Goal: Task Accomplishment & Management: Complete application form

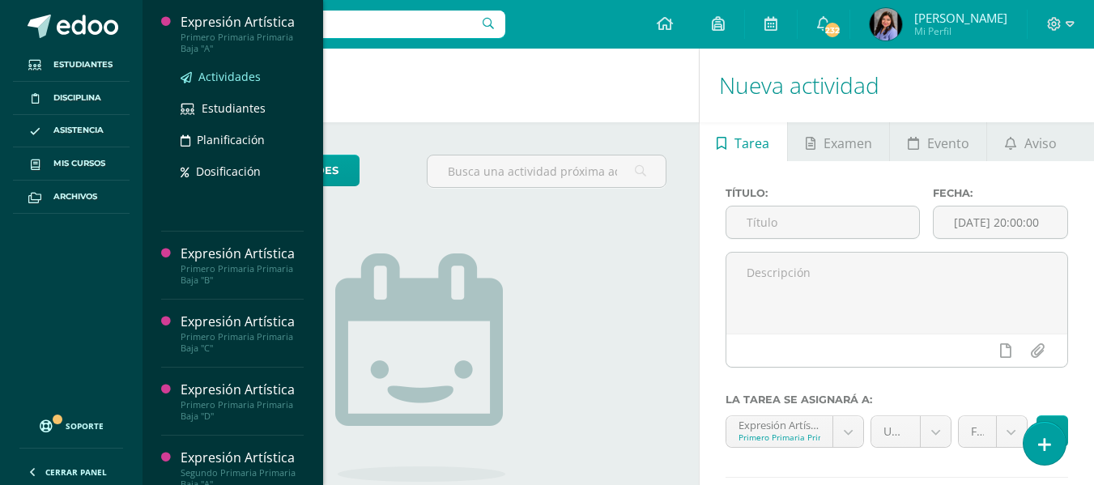
drag, startPoint x: 216, startPoint y: 82, endPoint x: 231, endPoint y: 69, distance: 19.5
click at [217, 82] on span "Actividades" at bounding box center [229, 76] width 62 height 15
click at [231, 69] on span "Actividades" at bounding box center [229, 76] width 62 height 15
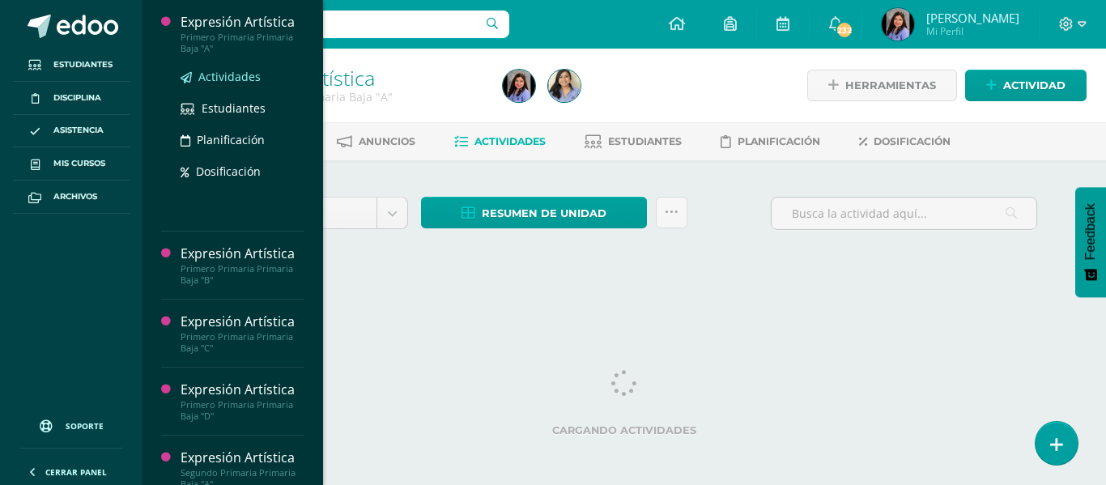
click at [220, 78] on span "Actividades" at bounding box center [229, 76] width 62 height 15
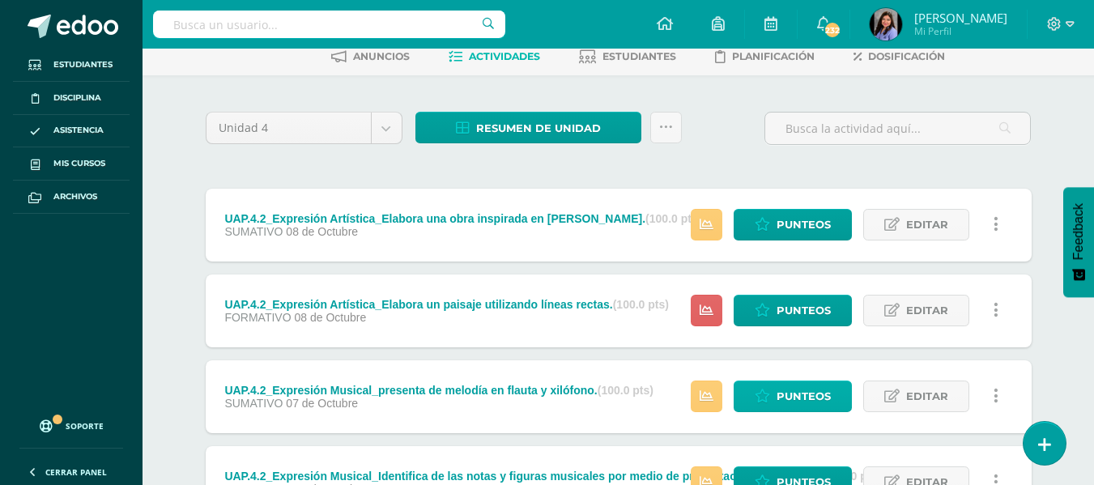
scroll to position [84, 0]
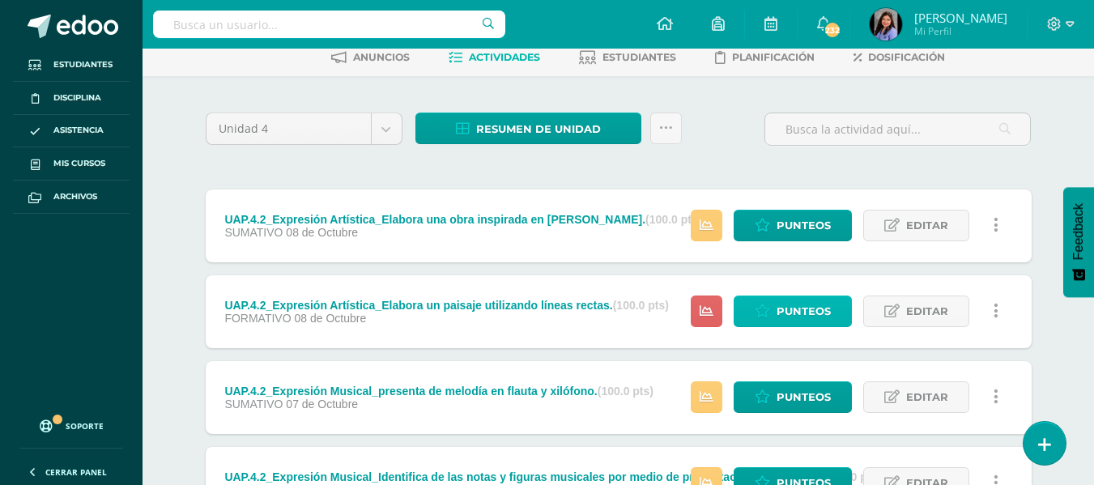
click at [830, 320] on span "Punteos" at bounding box center [804, 311] width 54 height 30
click at [818, 309] on span "Punteos" at bounding box center [804, 311] width 54 height 30
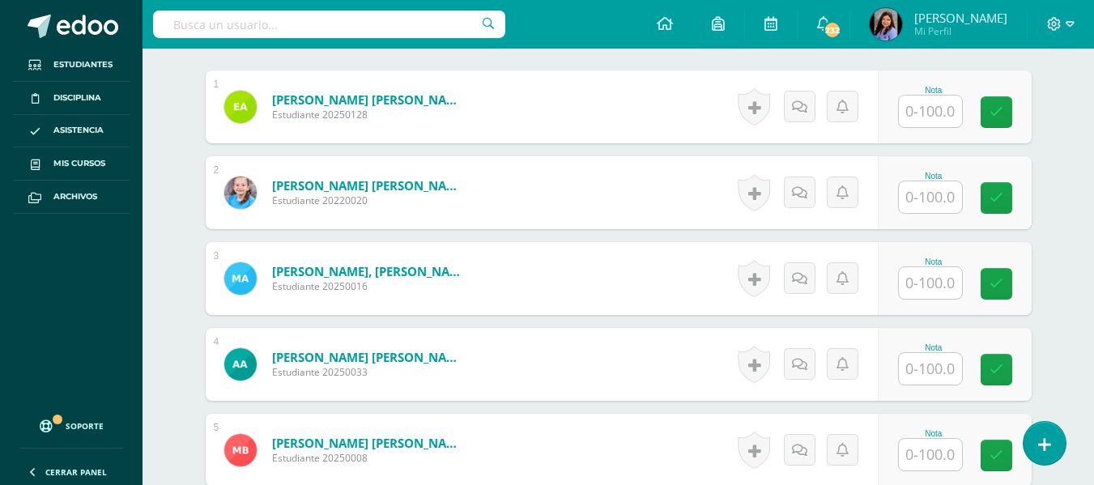
scroll to position [411, 0]
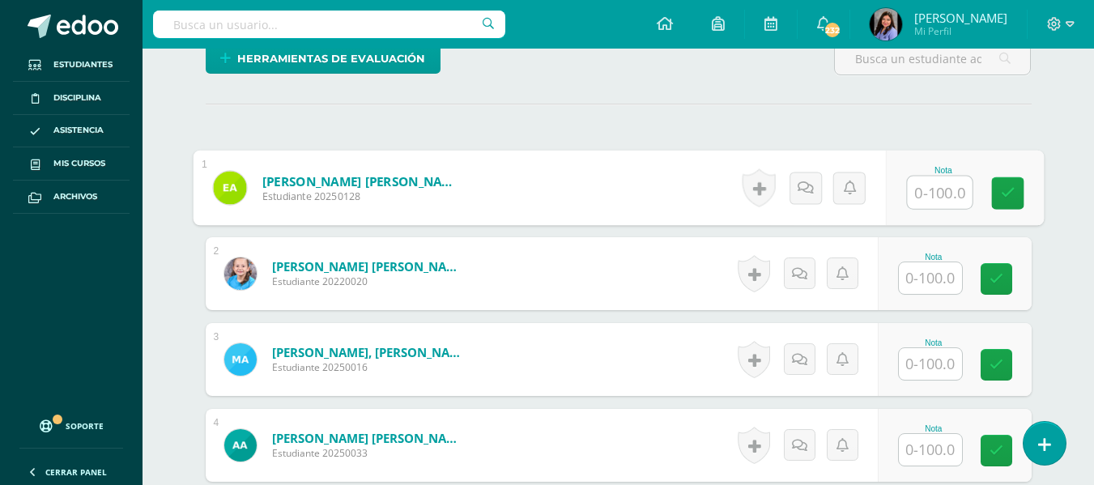
click at [951, 185] on input "text" at bounding box center [939, 193] width 65 height 32
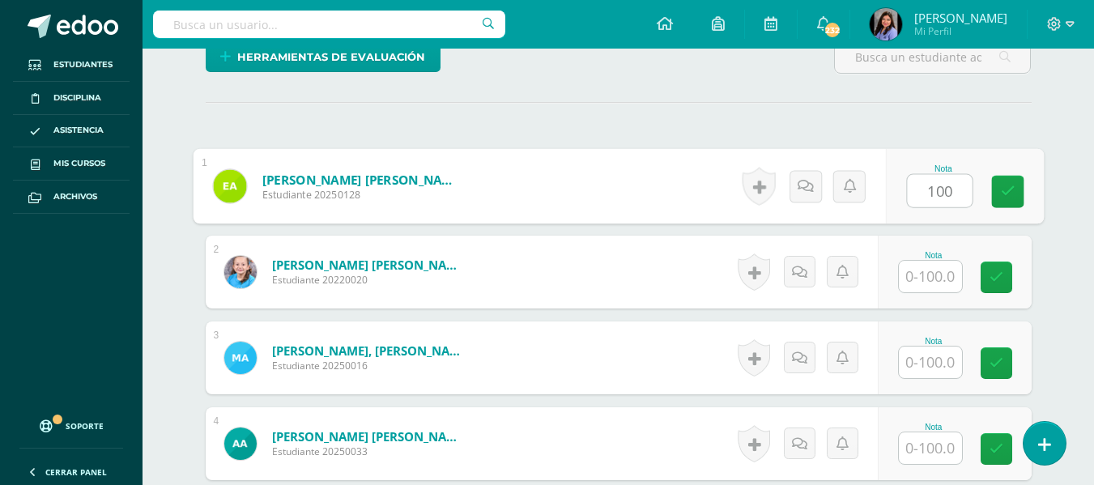
type input "100"
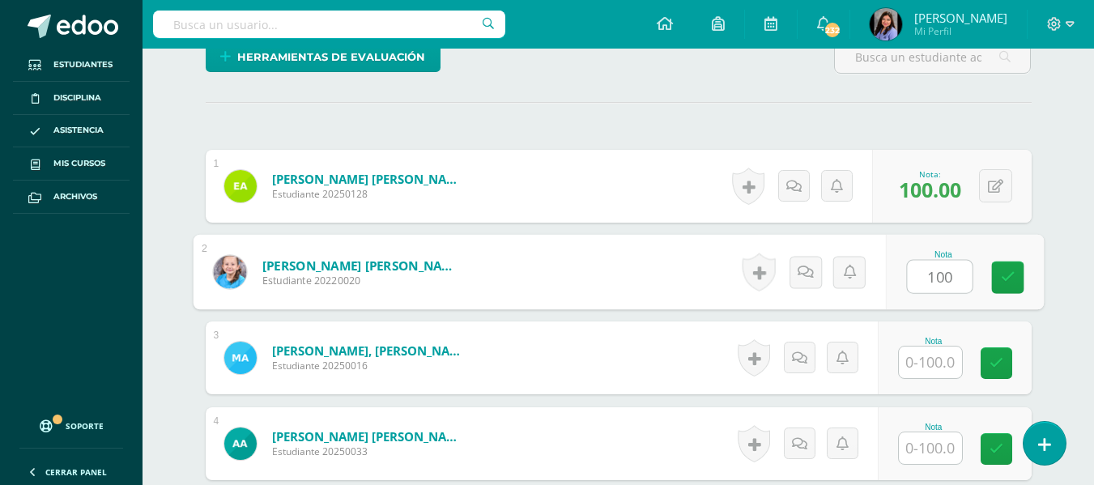
type input "100"
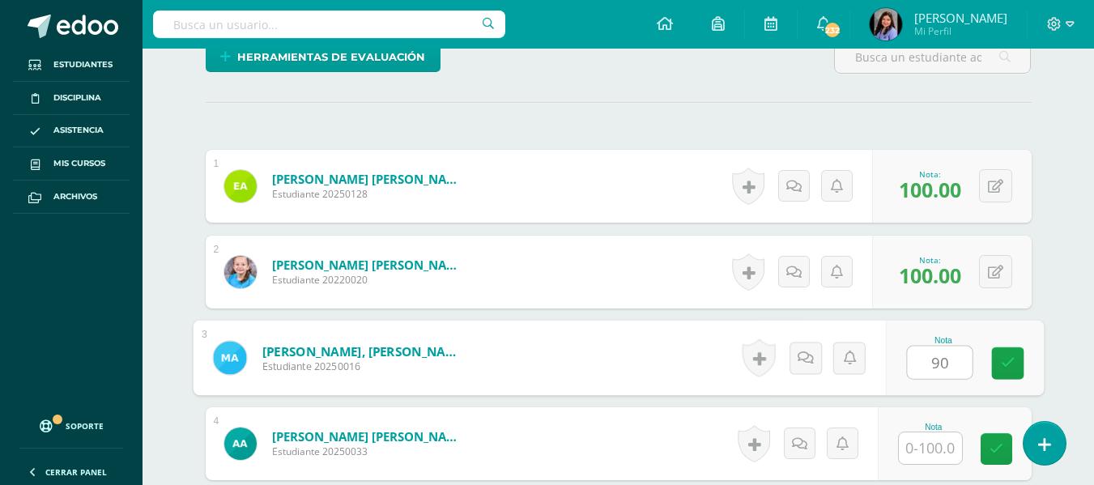
type input "90"
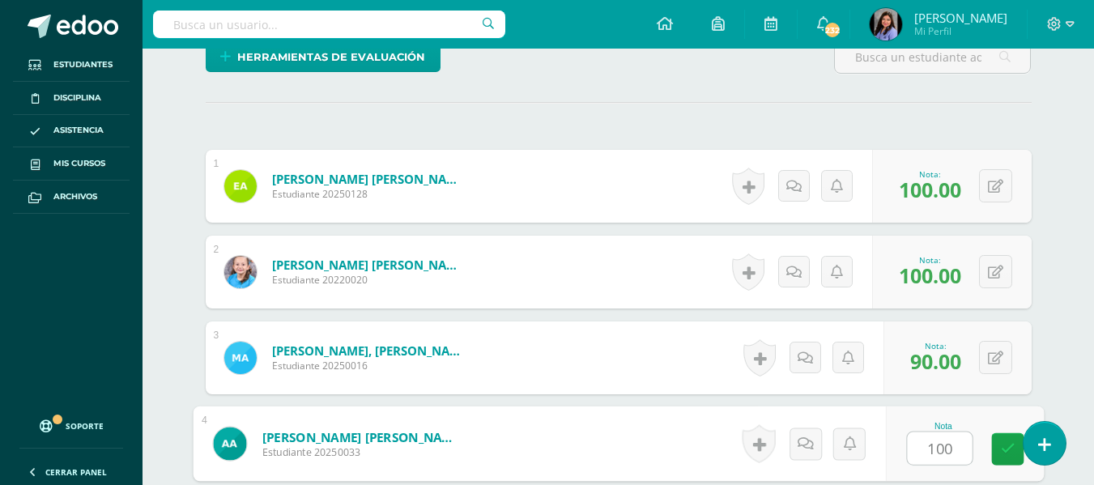
type input "100"
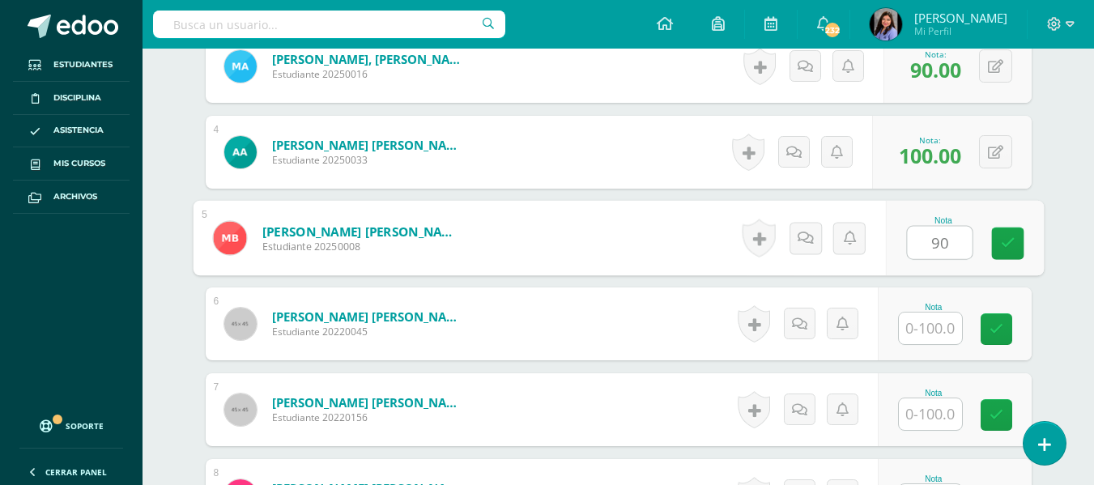
type input "90"
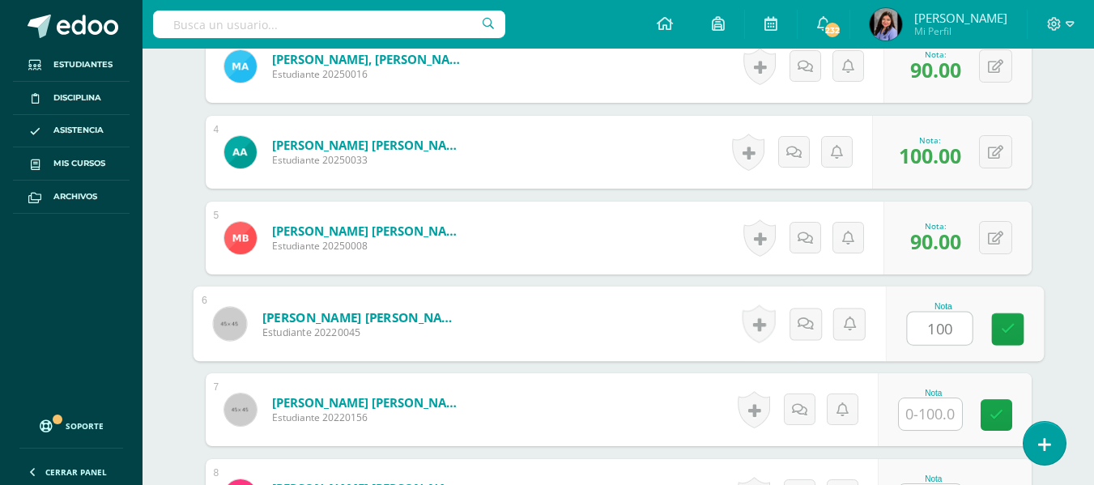
type input "100"
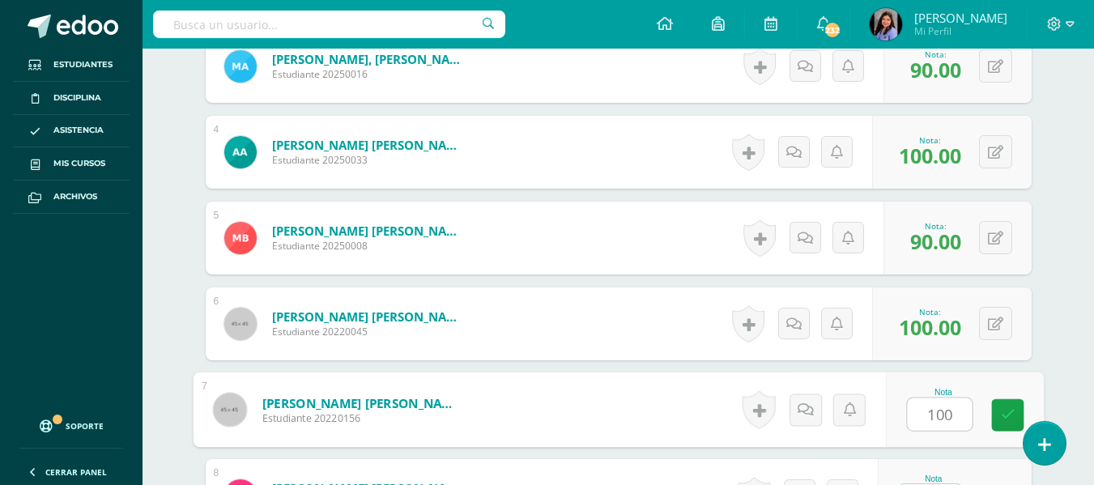
type input "100"
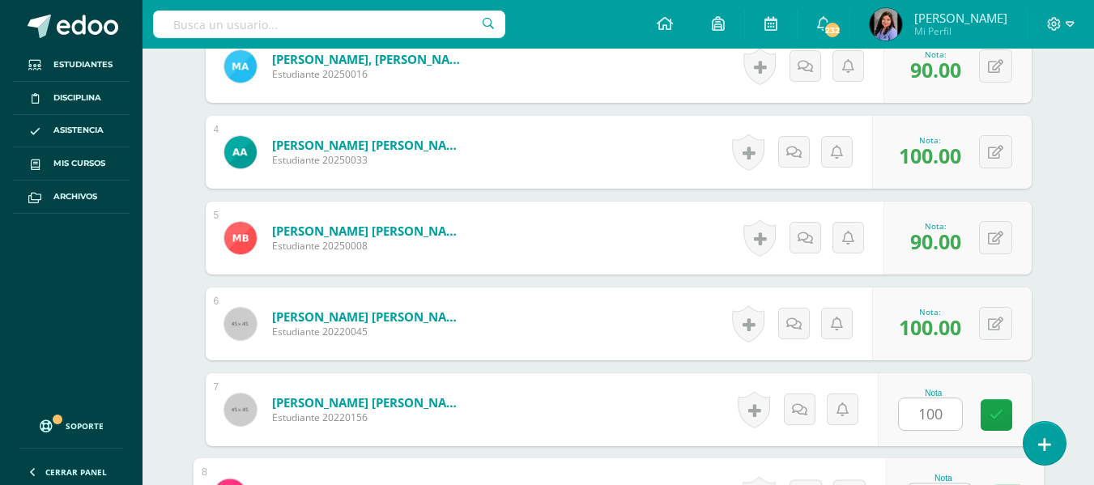
scroll to position [735, 0]
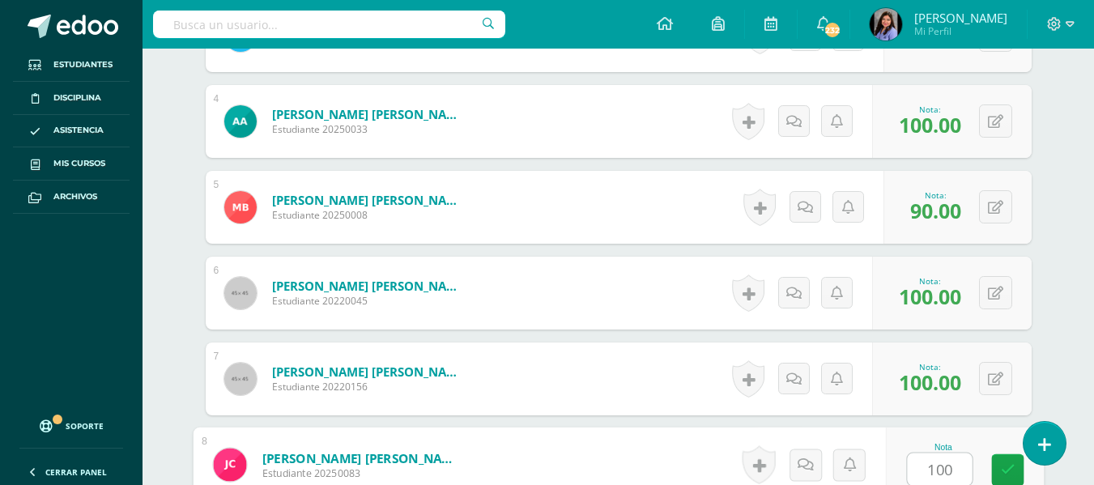
type input "100"
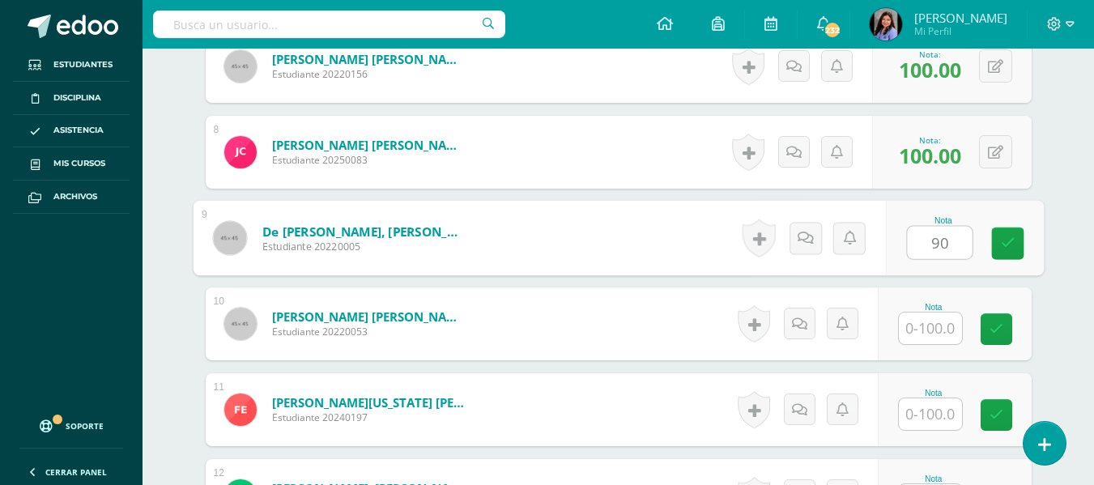
type input "90"
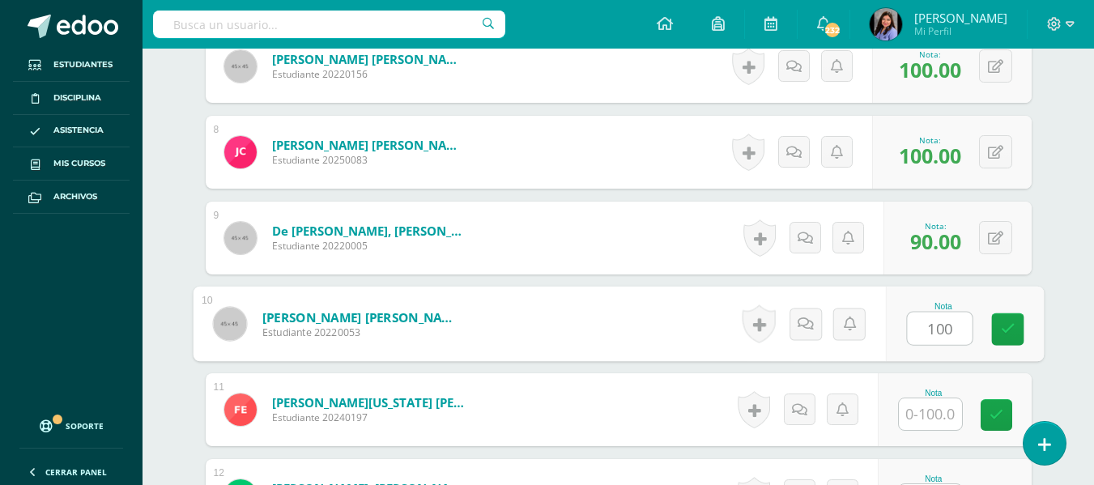
type input "100"
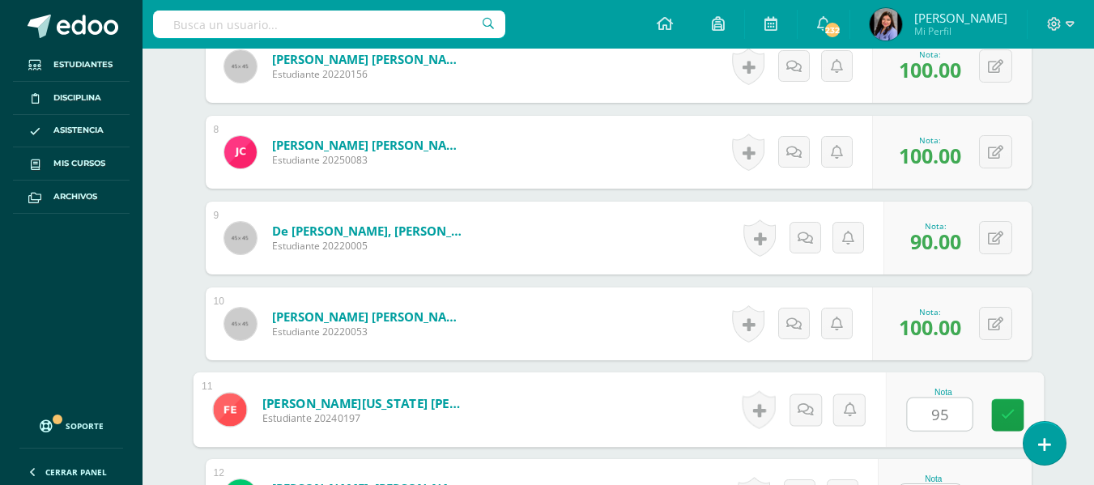
type input "95"
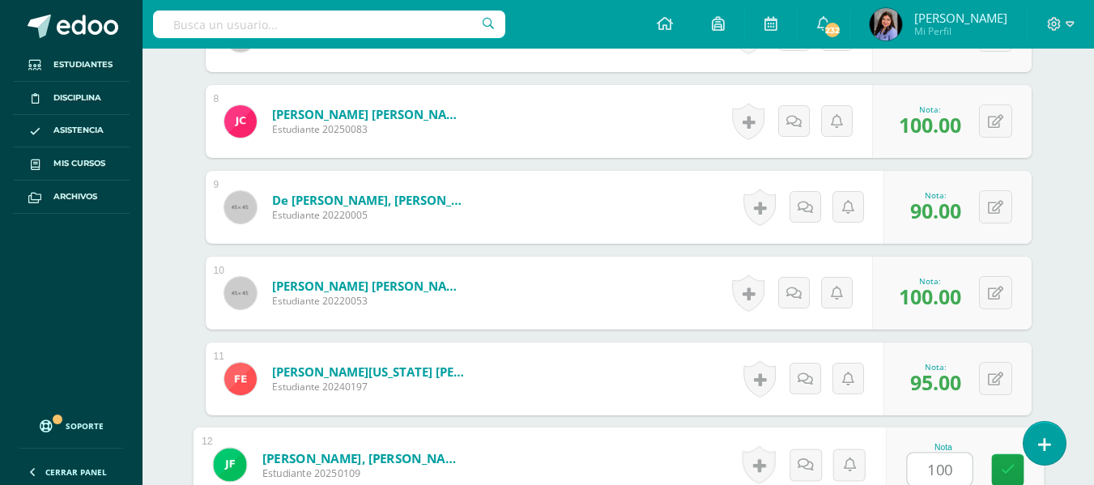
type input "100"
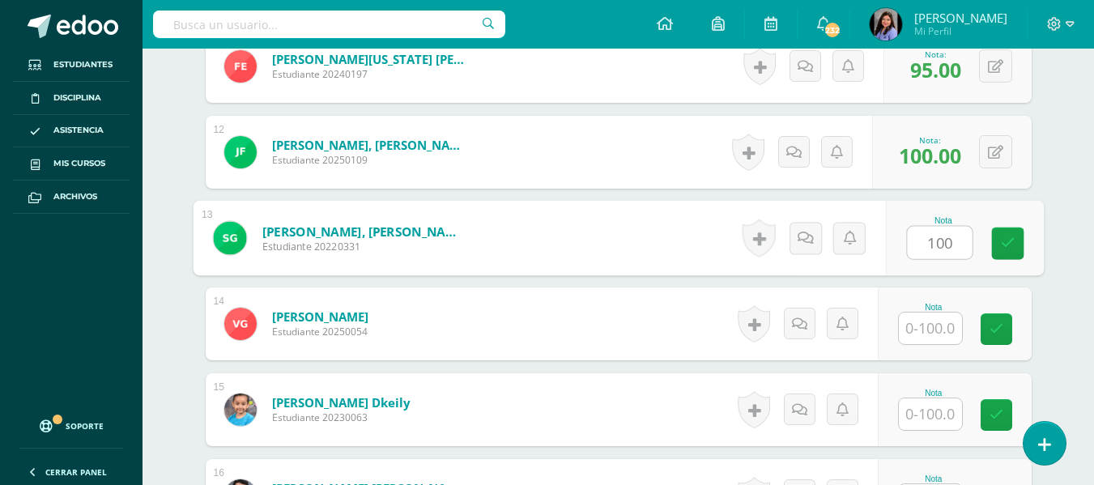
type input "100"
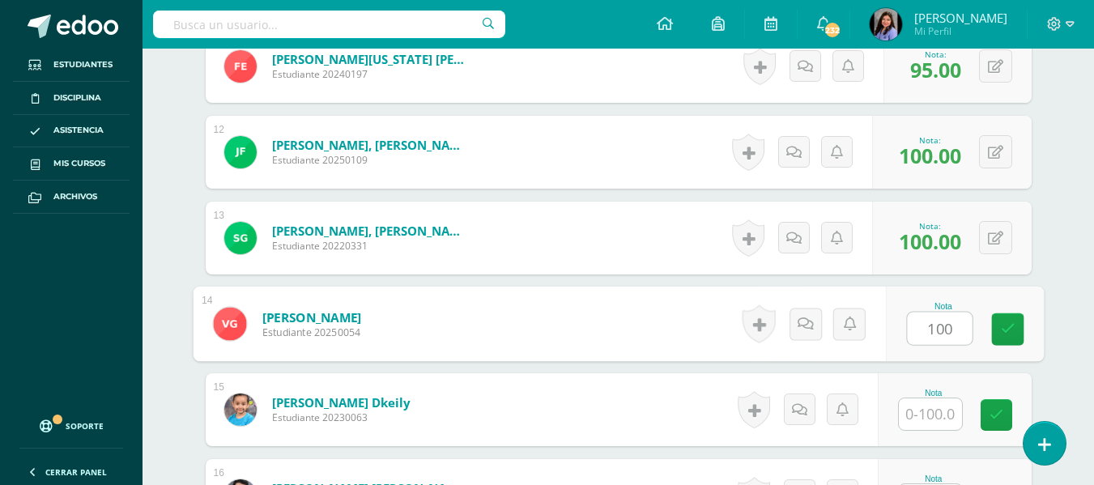
type input "100"
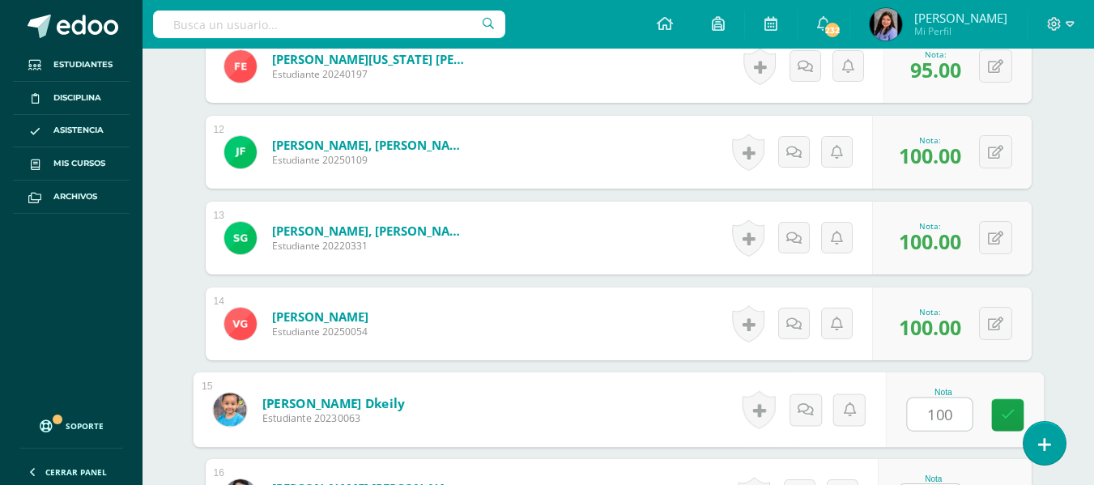
type input "100"
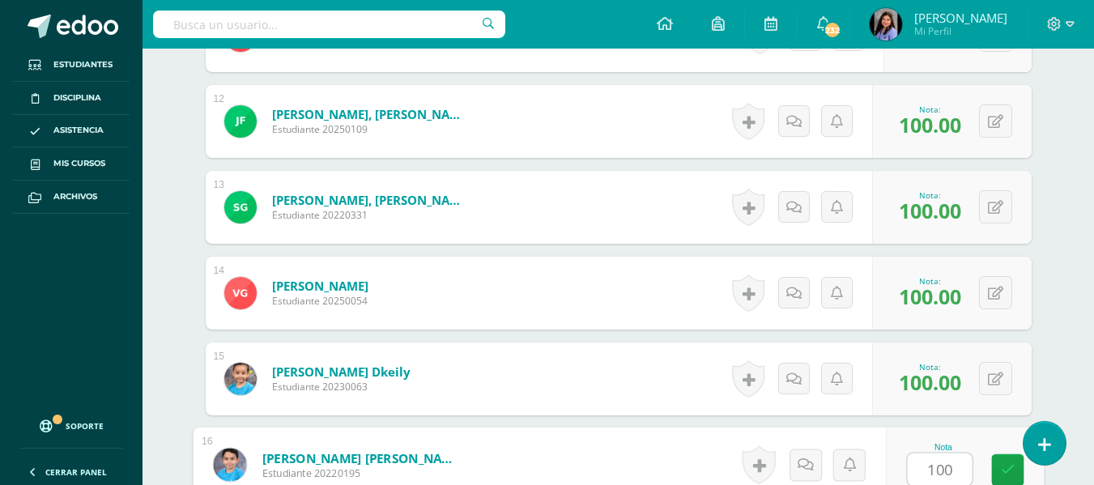
type input "100"
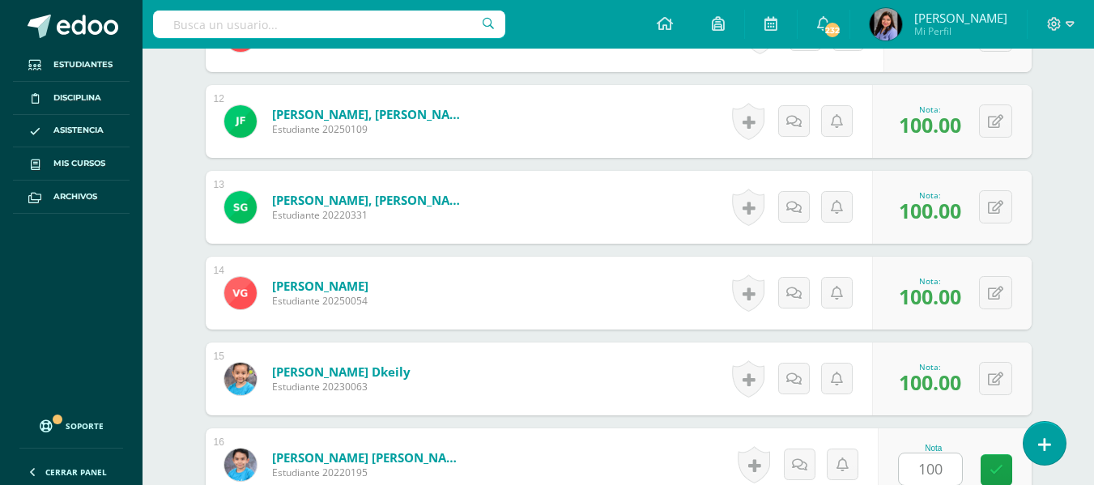
scroll to position [1735, 0]
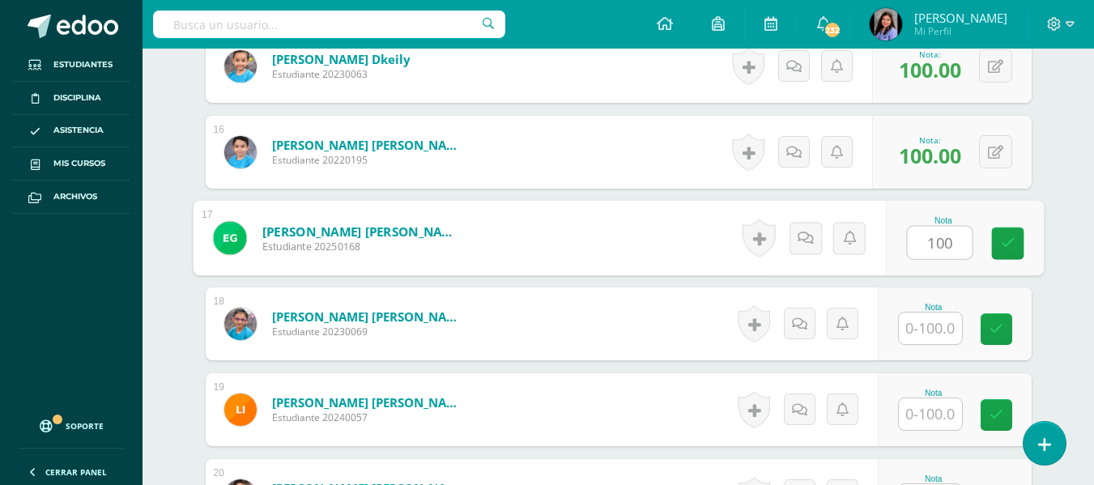
type input "100"
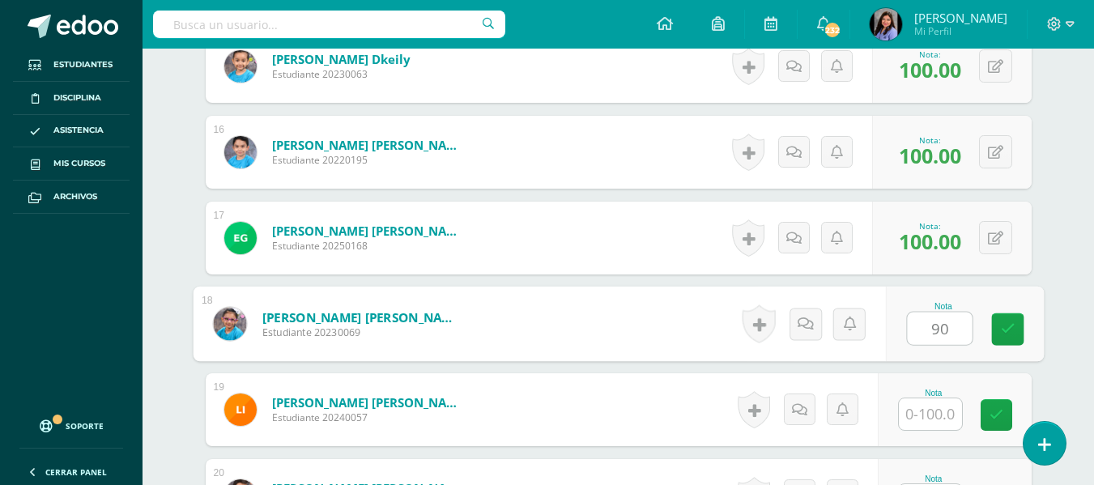
type input "90"
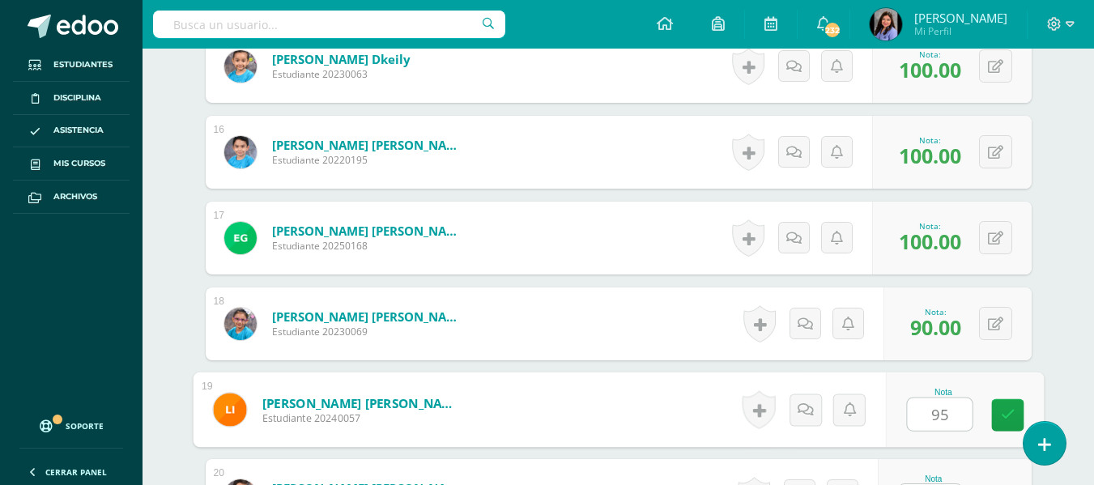
type input "95"
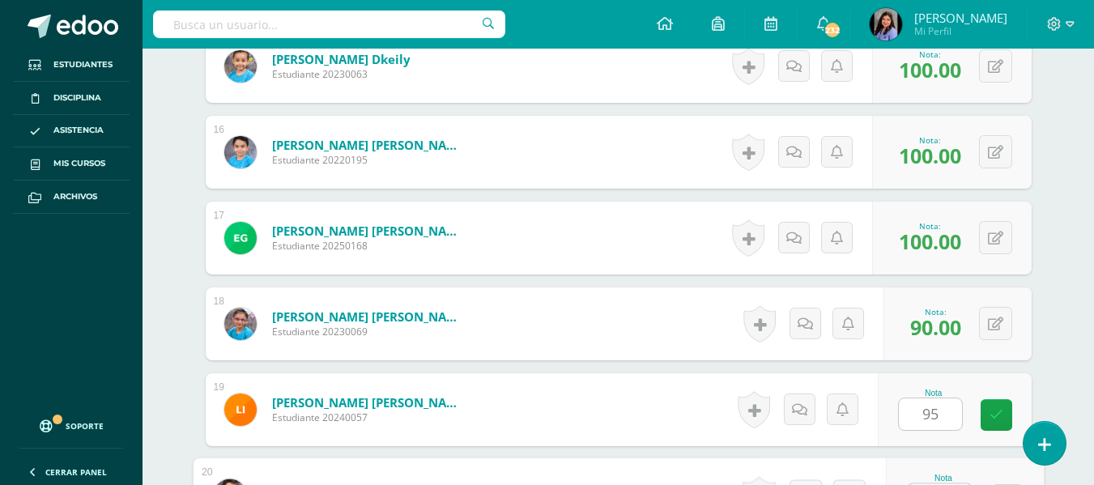
scroll to position [1766, 0]
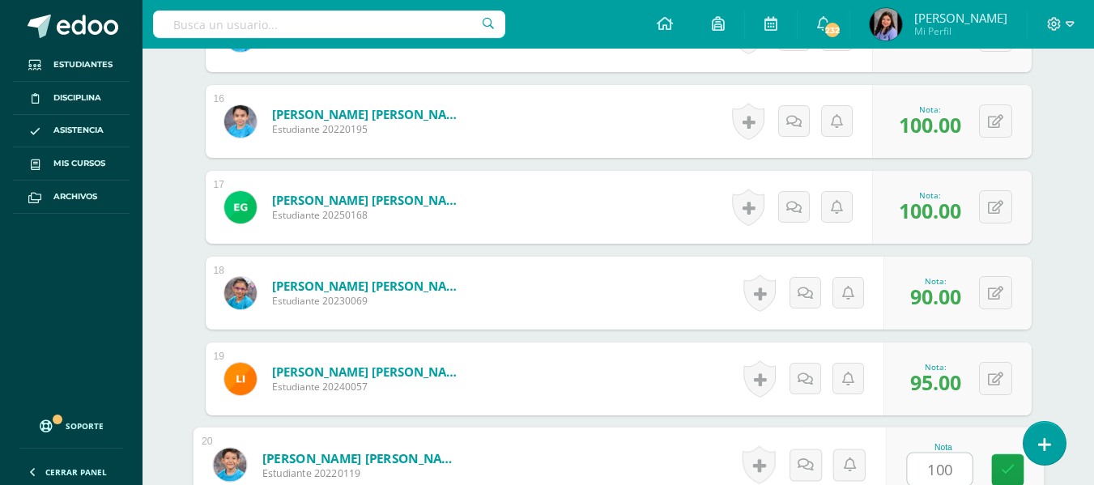
type input "100"
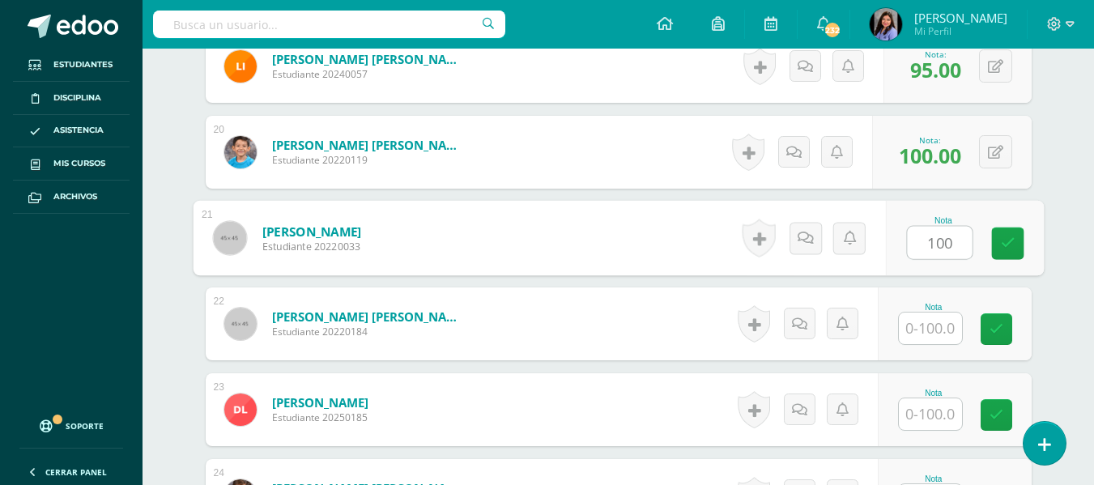
type input "100"
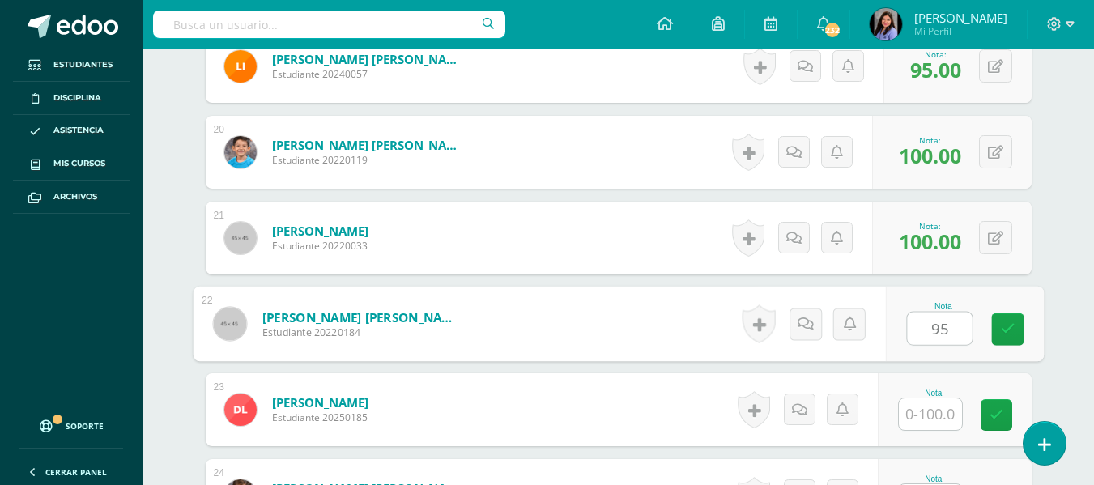
type input "95"
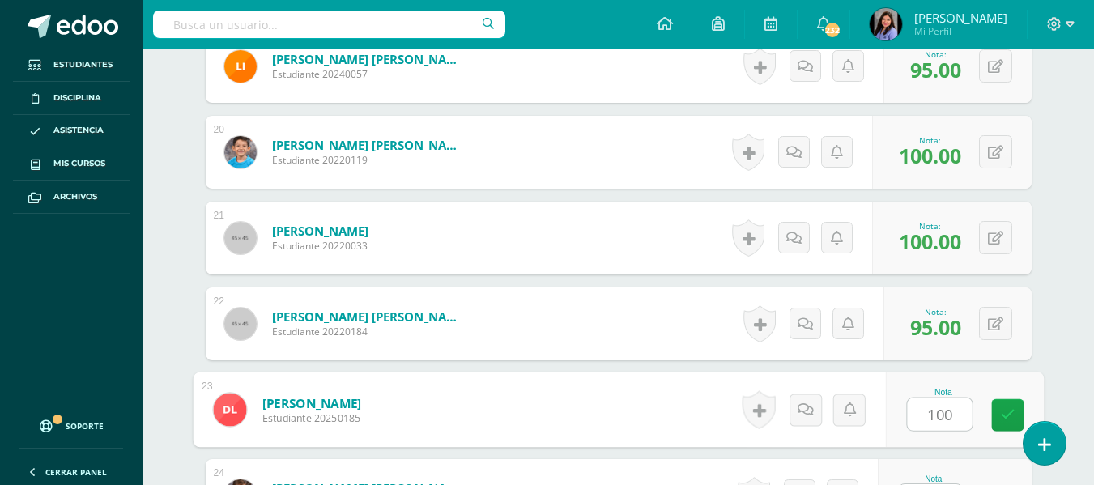
type input "100"
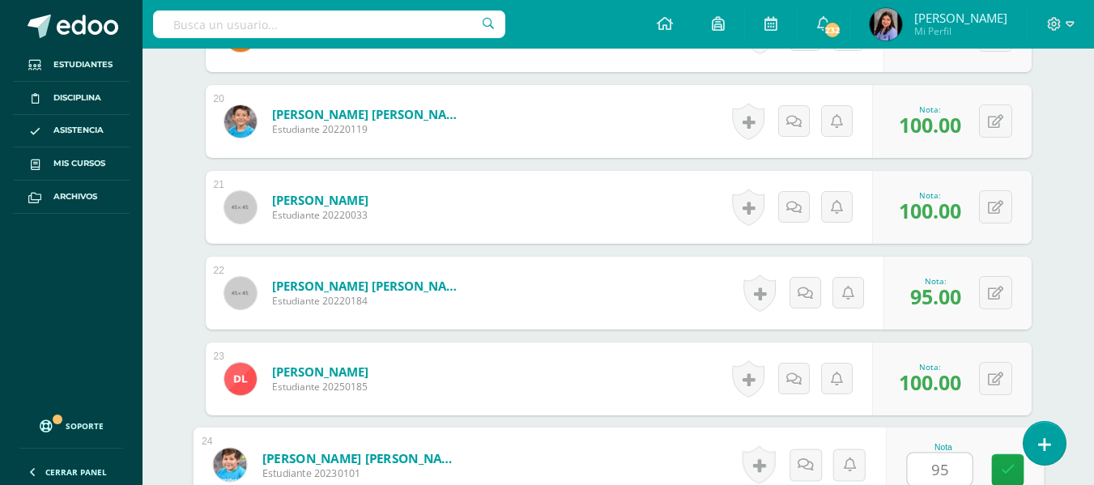
type input "95"
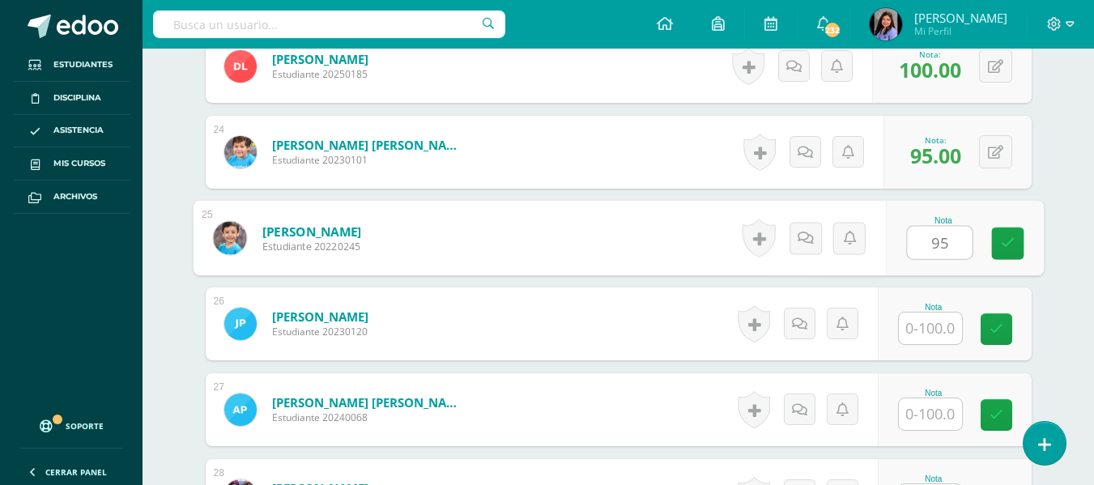
type input "95"
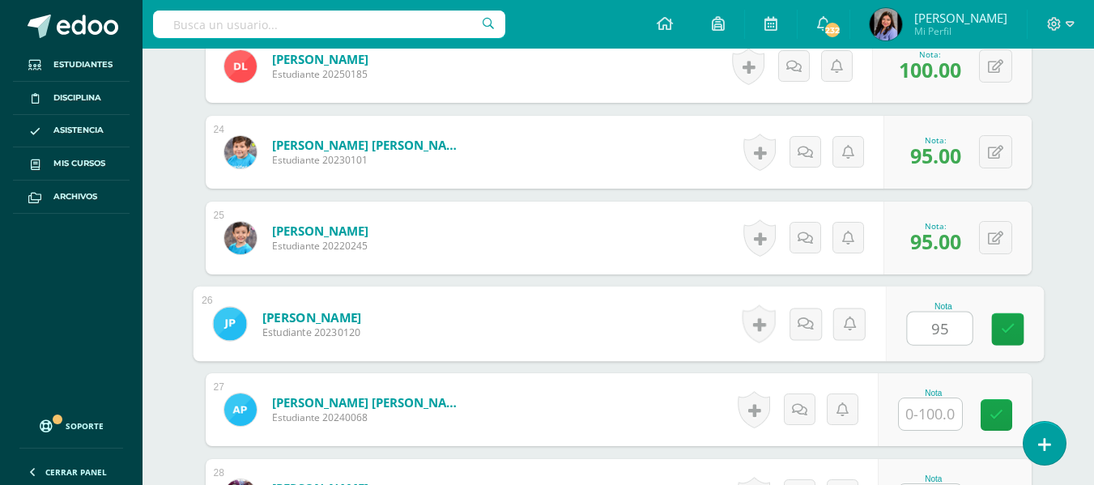
type input "95"
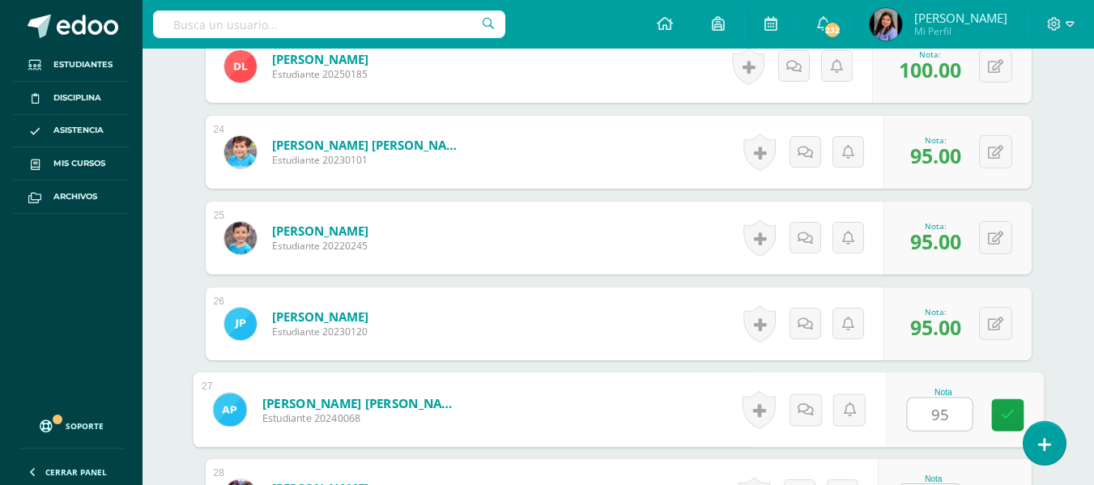
type input "95"
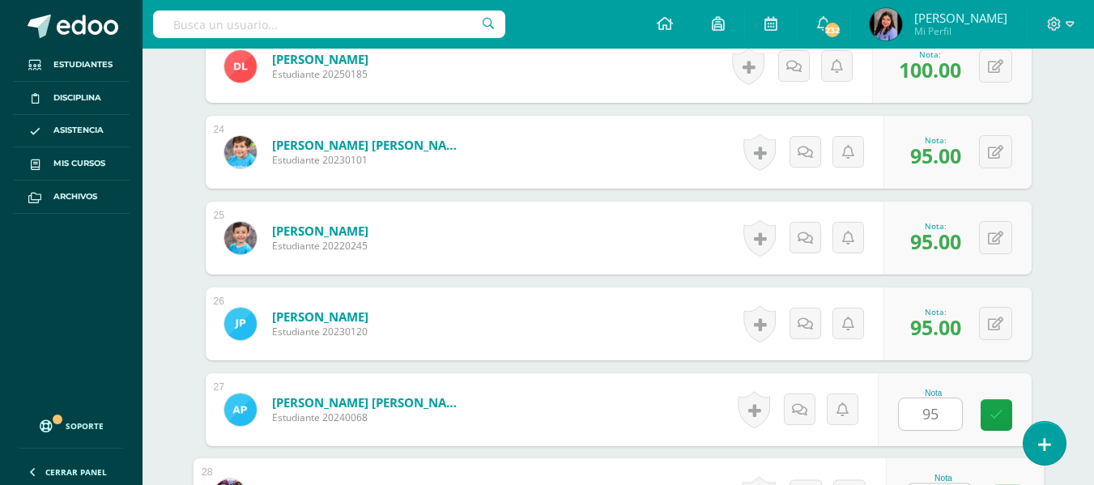
scroll to position [2453, 0]
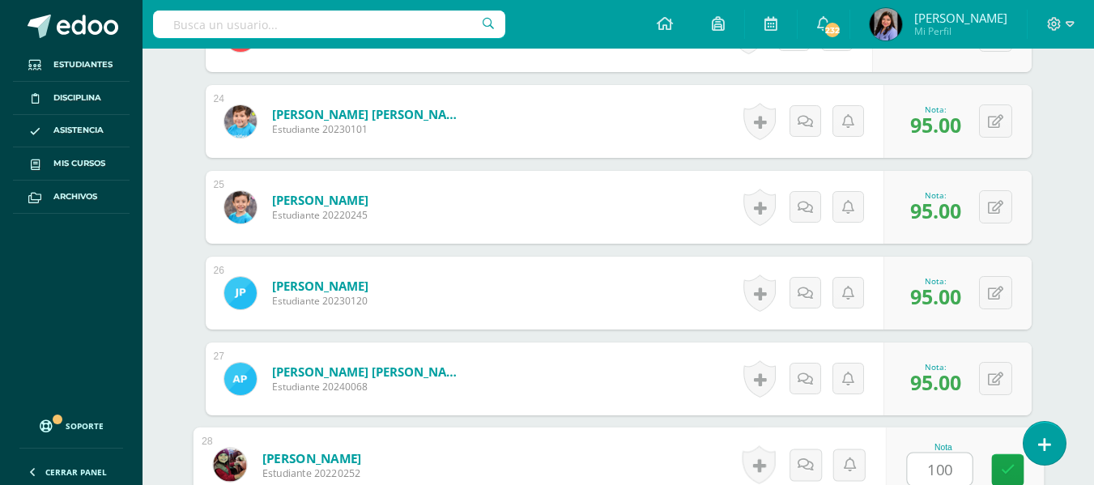
type input "100"
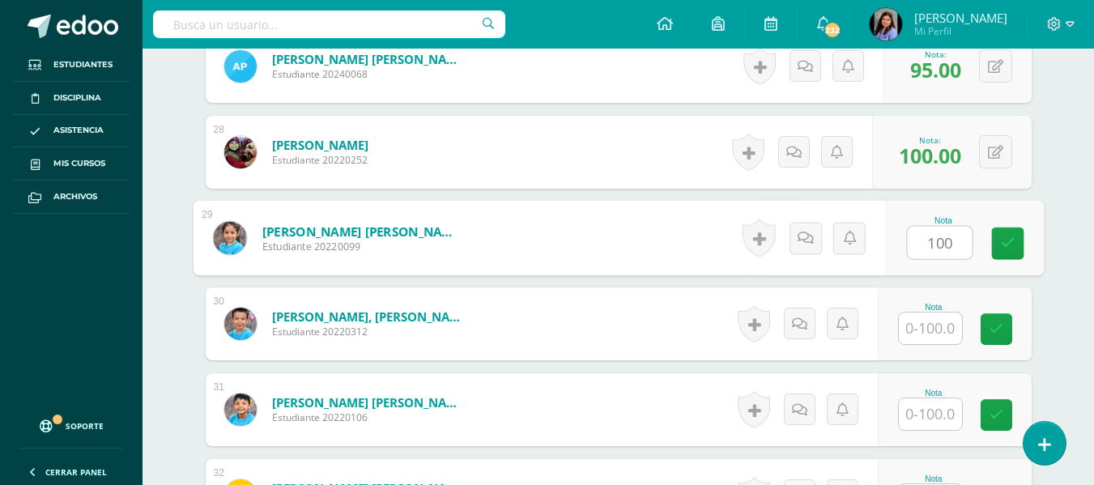
type input "100"
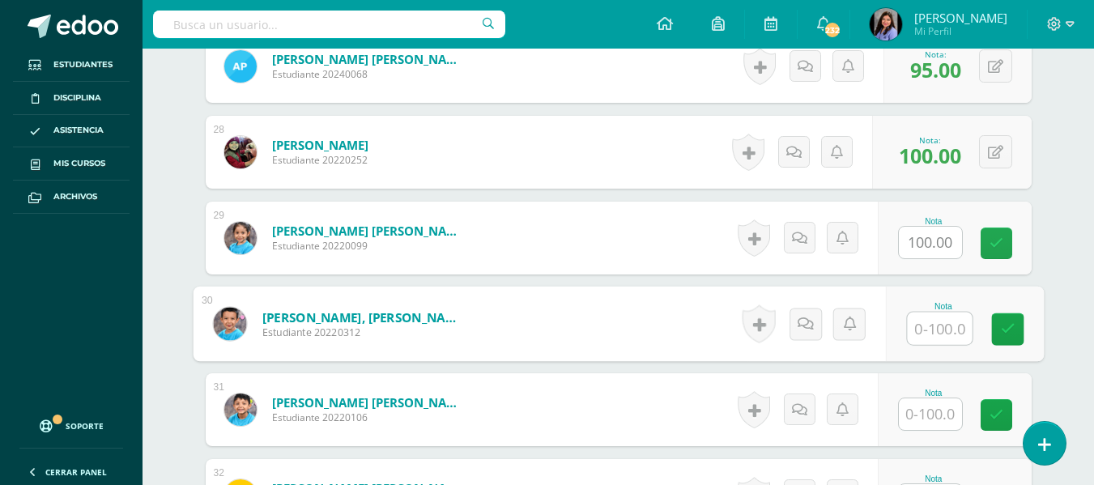
type input "1"
type input "95"
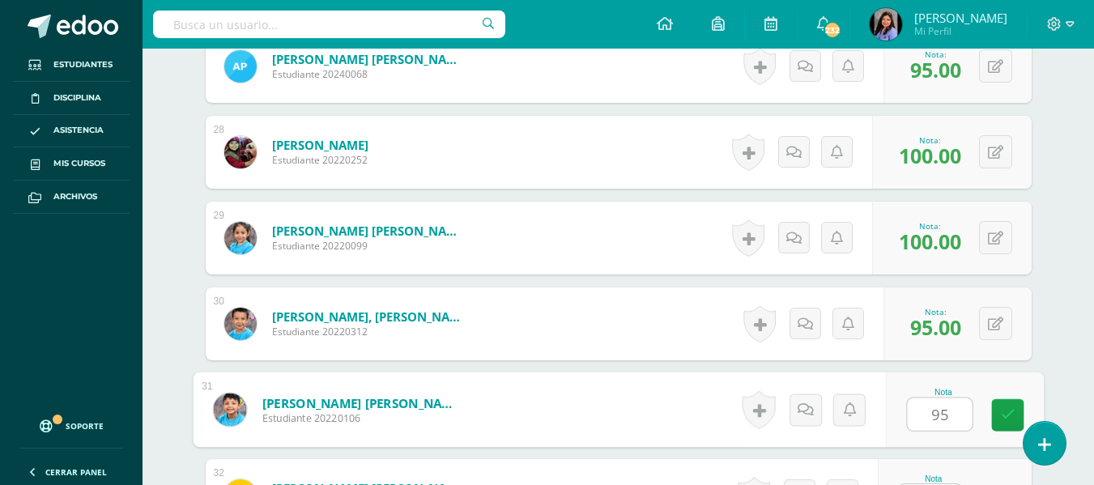
type input "95"
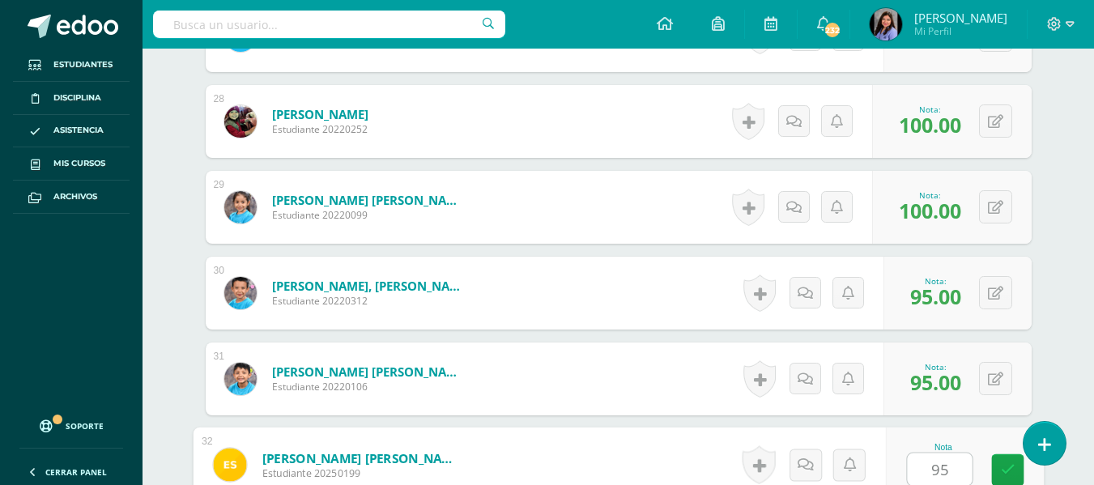
type input "95"
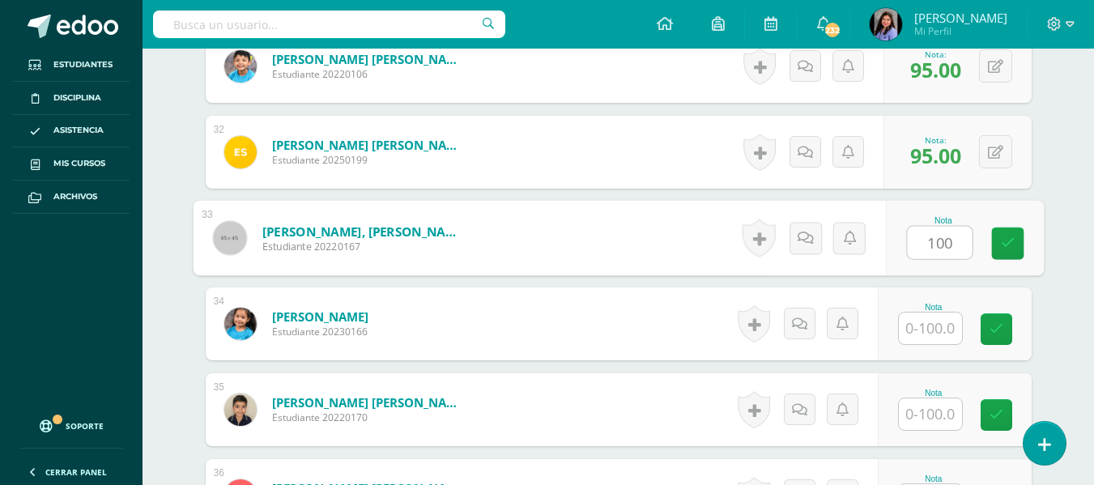
type input "100"
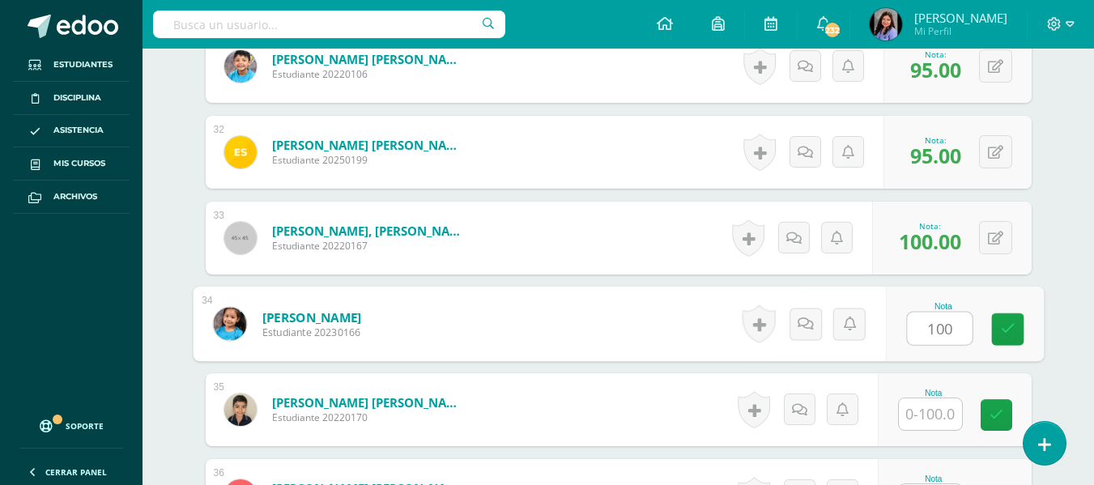
type input "100"
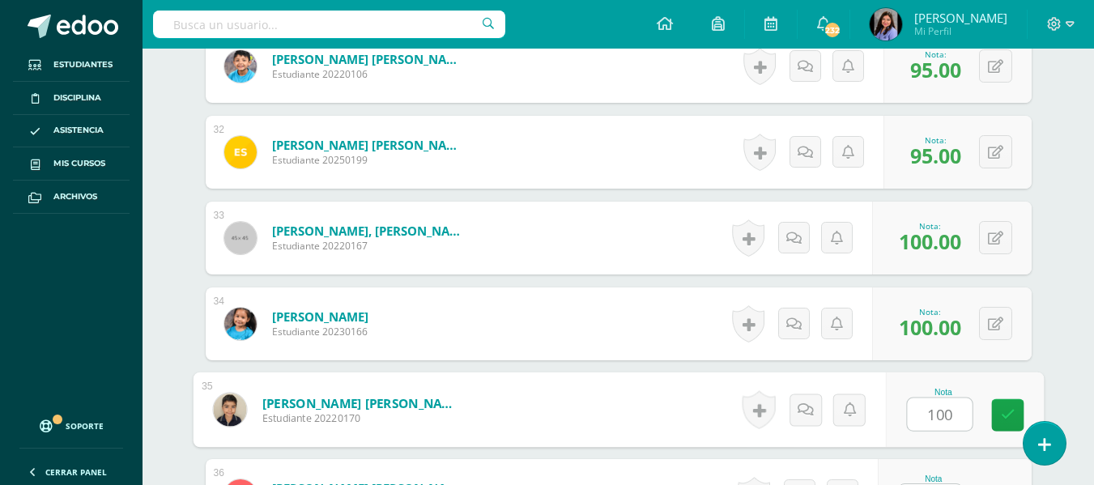
type input "100"
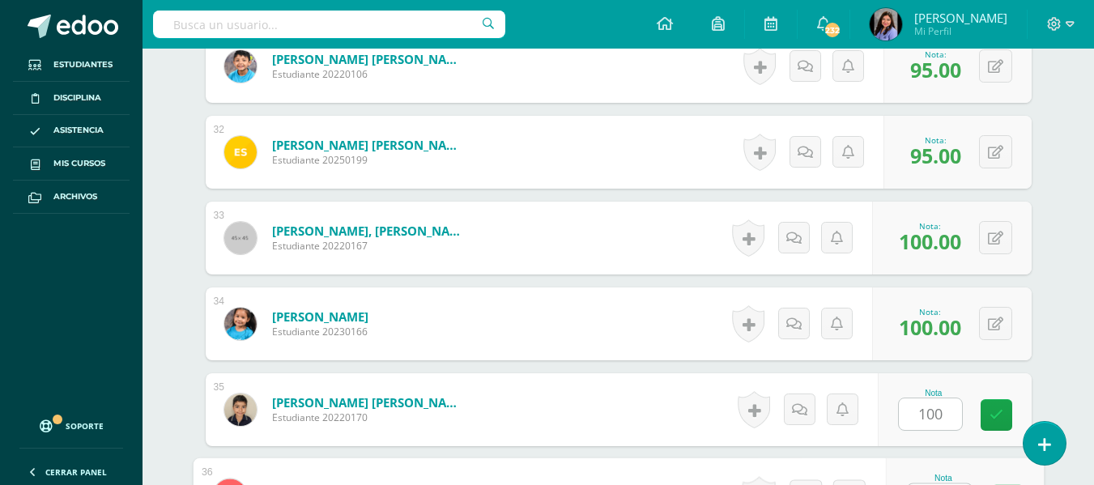
scroll to position [3139, 0]
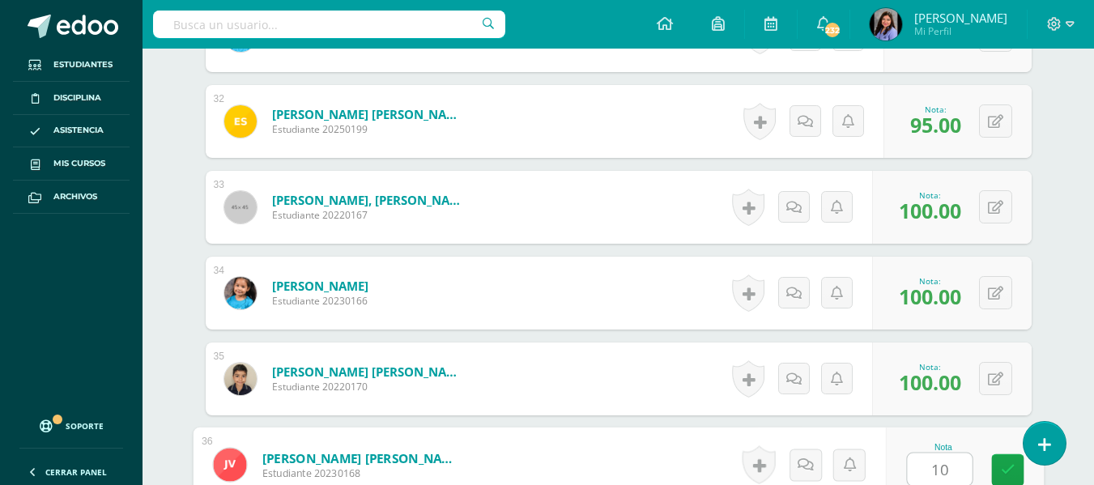
type input "100"
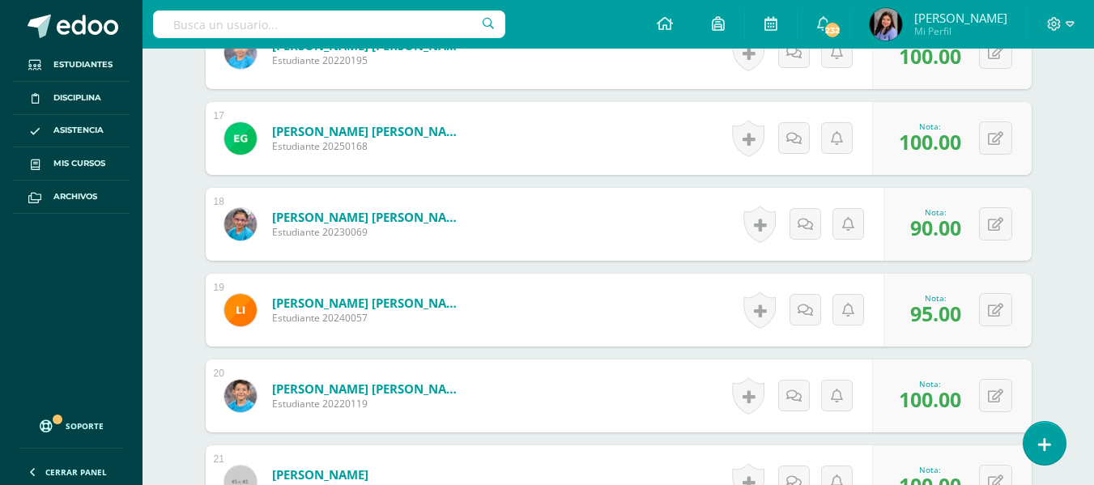
scroll to position [1863, 0]
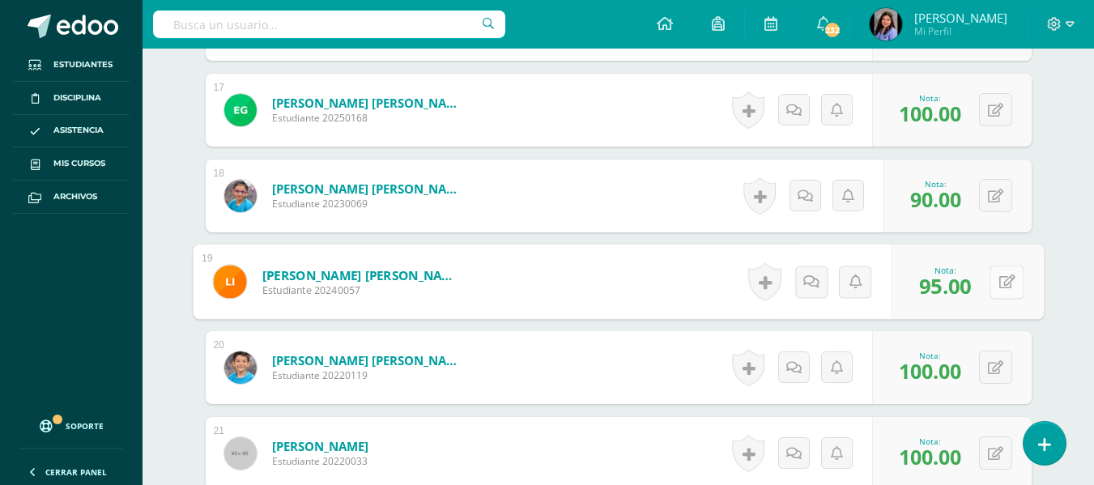
click at [986, 283] on div "0 Logros Logros obtenidos Aún no hay logros agregados Nota: 95.00" at bounding box center [968, 282] width 152 height 75
click at [1012, 278] on icon at bounding box center [1007, 282] width 16 height 14
type input "75"
click at [965, 288] on icon at bounding box center [964, 287] width 15 height 14
click at [953, 294] on link at bounding box center [964, 287] width 32 height 32
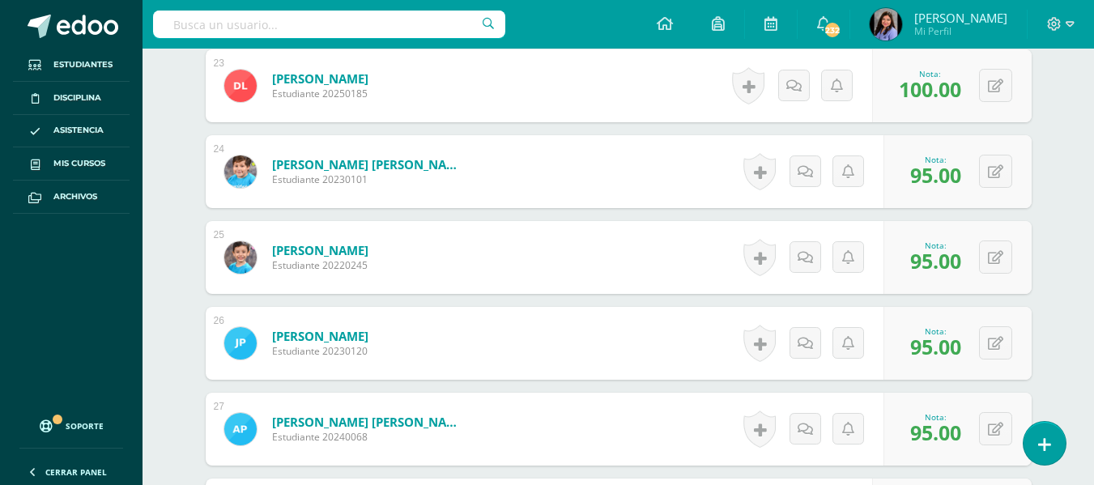
scroll to position [2430, 0]
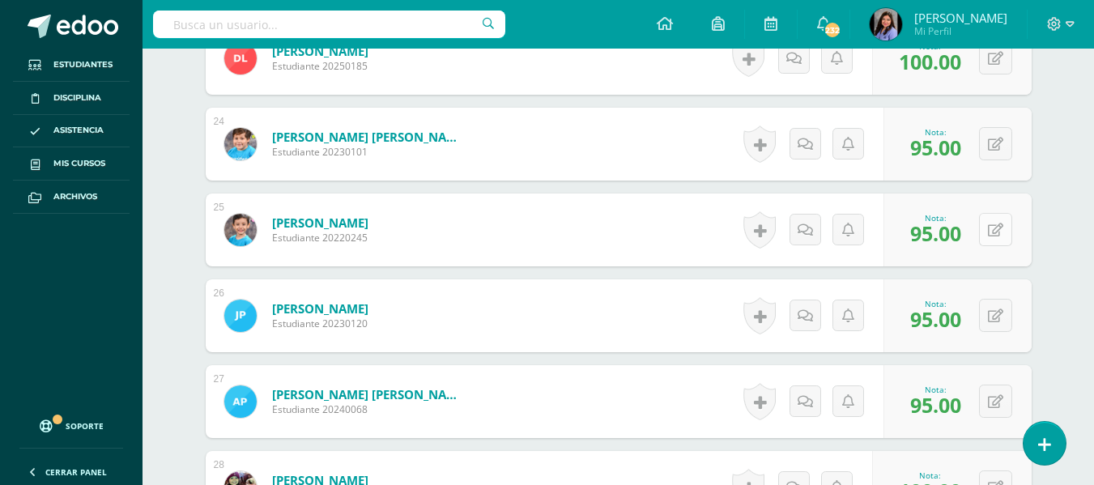
click at [992, 233] on button at bounding box center [995, 229] width 33 height 33
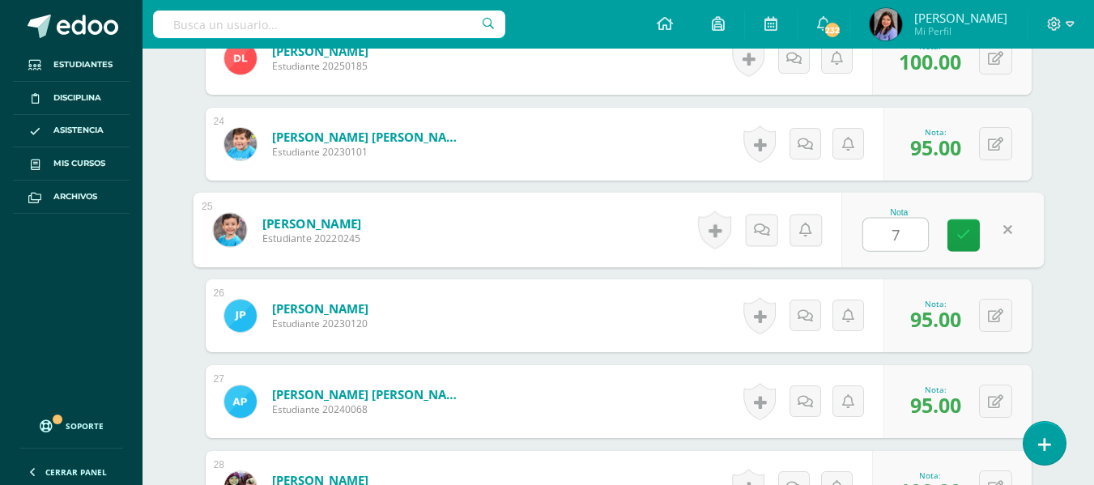
type input "75"
click at [959, 242] on icon at bounding box center [964, 235] width 15 height 14
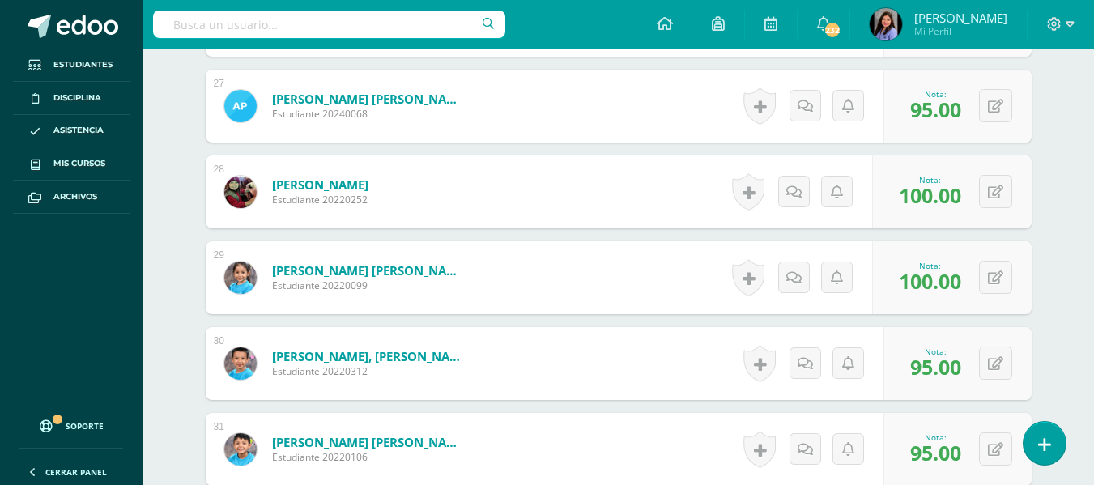
scroll to position [2754, 0]
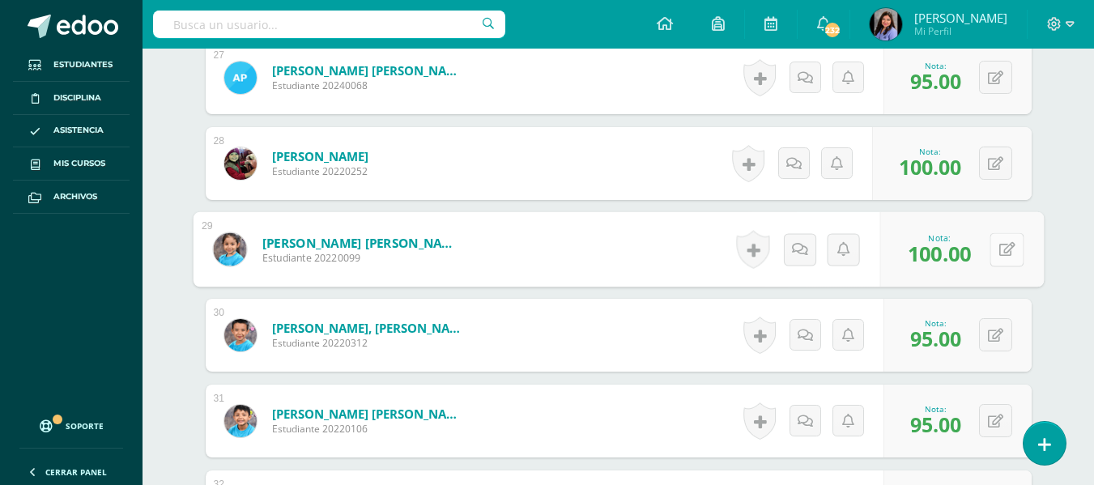
click at [999, 255] on icon at bounding box center [1007, 249] width 16 height 14
type input "90"
click at [965, 258] on icon at bounding box center [964, 255] width 15 height 14
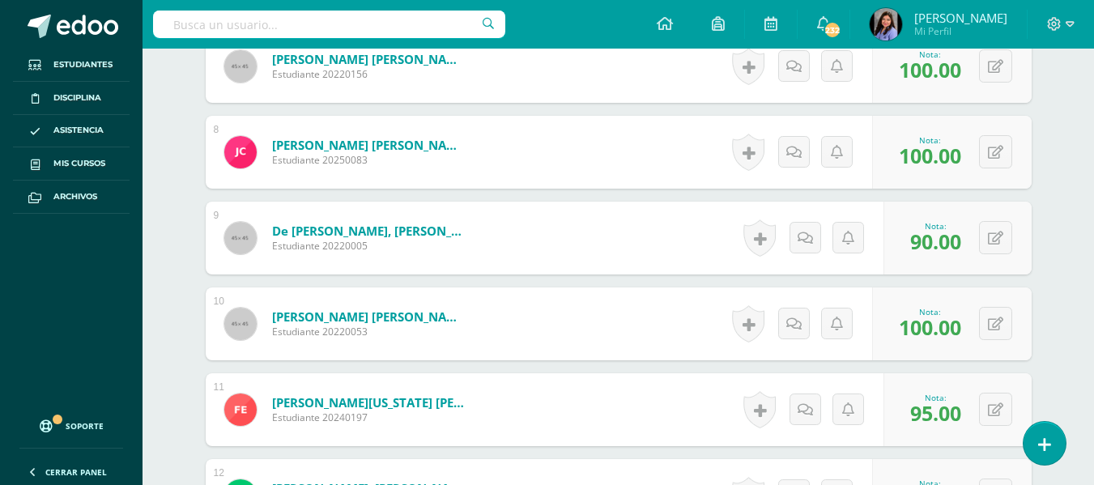
scroll to position [972, 0]
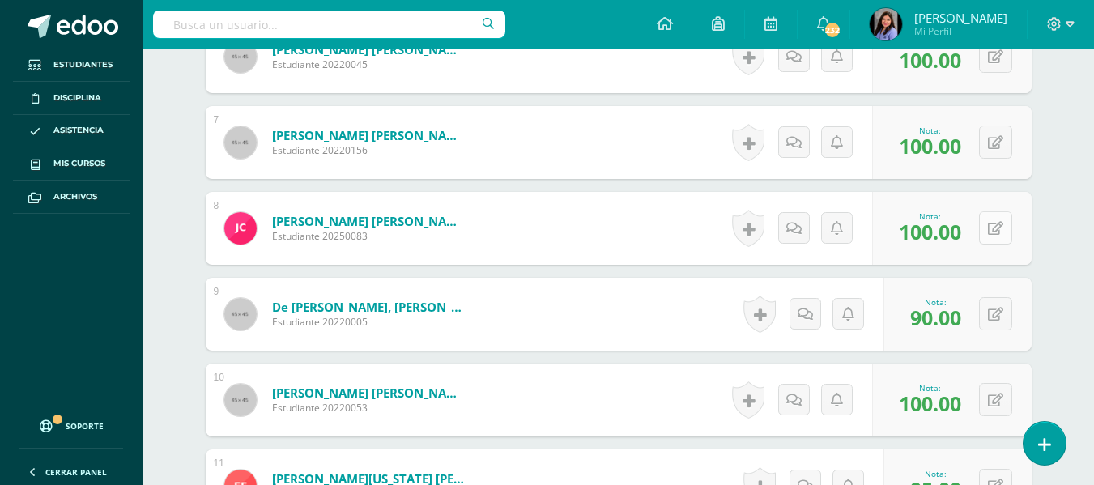
click at [998, 228] on icon at bounding box center [995, 229] width 15 height 14
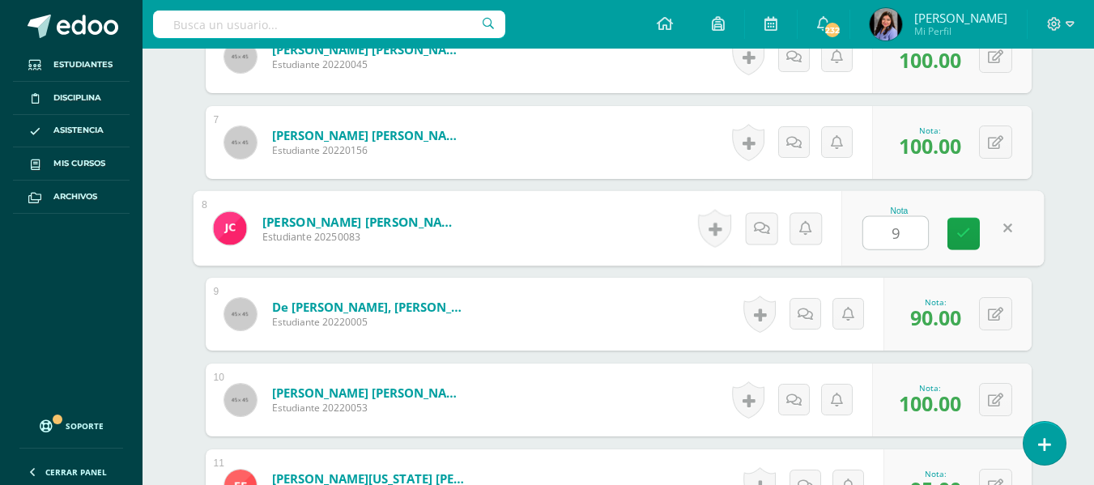
type input "90"
click at [971, 232] on link at bounding box center [964, 234] width 32 height 32
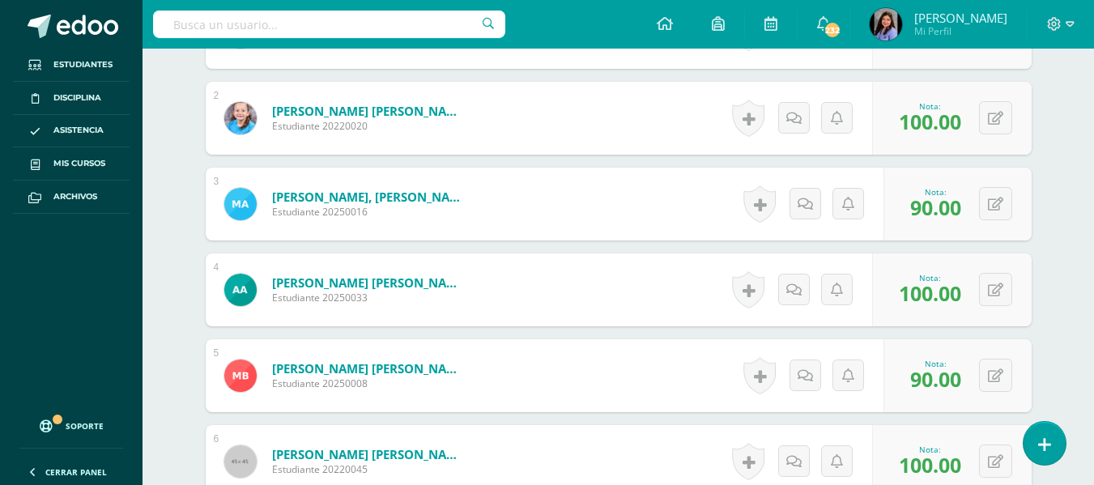
scroll to position [0, 0]
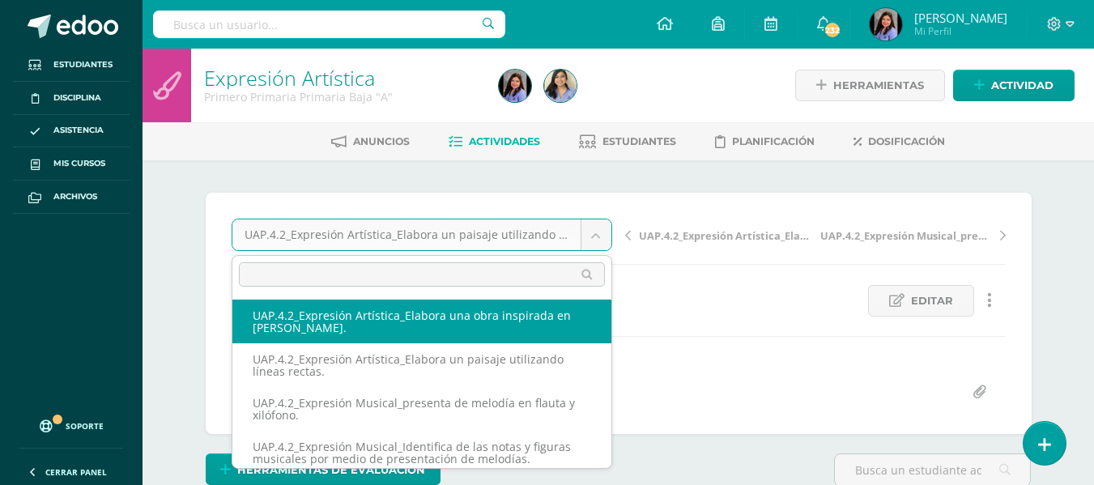
select select "/dashboard/teacher/grade-activity/227624/"
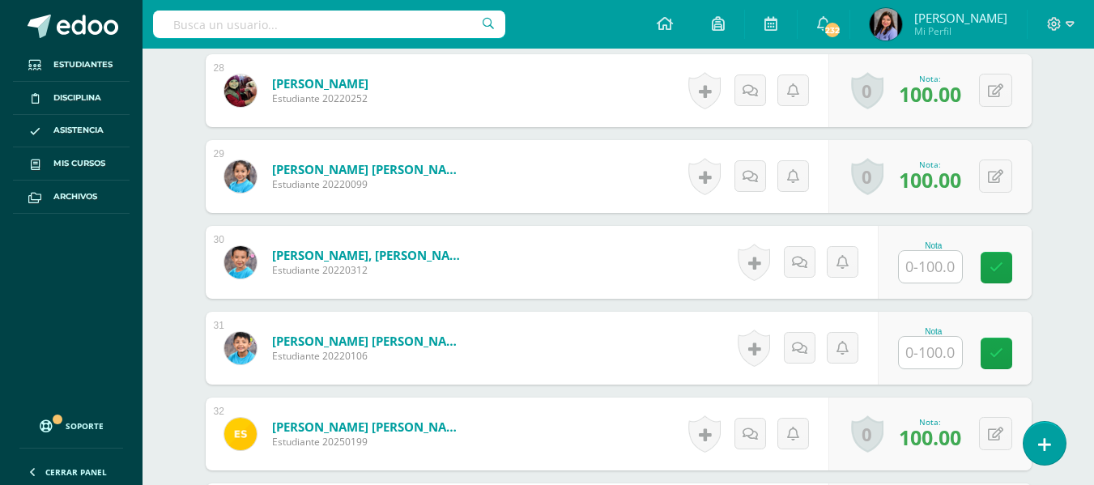
scroll to position [2855, 0]
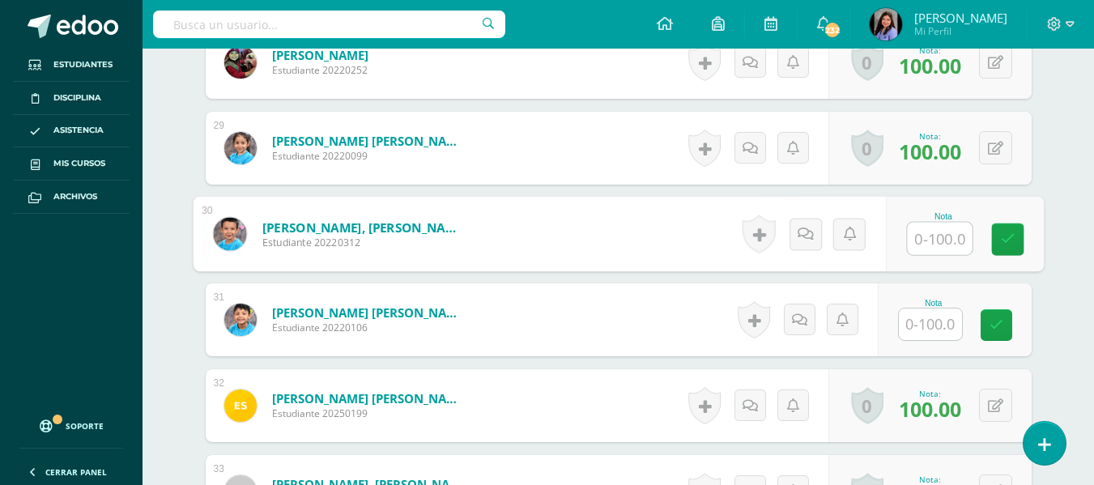
click at [946, 234] on input "text" at bounding box center [939, 239] width 65 height 32
type input "85"
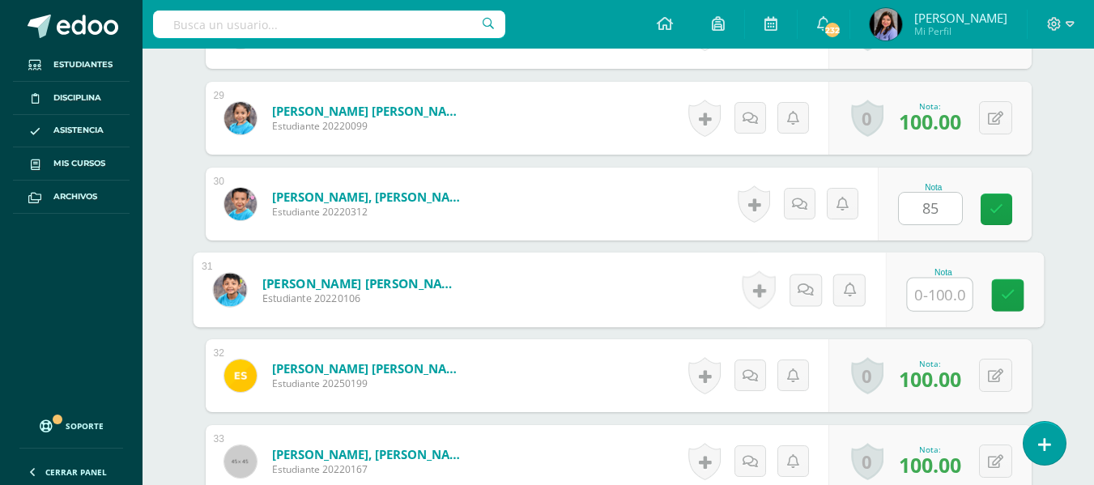
scroll to position [2936, 0]
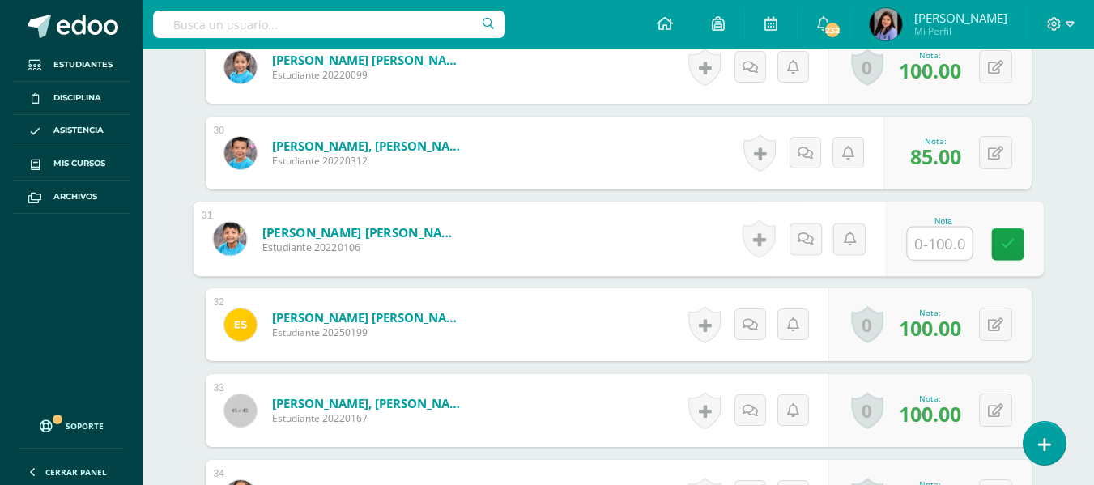
click at [951, 244] on input "text" at bounding box center [939, 244] width 65 height 32
type input "85"
click at [999, 239] on link at bounding box center [1007, 244] width 32 height 32
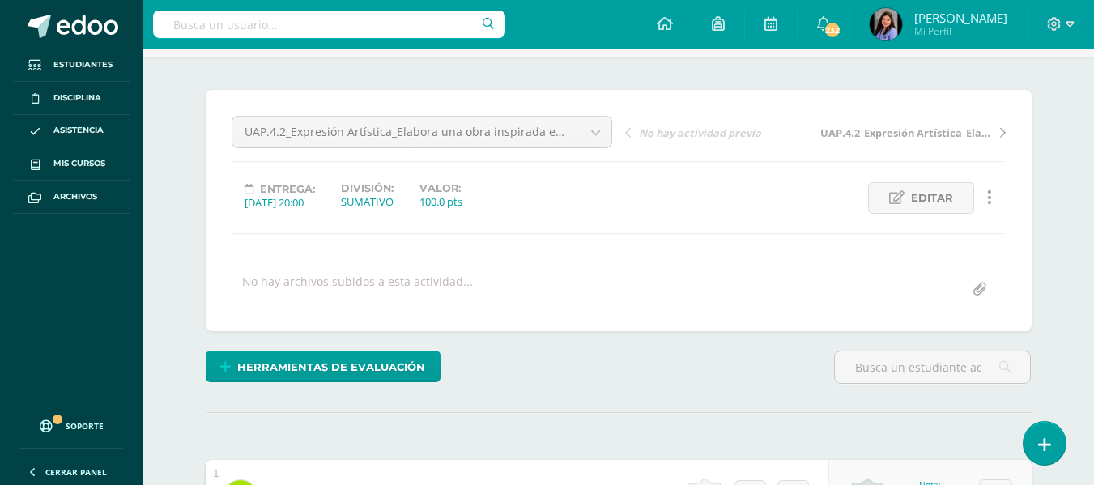
scroll to position [0, 0]
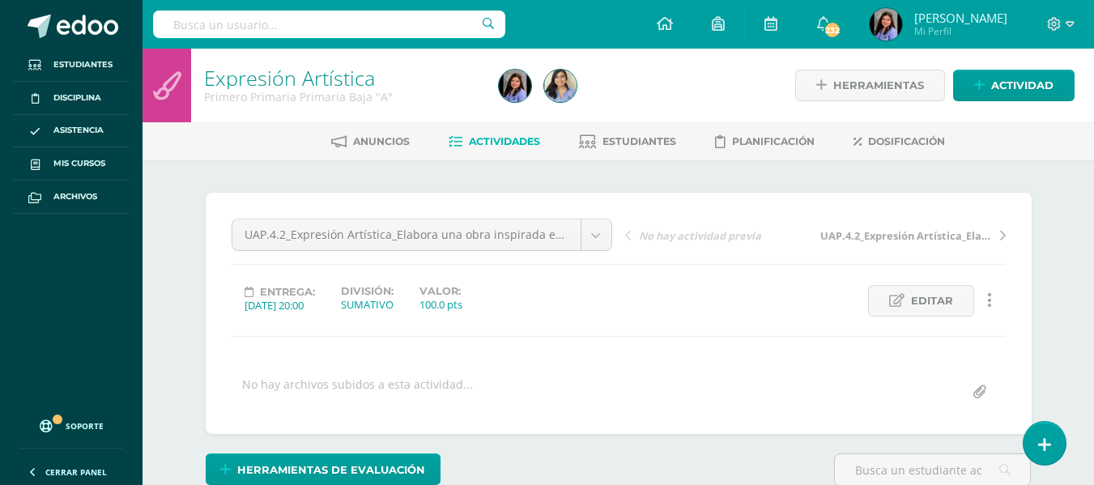
click at [366, 83] on link "Expresión Artística" at bounding box center [289, 78] width 171 height 28
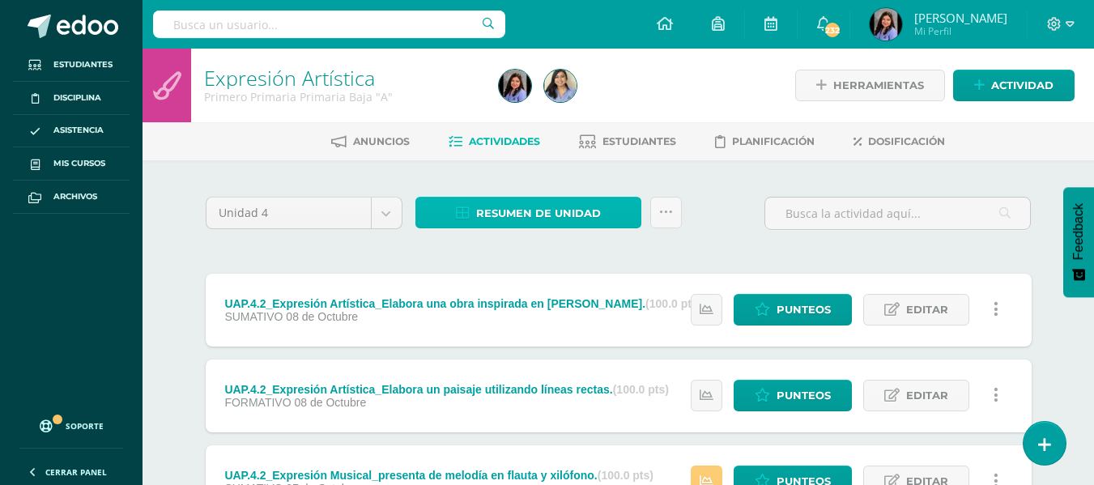
click at [502, 207] on span "Resumen de unidad" at bounding box center [538, 213] width 125 height 30
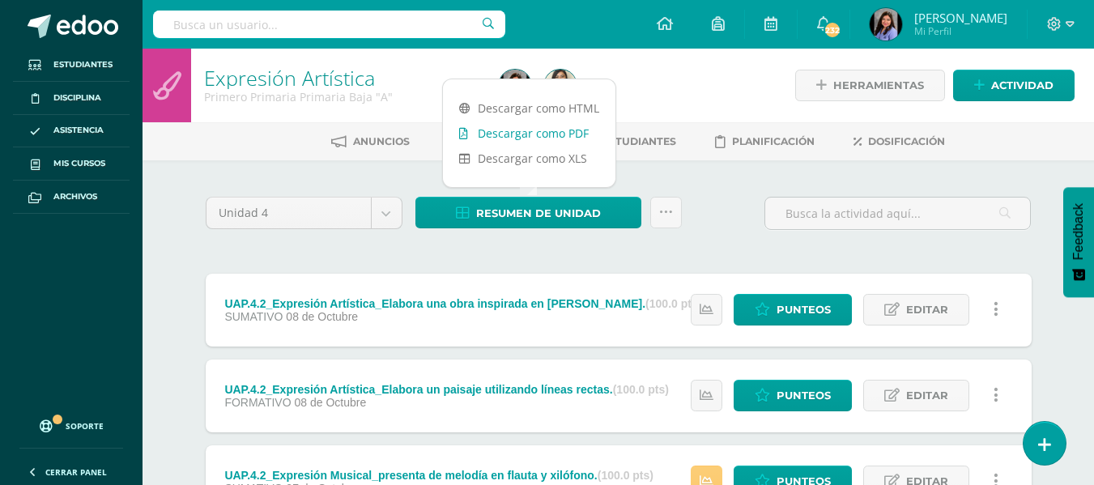
click at [546, 127] on link "Descargar como PDF" at bounding box center [529, 133] width 173 height 25
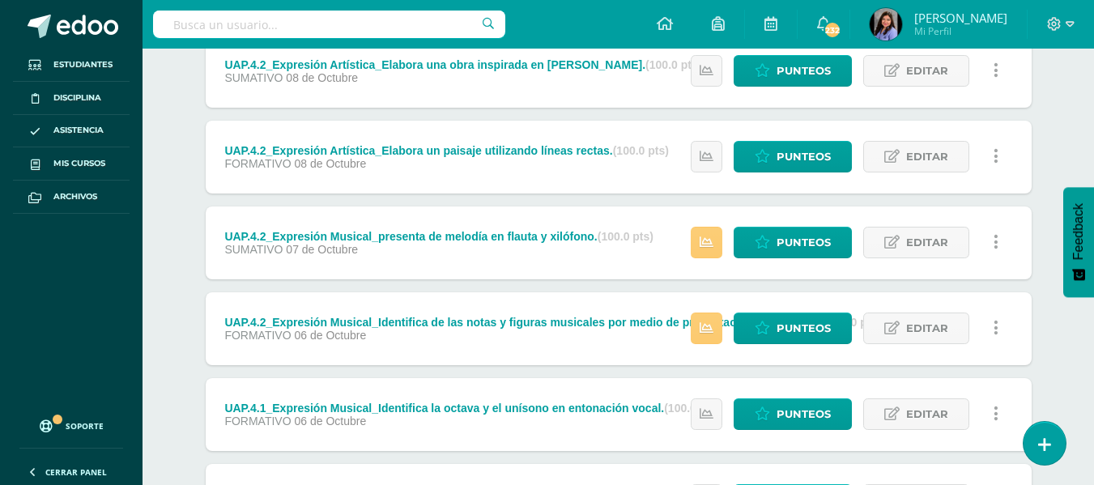
scroll to position [243, 0]
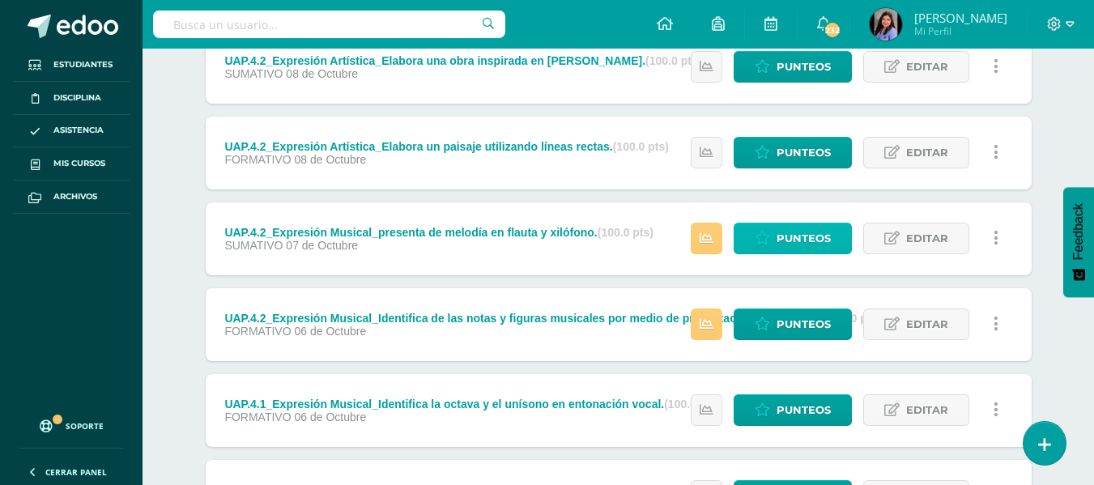
click at [812, 245] on span "Punteos" at bounding box center [804, 239] width 54 height 30
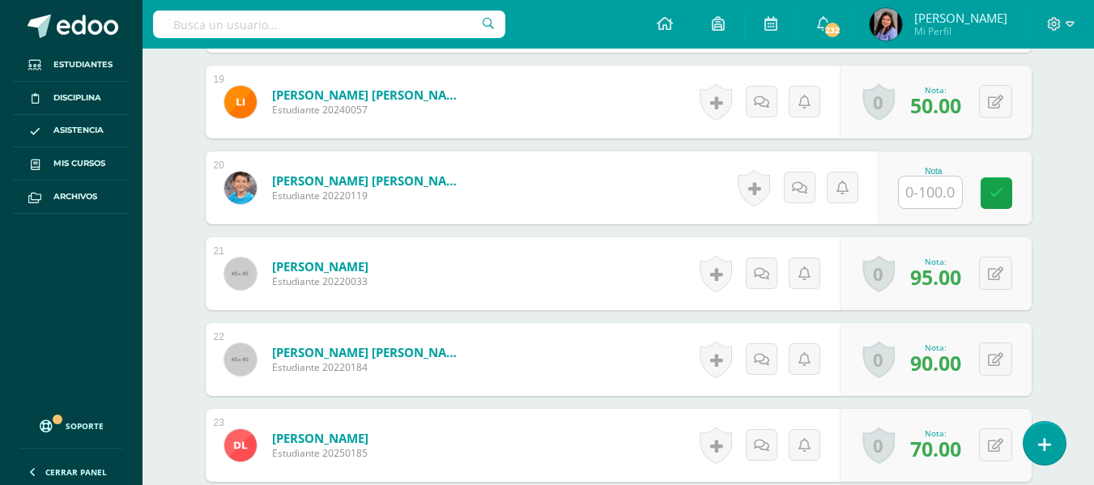
scroll to position [2043, 0]
click at [931, 201] on input "text" at bounding box center [930, 192] width 63 height 32
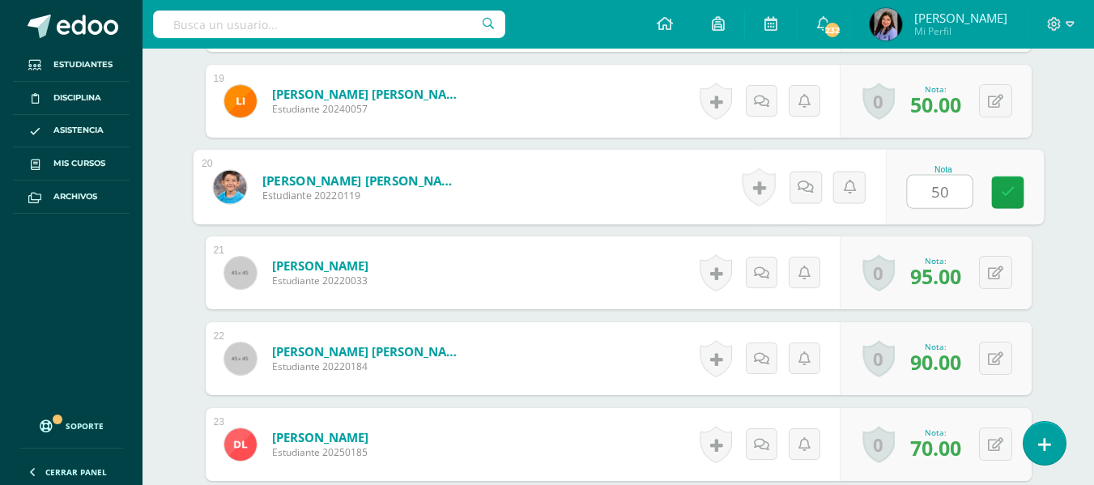
type input "5"
type input "60"
click at [1000, 194] on icon at bounding box center [1007, 192] width 15 height 14
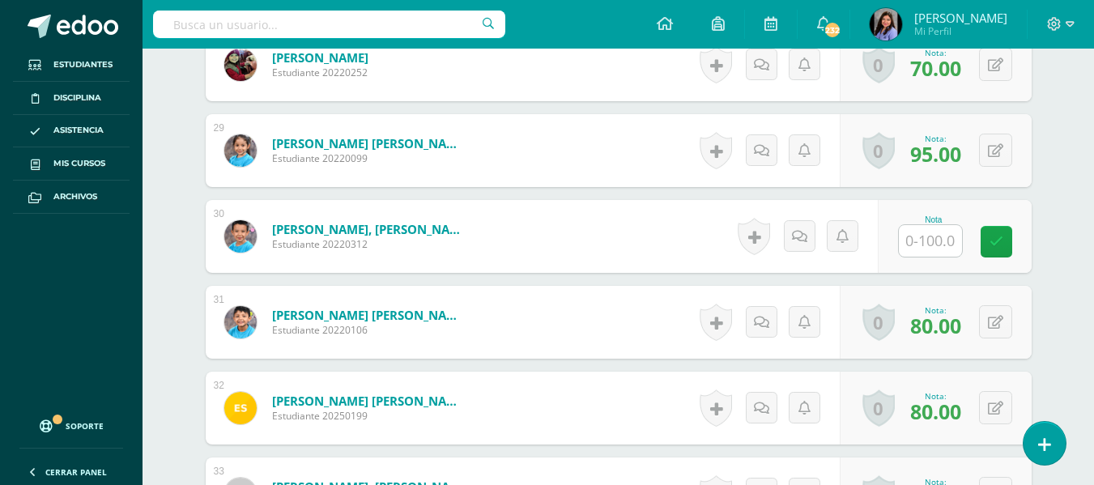
scroll to position [2853, 0]
click at [938, 238] on input "text" at bounding box center [930, 240] width 63 height 32
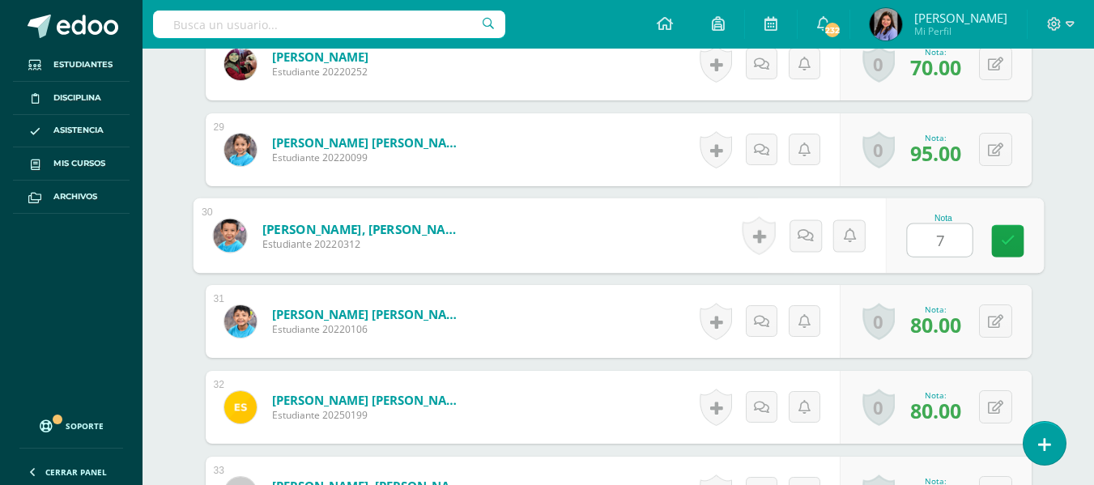
type input "75"
click at [1001, 254] on link at bounding box center [1007, 241] width 32 height 32
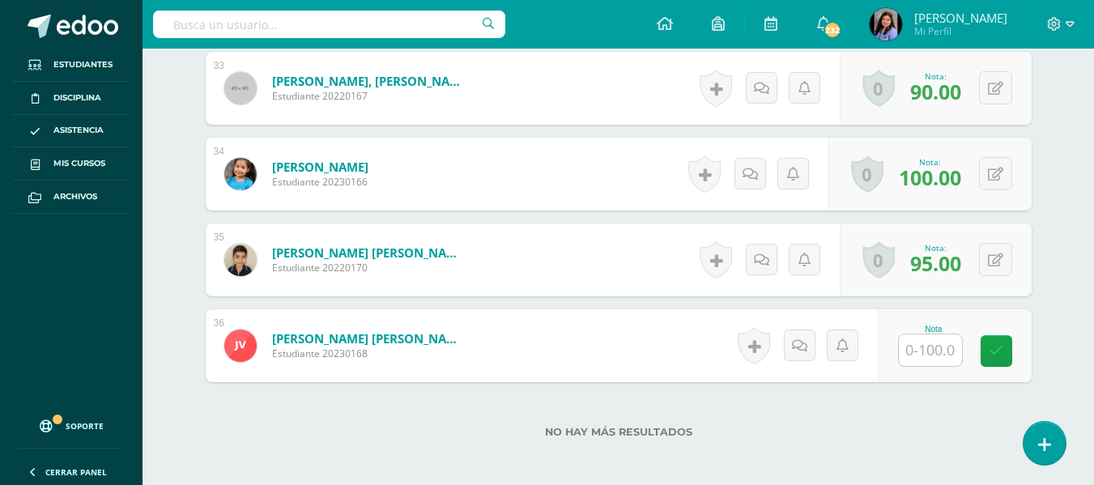
scroll to position [3339, 0]
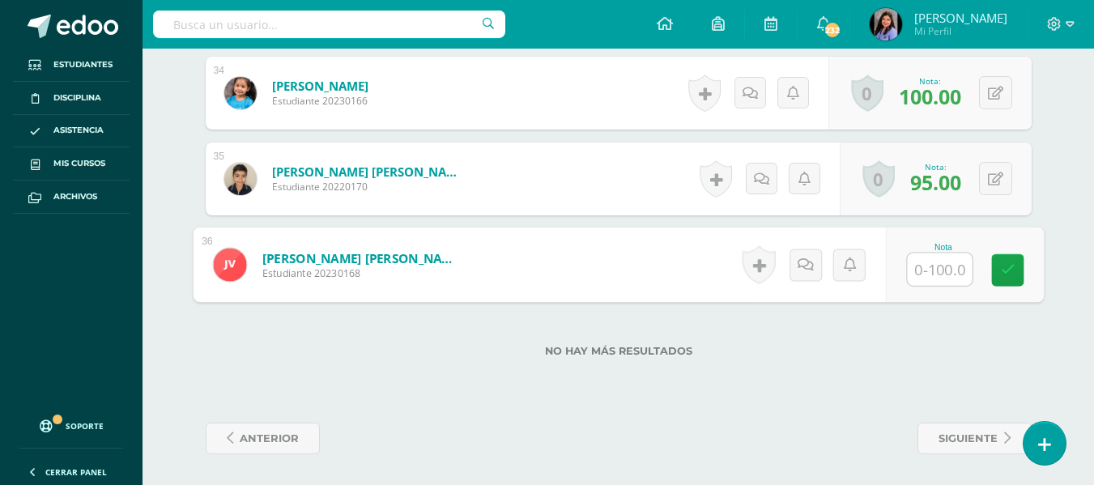
click at [919, 270] on input "text" at bounding box center [939, 270] width 65 height 32
type input "7"
click at [944, 272] on input "7" at bounding box center [939, 270] width 65 height 32
type input "75"
click at [1019, 279] on link at bounding box center [1007, 270] width 32 height 32
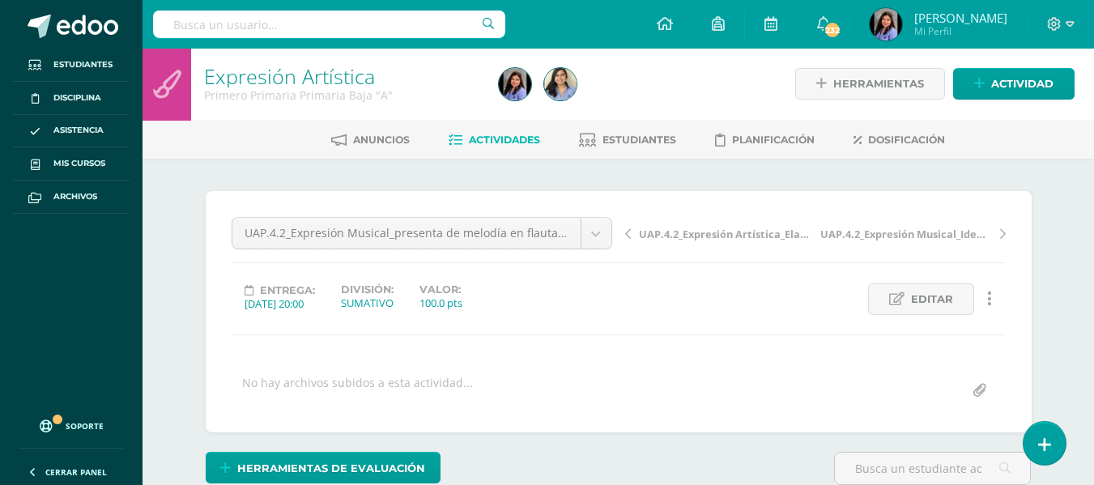
scroll to position [0, 0]
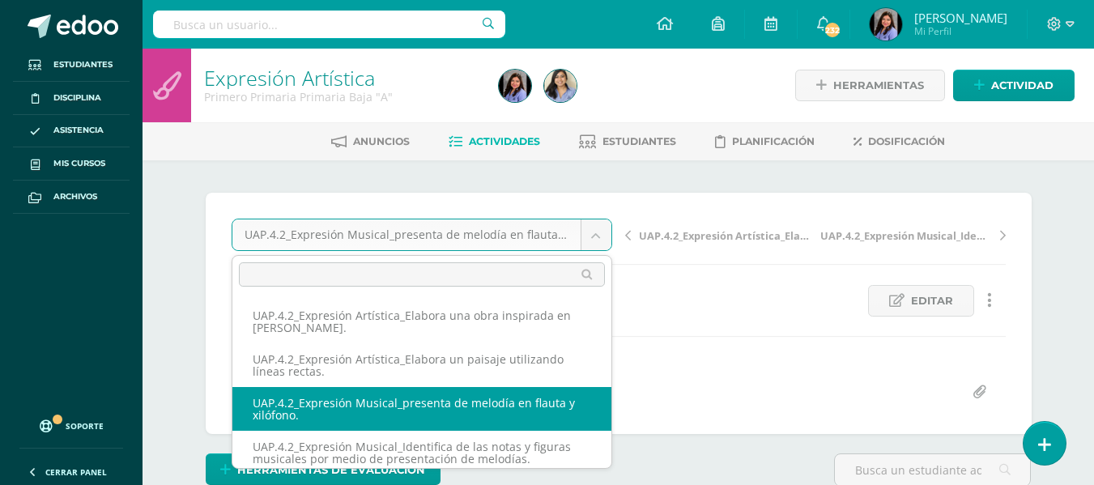
scroll to position [6, 0]
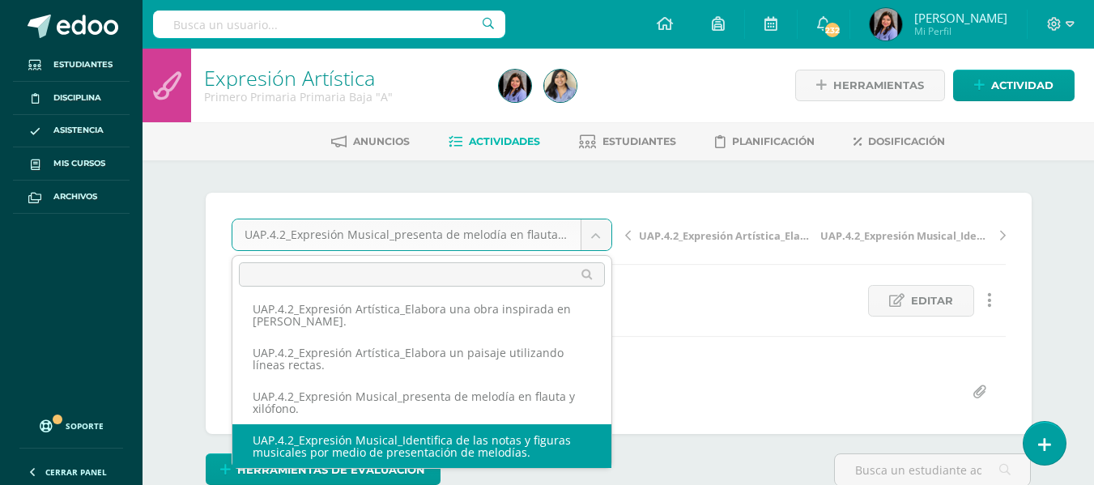
select select "/dashboard/teacher/grade-activity/227443/"
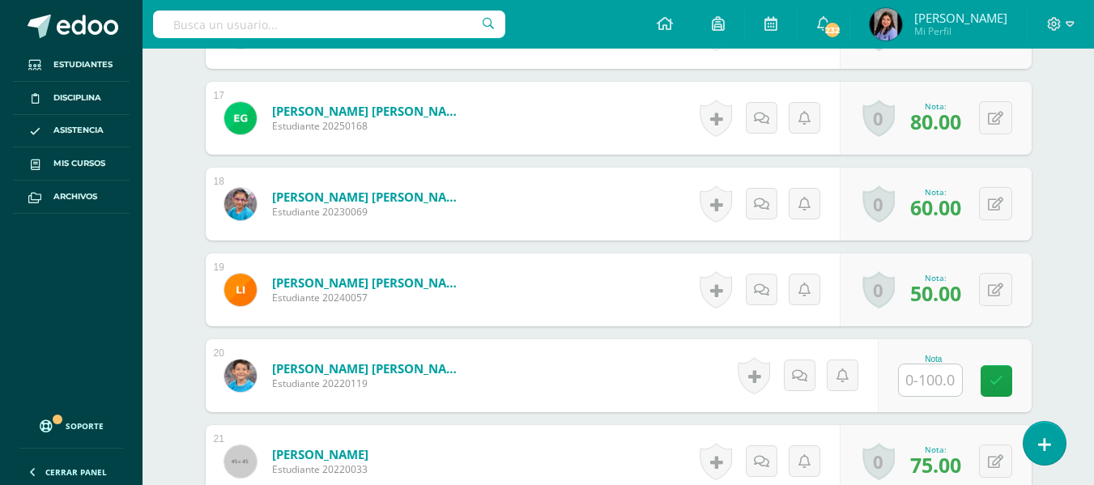
scroll to position [1883, 0]
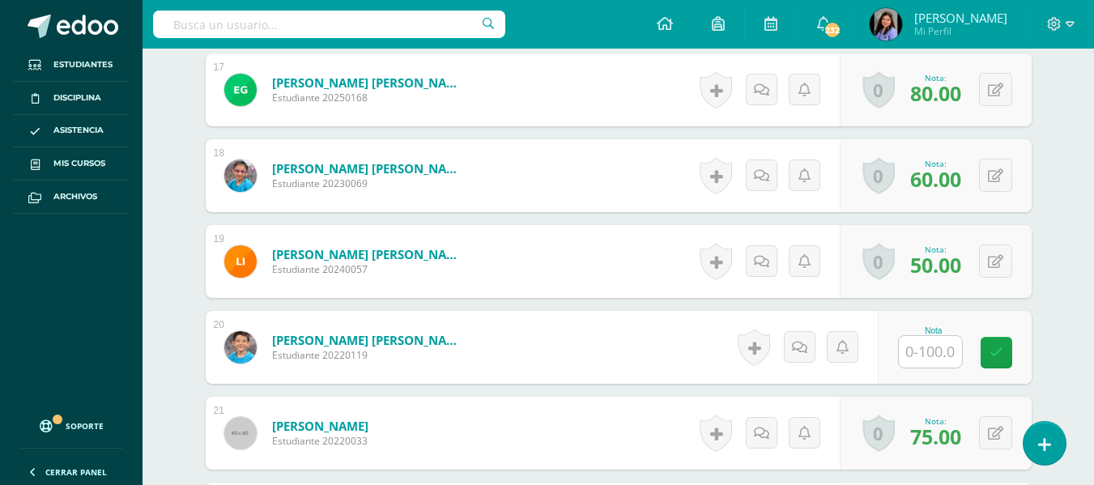
click at [931, 346] on input "text" at bounding box center [930, 352] width 63 height 32
type input "75"
click at [1010, 347] on icon at bounding box center [1007, 353] width 15 height 14
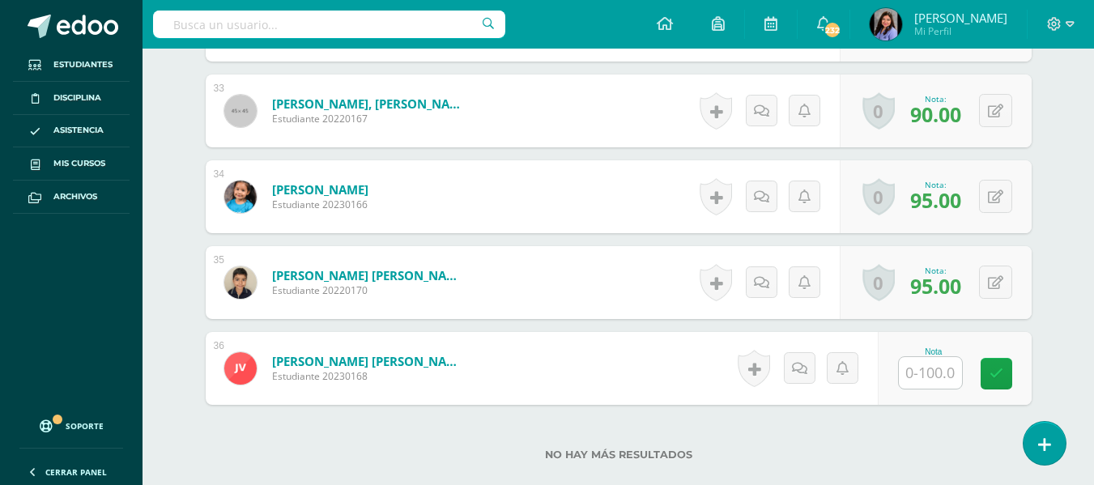
scroll to position [3260, 0]
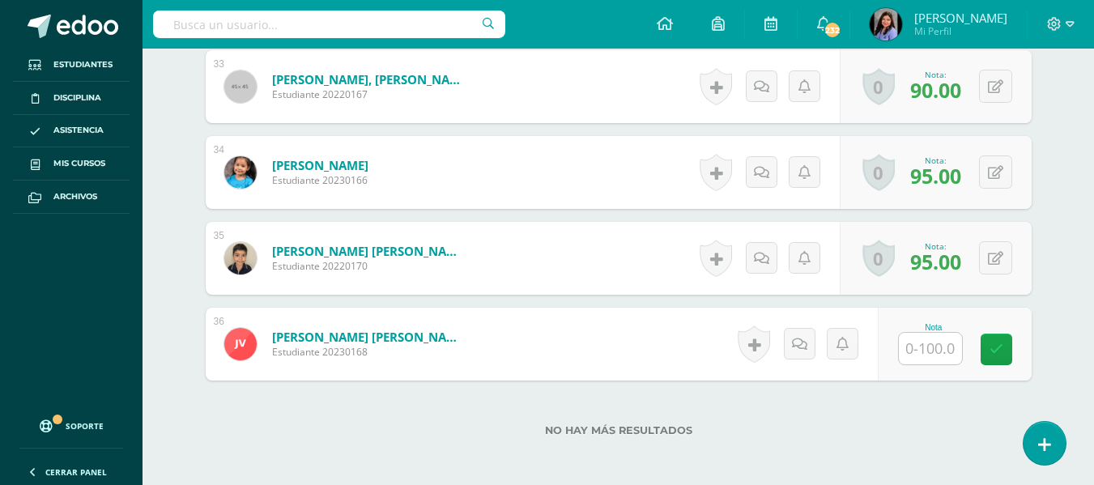
click at [935, 350] on input "text" at bounding box center [930, 349] width 63 height 32
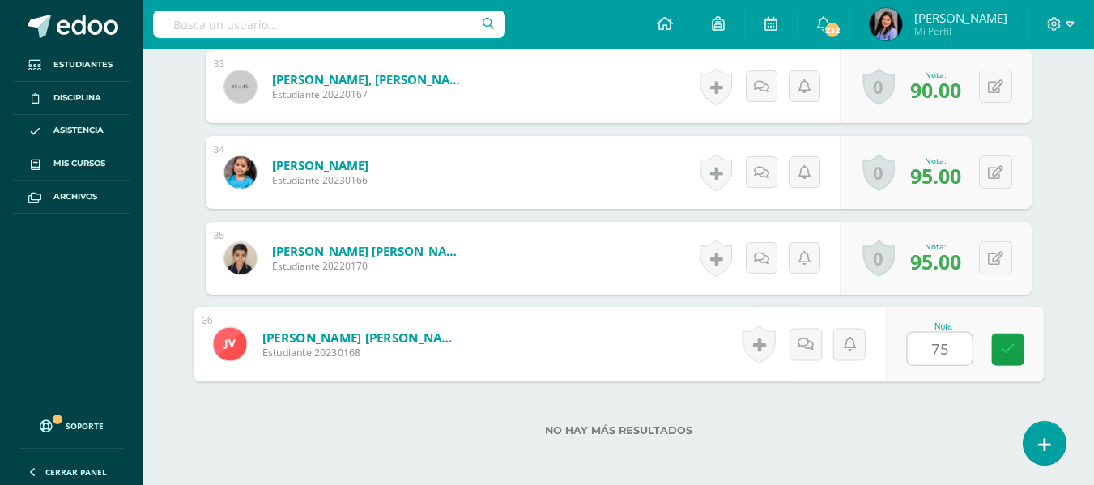
click at [986, 329] on div "Nota 75" at bounding box center [964, 344] width 158 height 75
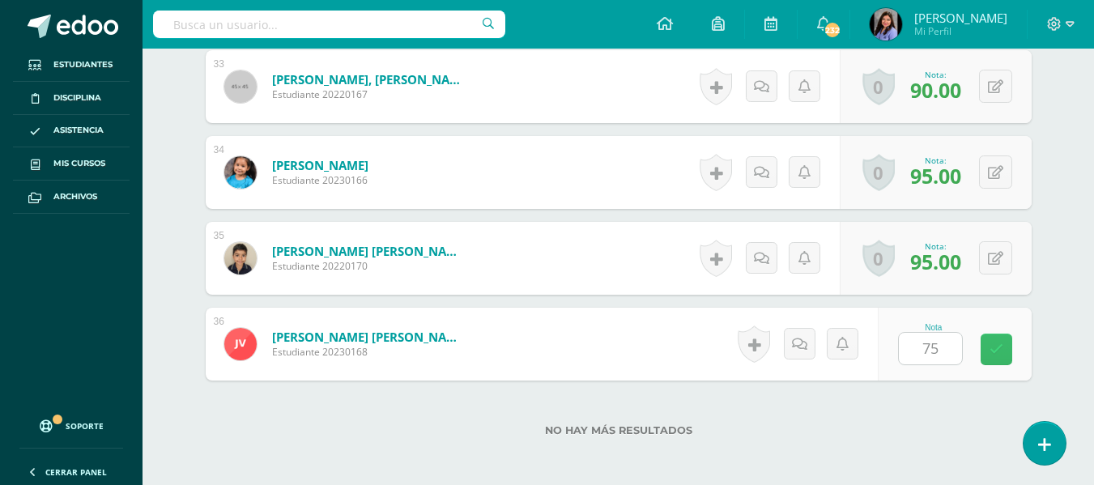
type input "75.00"
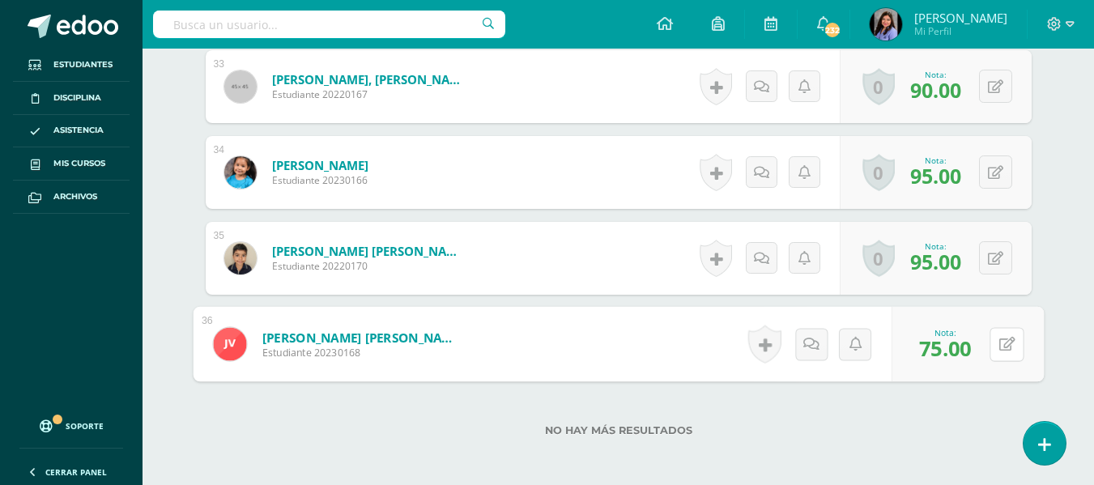
click at [999, 337] on icon at bounding box center [1007, 344] width 16 height 14
click at [960, 351] on icon at bounding box center [964, 350] width 15 height 14
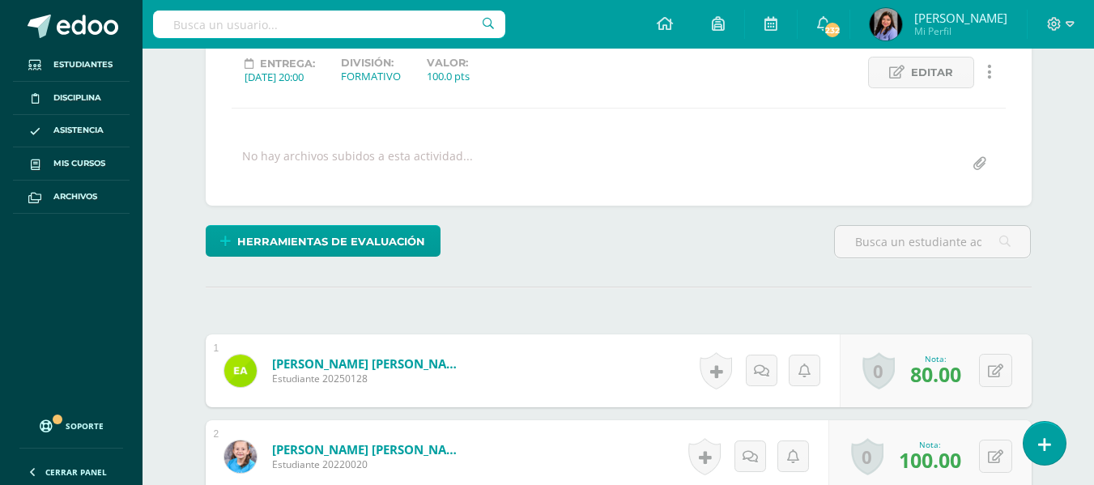
scroll to position [0, 0]
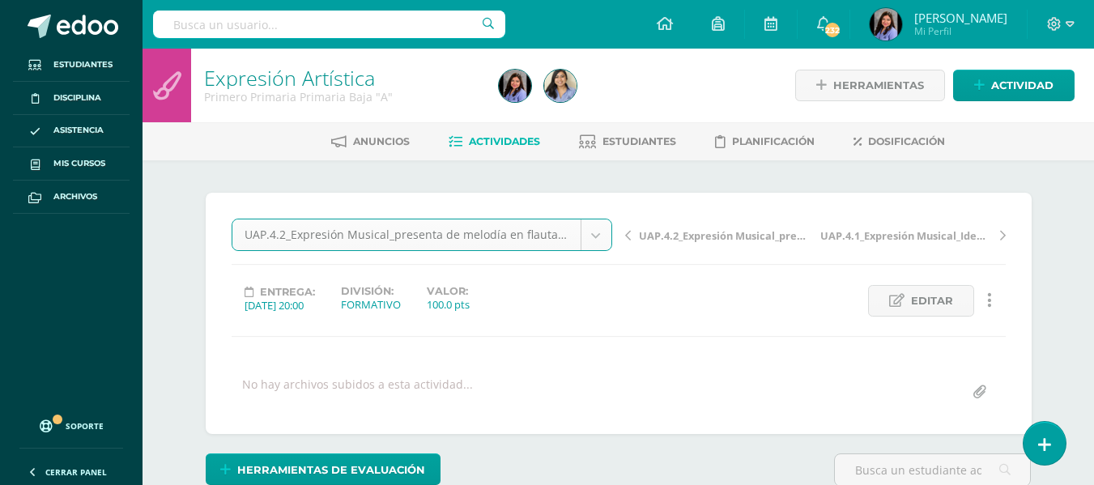
select select "/dashboard/teacher/grade-activity/227524/"
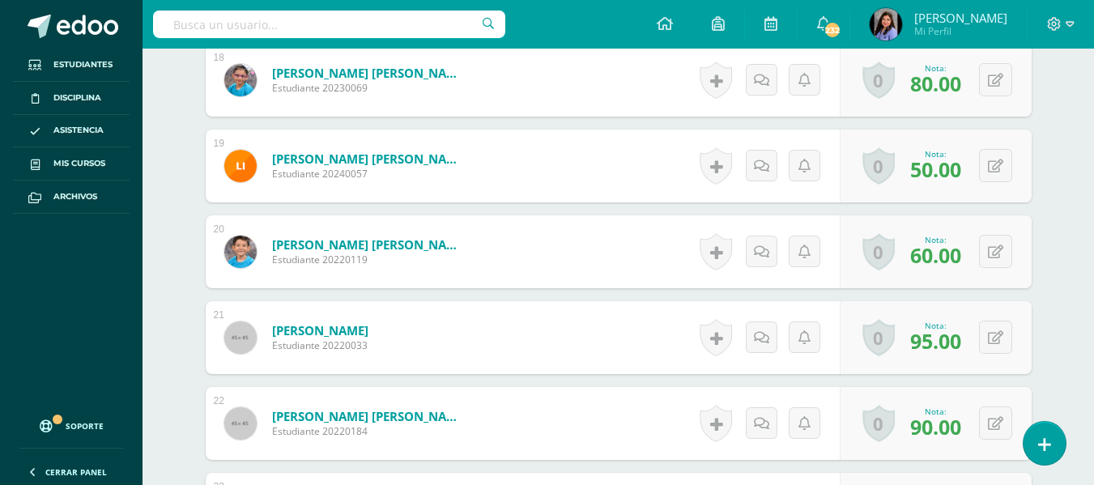
scroll to position [1950, 0]
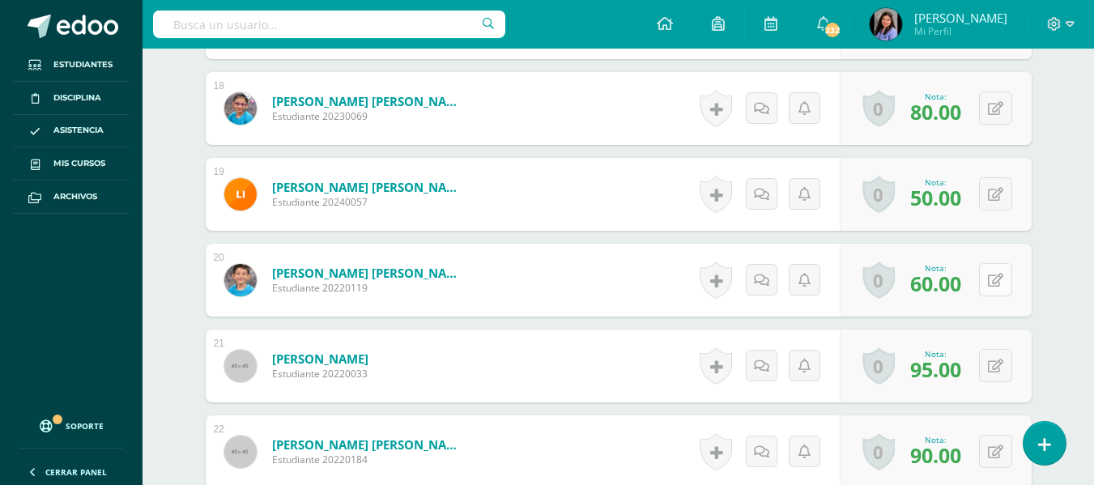
click at [999, 280] on icon at bounding box center [995, 281] width 15 height 14
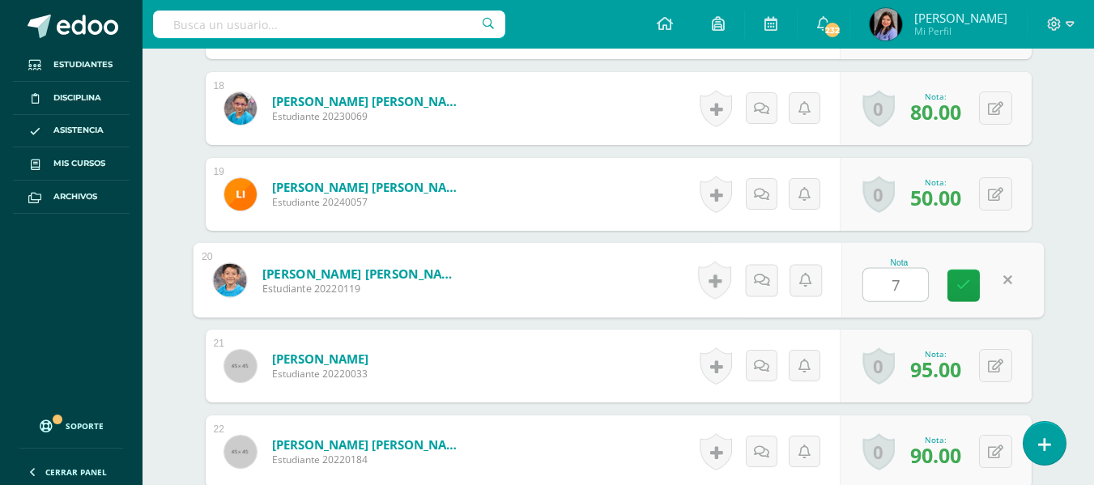
type input "75"
click at [961, 285] on icon at bounding box center [964, 286] width 15 height 14
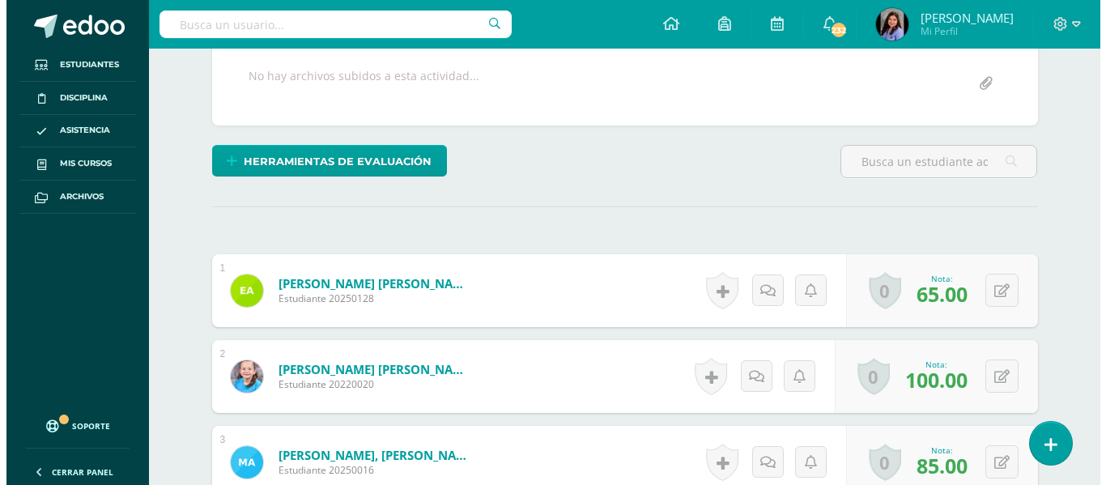
scroll to position [324, 0]
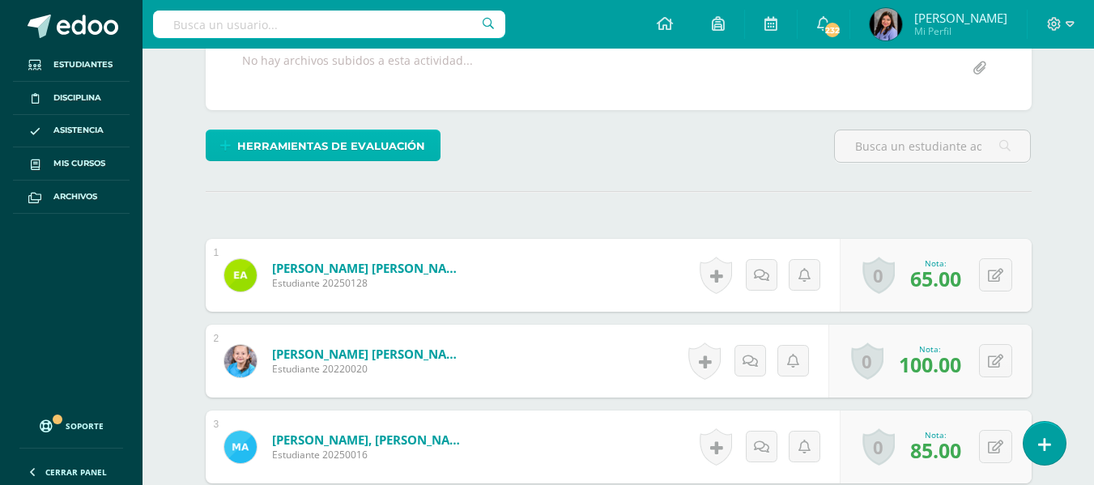
click at [310, 143] on span "Herramientas de evaluación" at bounding box center [331, 146] width 188 height 30
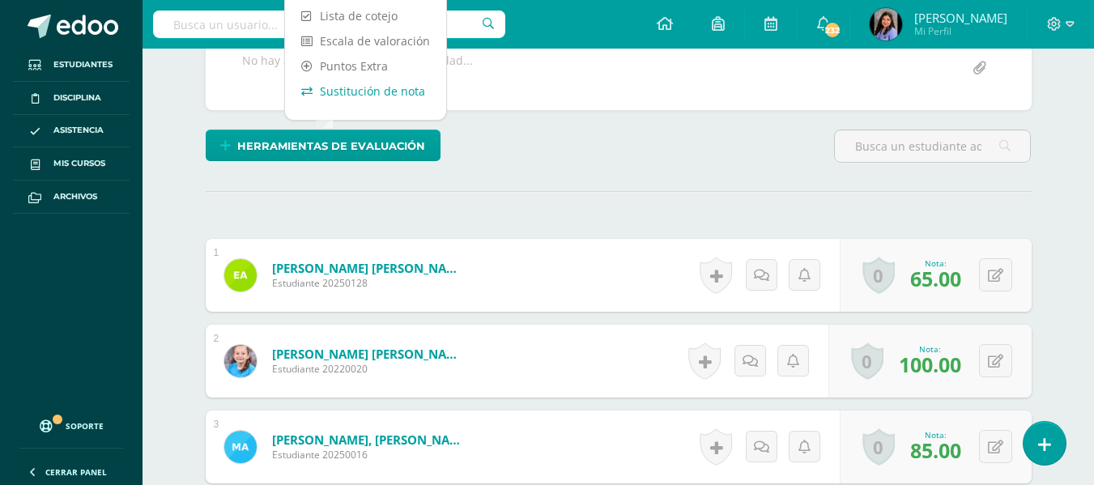
click at [347, 92] on link "Sustitución de nota" at bounding box center [365, 91] width 161 height 25
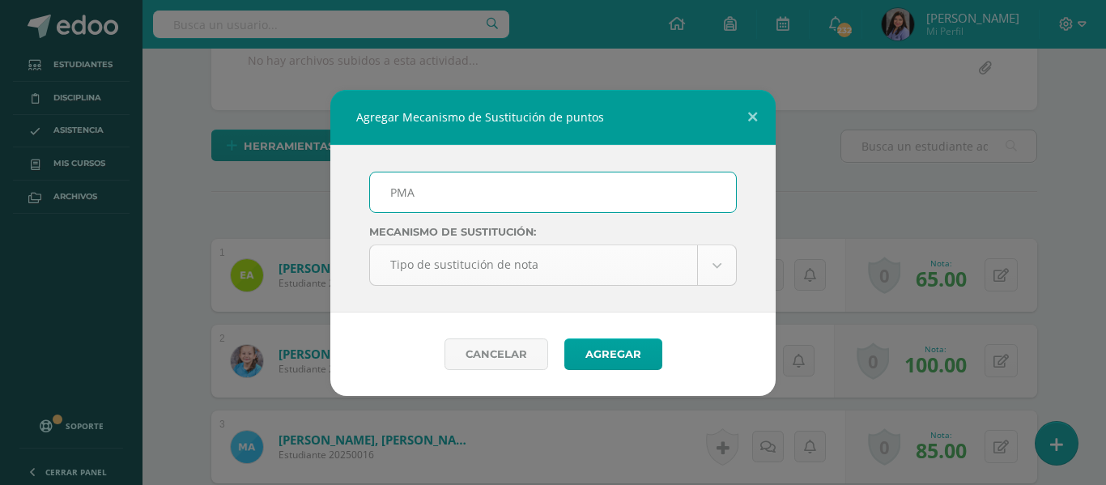
type input "PMA"
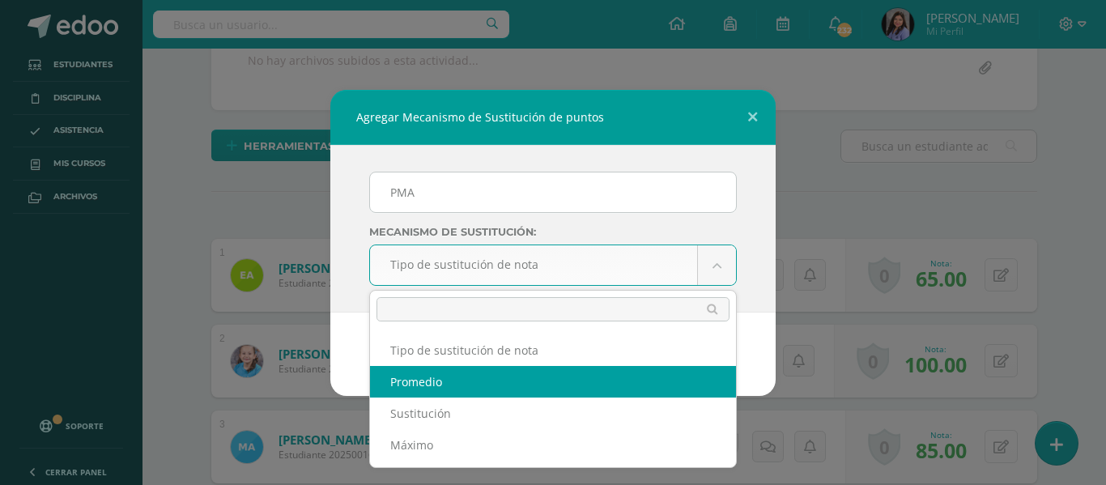
select select "average"
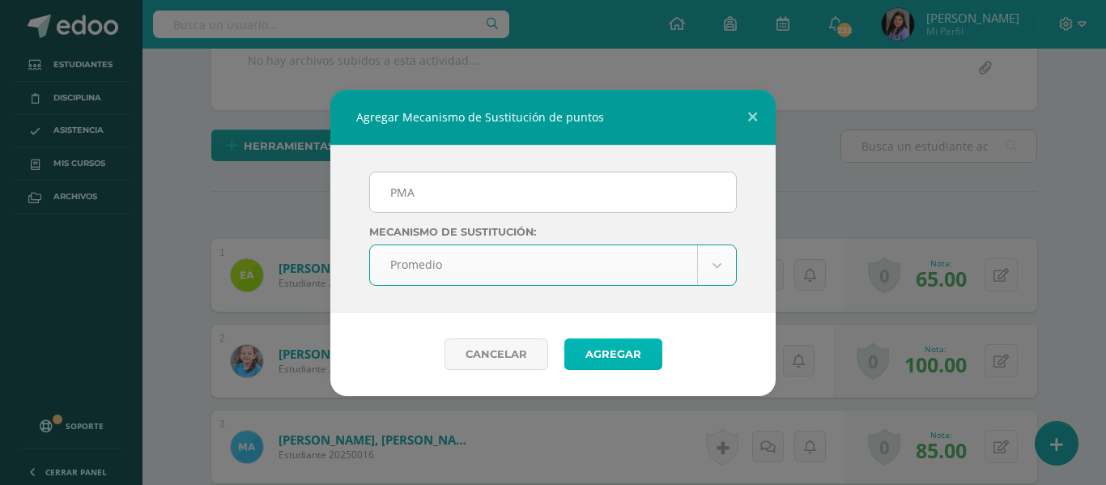
click at [641, 352] on button "Agregar" at bounding box center [614, 355] width 98 height 32
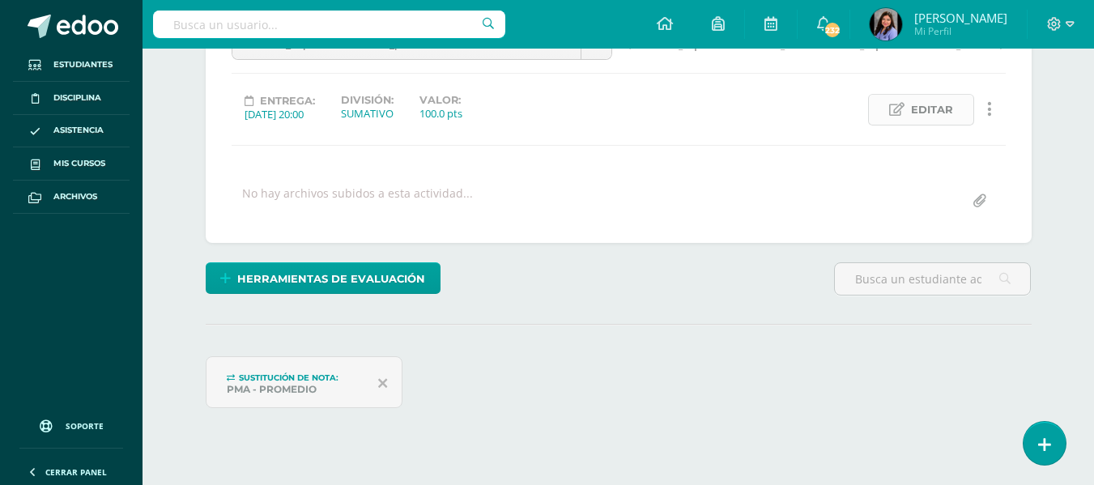
scroll to position [313, 0]
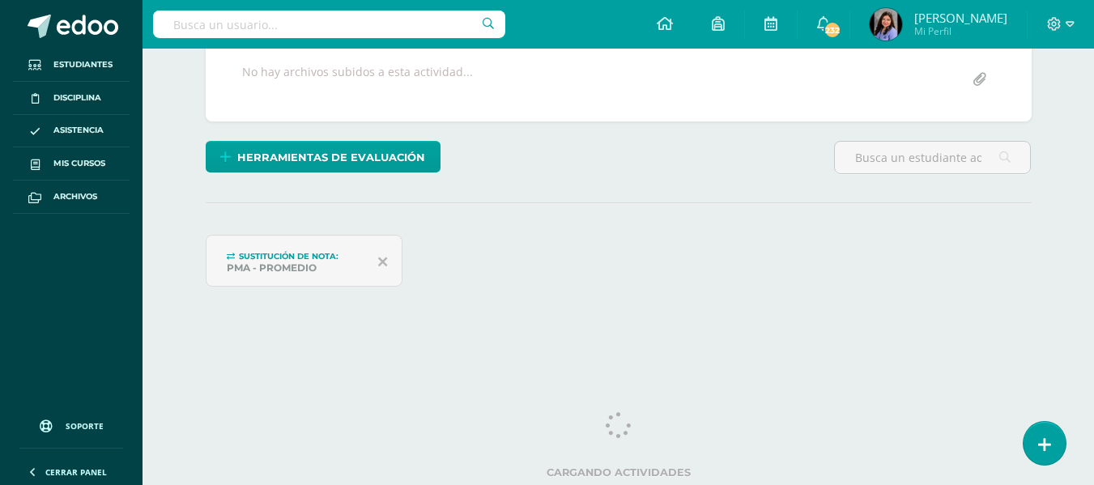
click at [305, 265] on div "PMA - Promedio" at bounding box center [296, 268] width 139 height 12
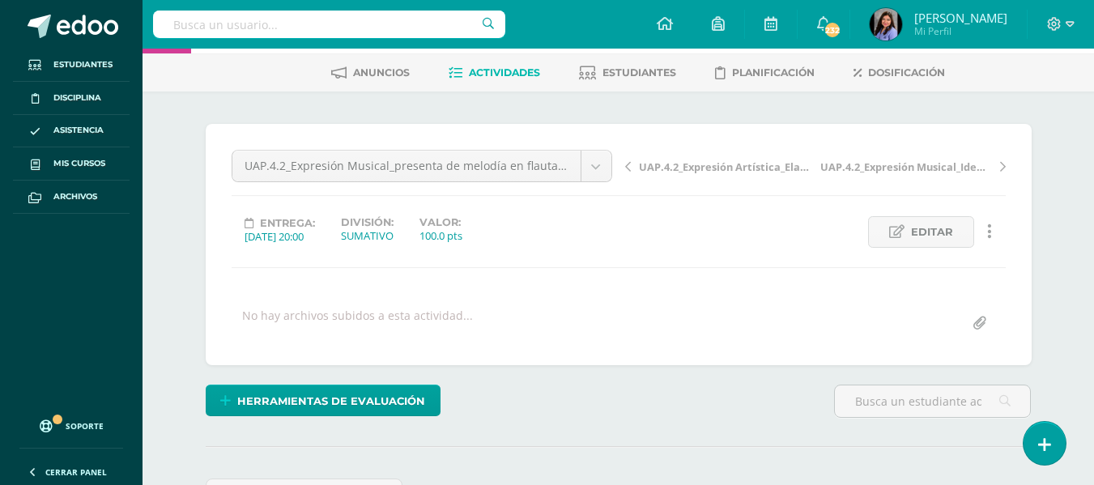
scroll to position [324, 0]
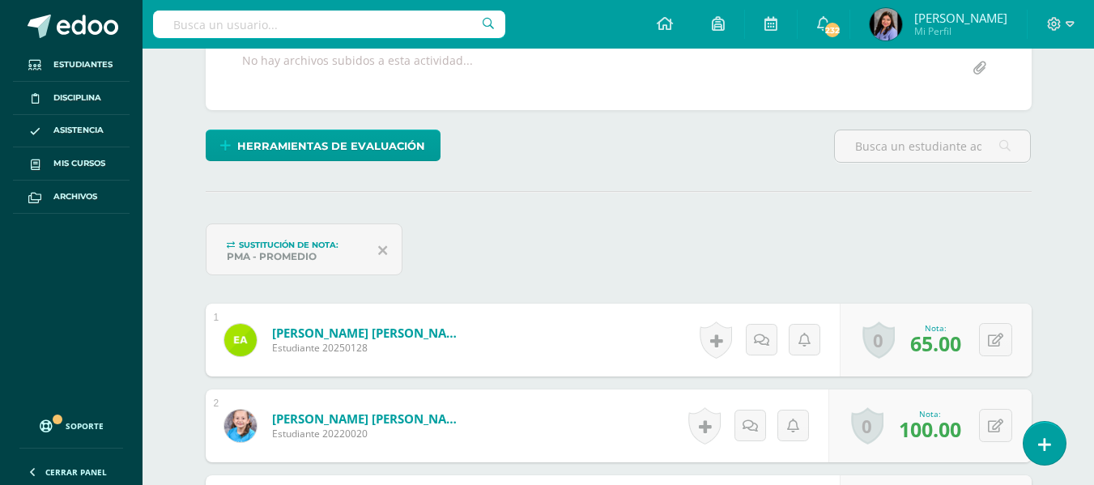
click at [275, 242] on span "Sustitución de nota:" at bounding box center [289, 245] width 100 height 11
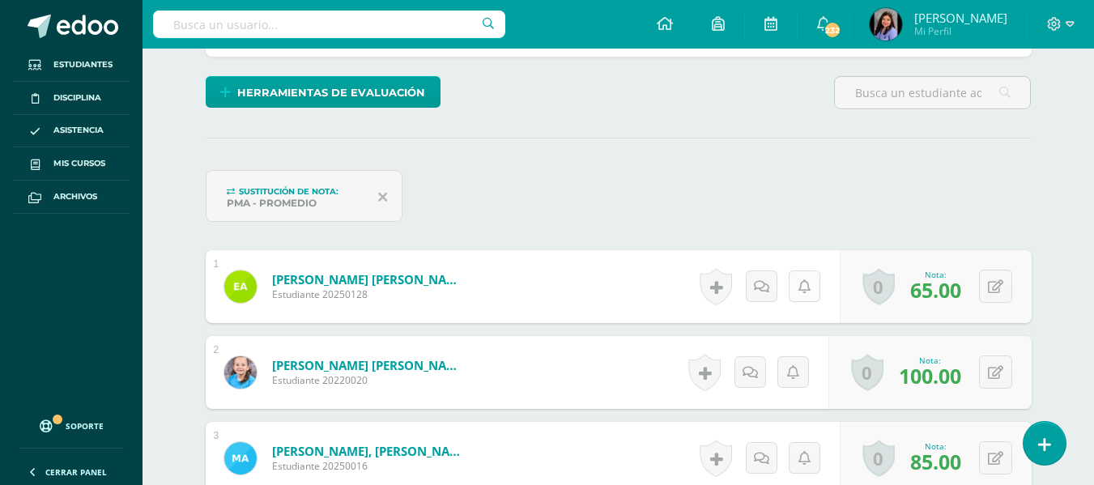
scroll to position [406, 0]
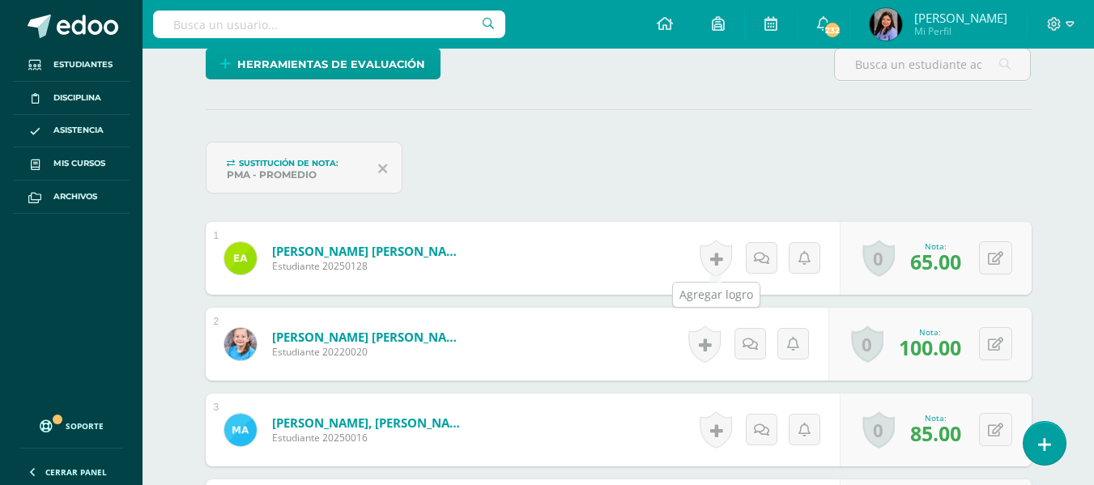
click at [720, 259] on link at bounding box center [716, 258] width 32 height 37
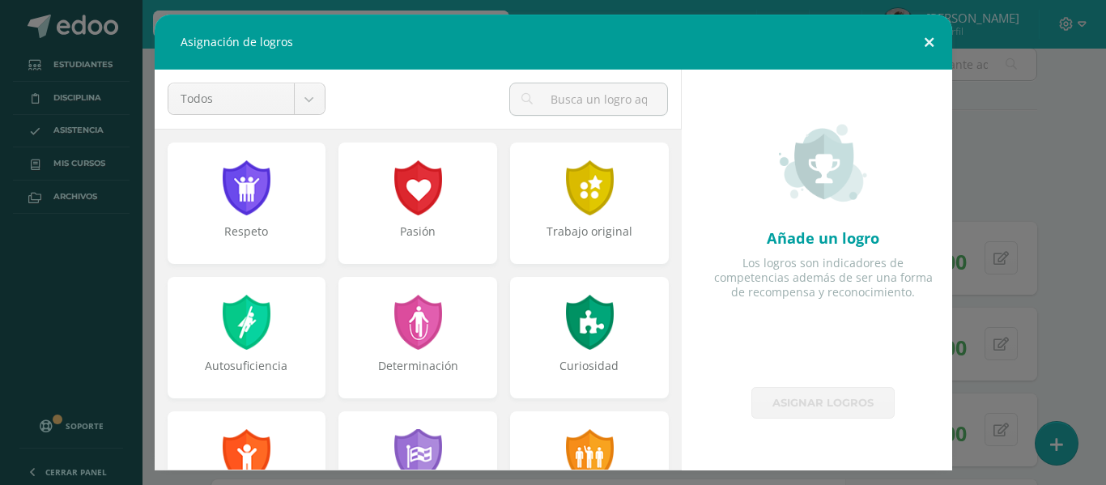
click at [923, 45] on button at bounding box center [929, 42] width 46 height 55
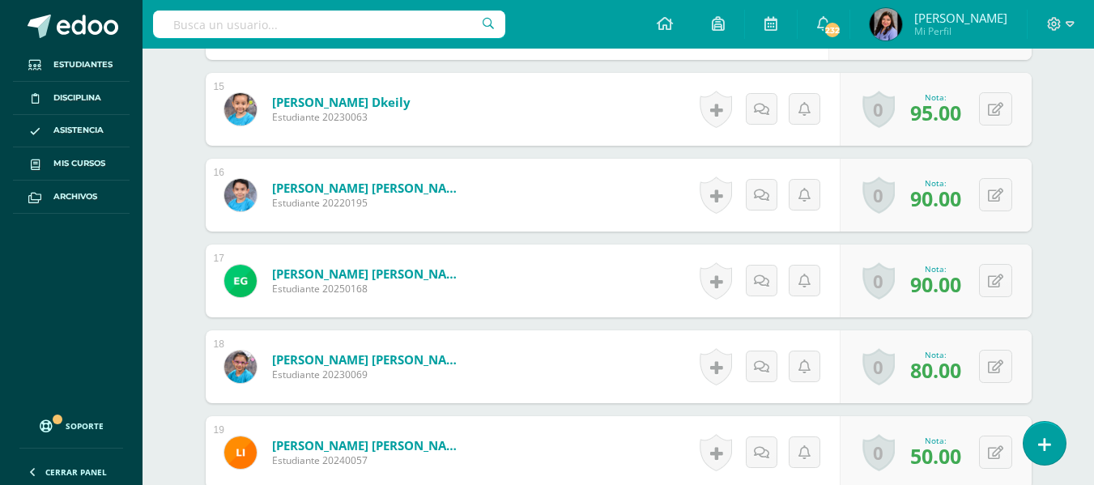
scroll to position [1783, 0]
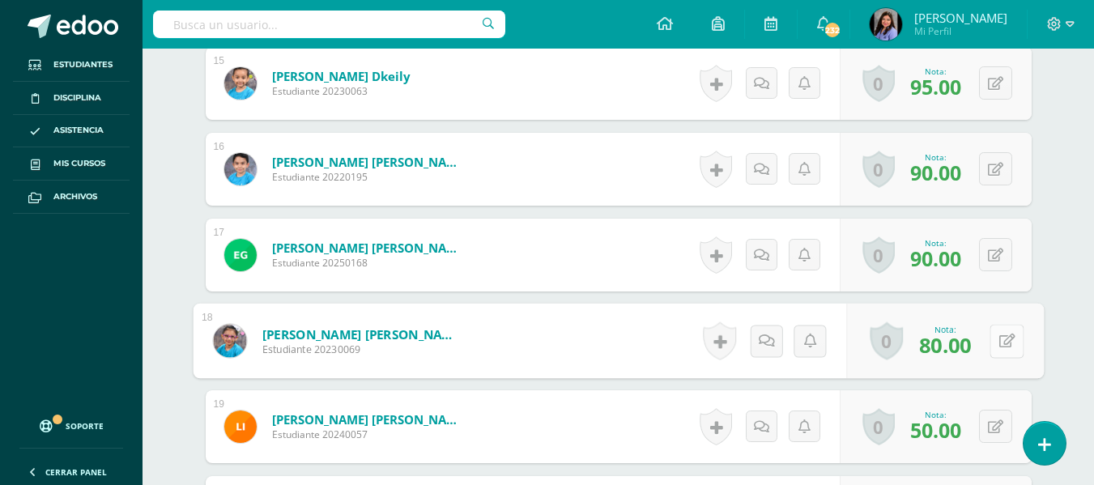
click at [982, 339] on div "0 Logros Logros obtenidos Aún no hay logros agregados Nota: 80.00" at bounding box center [945, 341] width 198 height 75
click at [1004, 336] on icon at bounding box center [1007, 341] width 16 height 14
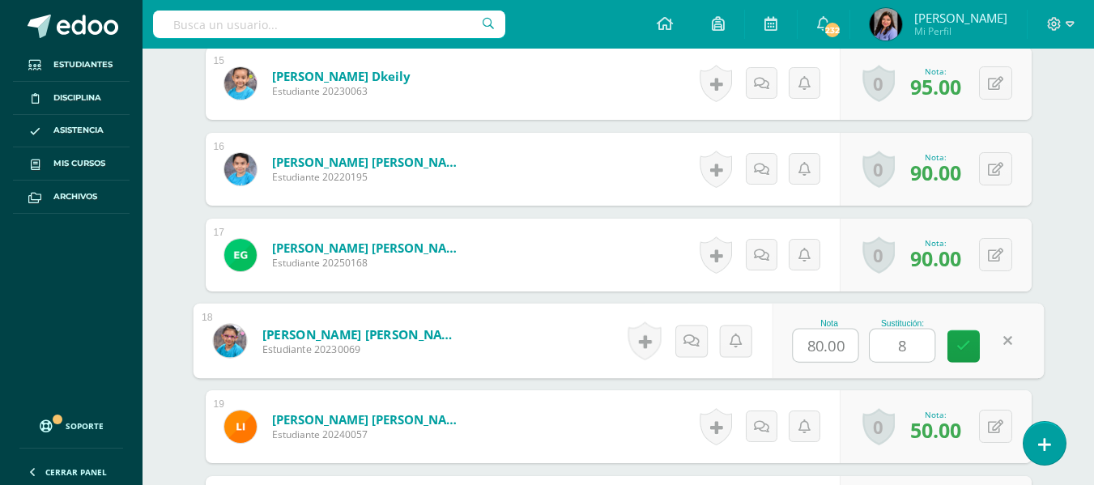
type input "80"
click at [963, 349] on icon at bounding box center [964, 346] width 15 height 14
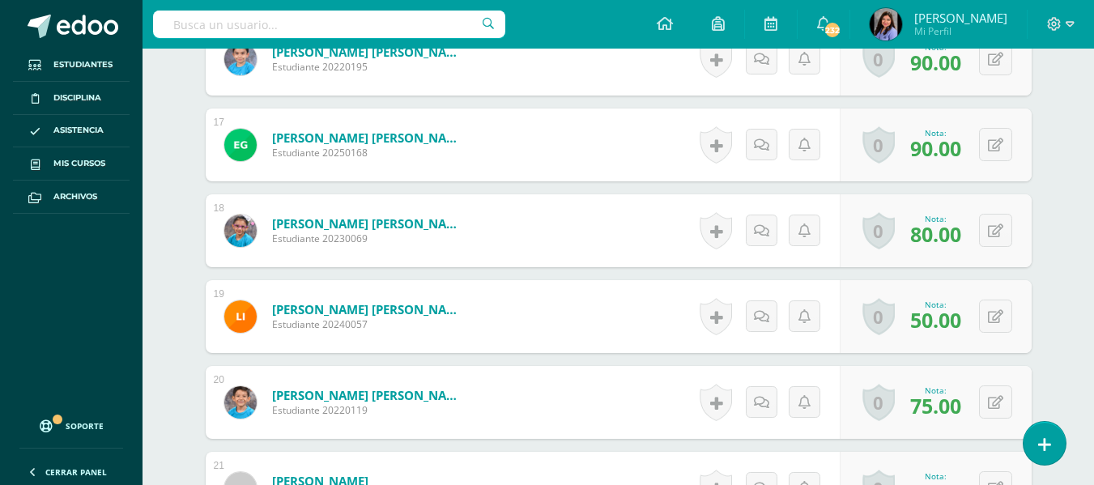
scroll to position [1945, 0]
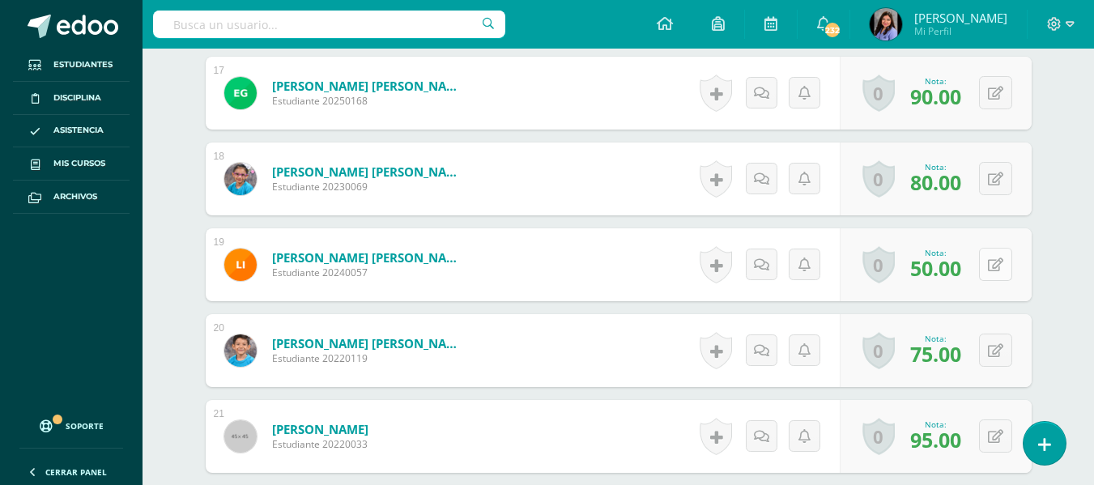
click at [991, 265] on button at bounding box center [995, 264] width 33 height 33
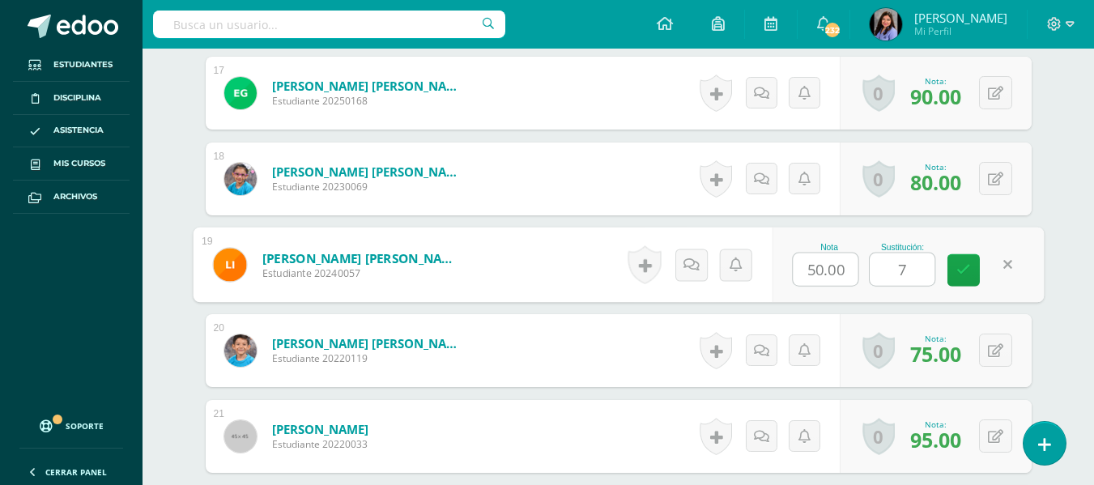
type input "70"
click at [974, 279] on link at bounding box center [964, 270] width 32 height 32
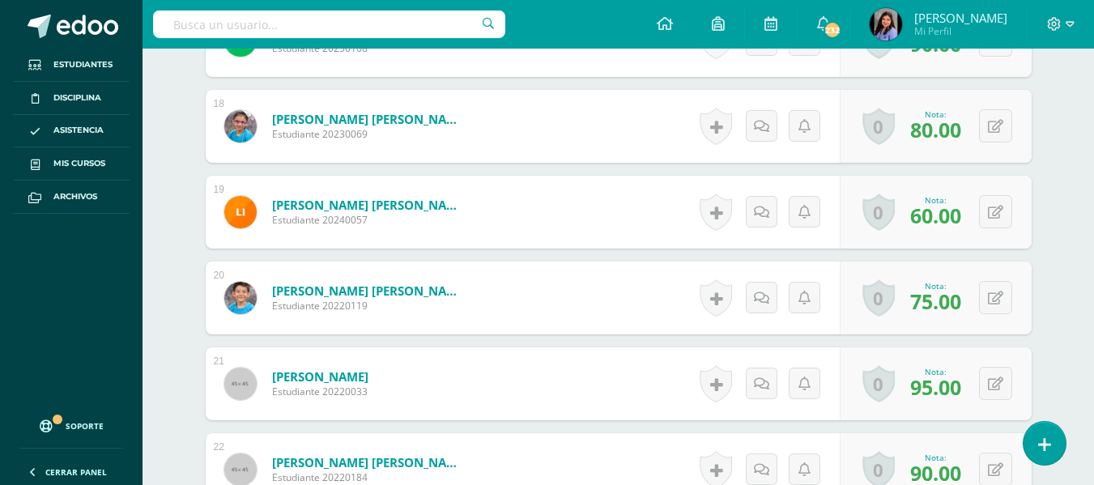
scroll to position [2026, 0]
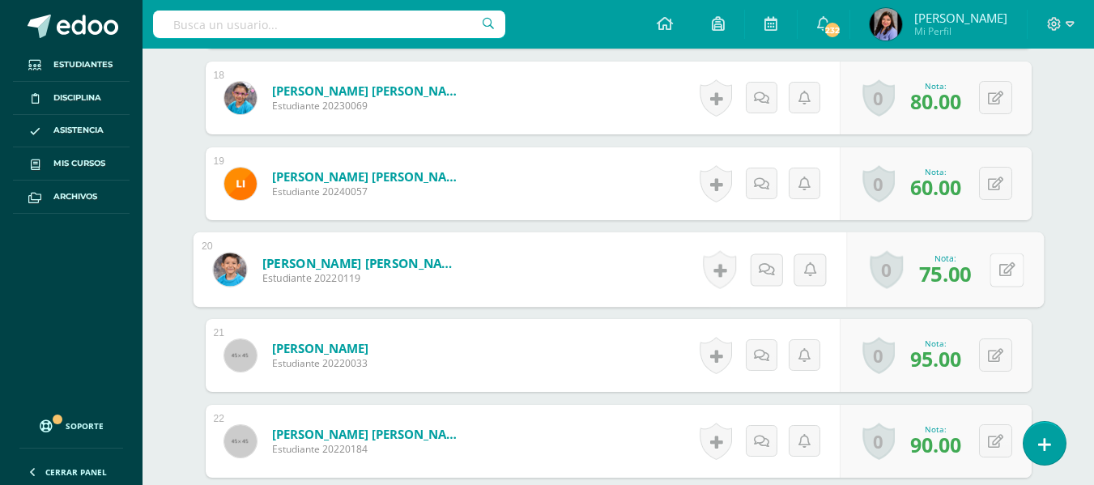
click at [996, 276] on button at bounding box center [1007, 270] width 34 height 34
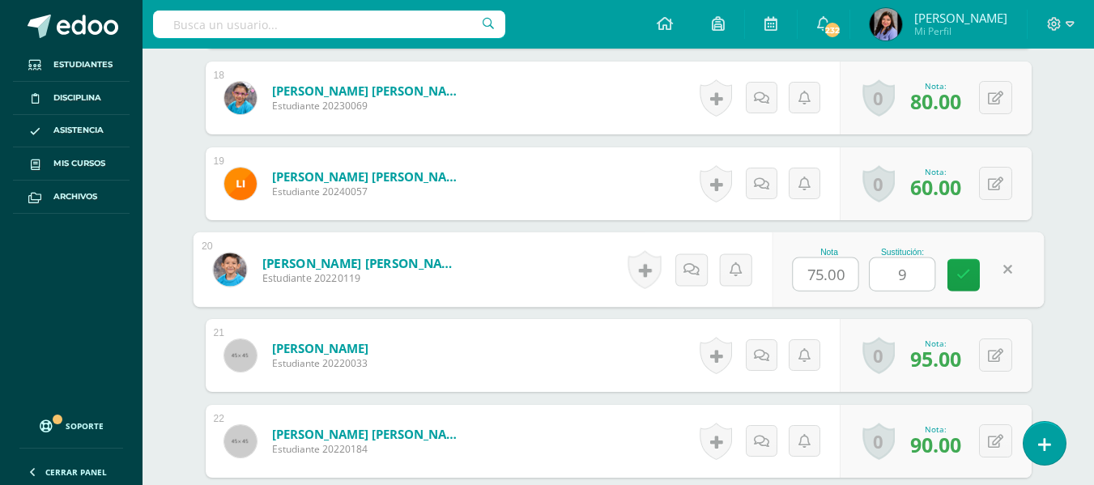
type input "90"
click at [976, 280] on link at bounding box center [964, 275] width 32 height 32
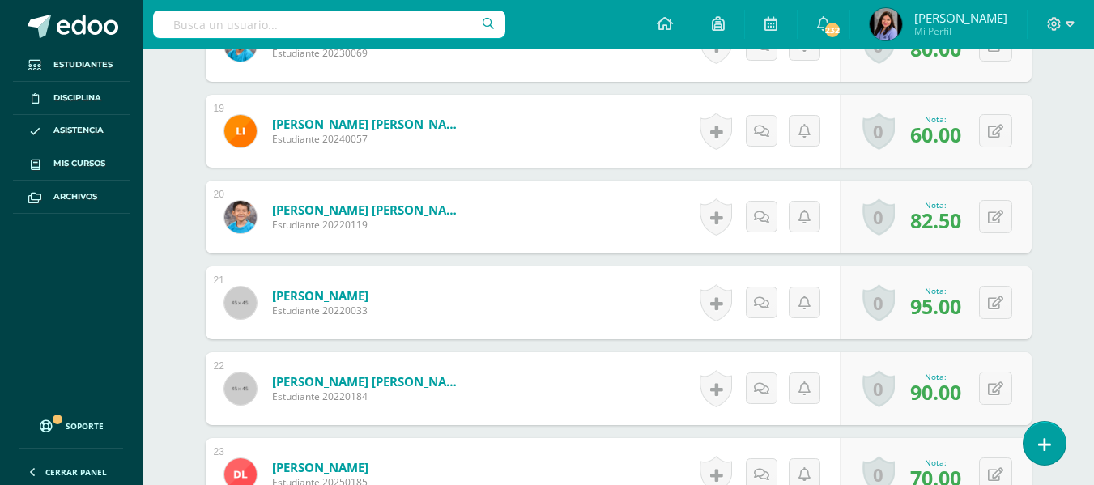
scroll to position [2107, 0]
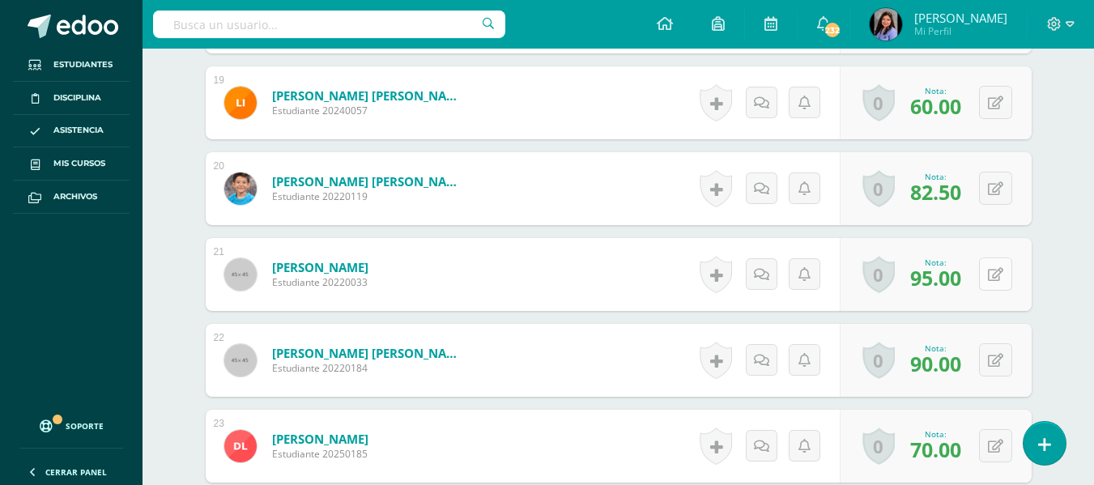
click at [999, 278] on icon at bounding box center [995, 275] width 15 height 14
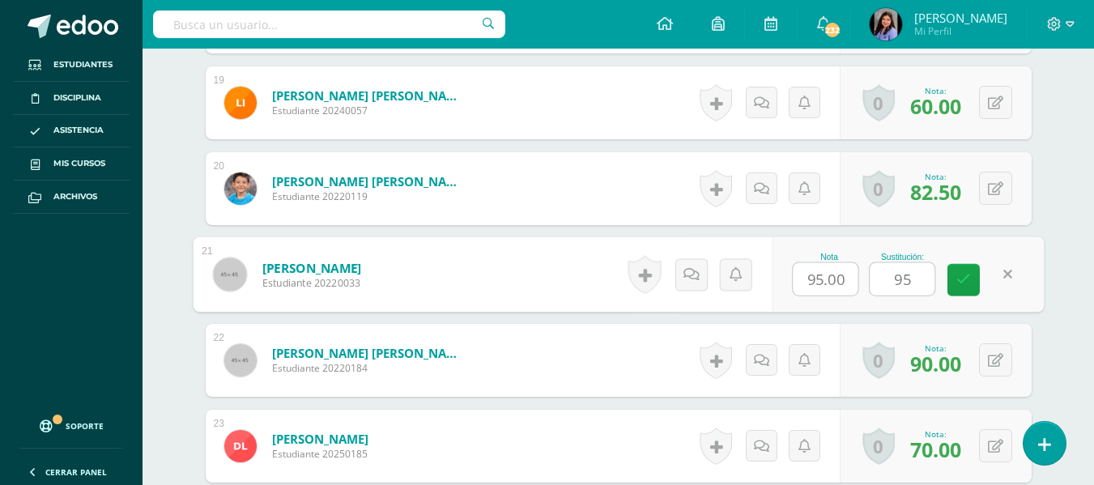
type input "95"
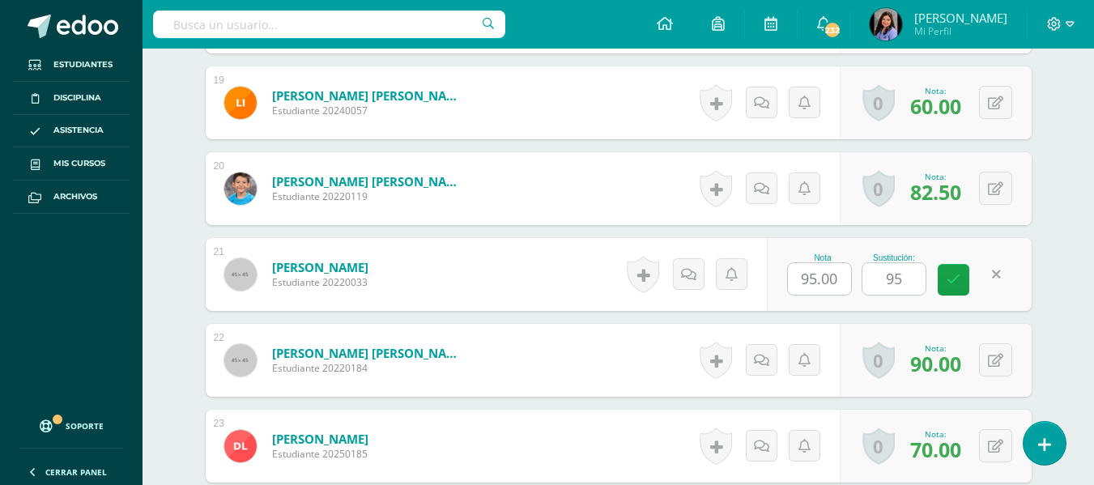
click at [966, 297] on div "Nota 95.00 Sustitución: 95" at bounding box center [899, 274] width 264 height 73
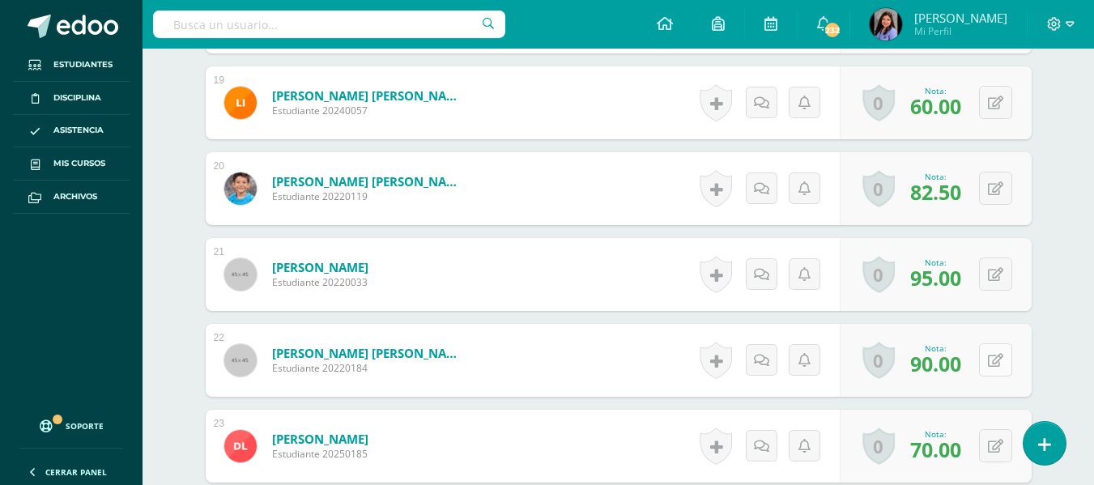
click at [991, 362] on button at bounding box center [995, 359] width 33 height 33
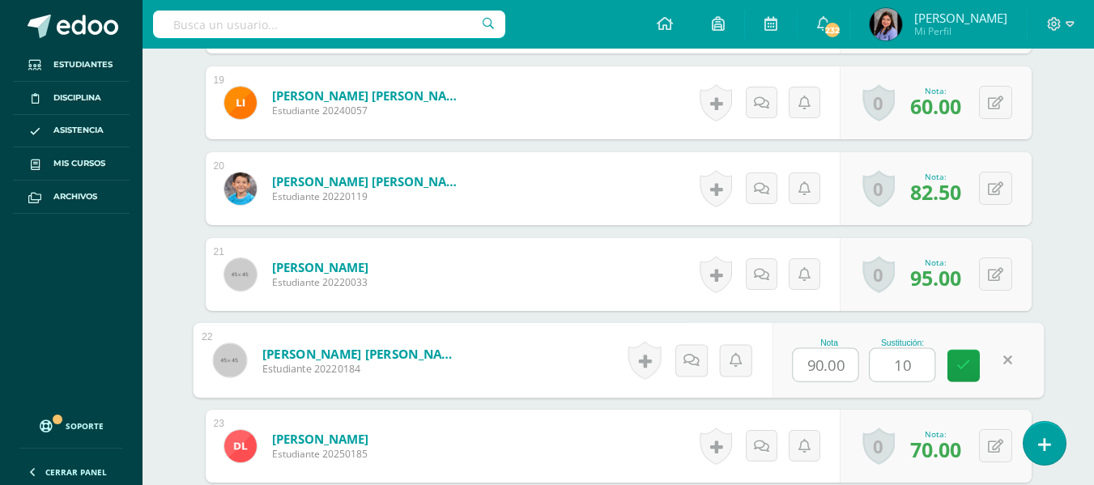
type input "100"
click at [967, 370] on icon at bounding box center [964, 366] width 15 height 14
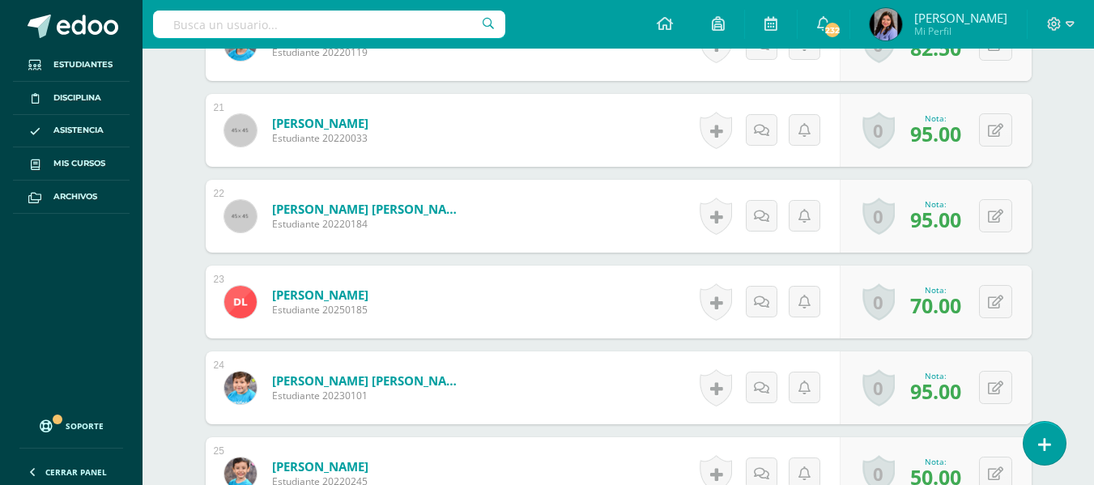
scroll to position [2269, 0]
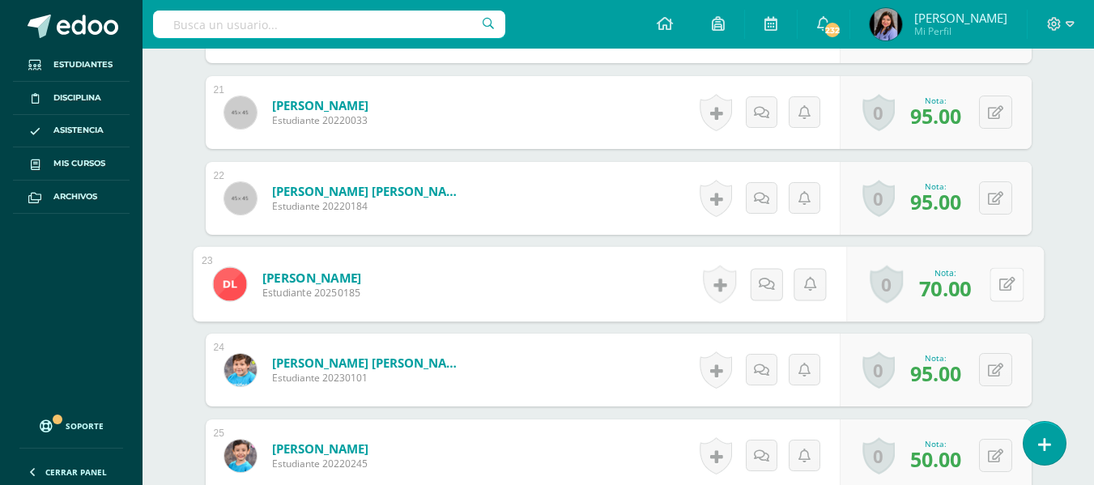
click at [999, 288] on icon at bounding box center [1007, 284] width 16 height 14
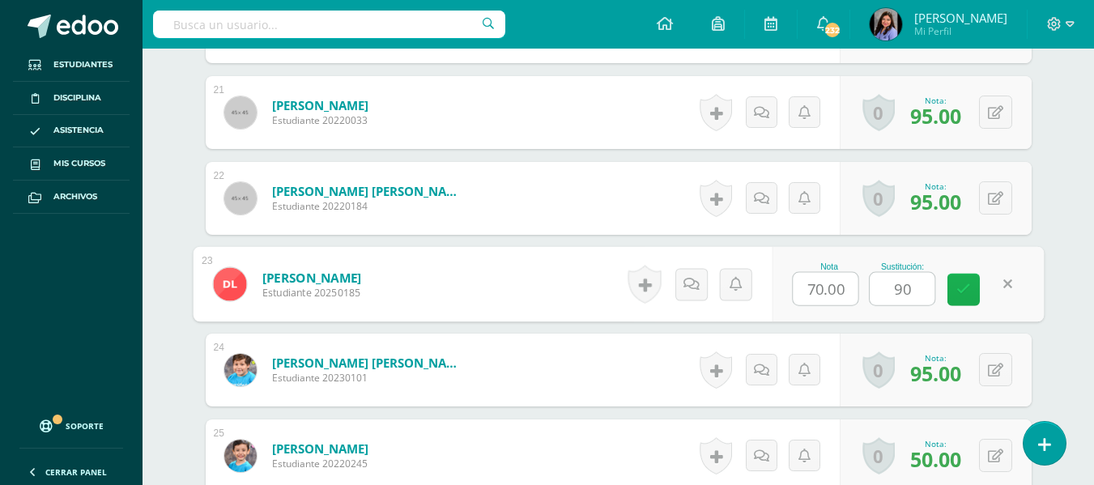
type input "90"
click at [944, 299] on div "Nota 70.00 Sustitución: 90" at bounding box center [908, 284] width 272 height 75
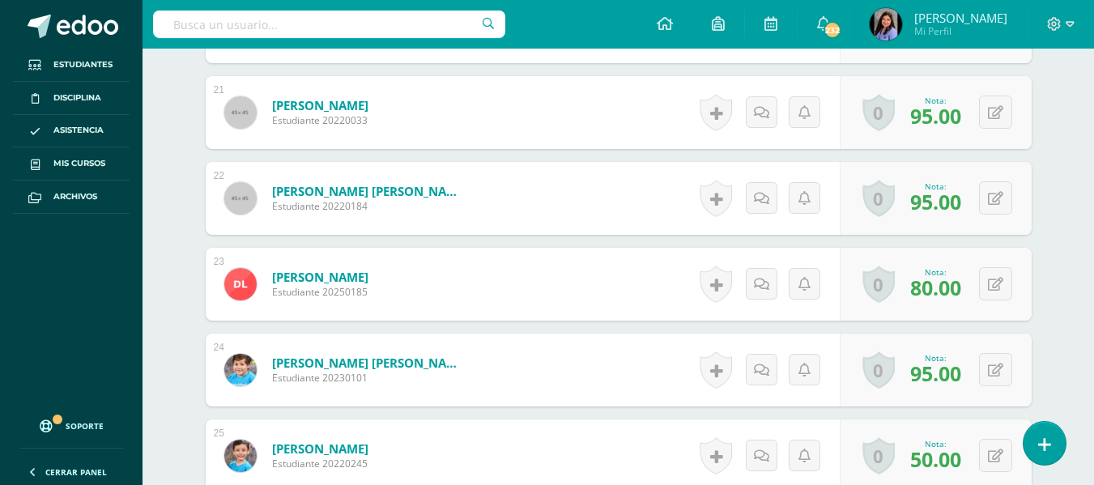
scroll to position [2350, 0]
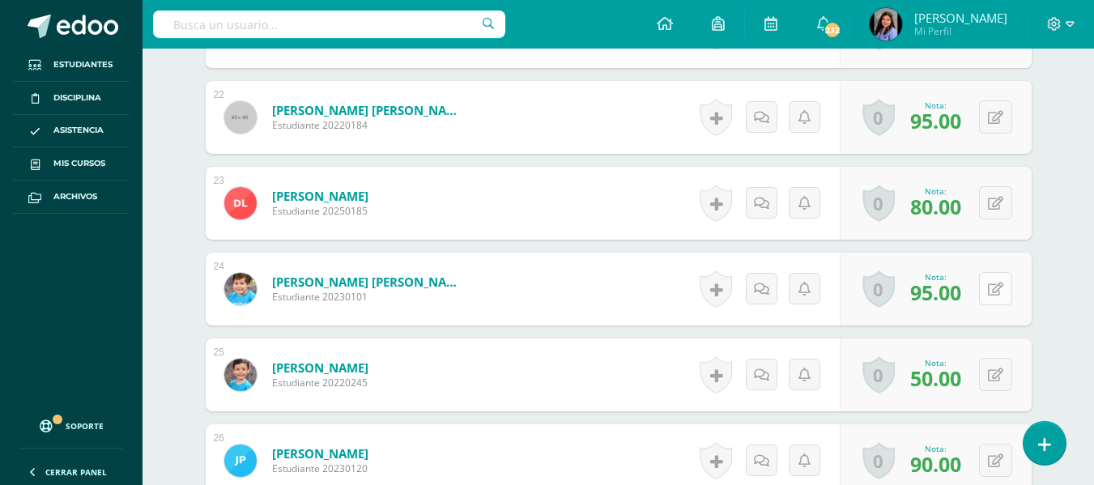
click at [991, 289] on button at bounding box center [995, 288] width 33 height 33
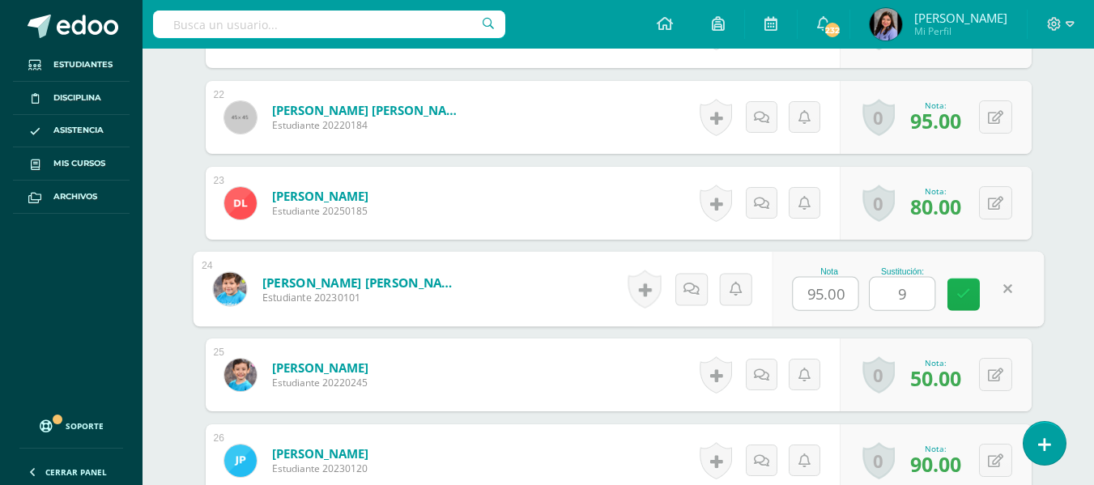
type input "95"
click at [963, 288] on icon at bounding box center [964, 295] width 15 height 14
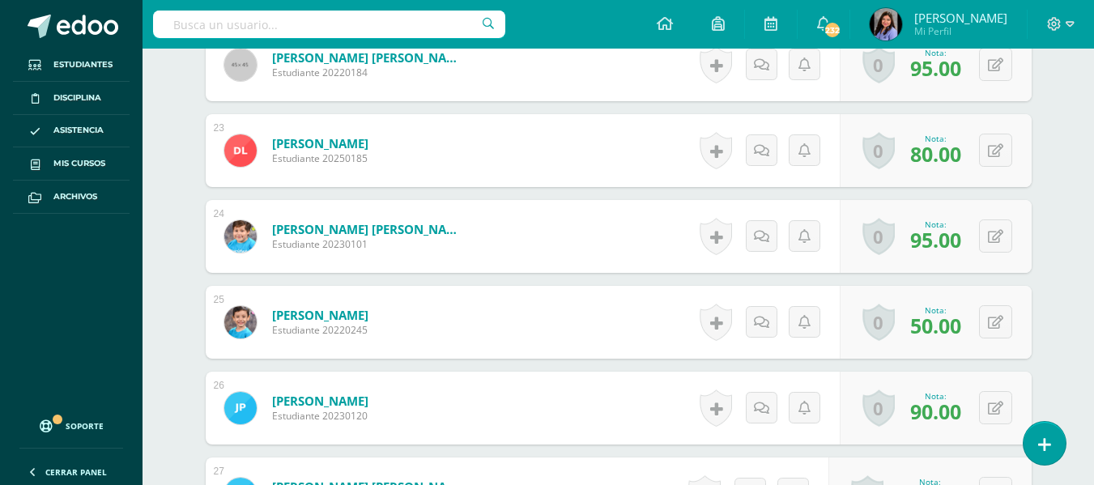
scroll to position [2431, 0]
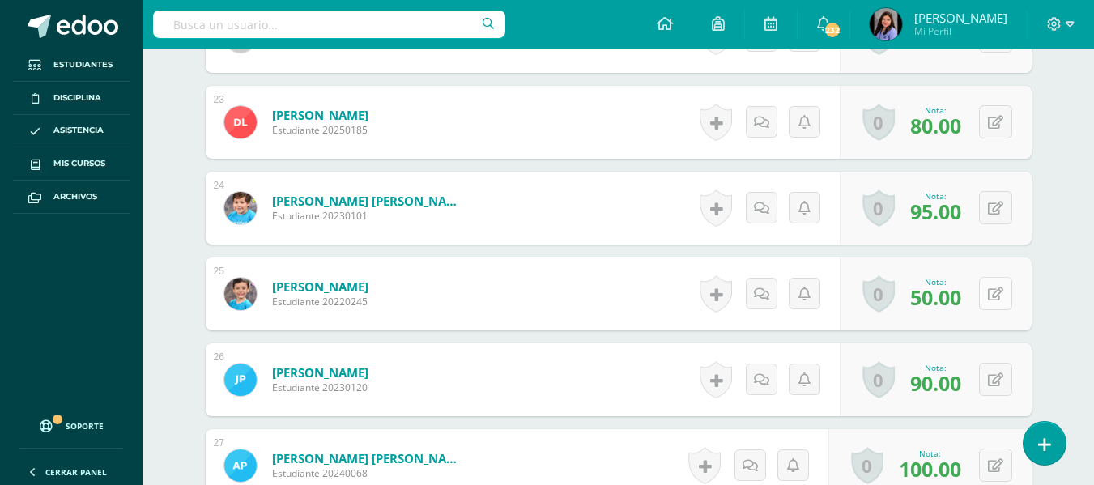
click at [994, 293] on button at bounding box center [995, 293] width 33 height 33
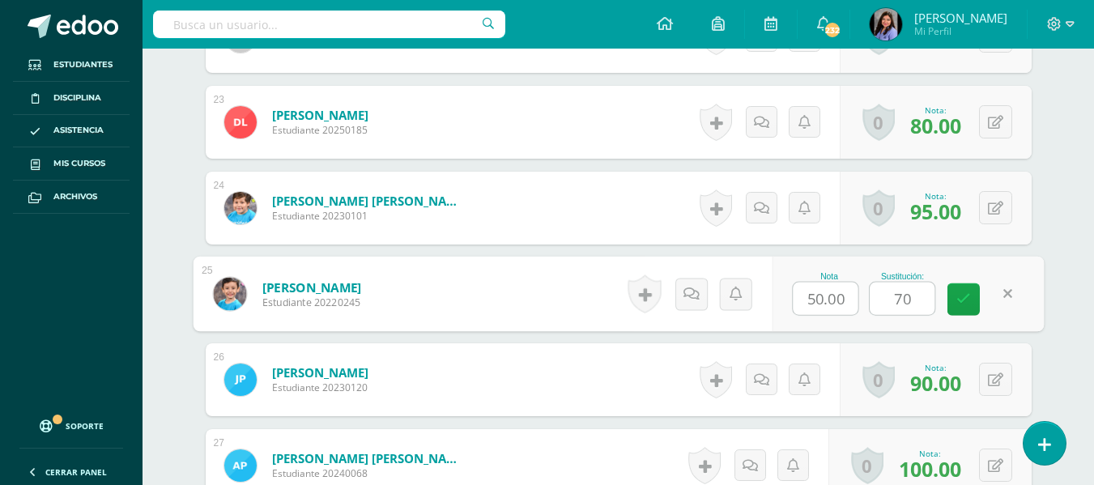
type input "70"
click at [980, 284] on div "Nota 50.00 Sustitución: 70" at bounding box center [908, 294] width 272 height 75
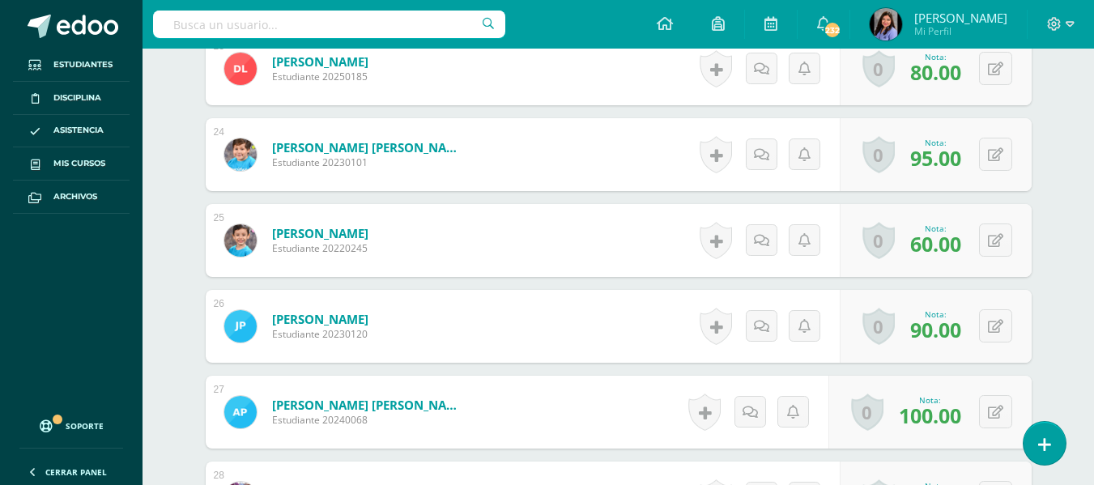
scroll to position [2512, 0]
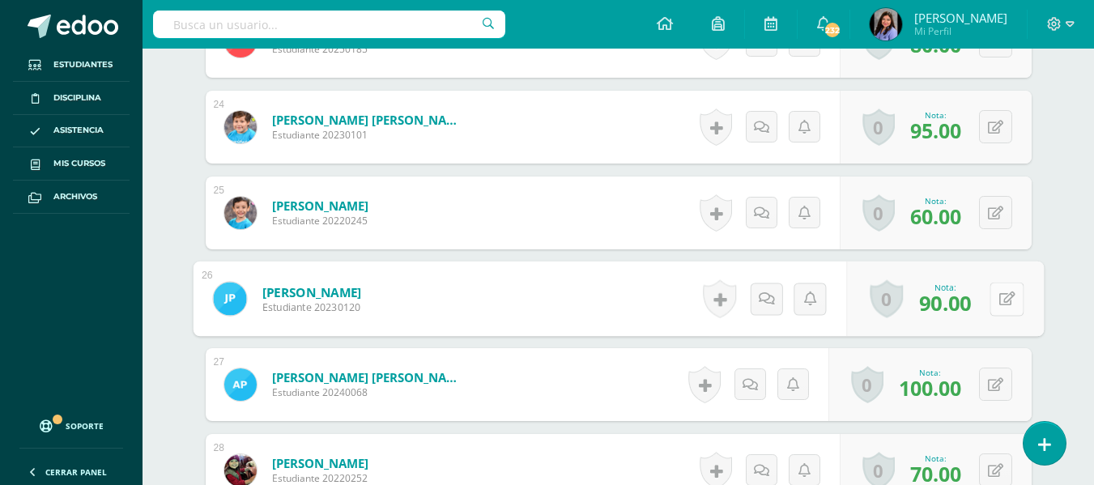
click at [990, 301] on button at bounding box center [1007, 299] width 34 height 34
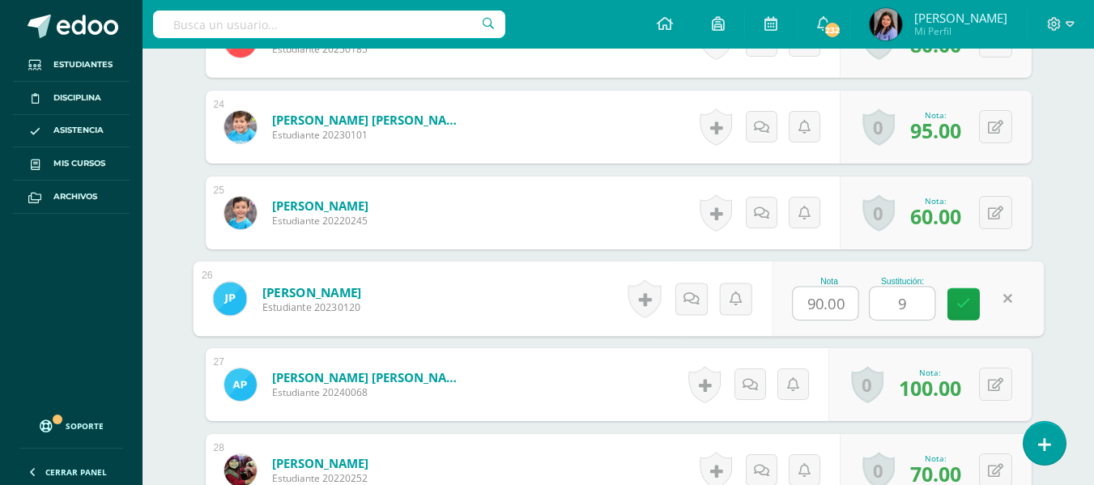
type input "90"
click at [974, 302] on link at bounding box center [964, 304] width 32 height 32
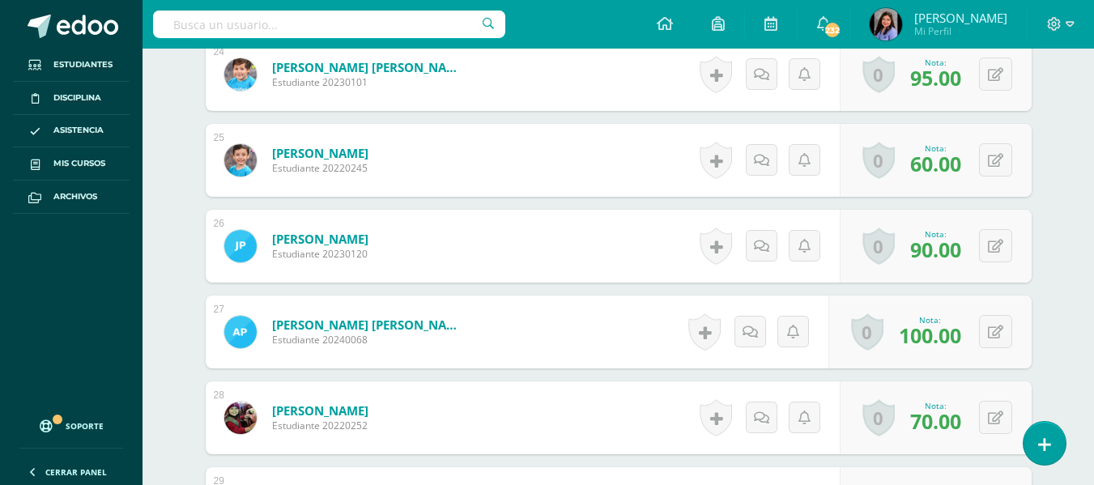
scroll to position [2674, 0]
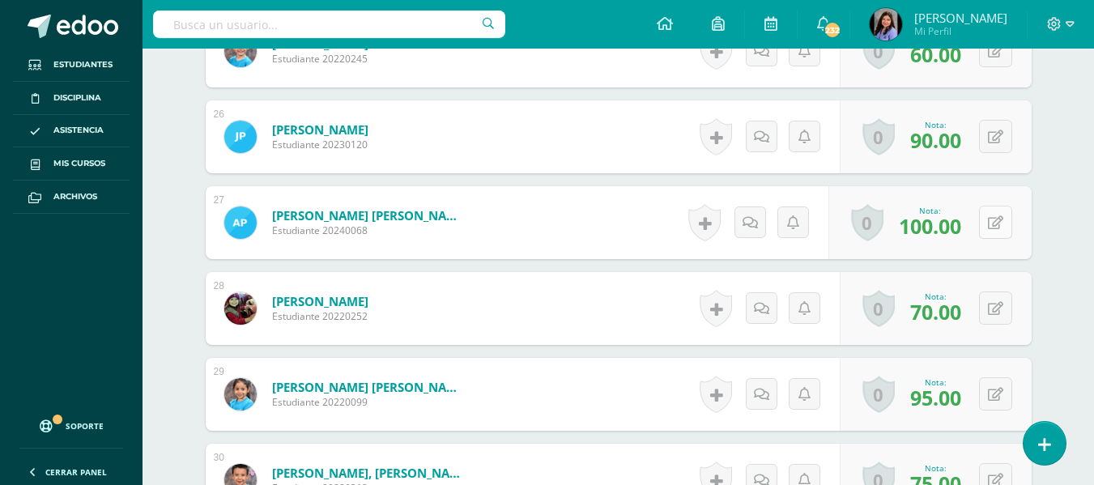
click at [995, 224] on icon at bounding box center [995, 223] width 15 height 14
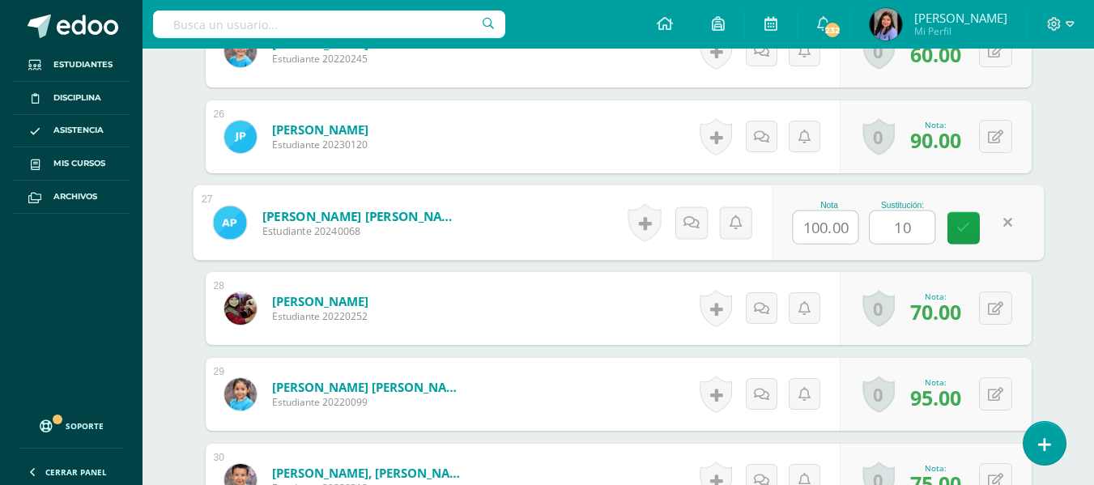
type input "100"
click at [970, 237] on link at bounding box center [964, 228] width 32 height 32
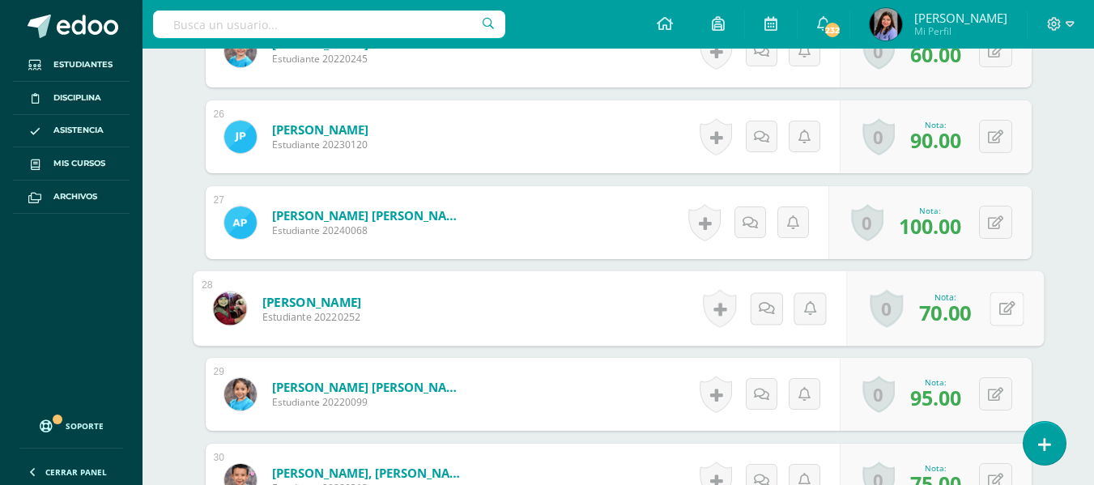
click at [995, 300] on button at bounding box center [1007, 309] width 34 height 34
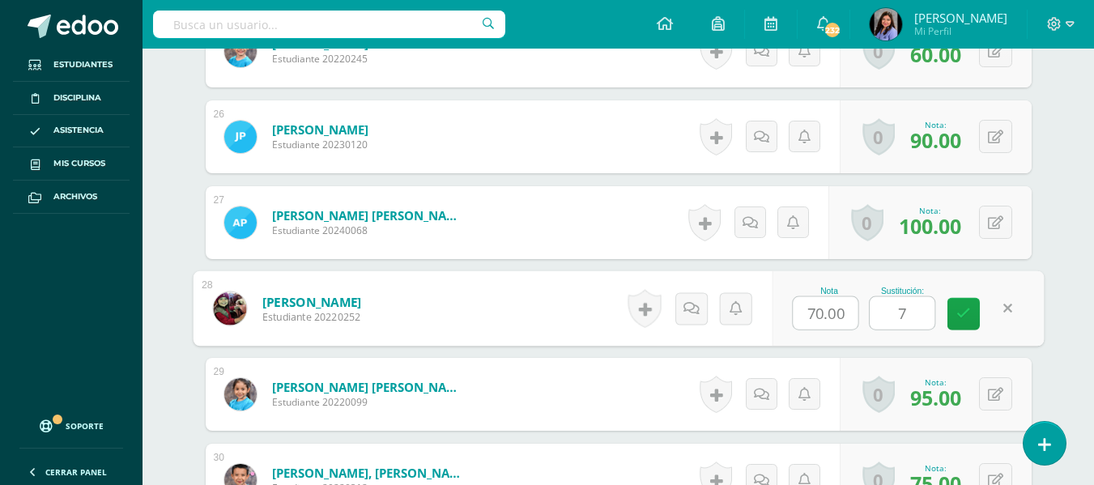
type input "70"
click at [962, 314] on icon at bounding box center [964, 314] width 15 height 14
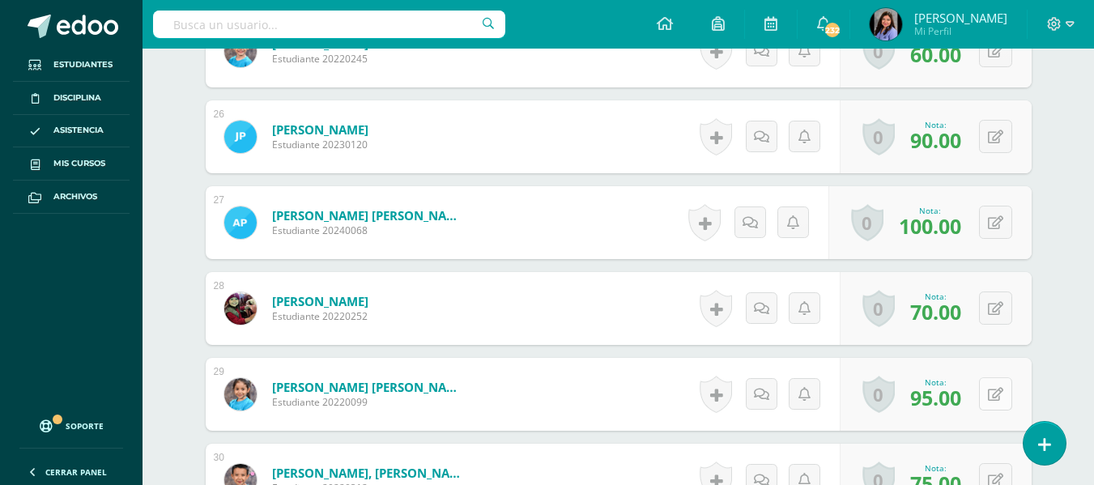
click at [994, 391] on button at bounding box center [995, 393] width 33 height 33
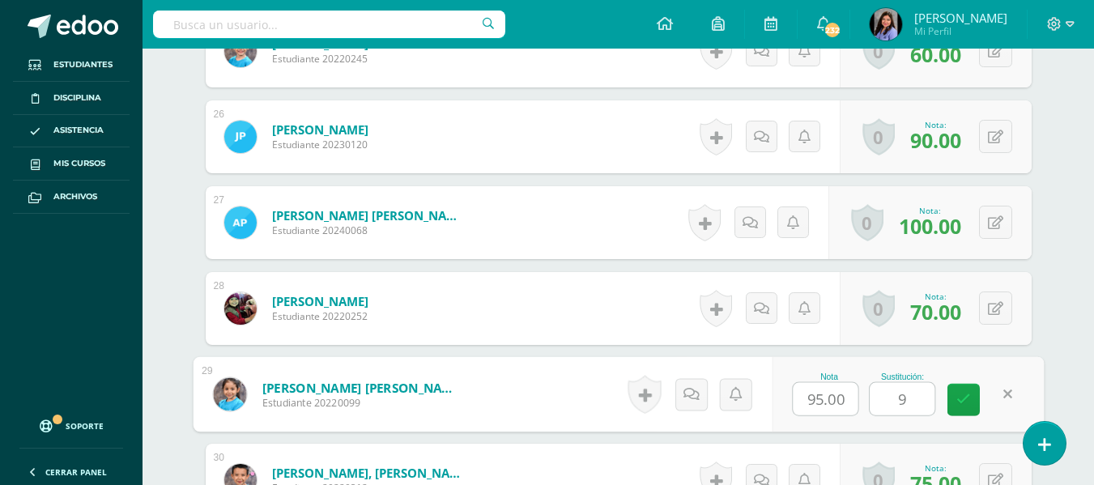
type input "95"
click at [956, 401] on link at bounding box center [964, 400] width 32 height 32
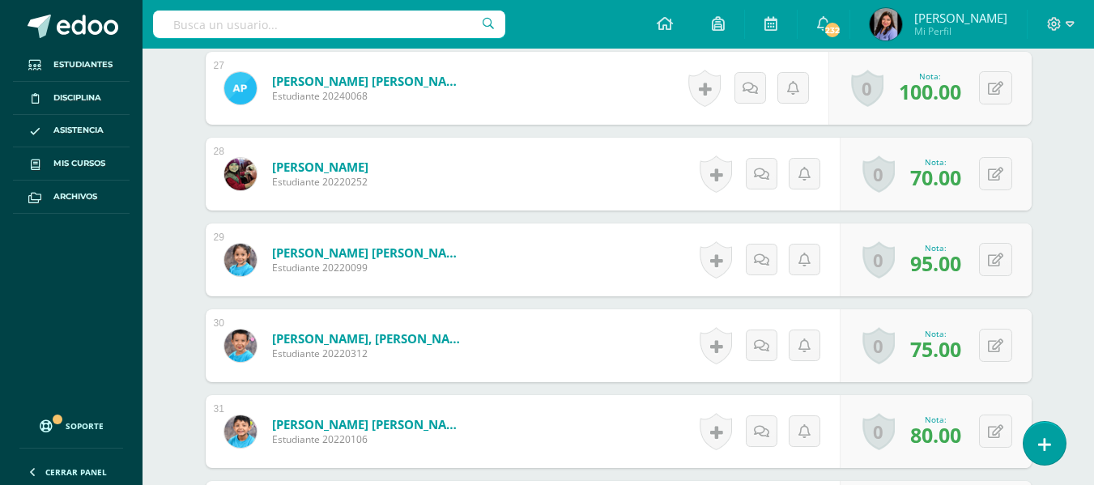
scroll to position [2836, 0]
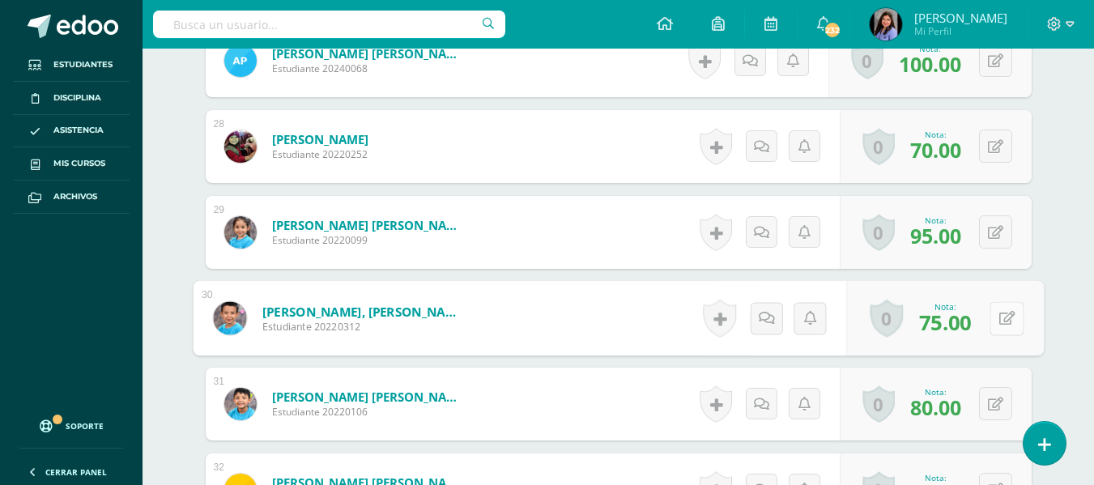
click at [994, 322] on button at bounding box center [1007, 318] width 34 height 34
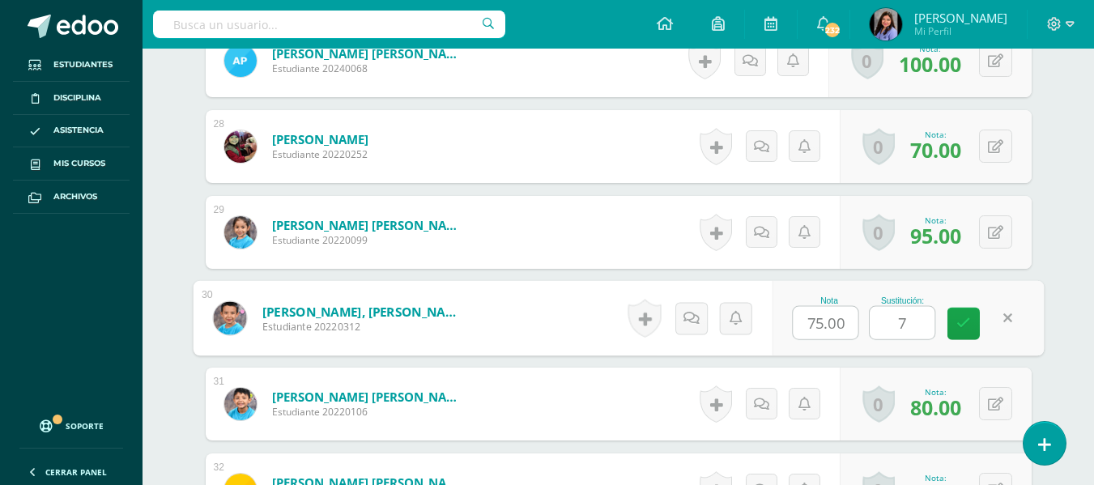
type input "75"
click at [967, 322] on icon at bounding box center [964, 324] width 15 height 14
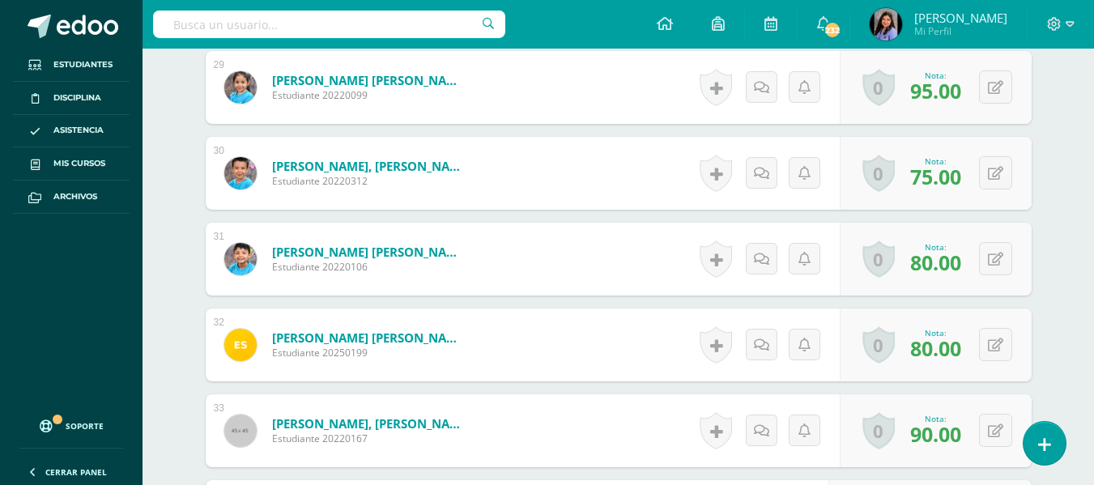
scroll to position [2998, 0]
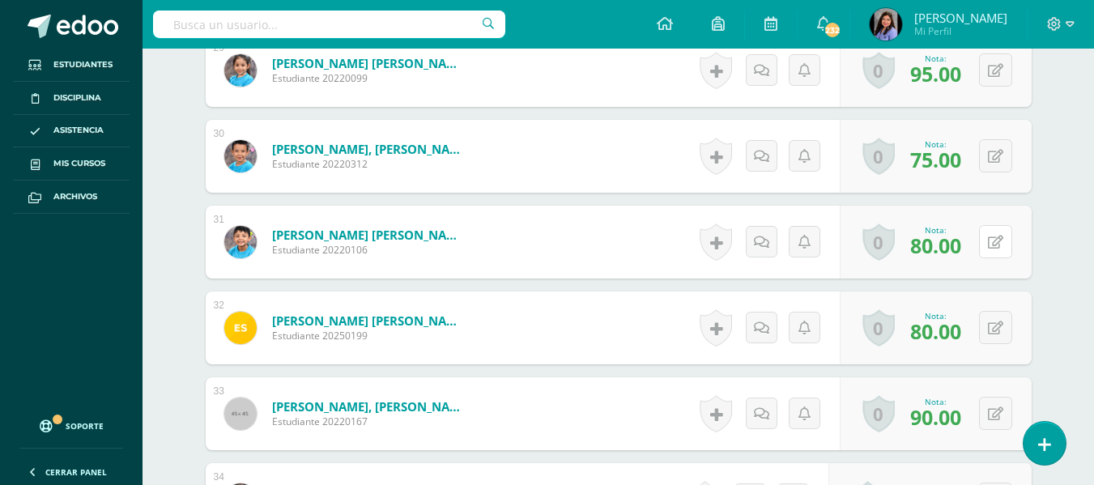
click at [988, 247] on div "0 Logros Logros obtenidos Aún no hay logros agregados Nota: 80.00" at bounding box center [936, 242] width 192 height 73
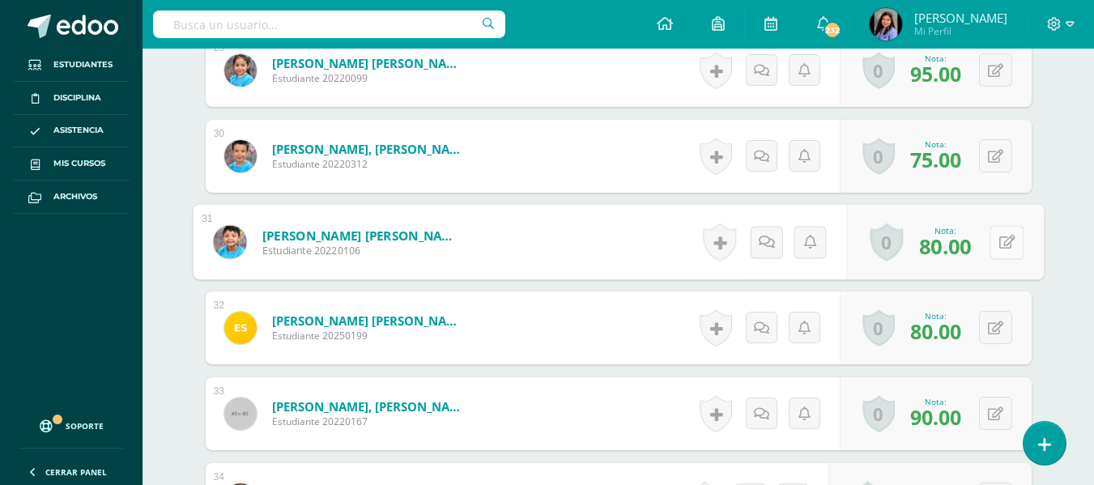
click at [1002, 247] on icon at bounding box center [1007, 242] width 16 height 14
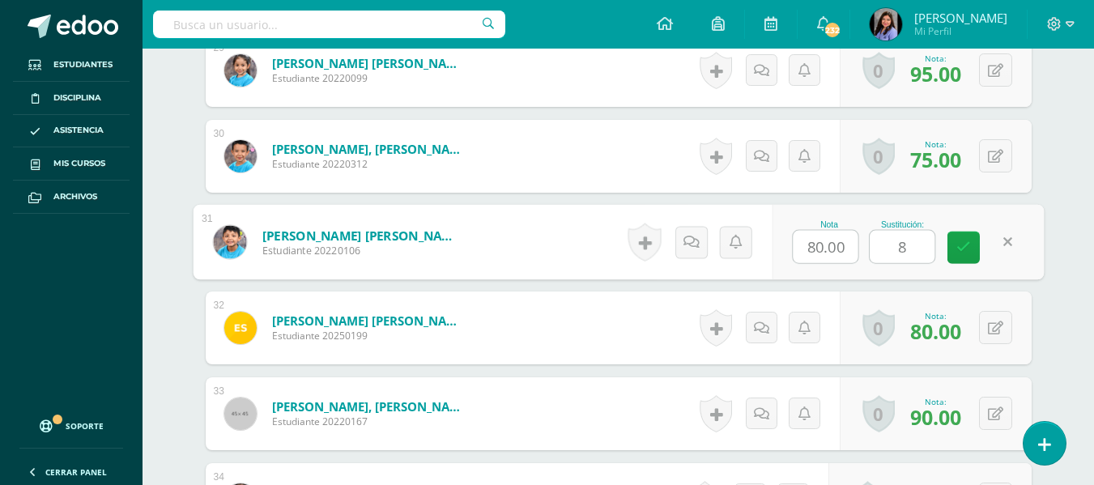
type input "80"
click at [976, 254] on link at bounding box center [964, 248] width 32 height 32
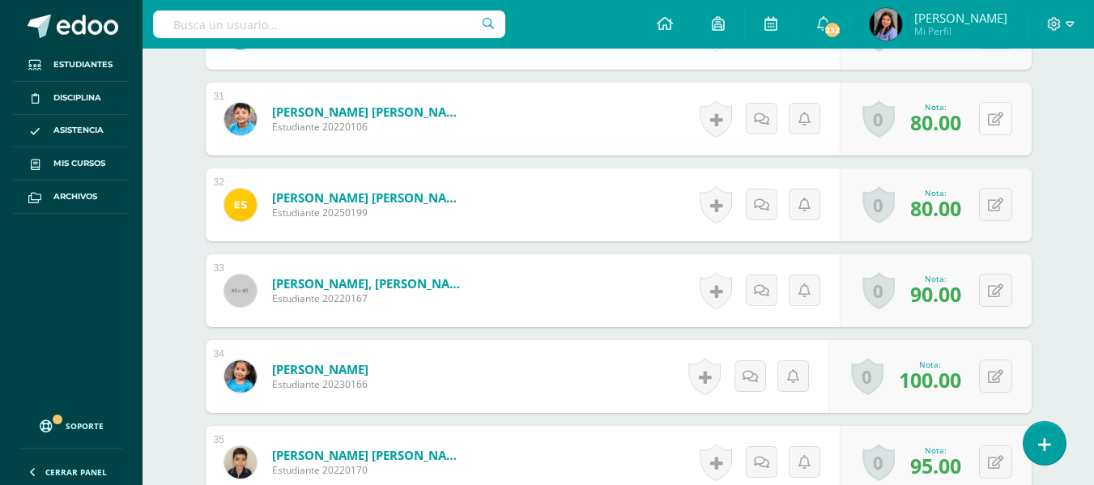
scroll to position [3160, 0]
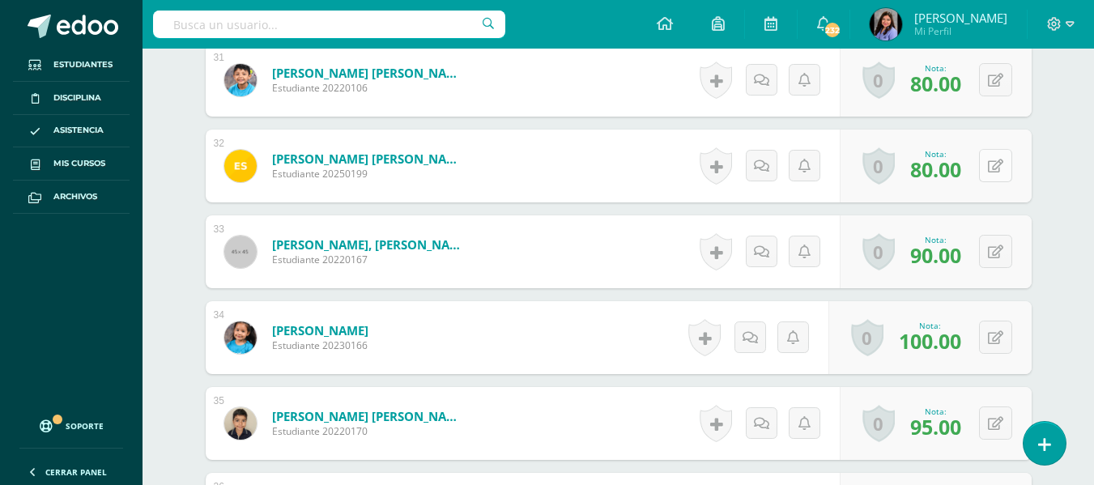
click at [984, 168] on div "0 Logros Logros obtenidos Aún no hay logros agregados Nota: 80.00" at bounding box center [936, 166] width 192 height 73
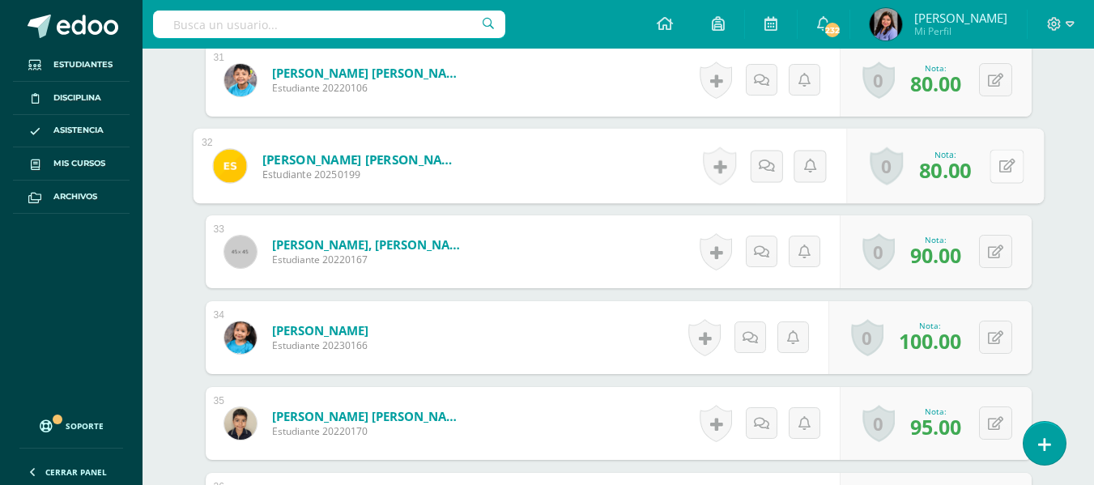
click at [1008, 156] on button at bounding box center [1007, 166] width 34 height 34
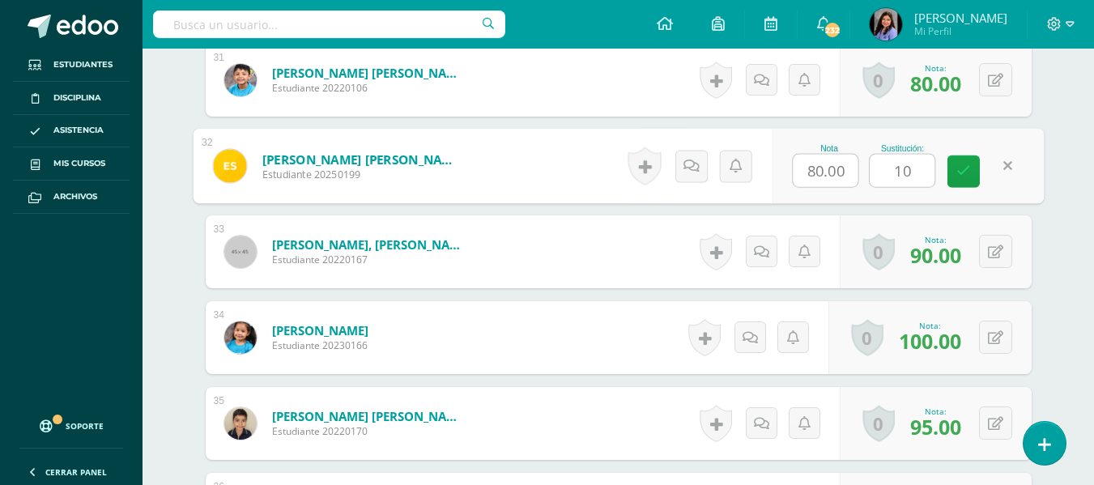
type input "100"
click at [972, 173] on link at bounding box center [964, 172] width 32 height 32
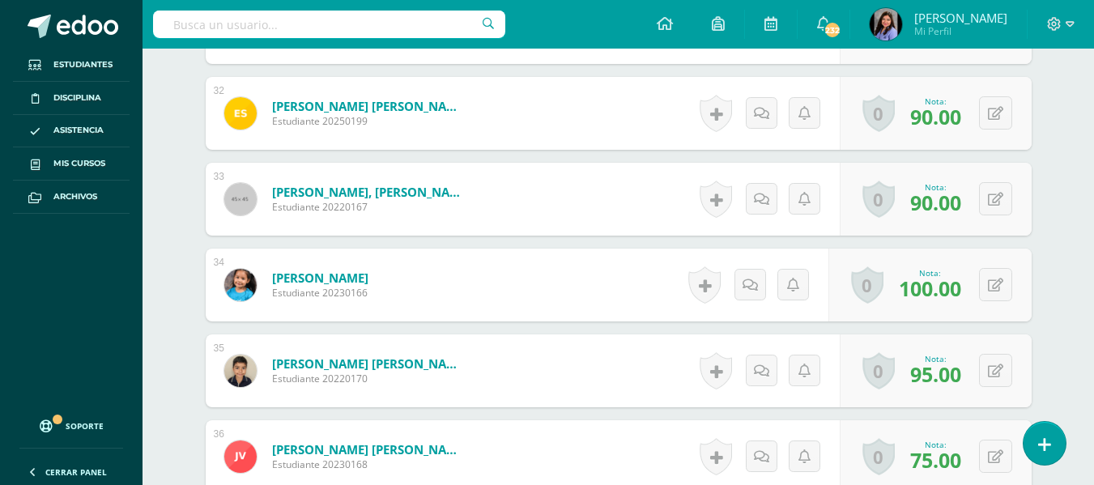
scroll to position [3241, 0]
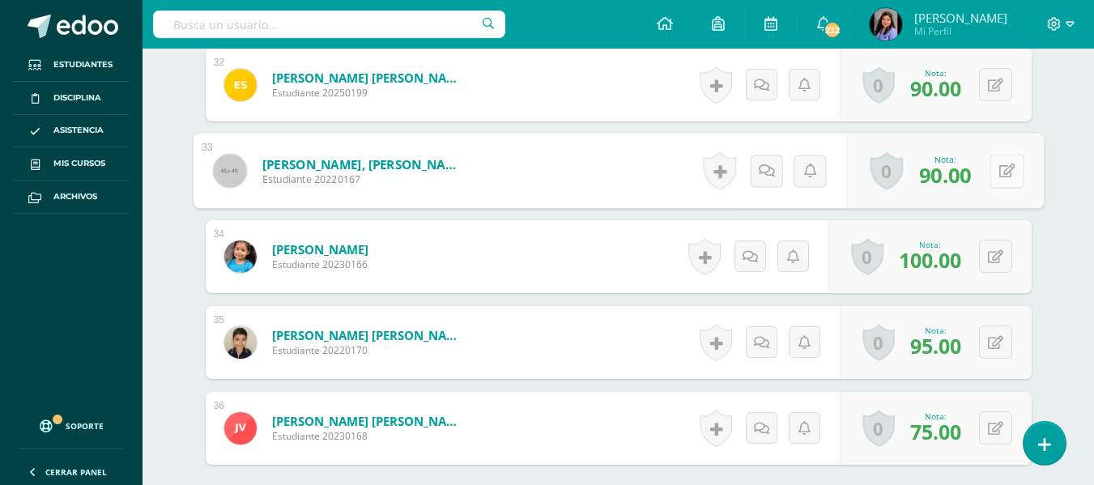
click at [995, 163] on button at bounding box center [1007, 171] width 34 height 34
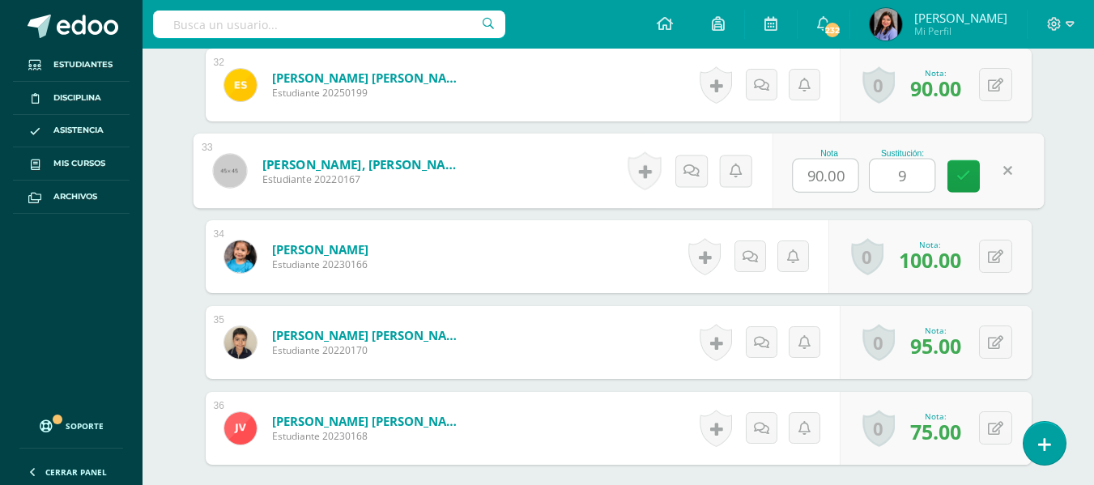
type input "90"
click at [964, 175] on icon at bounding box center [964, 176] width 15 height 14
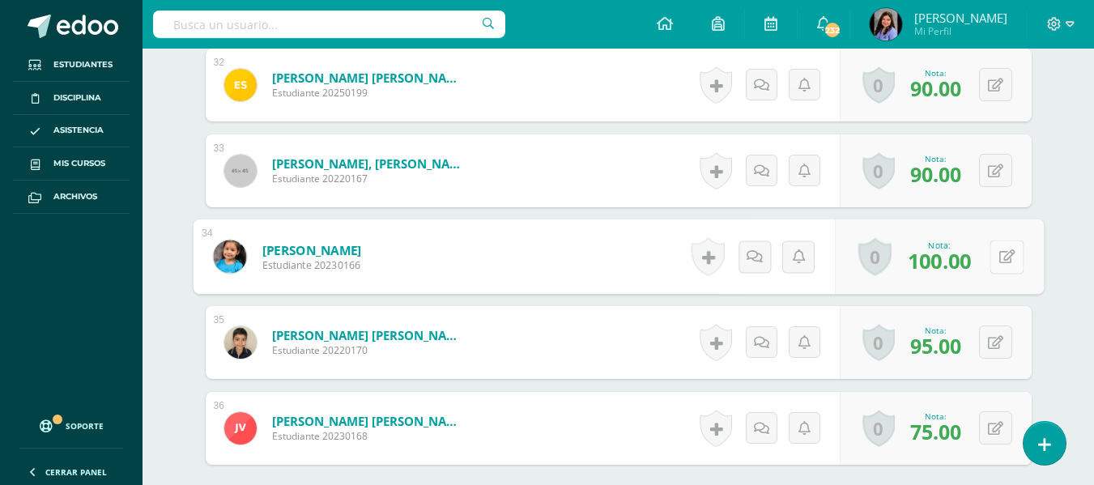
click at [999, 253] on icon at bounding box center [1007, 256] width 16 height 14
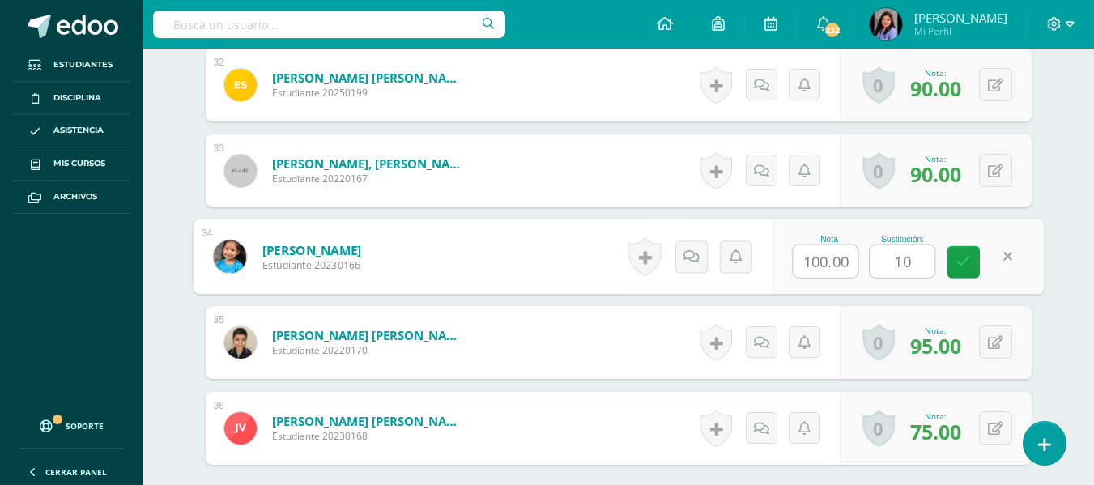
type input "100"
click at [957, 251] on link at bounding box center [964, 262] width 32 height 32
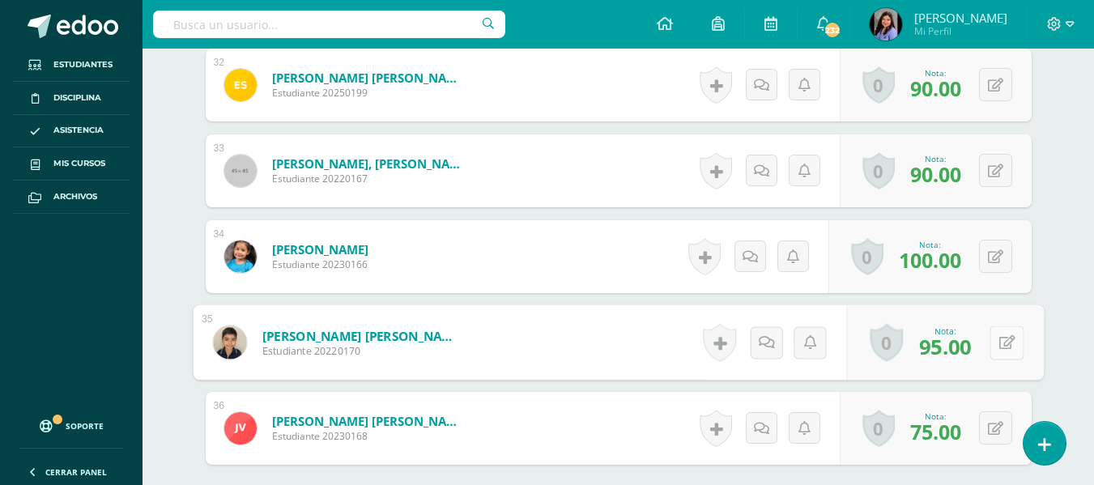
click at [986, 347] on div "0 Logros Logros obtenidos Aún no hay logros agregados Nota: 95.00" at bounding box center [945, 342] width 198 height 75
click at [1004, 343] on icon at bounding box center [1007, 342] width 16 height 14
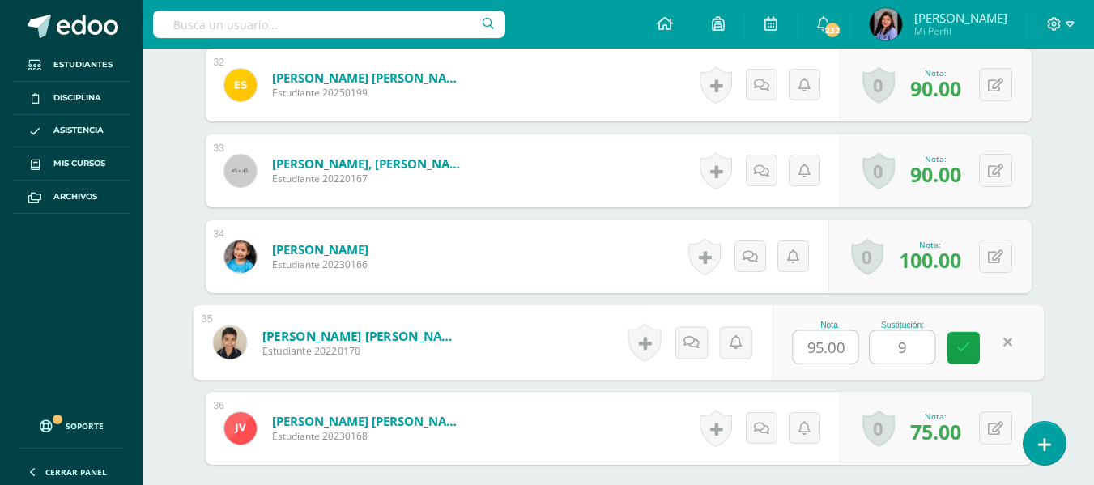
type input "95"
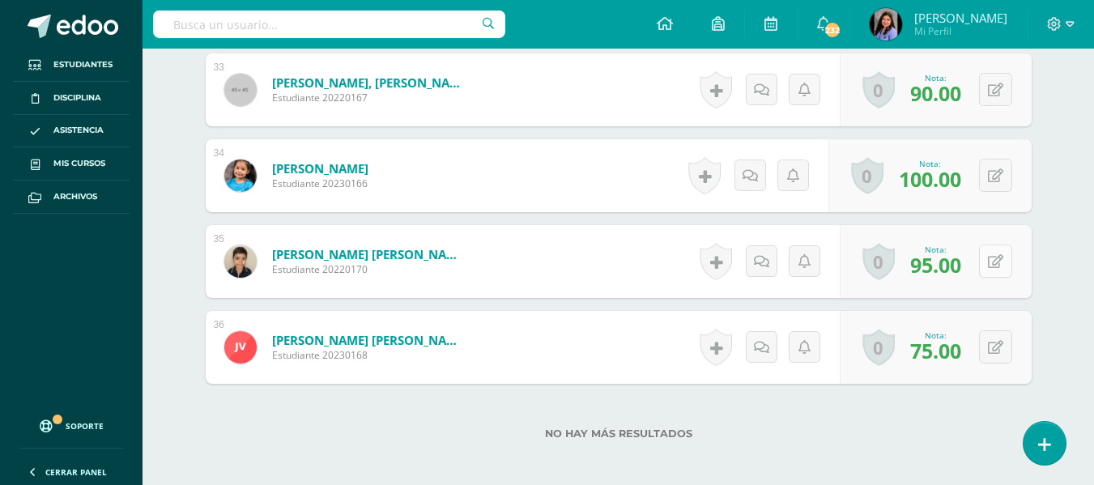
scroll to position [3403, 0]
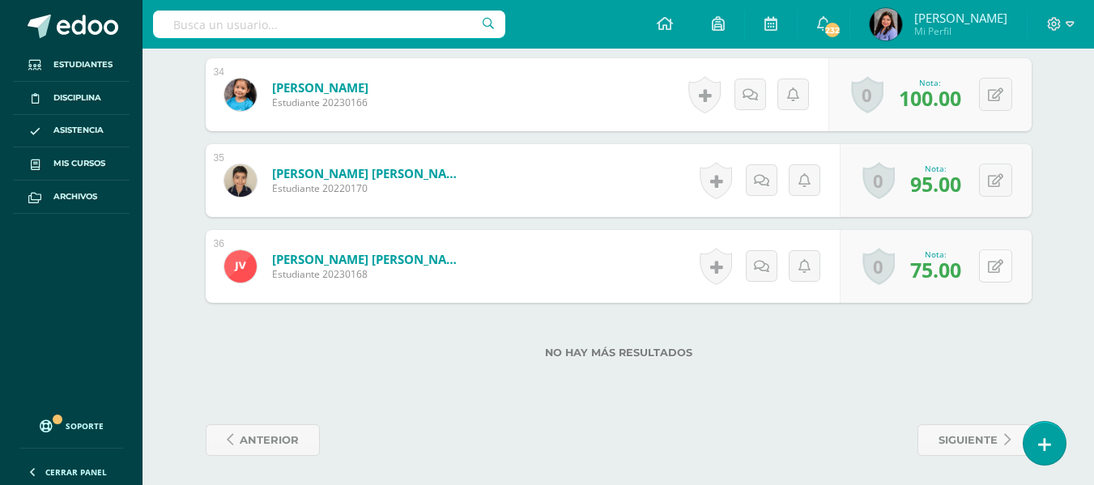
click at [986, 271] on div "0 Logros Logros obtenidos Aún no hay logros agregados Nota: 75.00" at bounding box center [936, 266] width 192 height 73
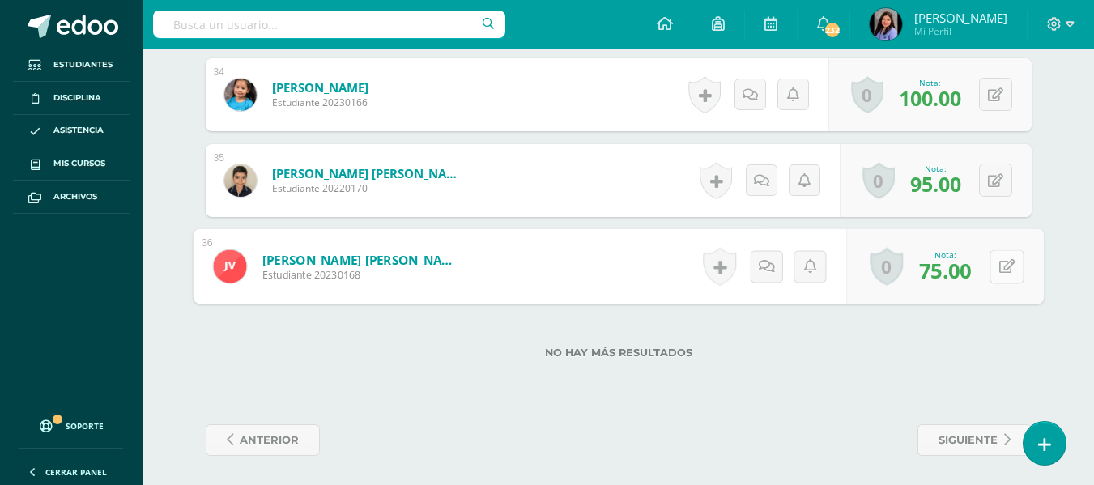
click at [995, 262] on button at bounding box center [1007, 266] width 34 height 34
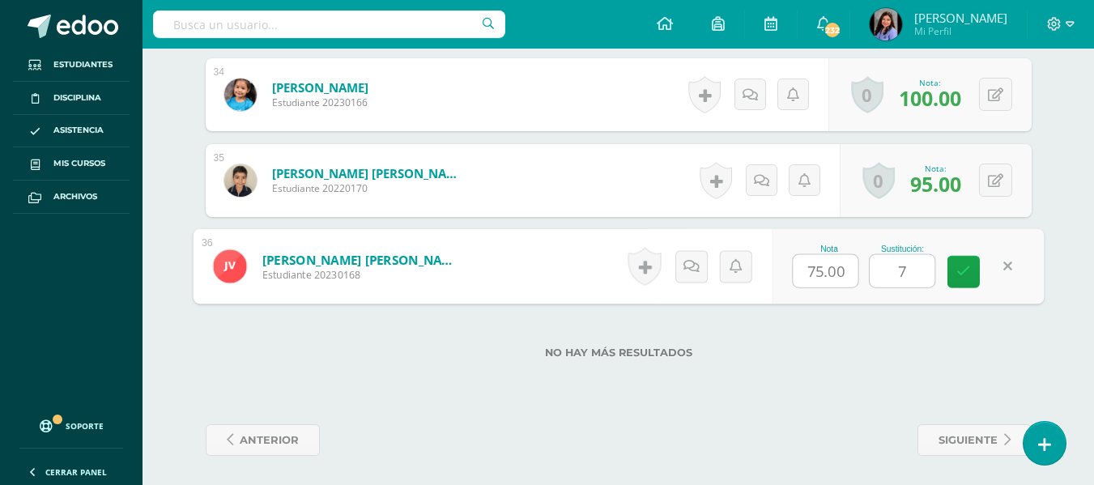
type input "75"
click at [959, 283] on link at bounding box center [964, 272] width 32 height 32
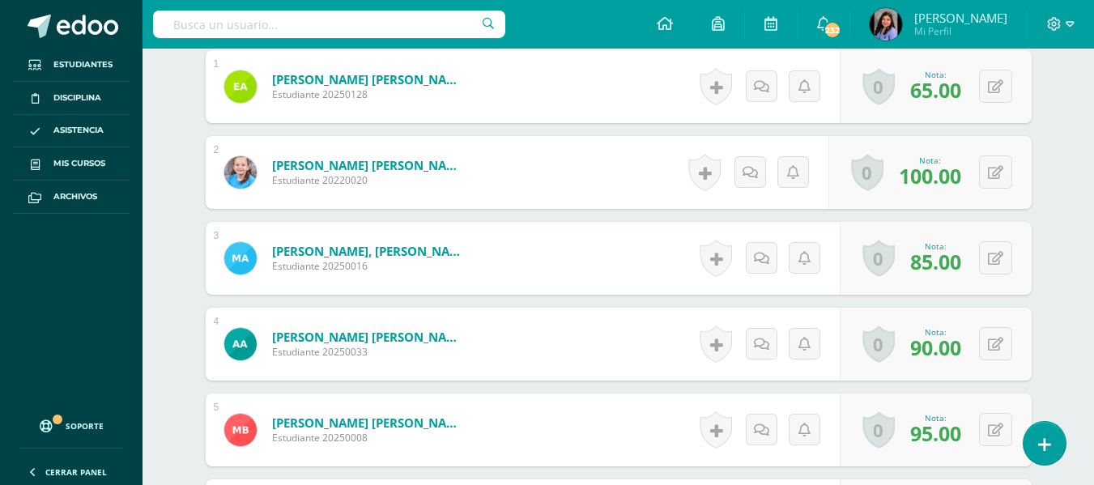
scroll to position [487, 0]
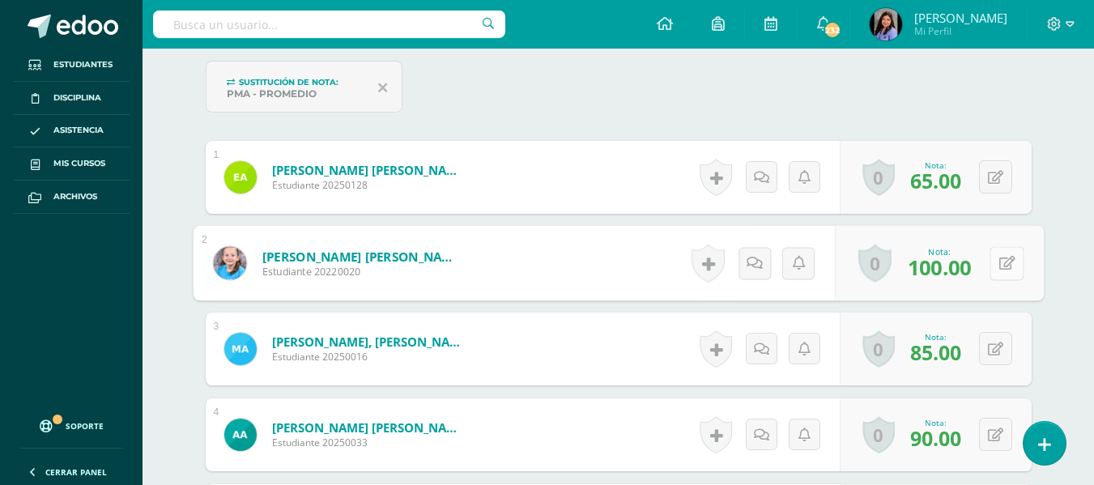
click at [1003, 269] on button at bounding box center [1007, 263] width 34 height 34
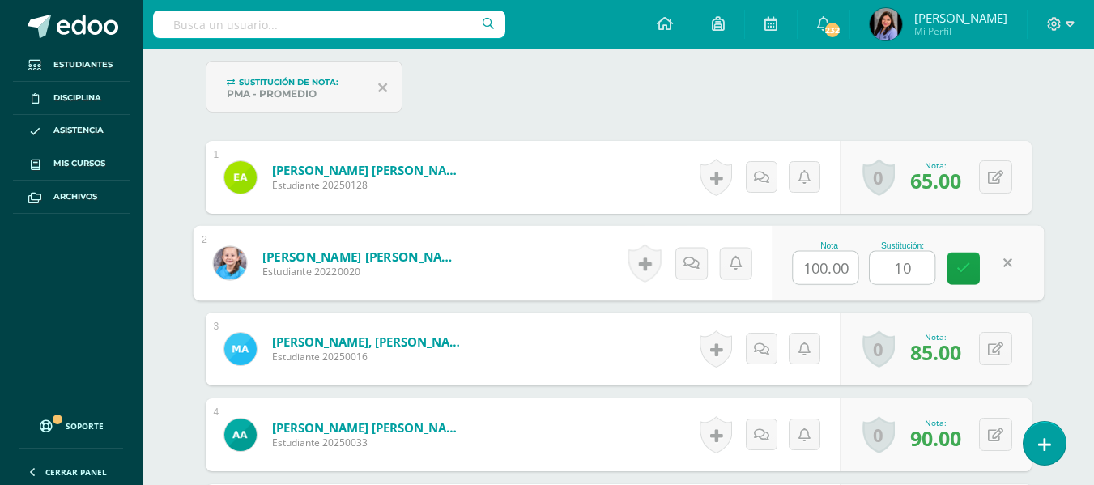
type input "100"
click at [979, 269] on link at bounding box center [964, 269] width 32 height 32
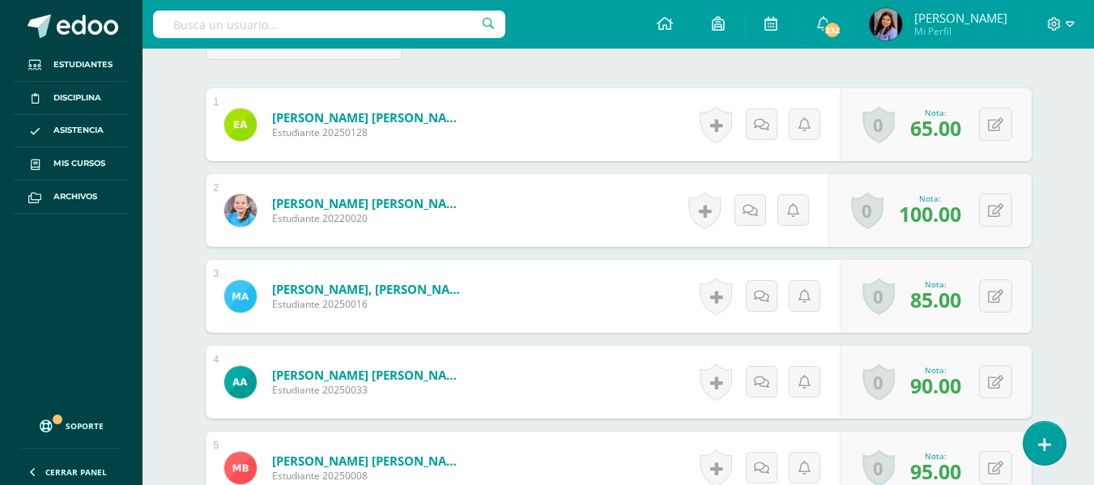
scroll to position [568, 0]
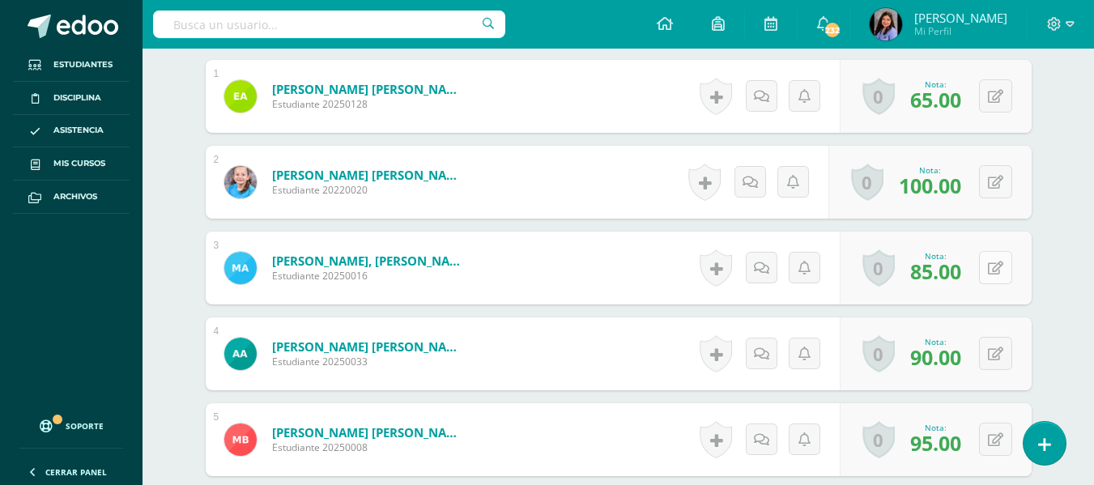
click at [1004, 269] on button at bounding box center [995, 267] width 33 height 33
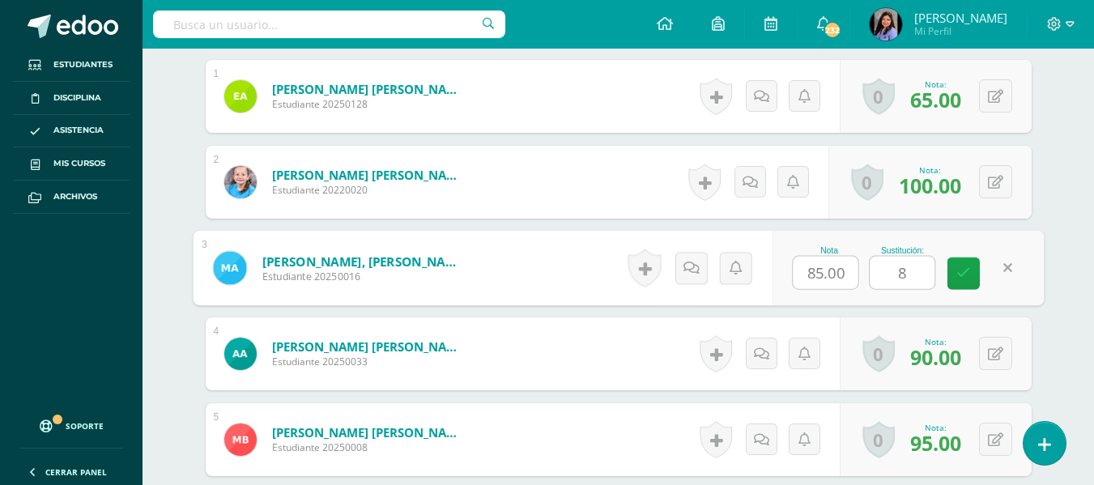
type input "85"
click at [949, 275] on link at bounding box center [964, 274] width 32 height 32
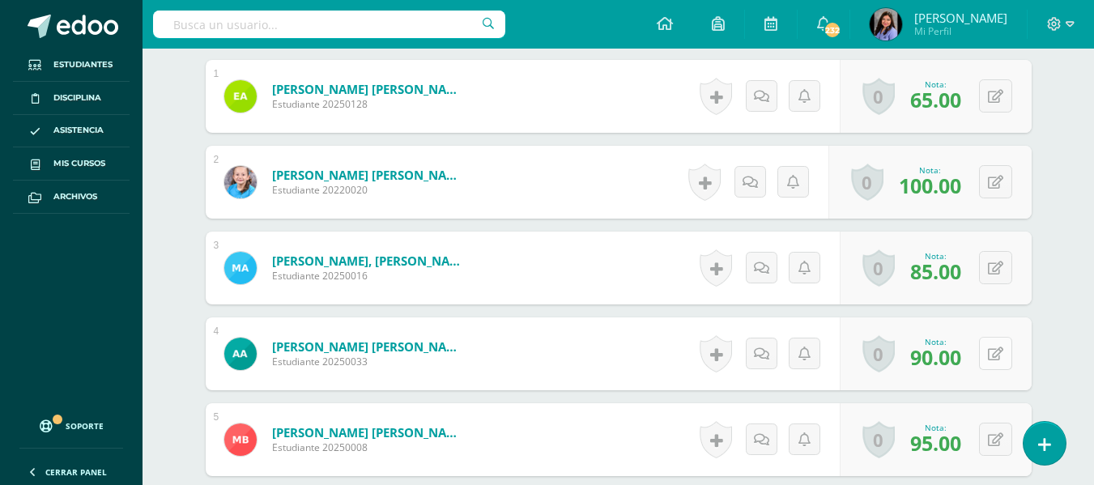
click at [1001, 352] on icon at bounding box center [995, 354] width 15 height 14
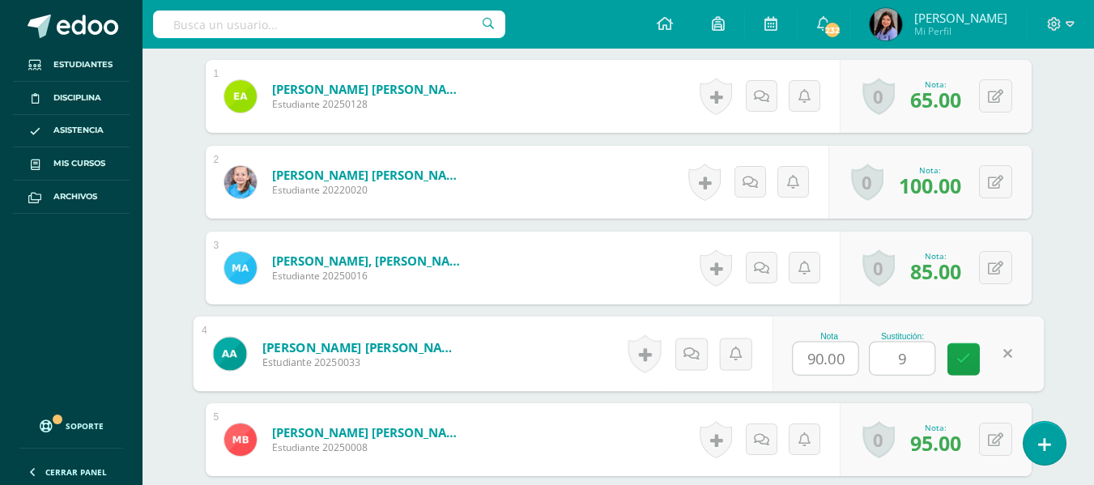
type input "90"
click at [971, 368] on link at bounding box center [964, 359] width 32 height 32
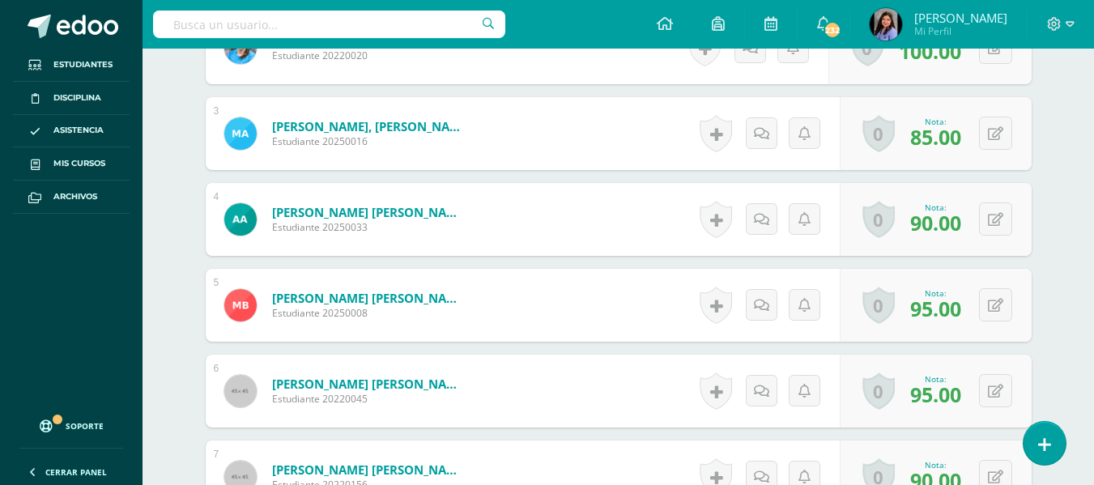
scroll to position [730, 0]
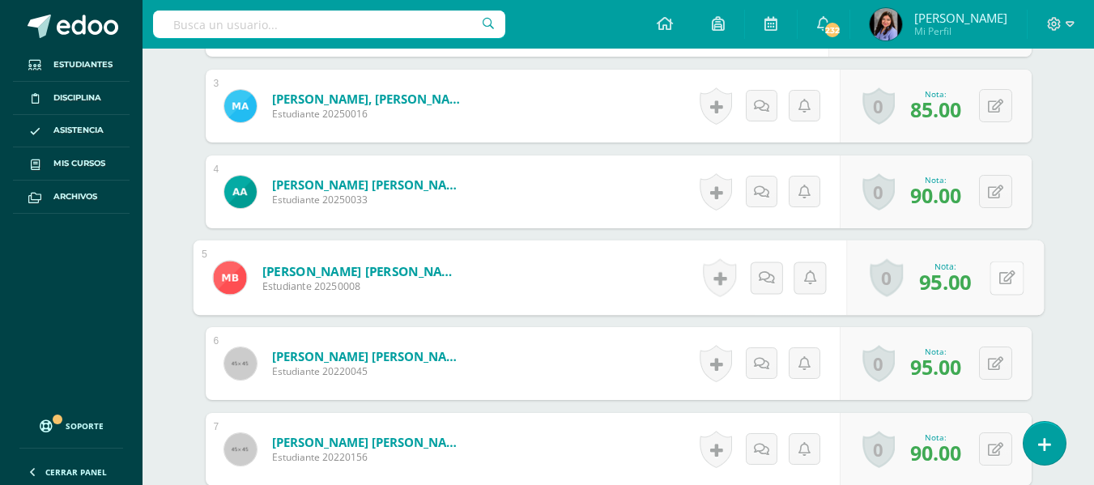
click at [998, 268] on button at bounding box center [1007, 278] width 34 height 34
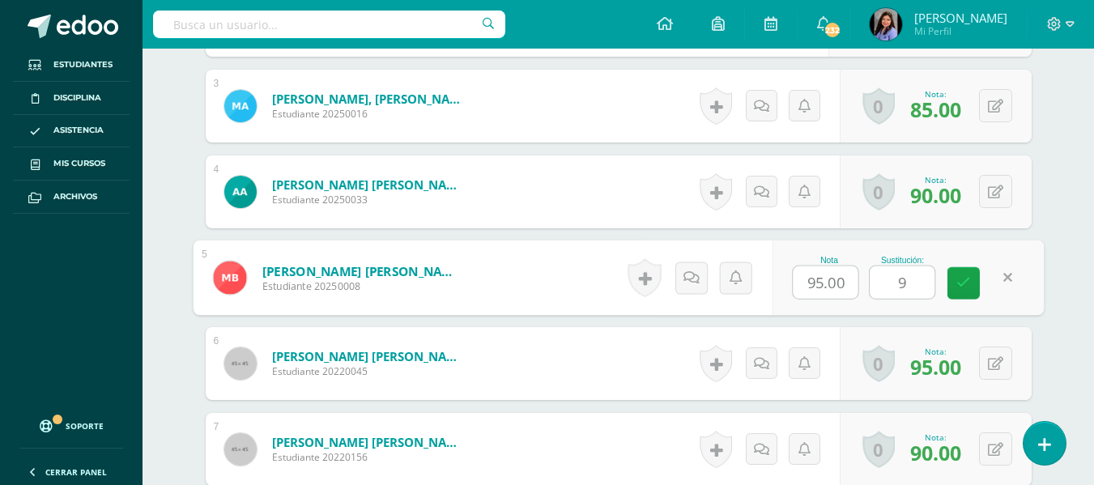
type input "95"
click at [967, 281] on icon at bounding box center [964, 283] width 15 height 14
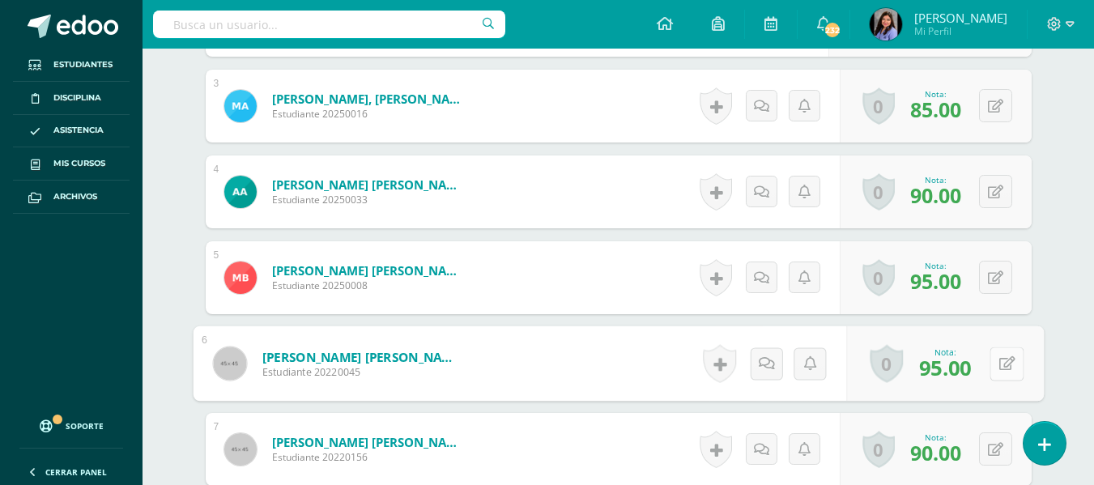
click at [1000, 358] on icon at bounding box center [1007, 363] width 16 height 14
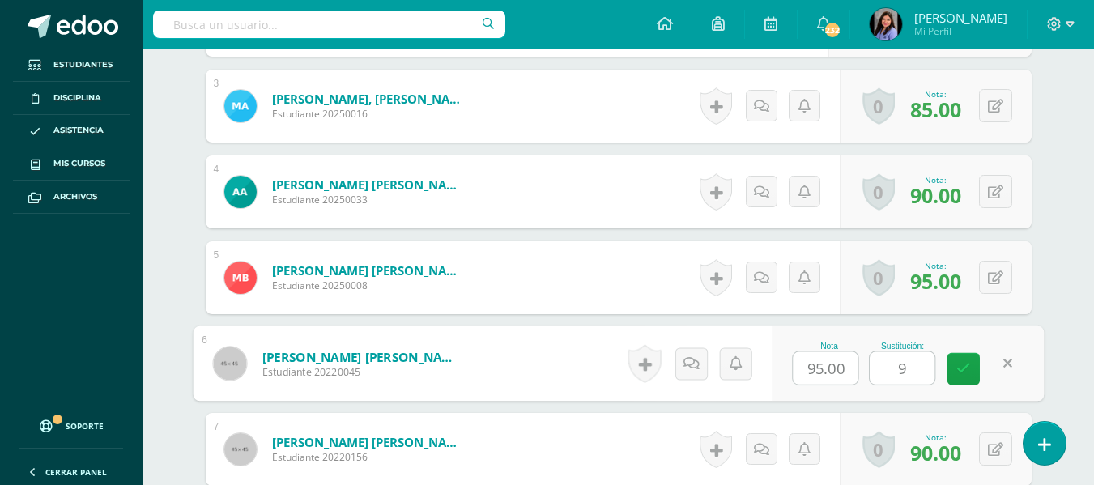
type input "95"
click at [953, 380] on link at bounding box center [964, 369] width 32 height 32
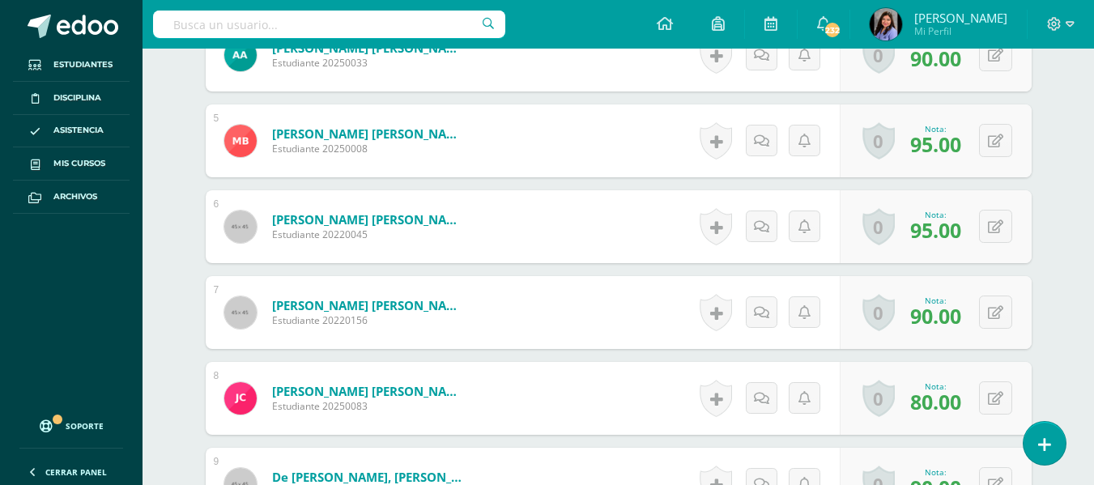
scroll to position [892, 0]
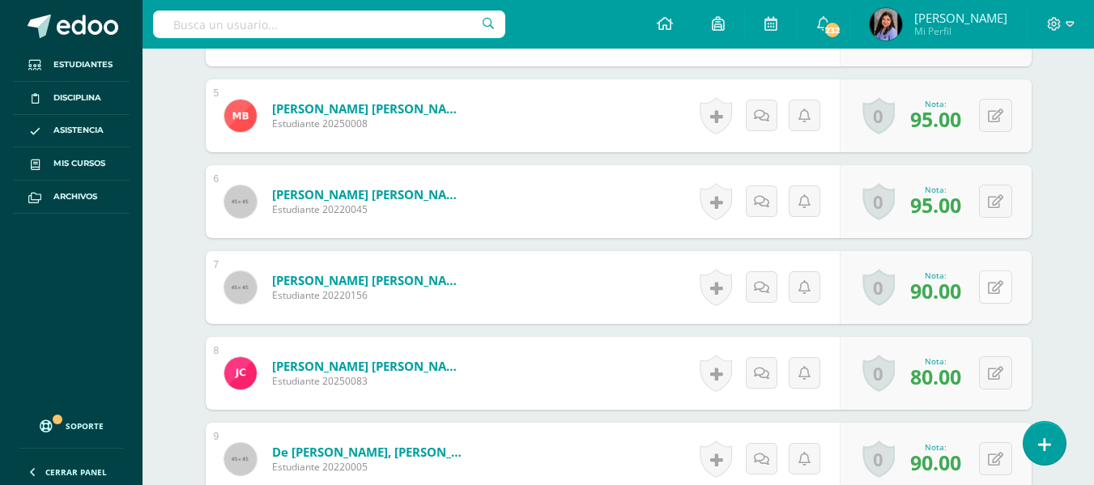
click at [995, 288] on button at bounding box center [995, 287] width 33 height 33
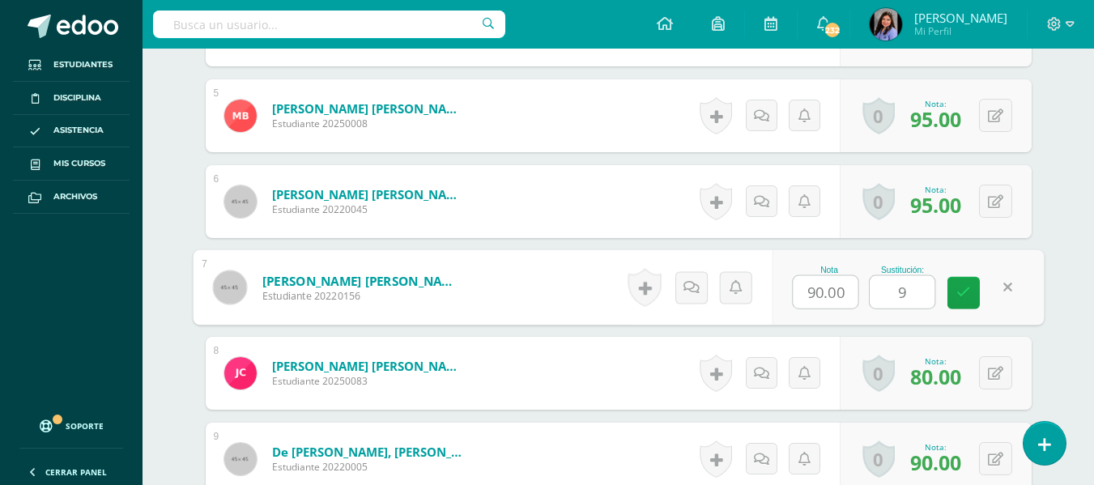
type input "90"
click at [958, 299] on icon at bounding box center [964, 293] width 15 height 14
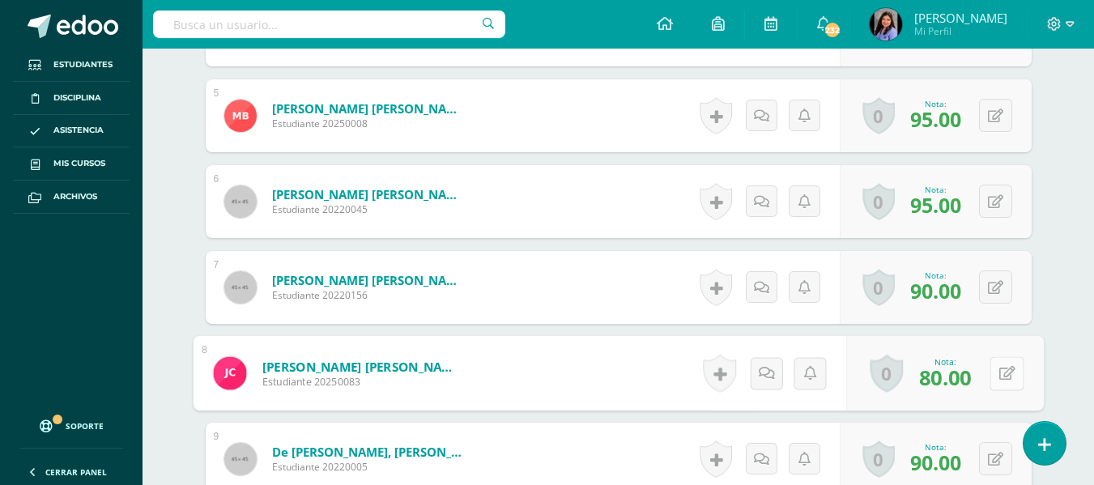
click at [999, 376] on icon at bounding box center [1007, 373] width 16 height 14
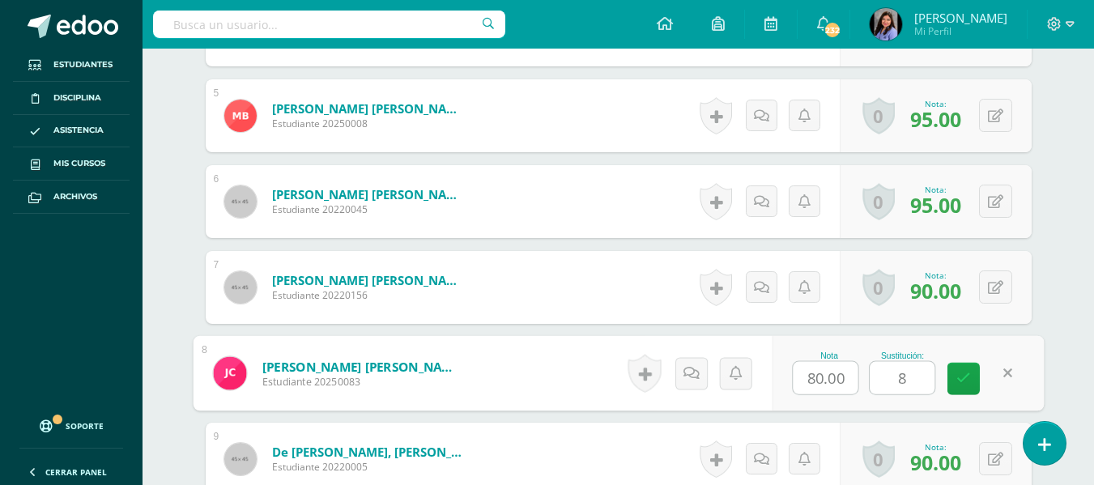
type input "80"
click at [976, 393] on link at bounding box center [964, 379] width 32 height 32
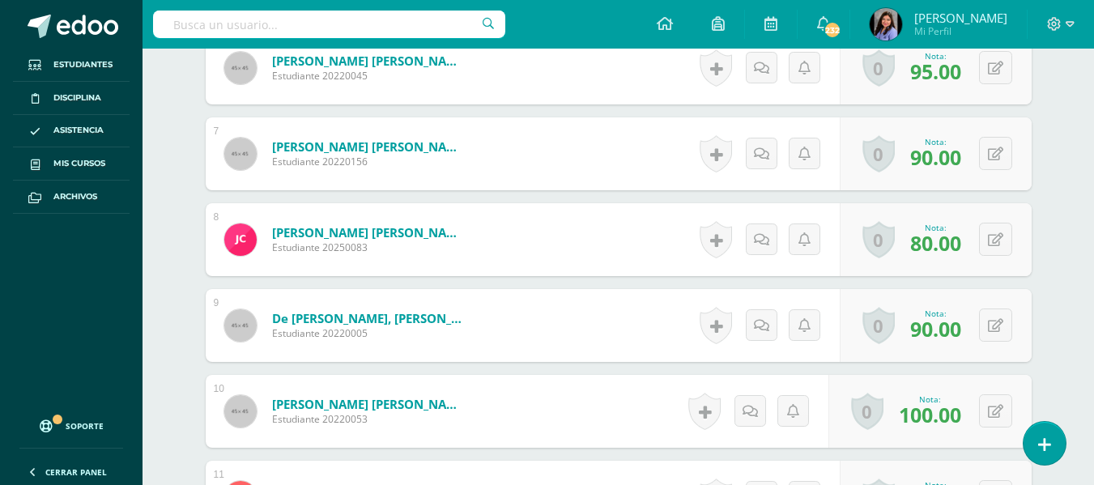
scroll to position [1054, 0]
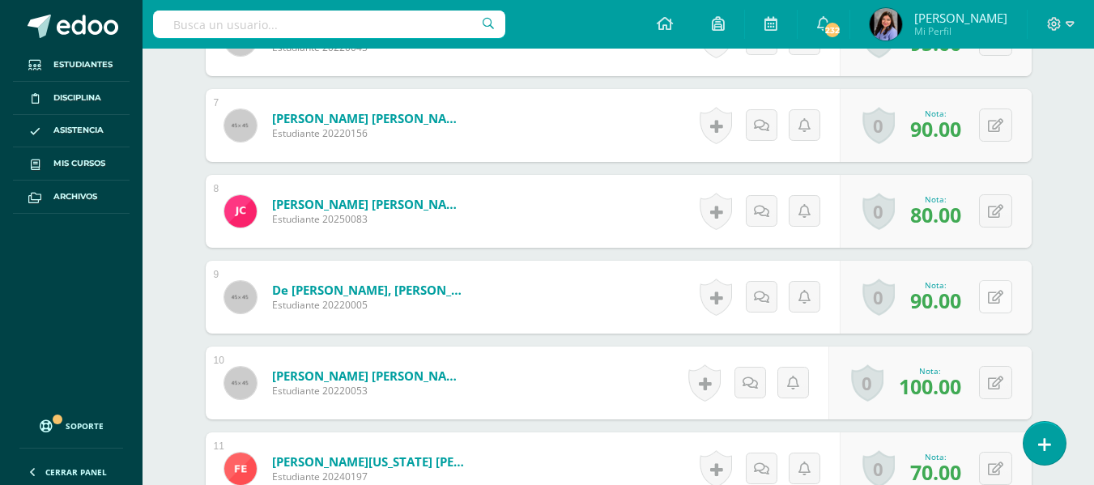
click at [995, 295] on button at bounding box center [995, 296] width 33 height 33
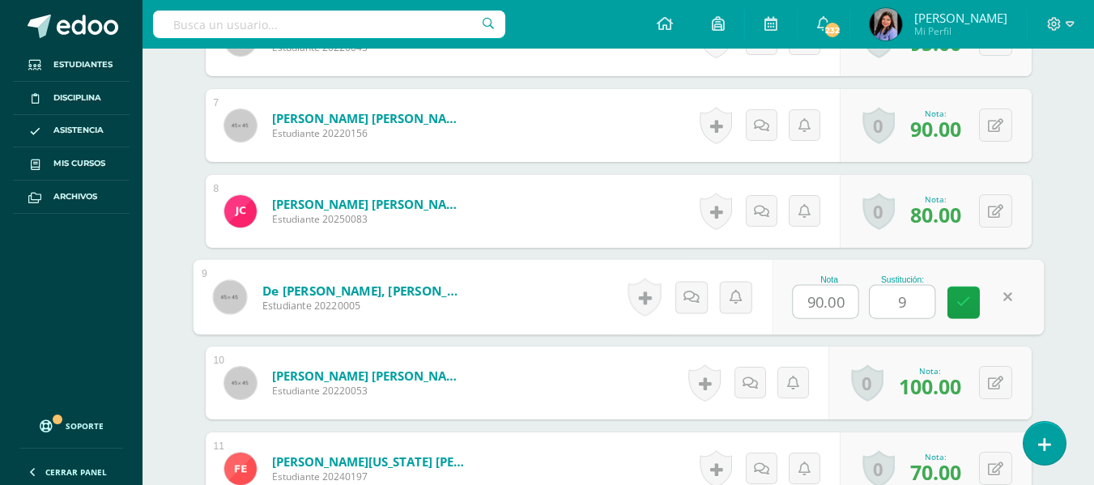
type input "90"
click at [974, 306] on link at bounding box center [964, 303] width 32 height 32
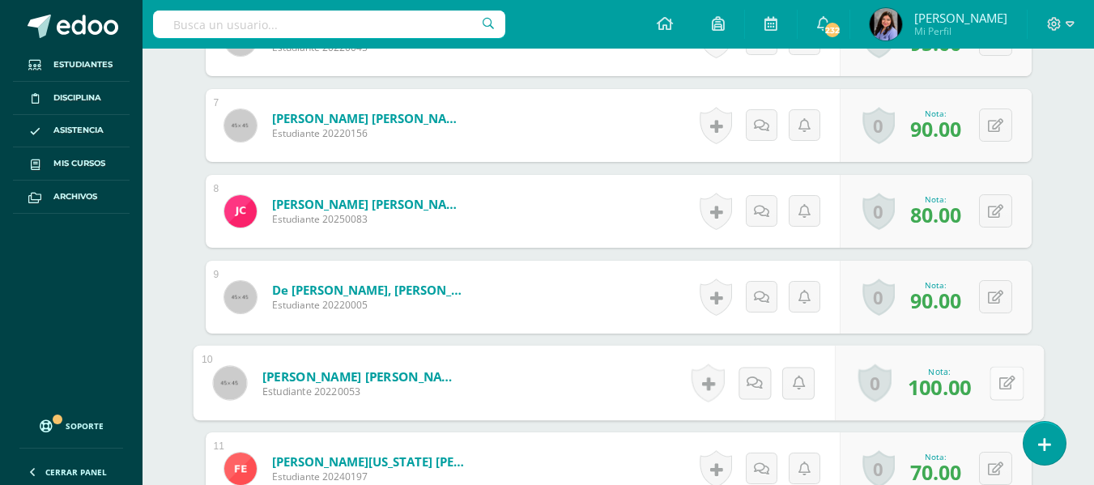
click at [999, 382] on icon at bounding box center [1007, 383] width 16 height 14
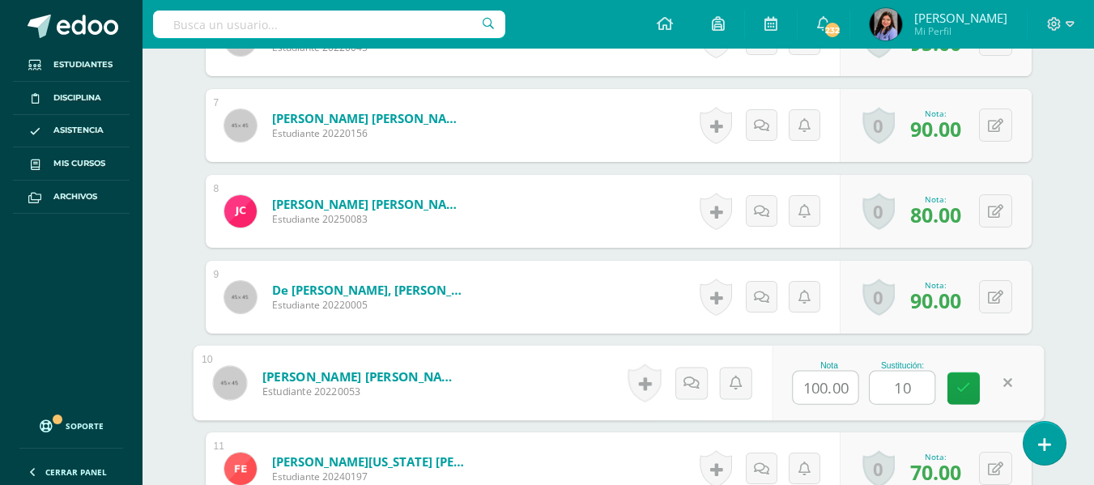
type input "100"
click at [957, 393] on icon at bounding box center [964, 388] width 15 height 14
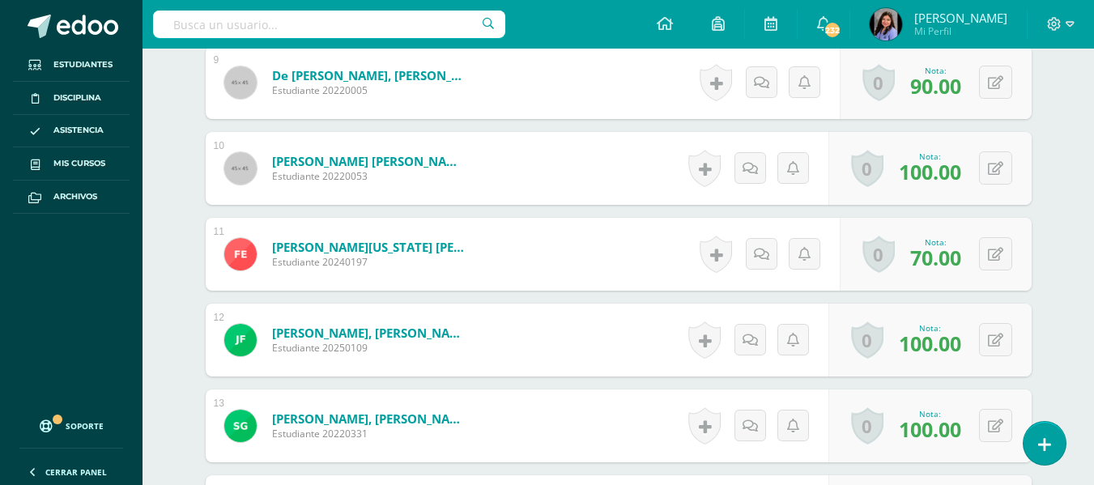
scroll to position [1297, 0]
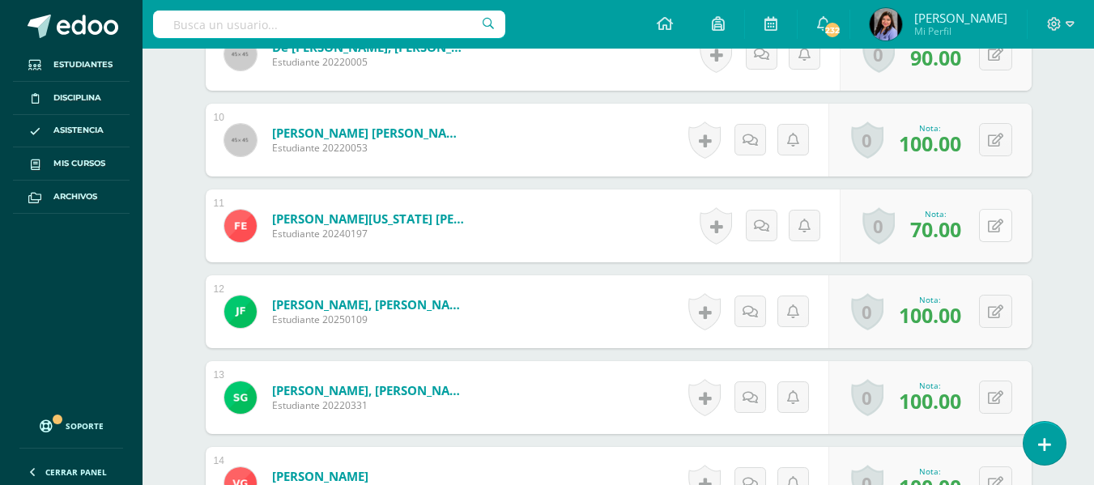
click at [999, 230] on icon at bounding box center [995, 226] width 15 height 14
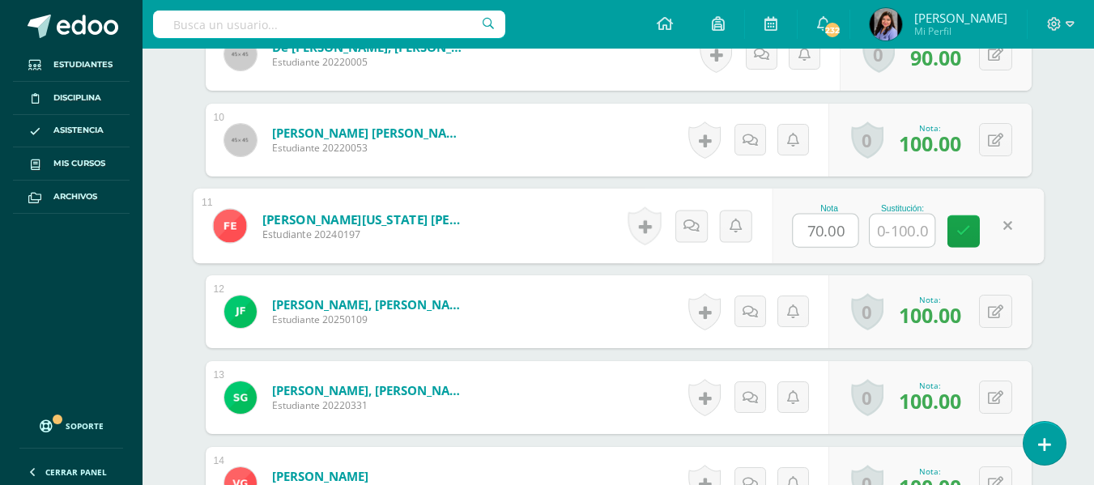
drag, startPoint x: 1072, startPoint y: 256, endPoint x: 1033, endPoint y: 241, distance: 42.6
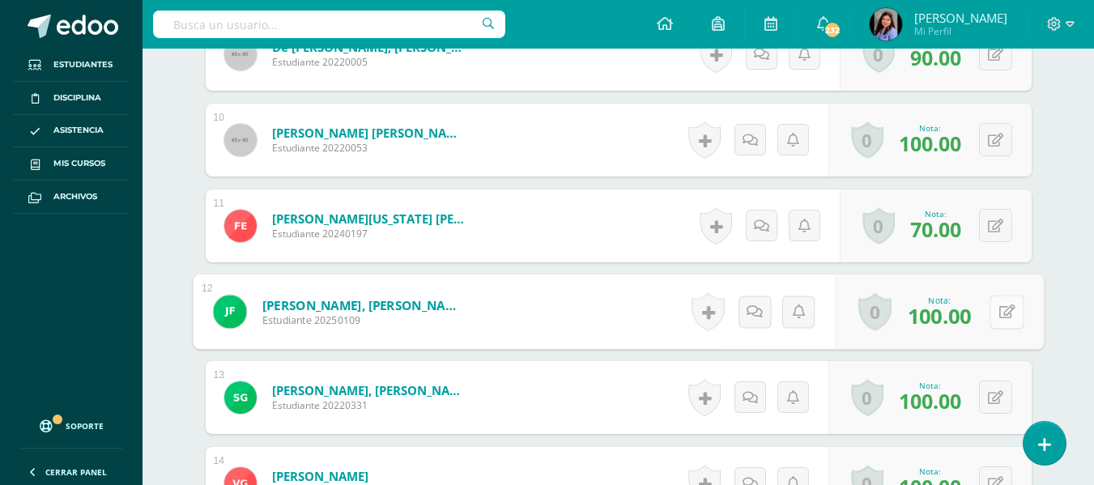
click at [996, 316] on button at bounding box center [1007, 312] width 34 height 34
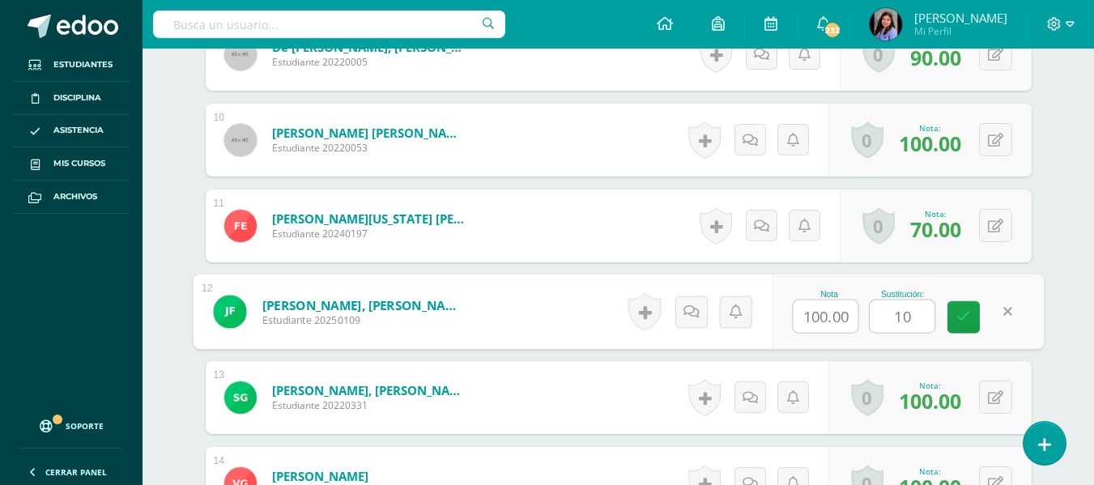
type input "100"
click at [974, 314] on link at bounding box center [964, 317] width 32 height 32
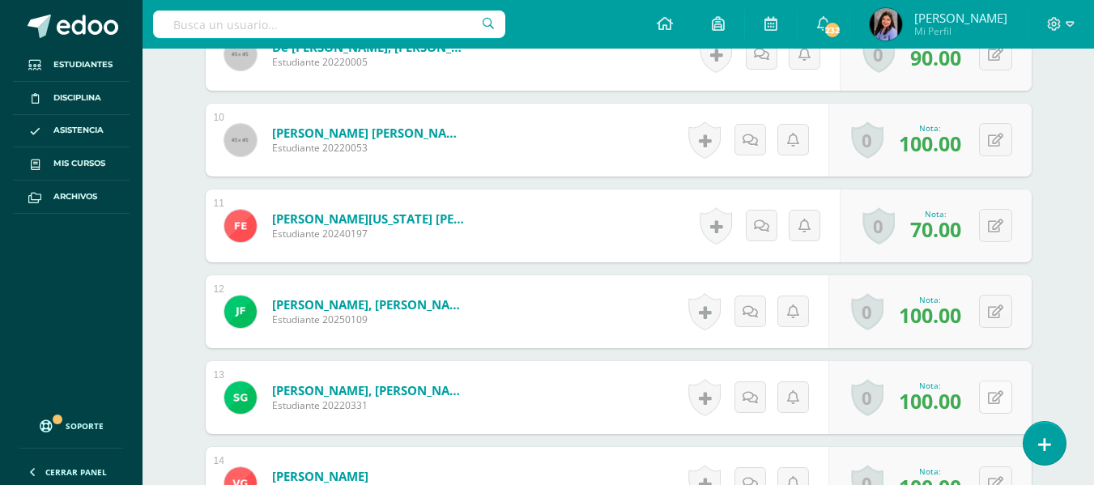
click at [994, 390] on button at bounding box center [995, 397] width 33 height 33
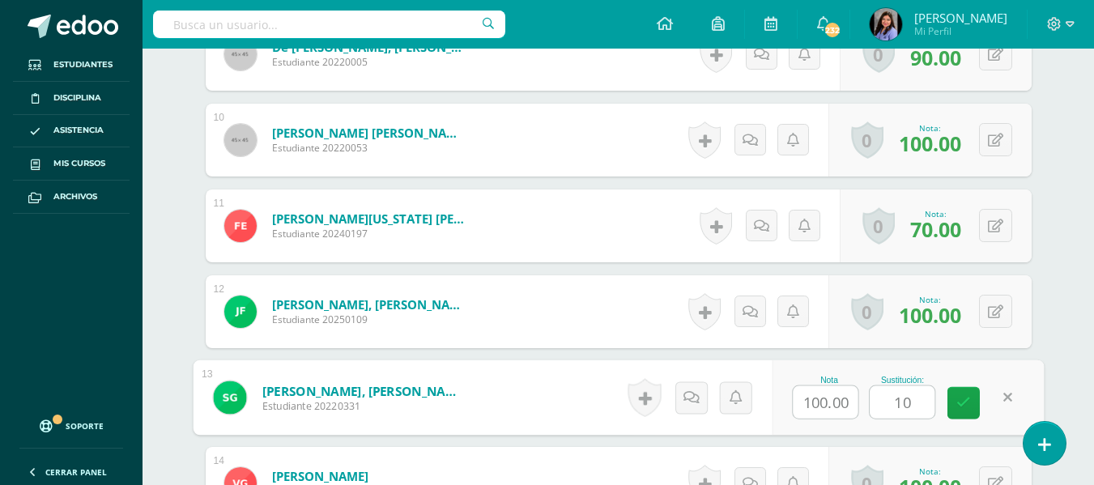
type input "100"
click at [960, 412] on link at bounding box center [964, 403] width 32 height 32
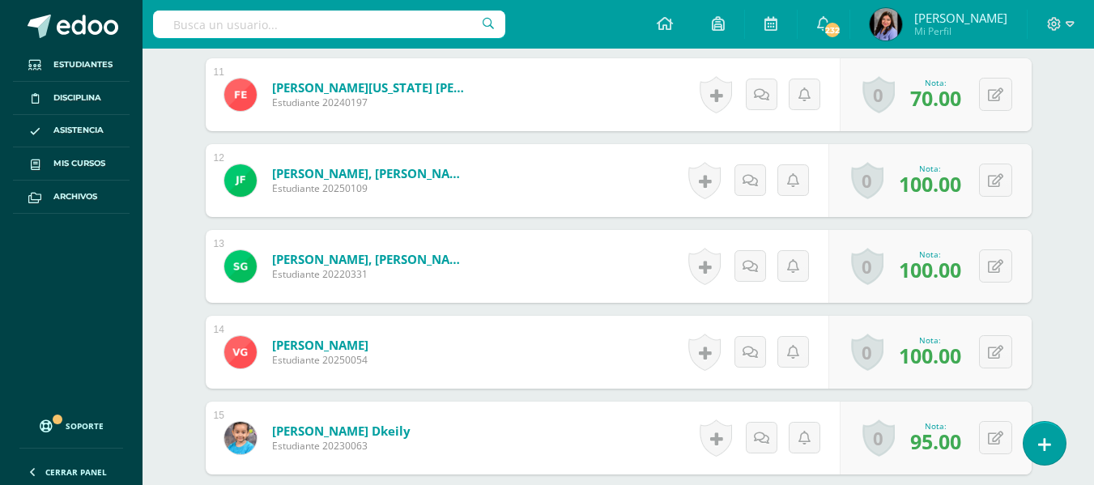
scroll to position [1459, 0]
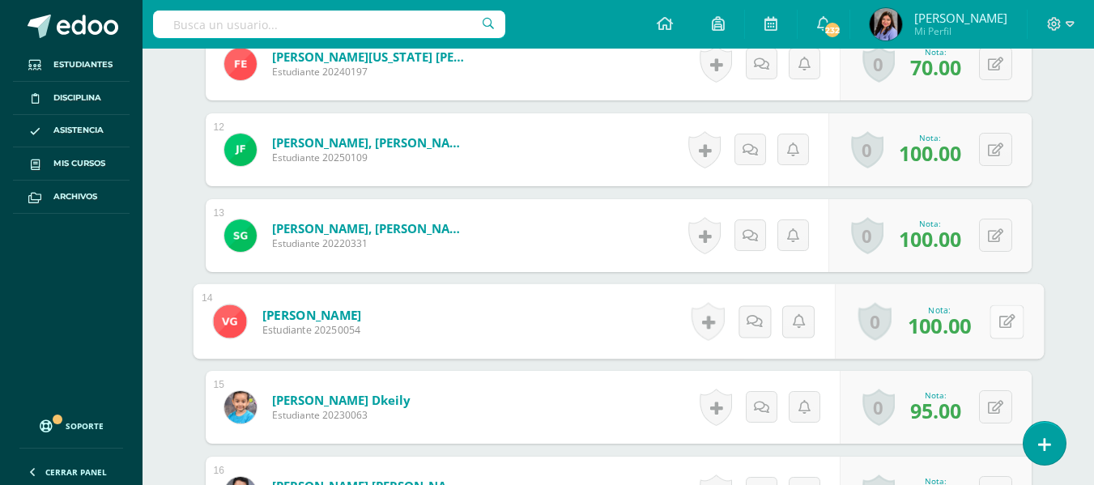
click at [999, 323] on icon at bounding box center [1007, 321] width 16 height 14
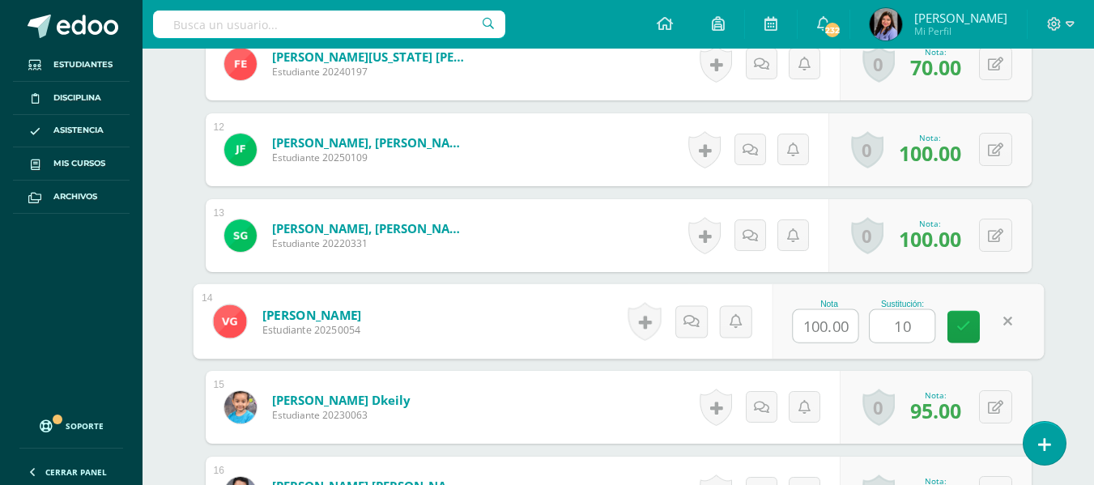
type input "100"
click at [958, 333] on icon at bounding box center [964, 327] width 15 height 14
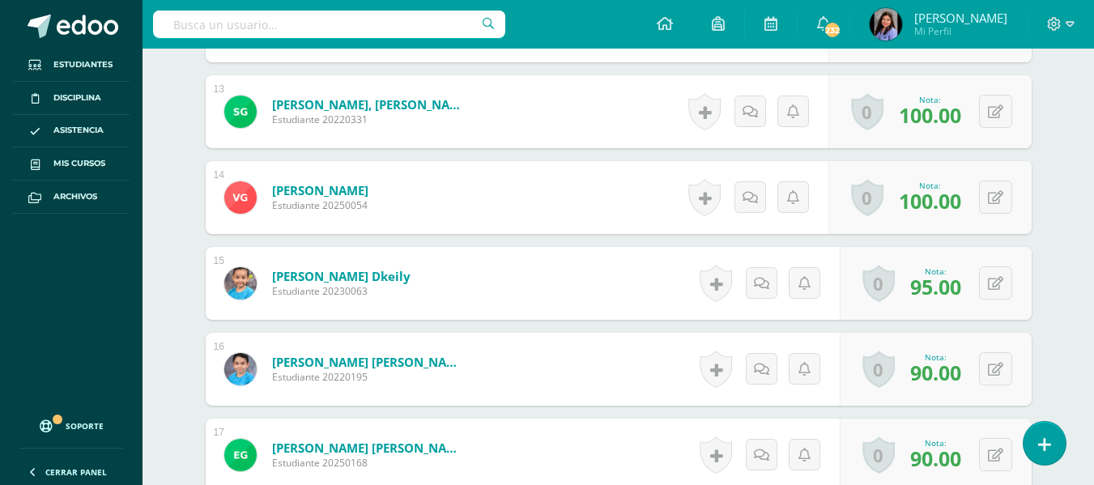
scroll to position [1621, 0]
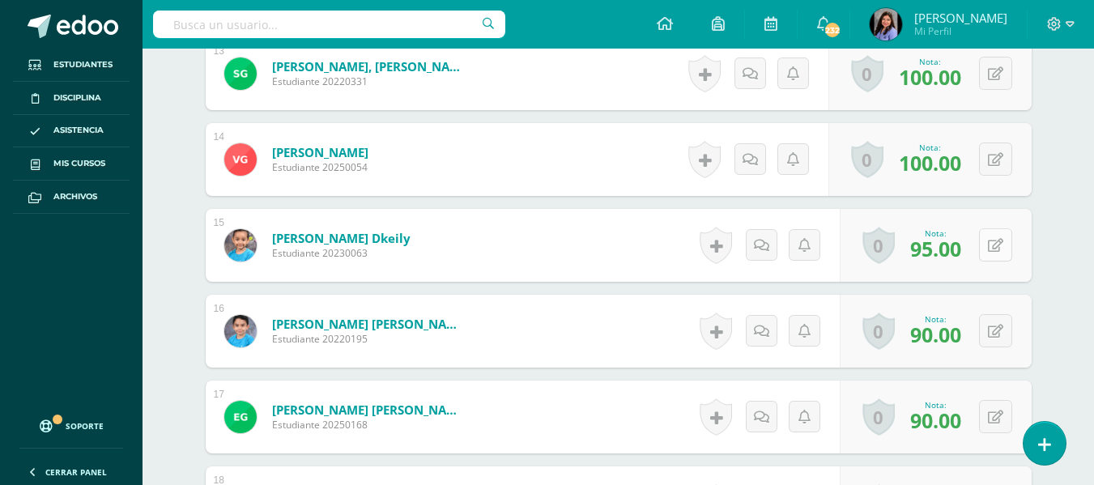
click at [999, 241] on icon at bounding box center [995, 246] width 15 height 14
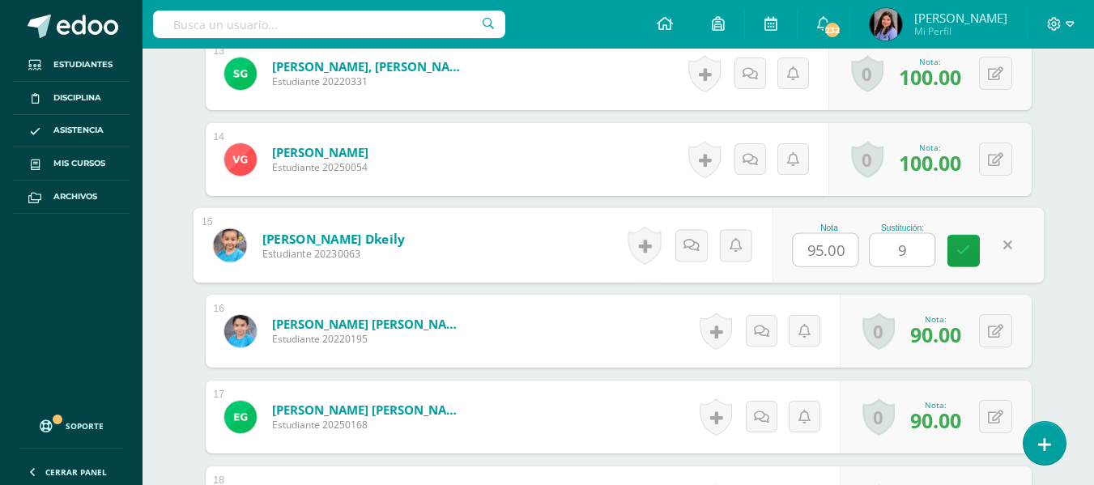
type input "95"
click at [970, 255] on icon at bounding box center [964, 251] width 15 height 14
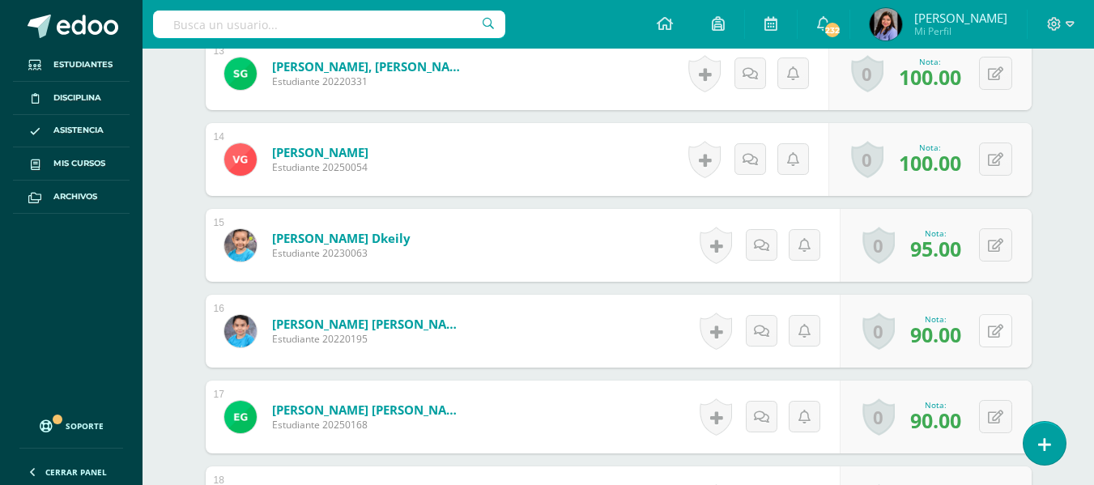
click at [1003, 328] on button at bounding box center [995, 330] width 33 height 33
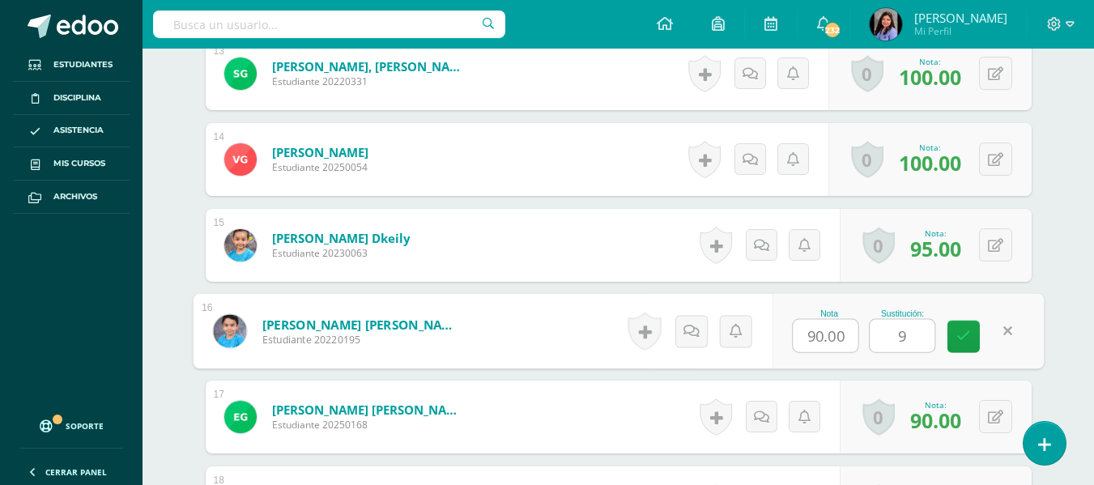
type input "90"
click at [958, 330] on icon at bounding box center [964, 337] width 15 height 14
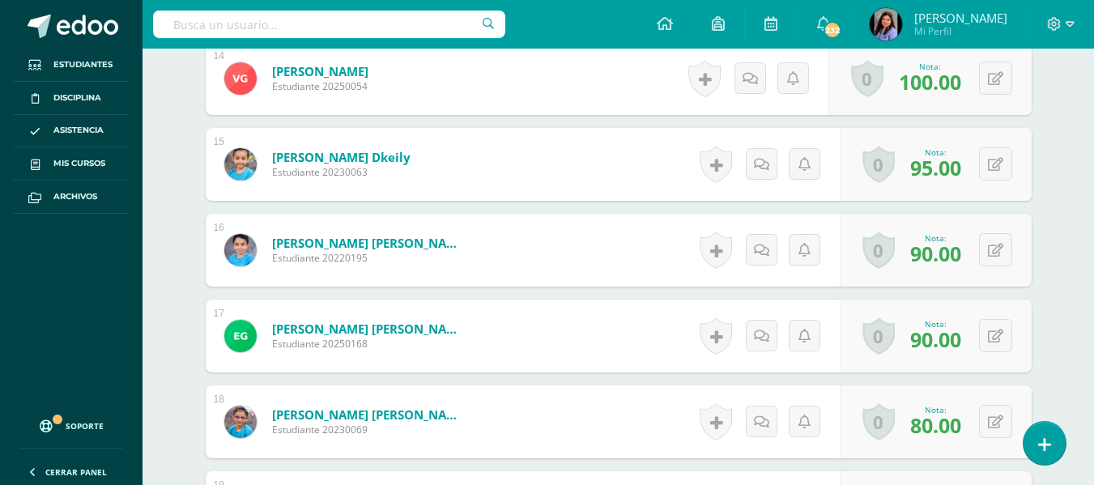
scroll to position [1783, 0]
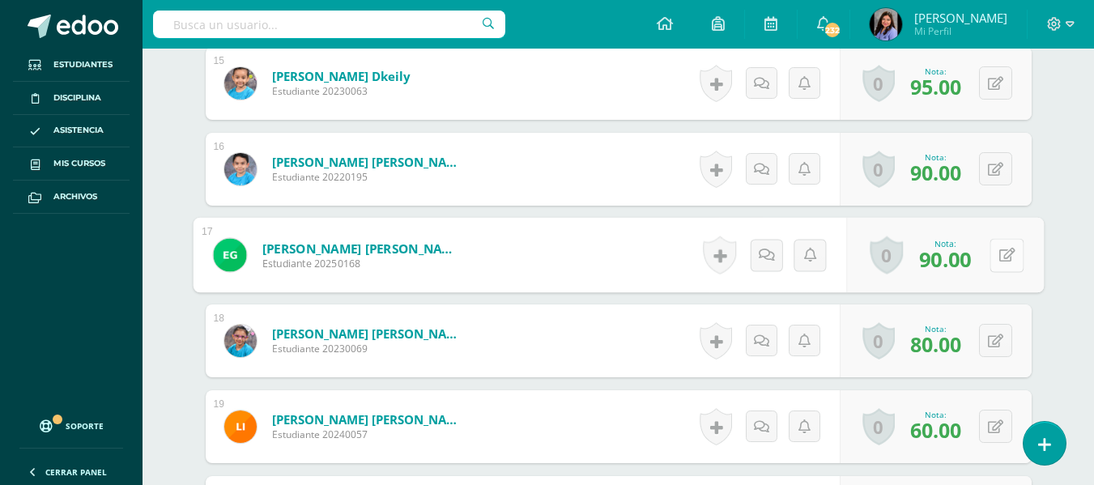
click at [991, 257] on button at bounding box center [1007, 255] width 34 height 34
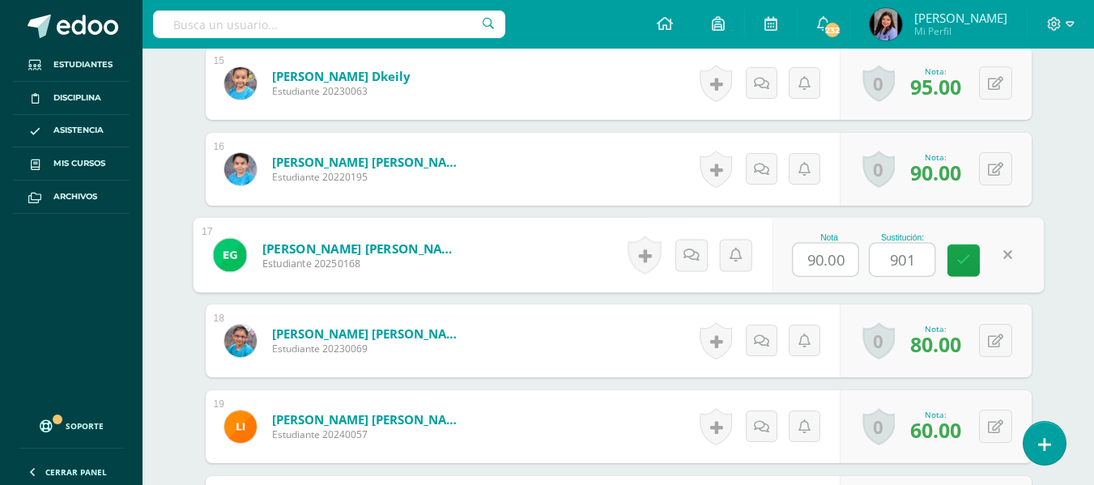
type input "90"
click at [972, 268] on link at bounding box center [964, 261] width 32 height 32
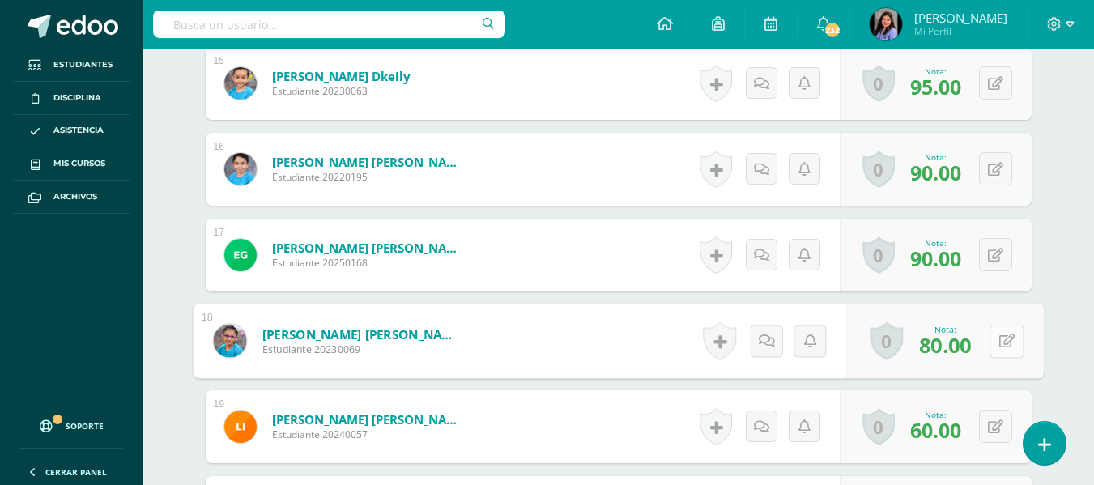
click at [993, 341] on button at bounding box center [1007, 341] width 34 height 34
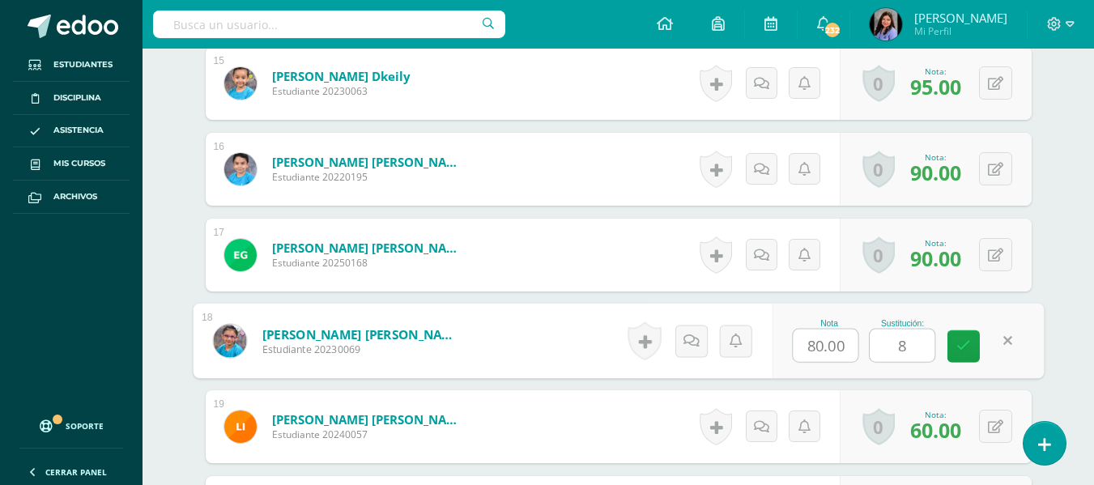
type input "80"
click at [963, 336] on link at bounding box center [964, 346] width 32 height 32
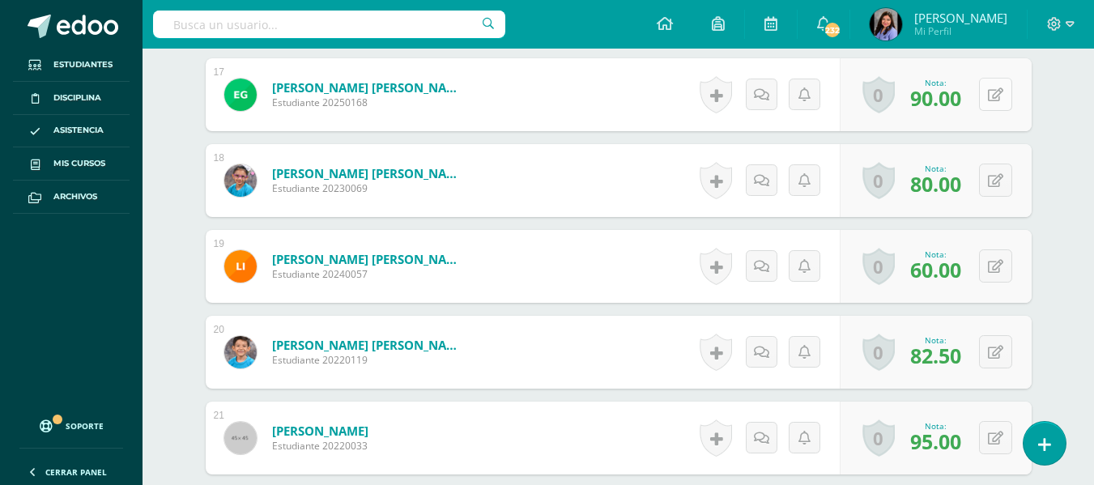
scroll to position [1945, 0]
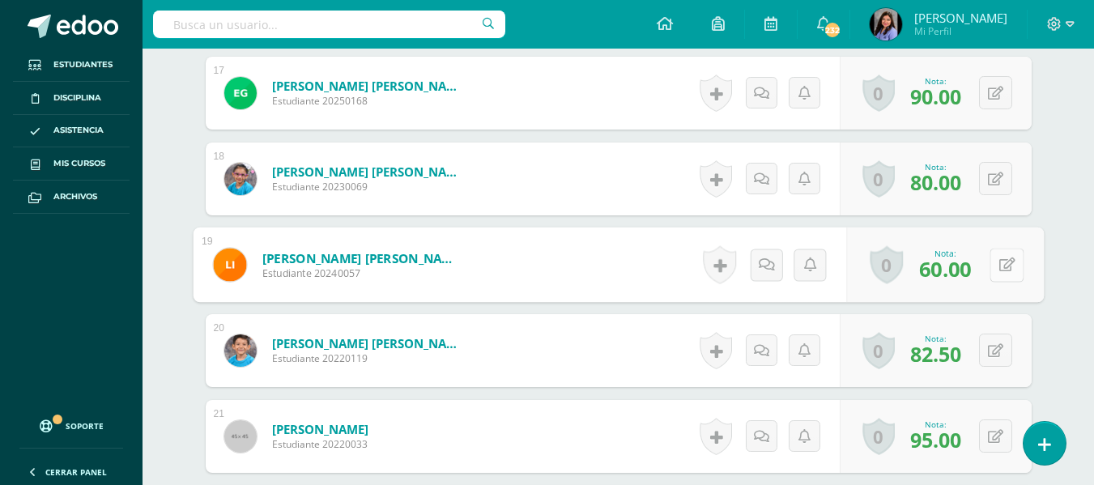
click at [999, 258] on icon at bounding box center [1007, 265] width 16 height 14
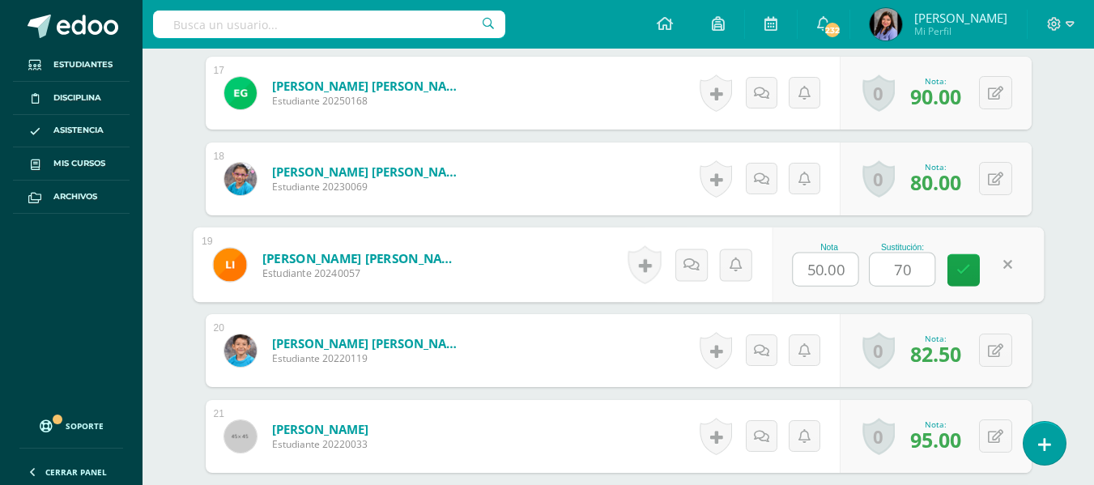
click at [1012, 245] on div "Nota 50.00 Sustitución: 70" at bounding box center [908, 265] width 272 height 75
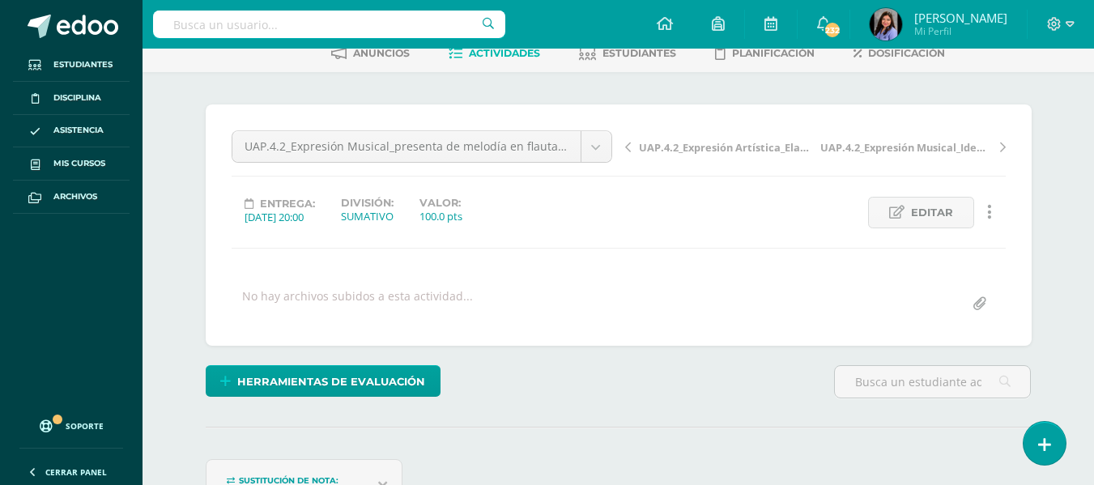
scroll to position [0, 0]
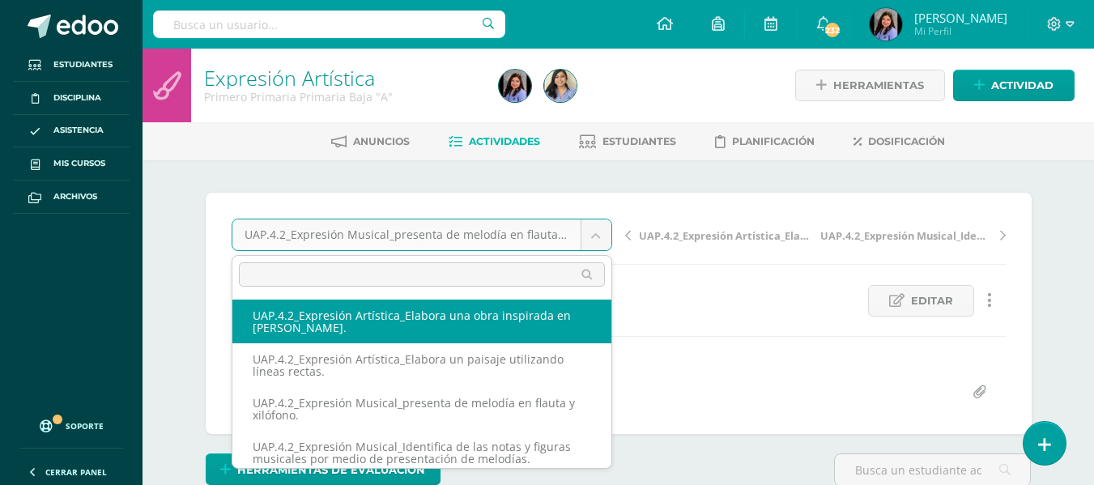
select select "/dashboard/teacher/grade-activity/227624/"
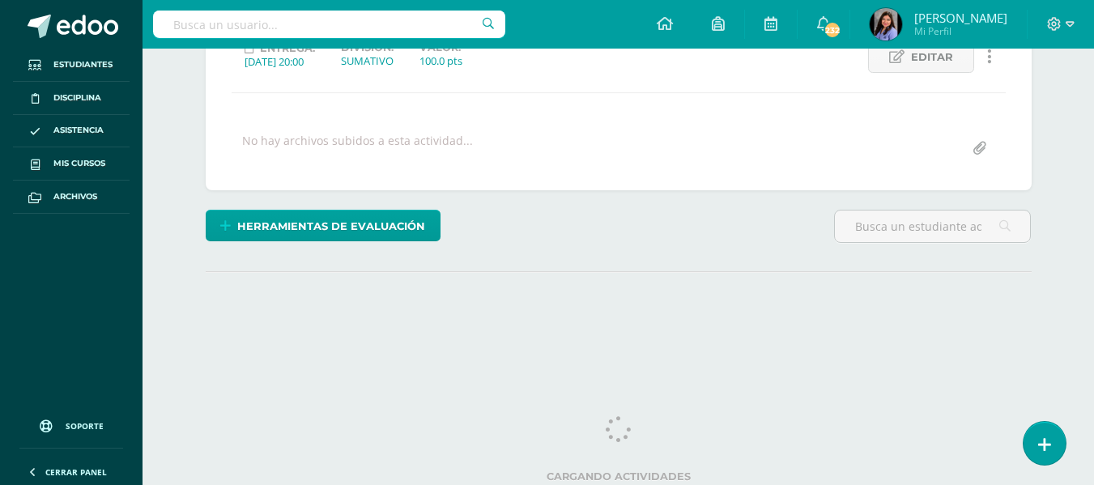
scroll to position [248, 0]
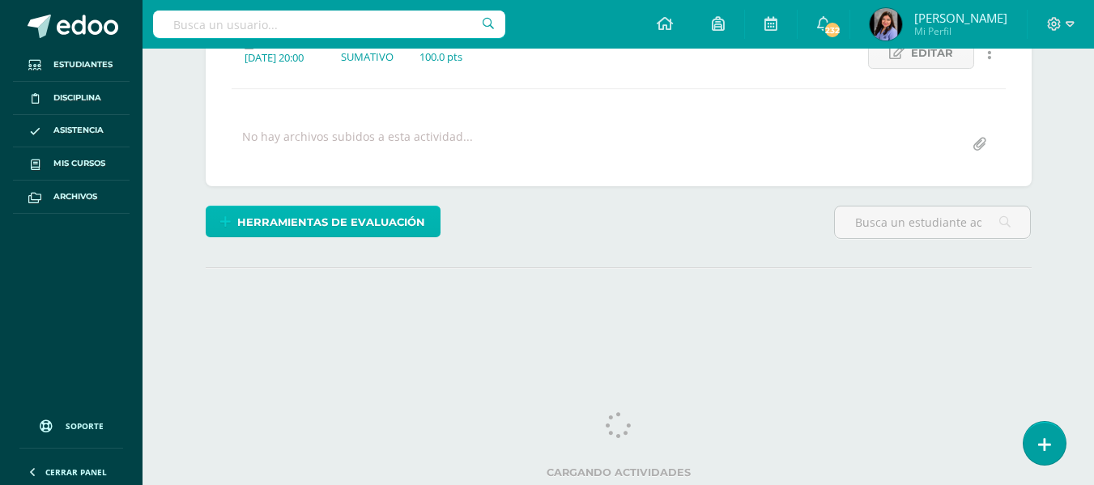
click at [348, 220] on span "Herramientas de evaluación" at bounding box center [331, 222] width 188 height 30
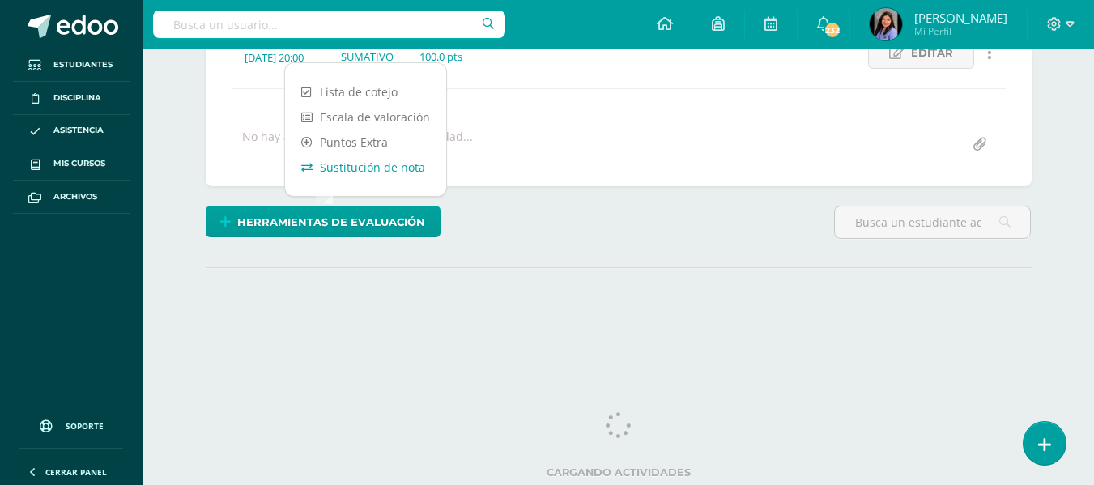
click at [348, 160] on link "Sustitución de nota" at bounding box center [365, 167] width 161 height 25
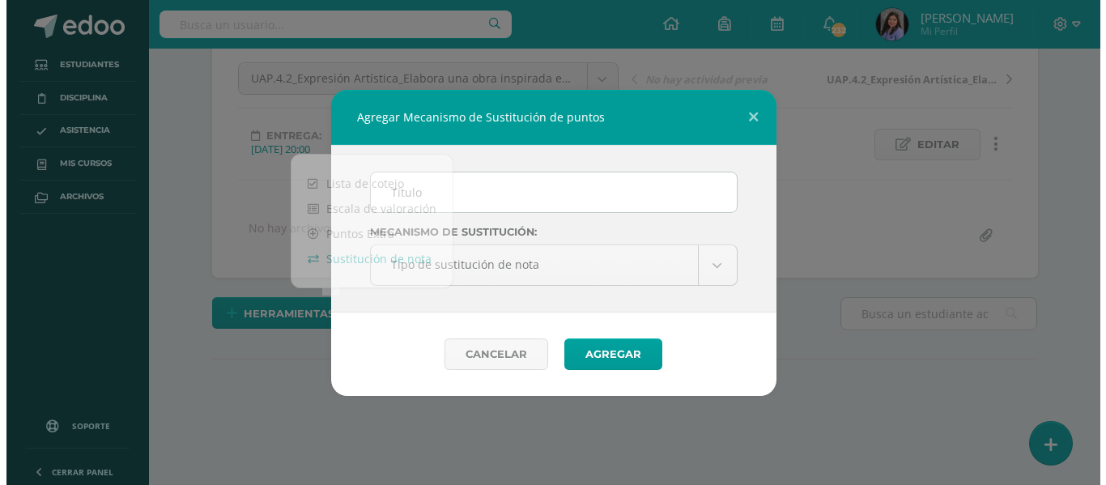
scroll to position [156, 0]
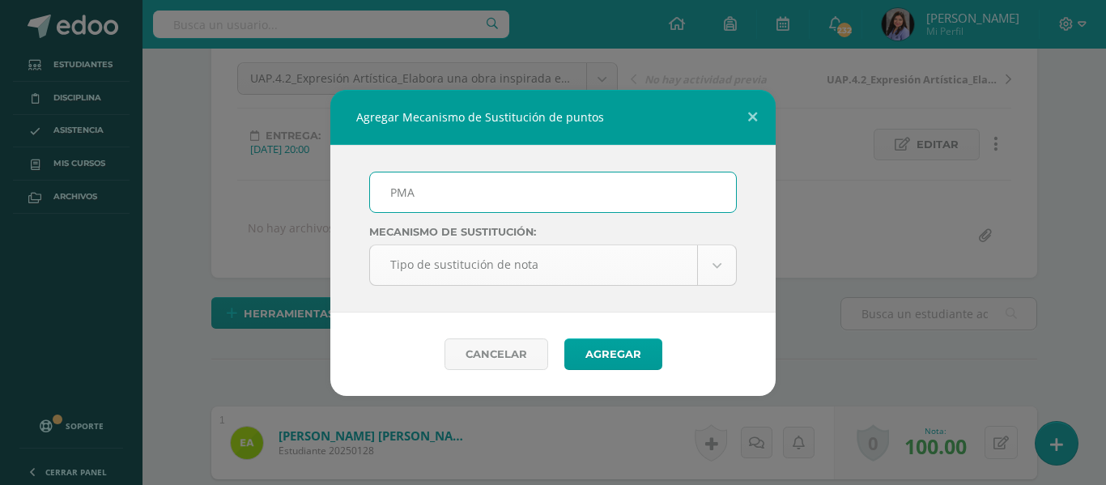
type input "PMA"
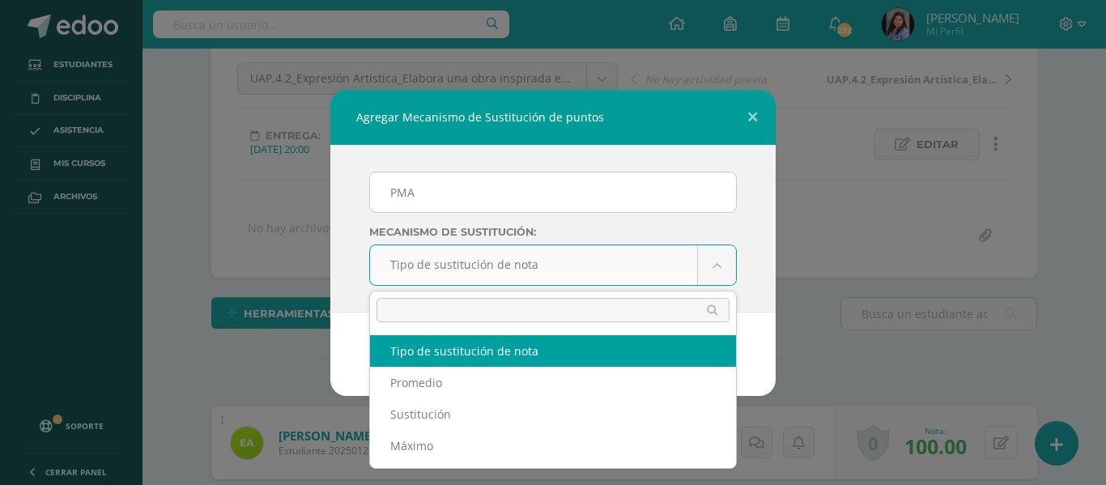
scroll to position [157, 0]
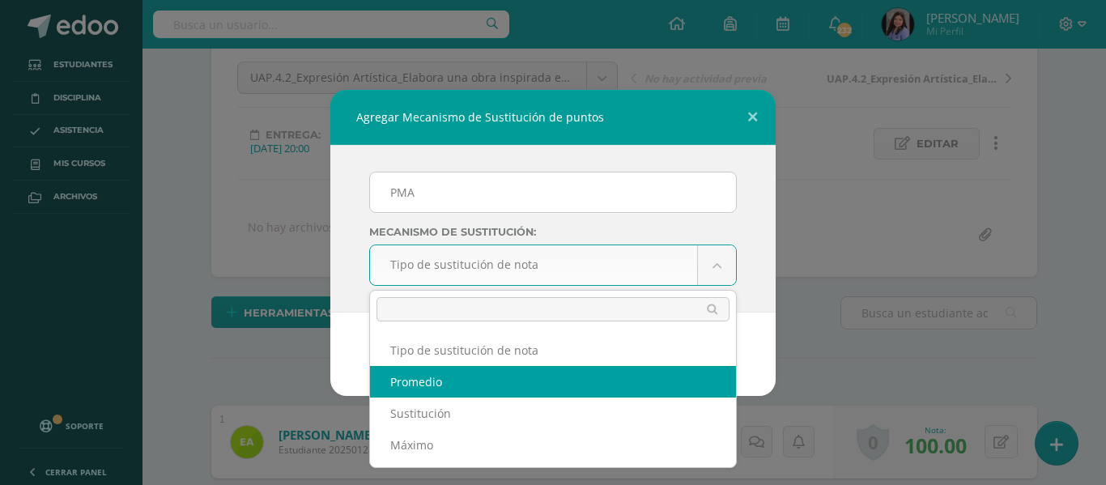
select select "average"
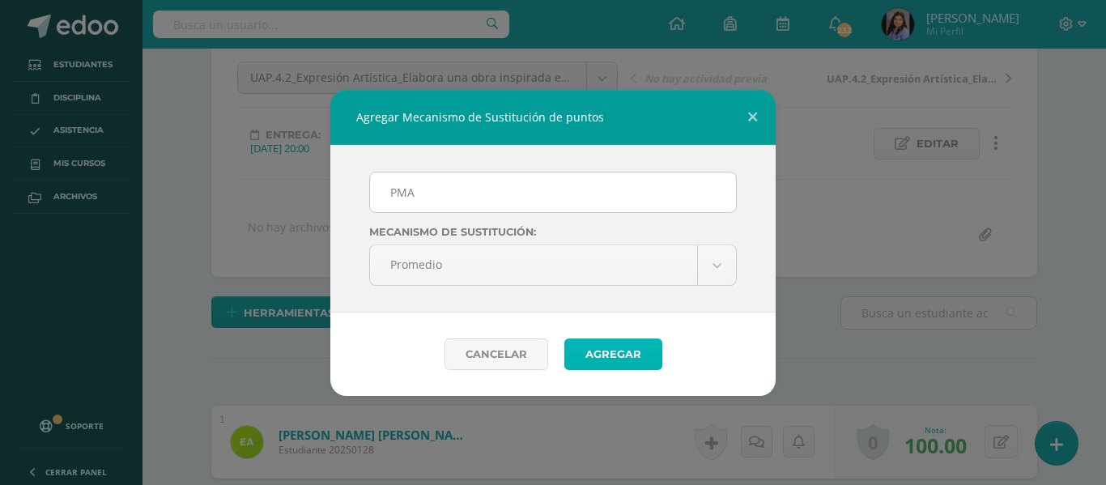
click at [622, 353] on button "Agregar" at bounding box center [614, 355] width 98 height 32
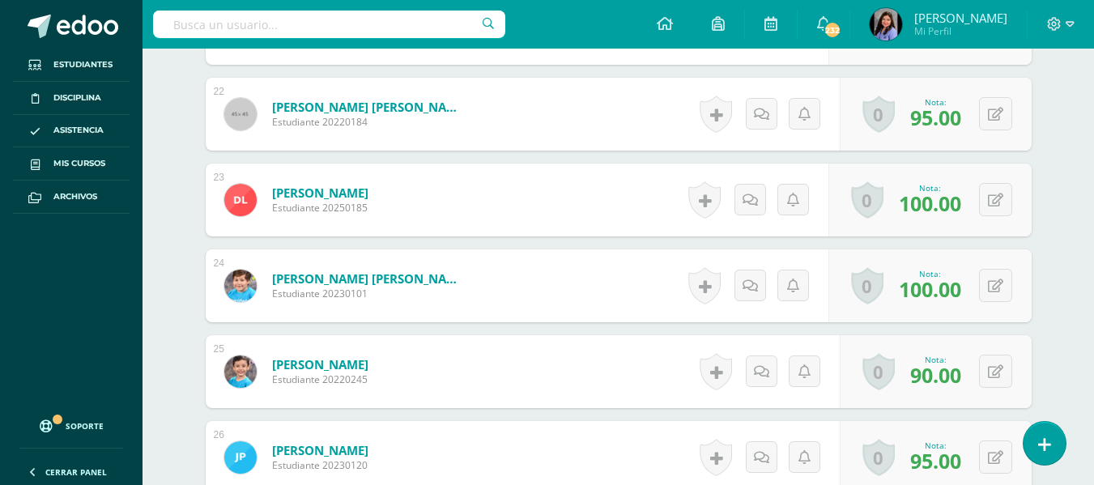
scroll to position [2272, 0]
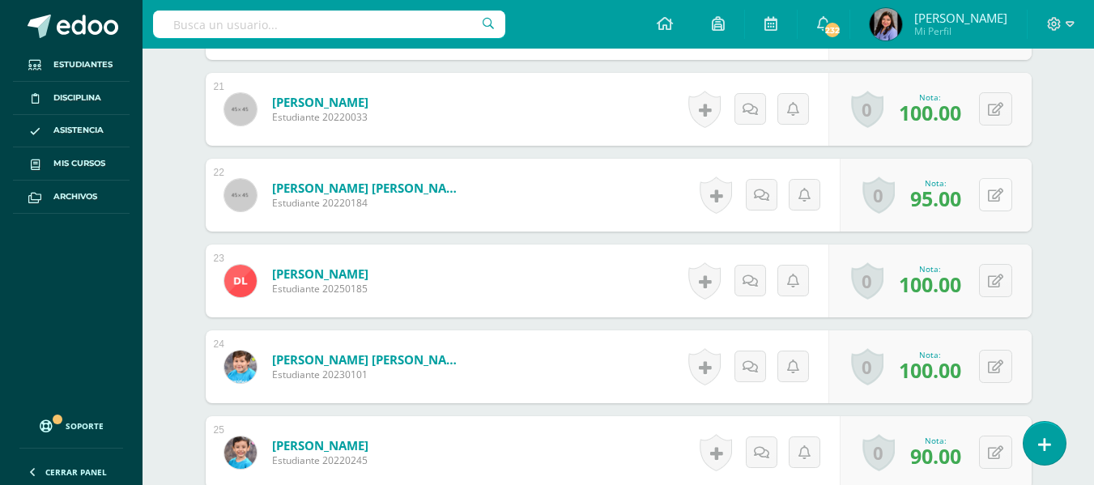
click at [997, 196] on icon at bounding box center [995, 196] width 15 height 14
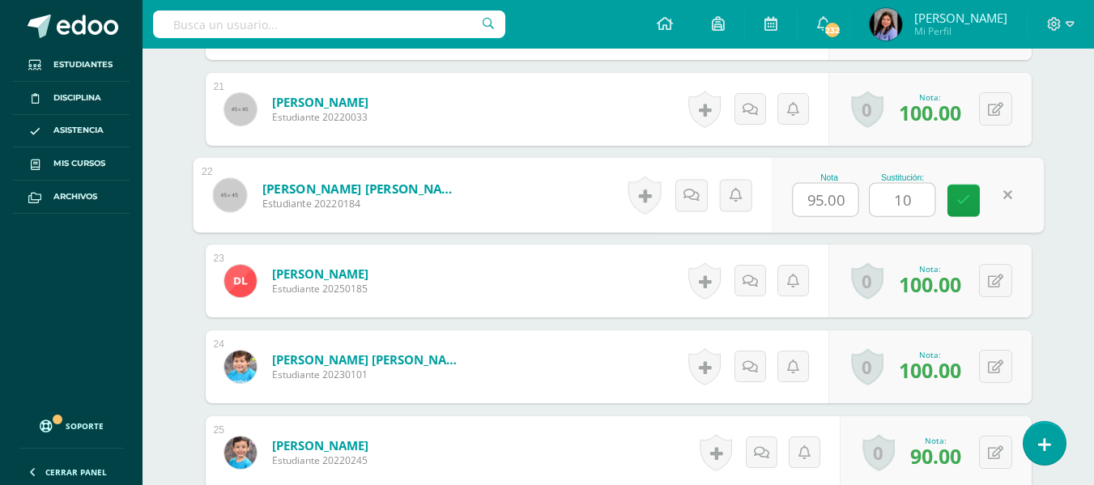
type input "100"
click at [972, 211] on link at bounding box center [964, 201] width 32 height 32
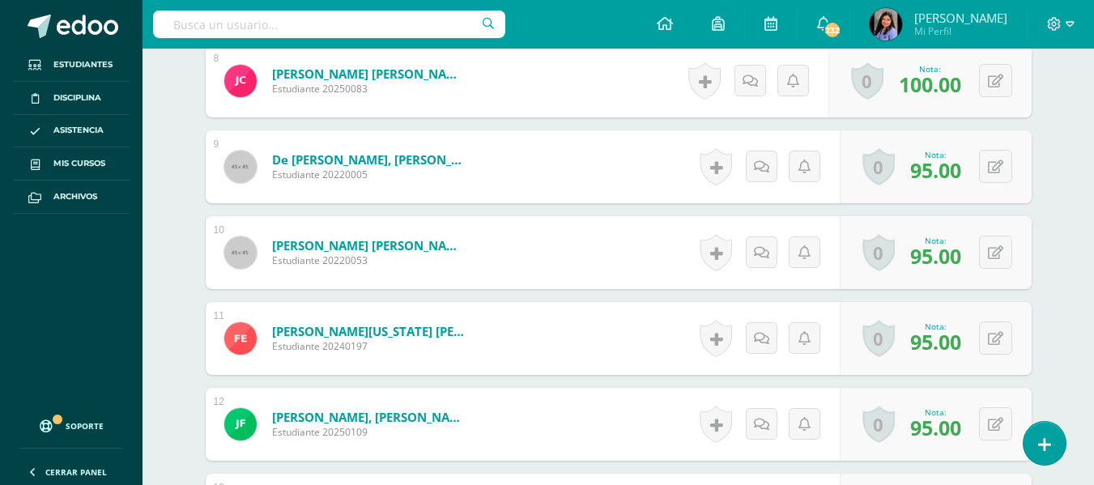
scroll to position [1138, 0]
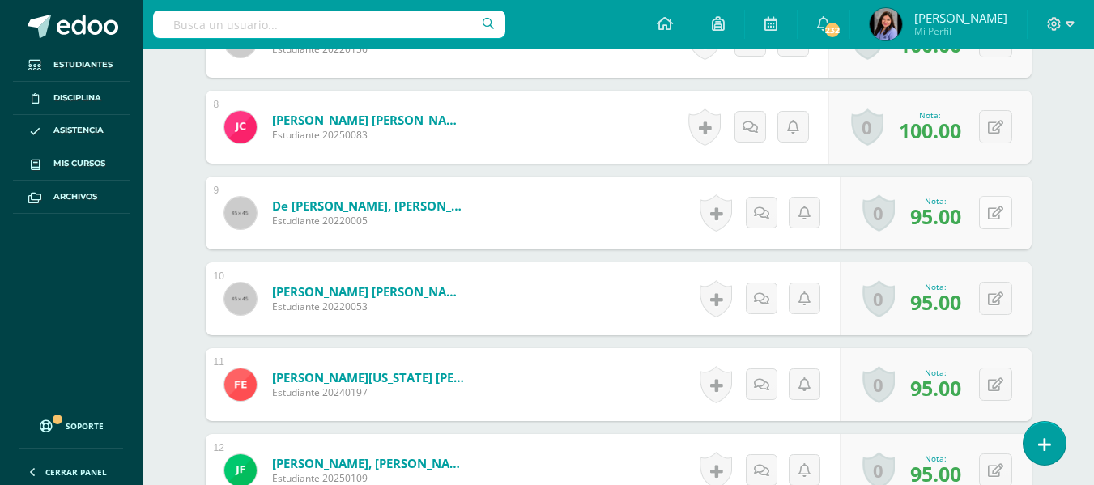
click at [989, 213] on button at bounding box center [995, 212] width 33 height 33
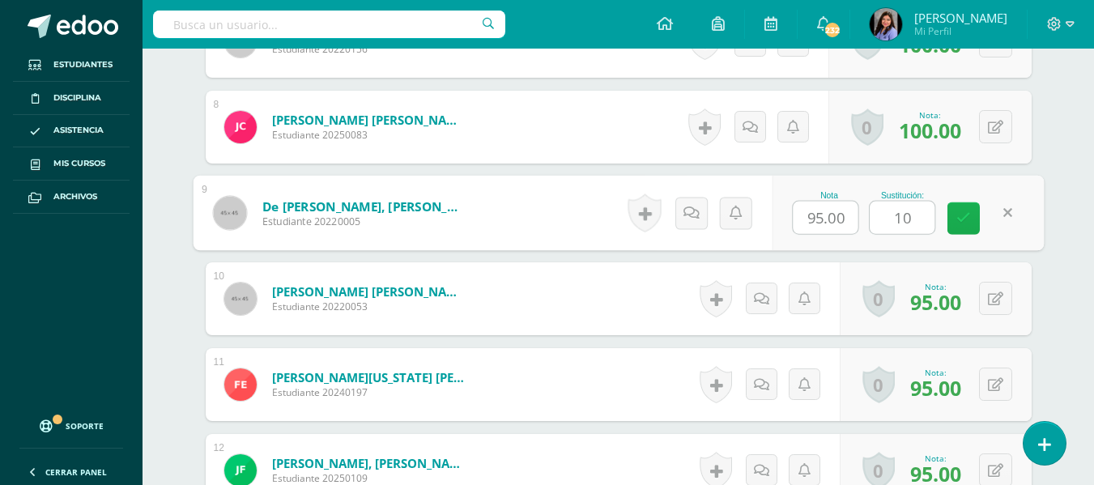
type input "100"
click at [961, 225] on icon at bounding box center [964, 218] width 15 height 14
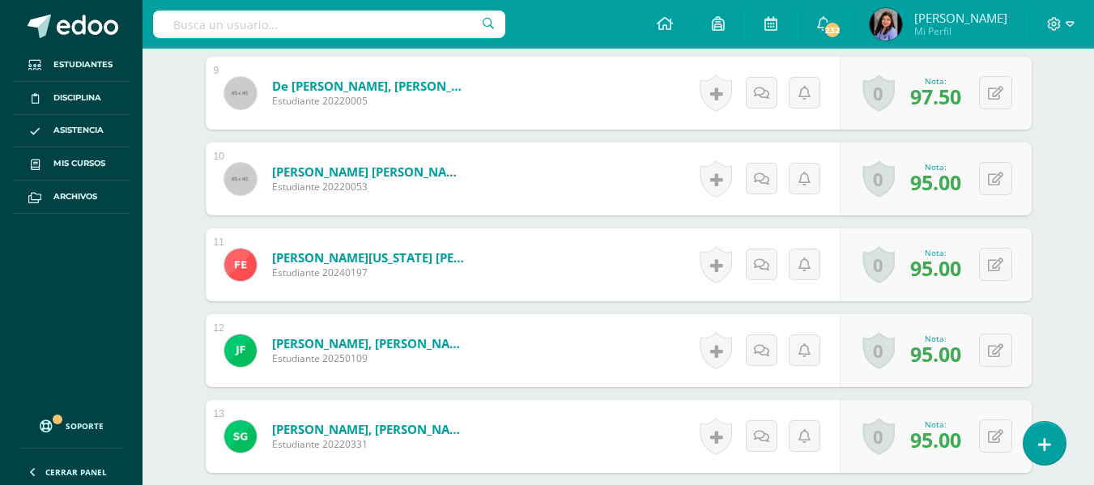
scroll to position [1300, 0]
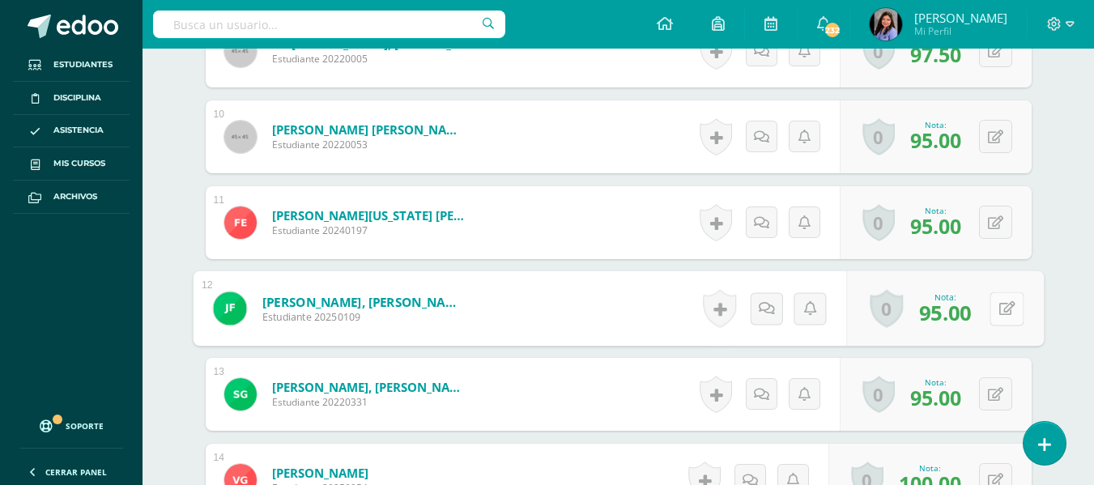
click at [995, 308] on button at bounding box center [1007, 309] width 34 height 34
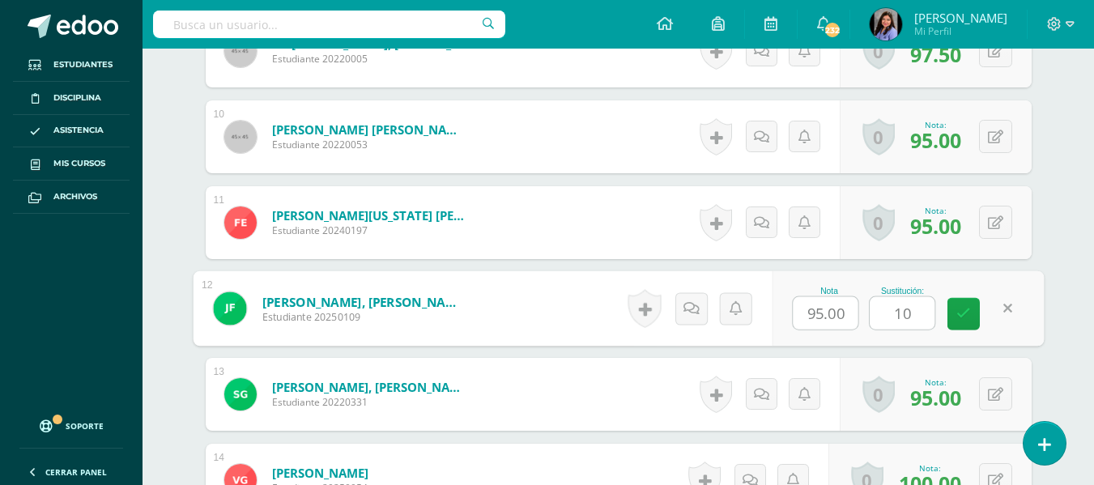
type input "100"
click at [969, 322] on link at bounding box center [964, 314] width 32 height 32
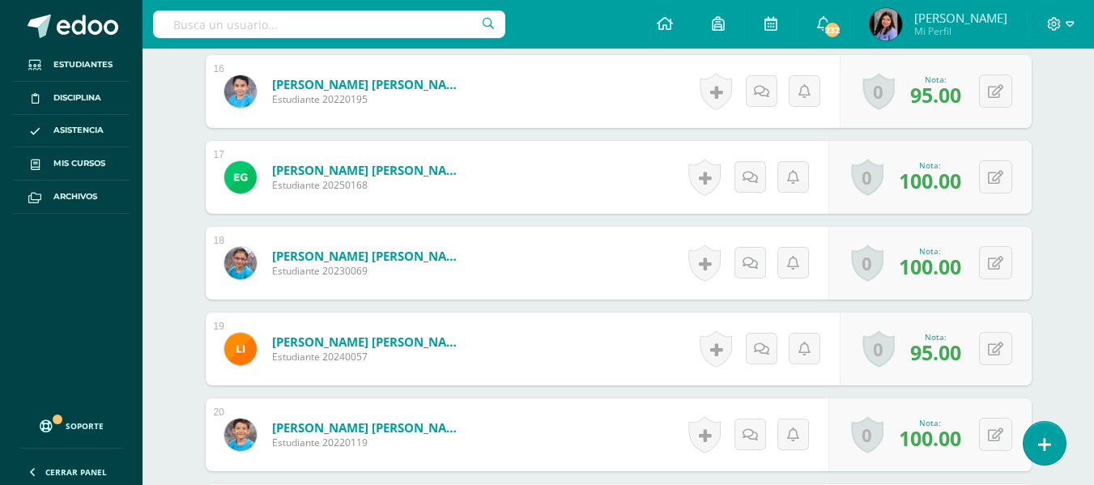
scroll to position [1867, 0]
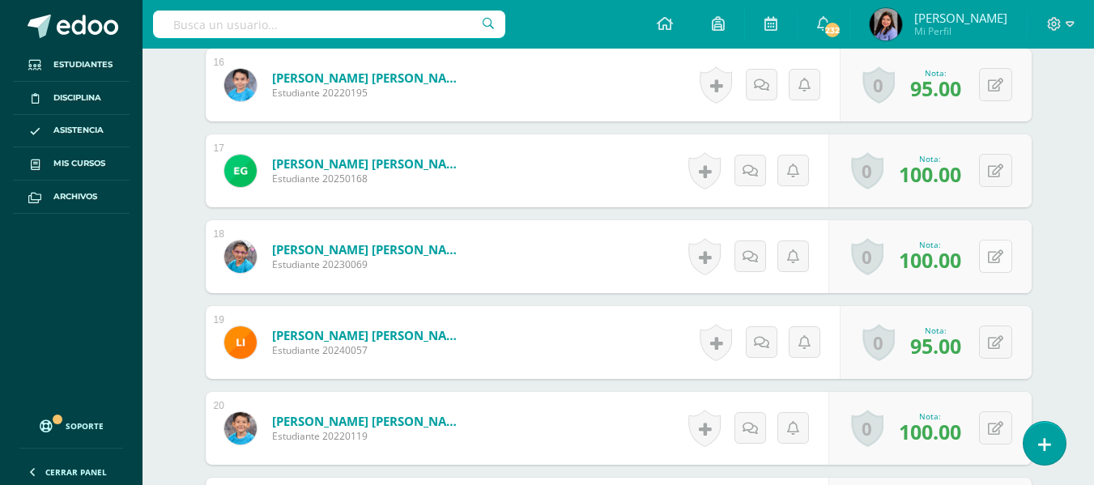
click at [998, 253] on icon at bounding box center [995, 257] width 15 height 14
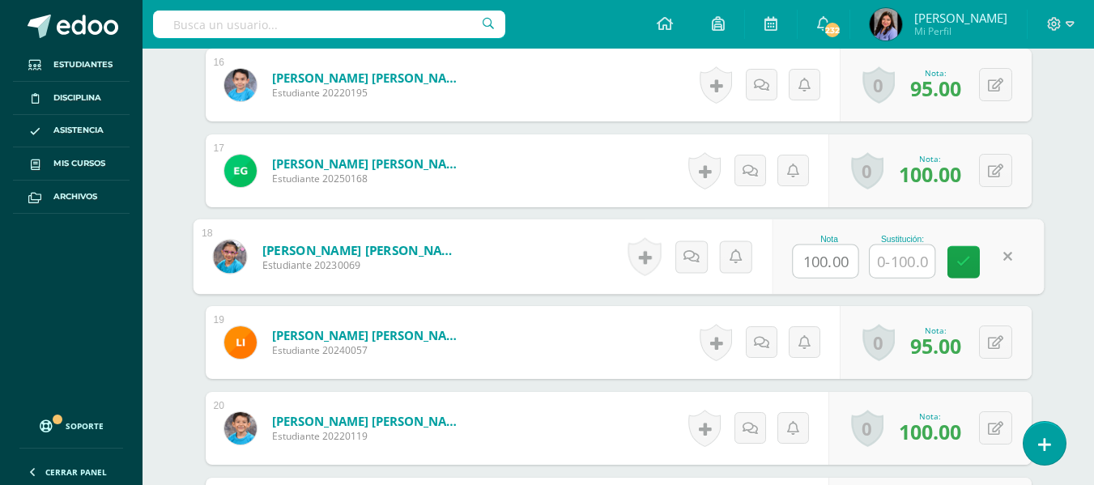
click at [820, 270] on input "100.00" at bounding box center [825, 261] width 65 height 32
click at [828, 261] on input "100.00" at bounding box center [825, 261] width 65 height 32
type input "95.00"
click at [911, 271] on input "text" at bounding box center [902, 261] width 65 height 32
type input "100"
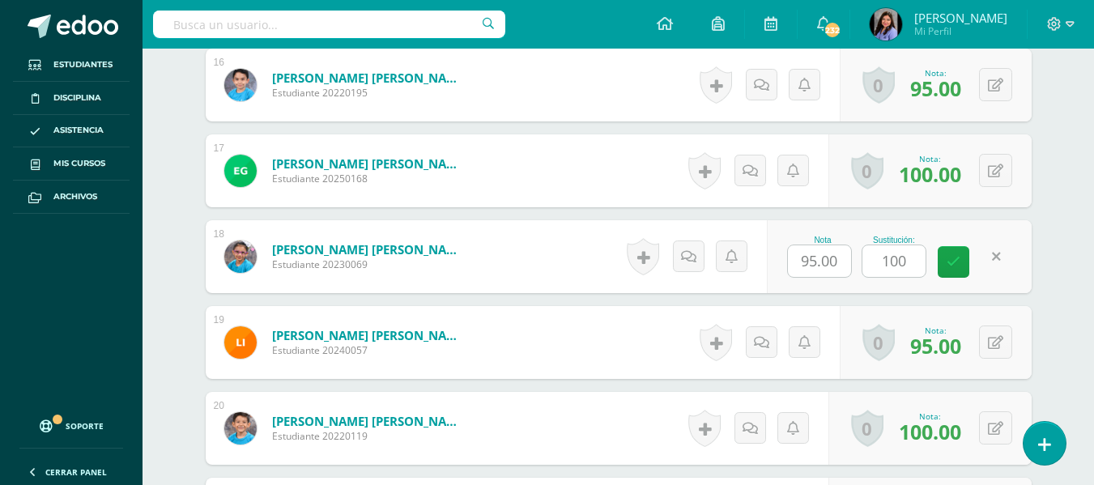
click at [961, 240] on div "Nota 95.00 Sustitución: 100" at bounding box center [899, 256] width 264 height 73
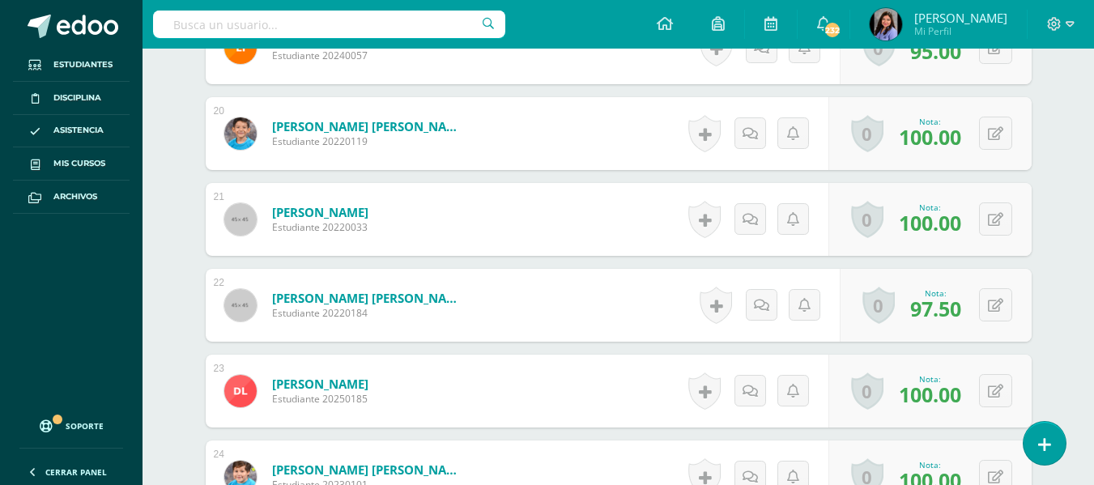
scroll to position [1948, 0]
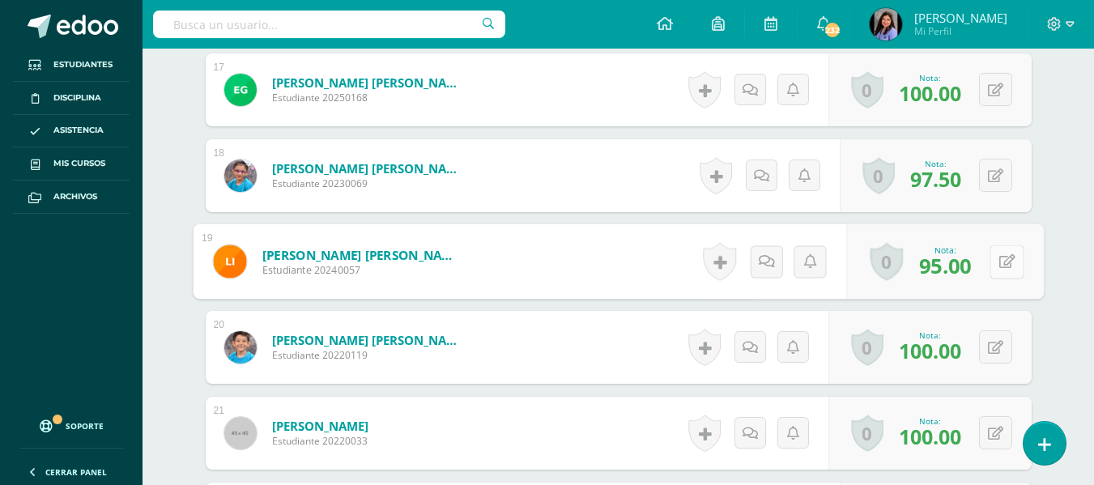
click at [992, 260] on button at bounding box center [1007, 262] width 34 height 34
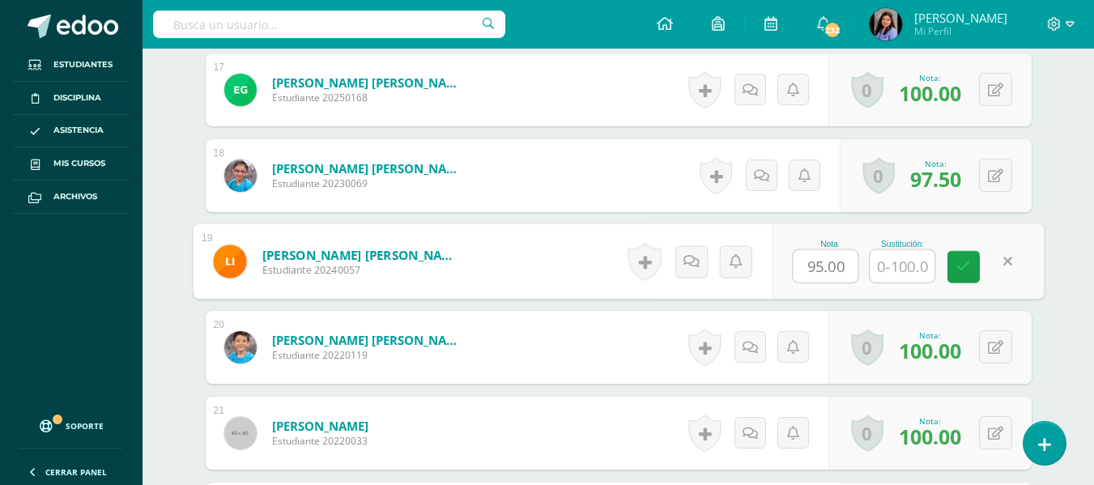
click at [816, 268] on input "95.00" at bounding box center [825, 266] width 65 height 32
click at [821, 264] on input "95.00" at bounding box center [825, 266] width 65 height 32
type input "75.00"
click at [910, 263] on input "text" at bounding box center [902, 266] width 65 height 32
type input "95"
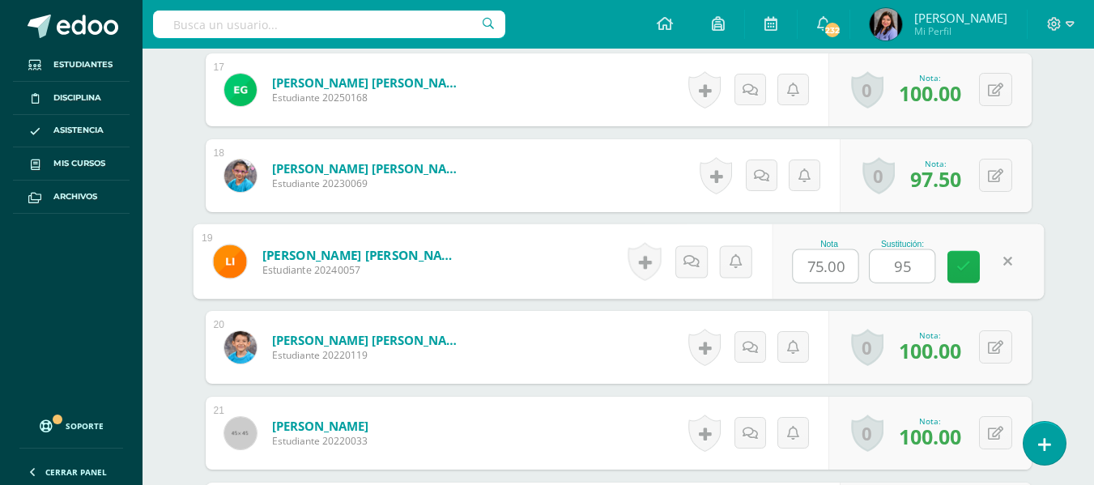
click at [970, 270] on icon at bounding box center [964, 267] width 15 height 14
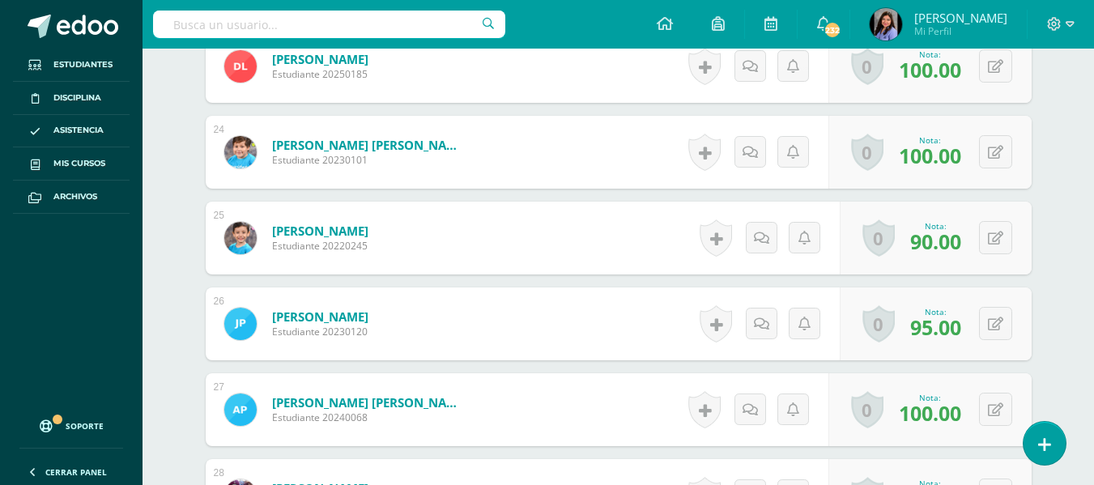
scroll to position [2515, 0]
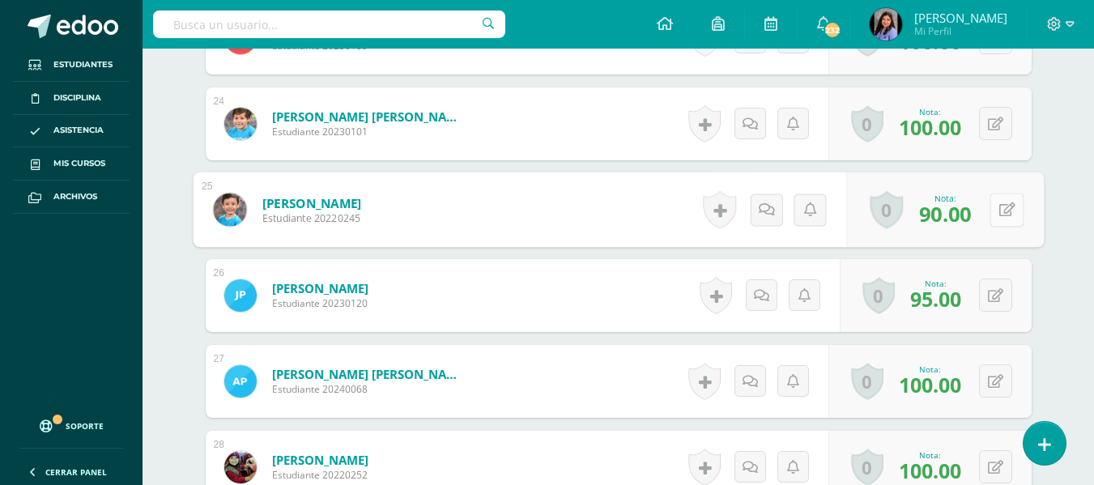
click at [991, 211] on button at bounding box center [1007, 210] width 34 height 34
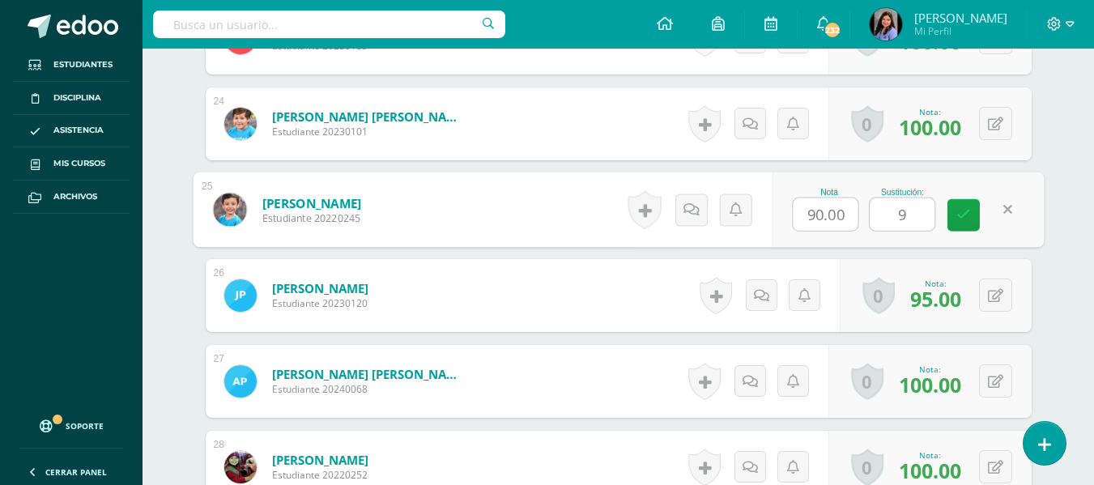
type input "95"
click at [966, 208] on icon at bounding box center [964, 215] width 15 height 14
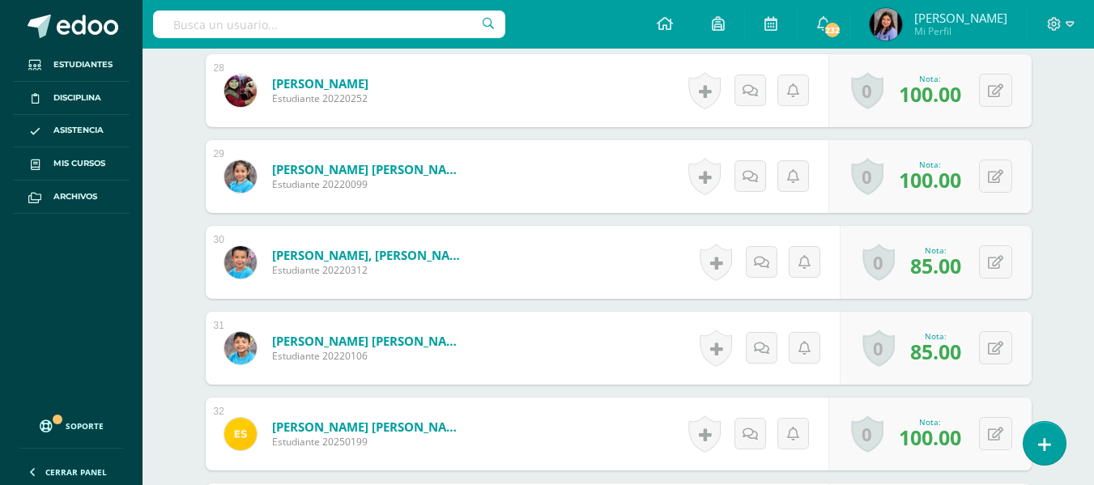
scroll to position [2920, 0]
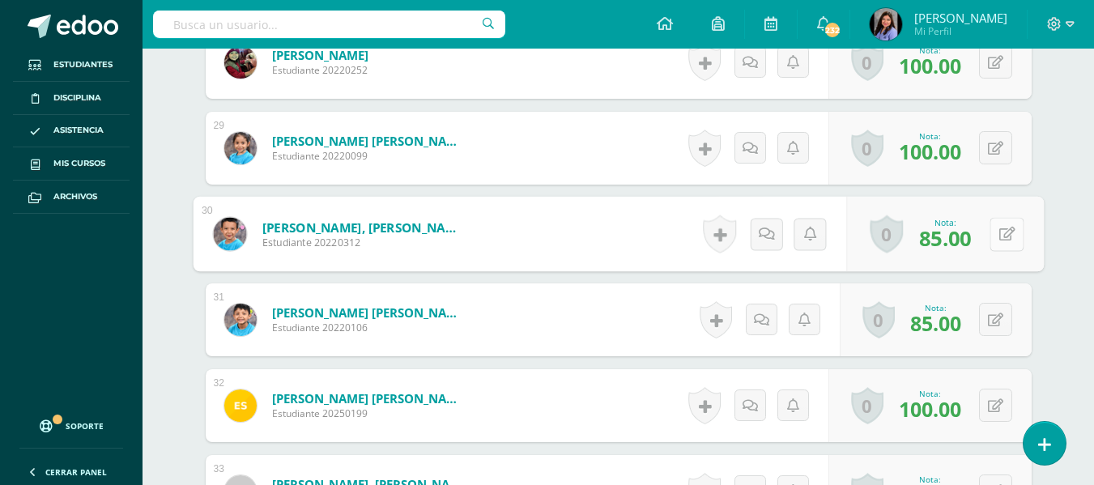
click at [1000, 236] on icon at bounding box center [1007, 234] width 16 height 14
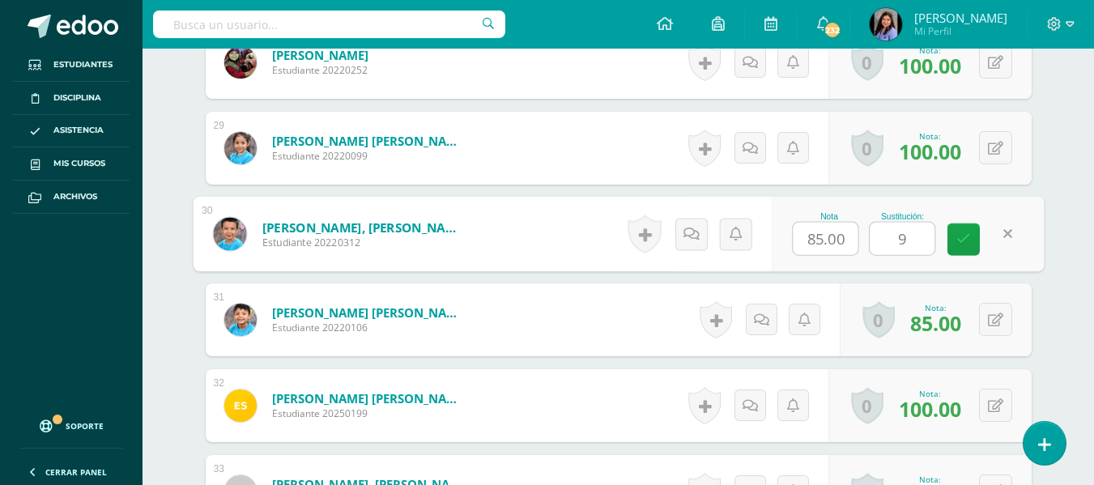
type input "95"
click at [965, 249] on link at bounding box center [964, 240] width 32 height 32
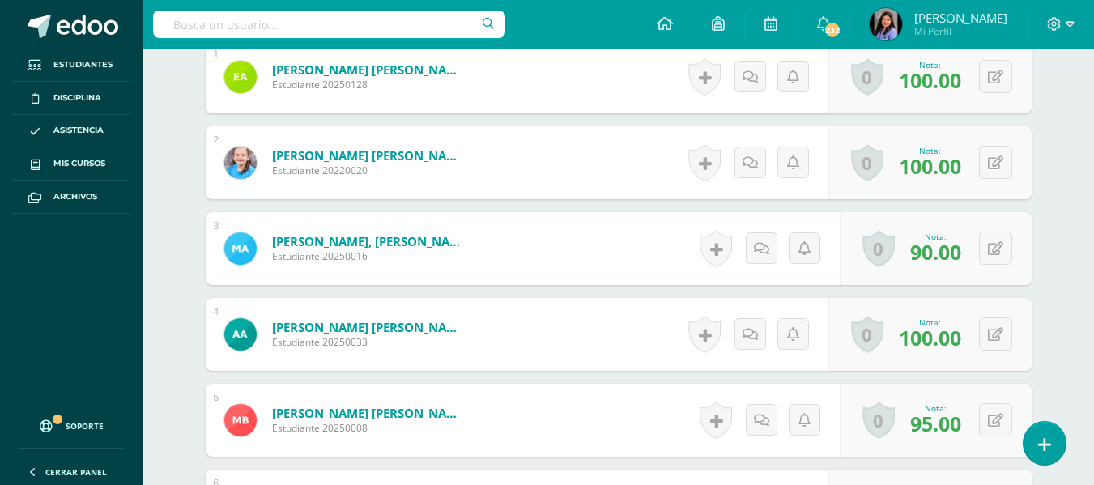
scroll to position [486, 0]
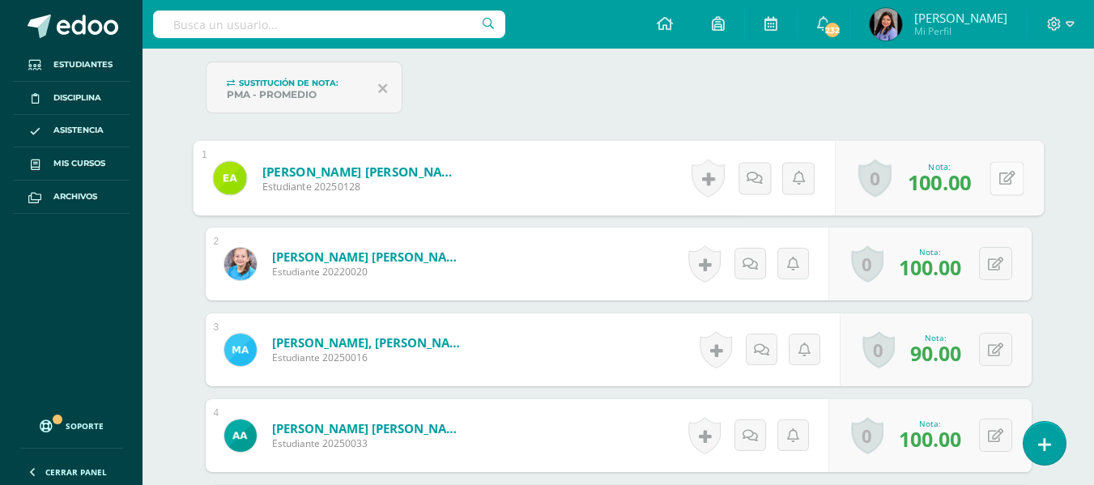
click at [992, 173] on button at bounding box center [1007, 178] width 34 height 34
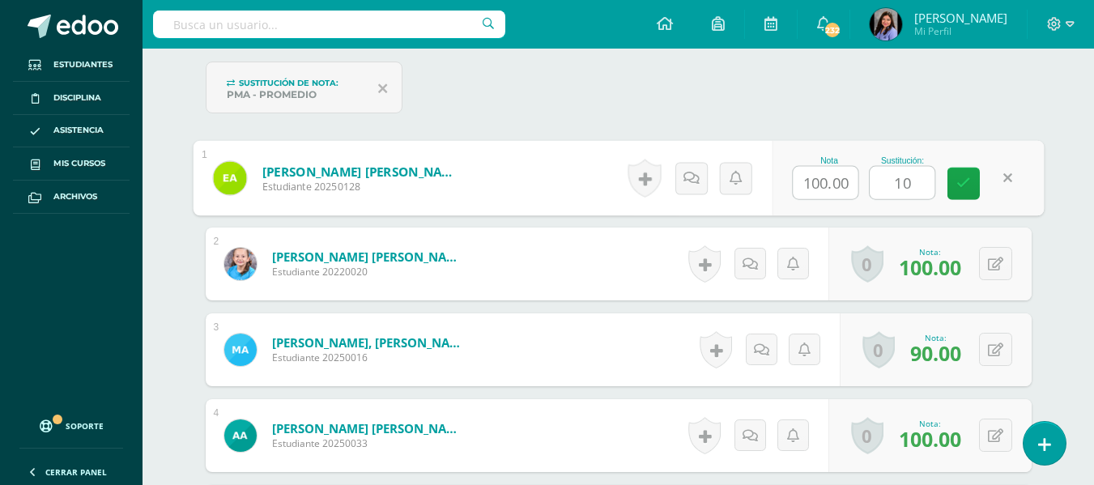
type input "100"
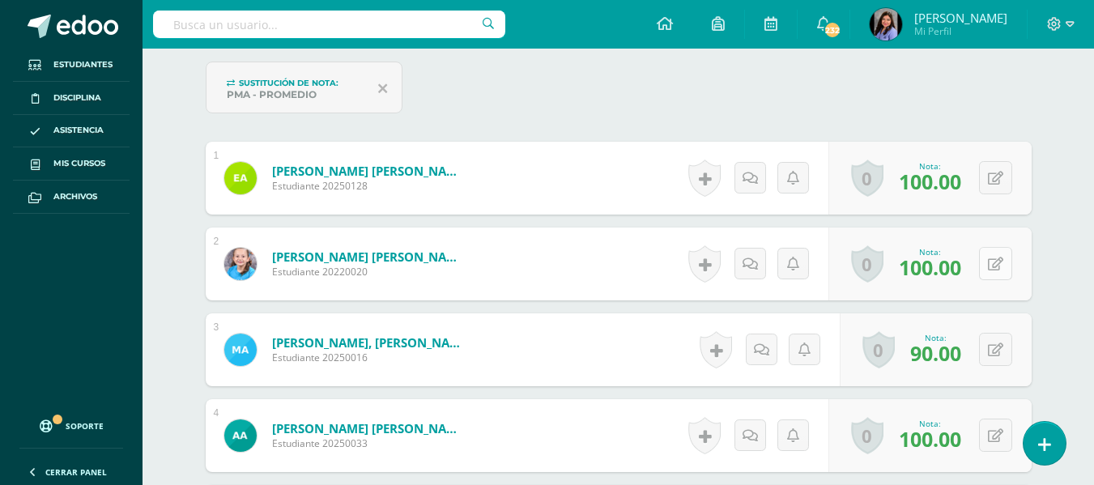
click at [988, 265] on div "0 Logros Logros obtenidos Aún no hay logros agregados Nota: 100.00" at bounding box center [930, 264] width 203 height 73
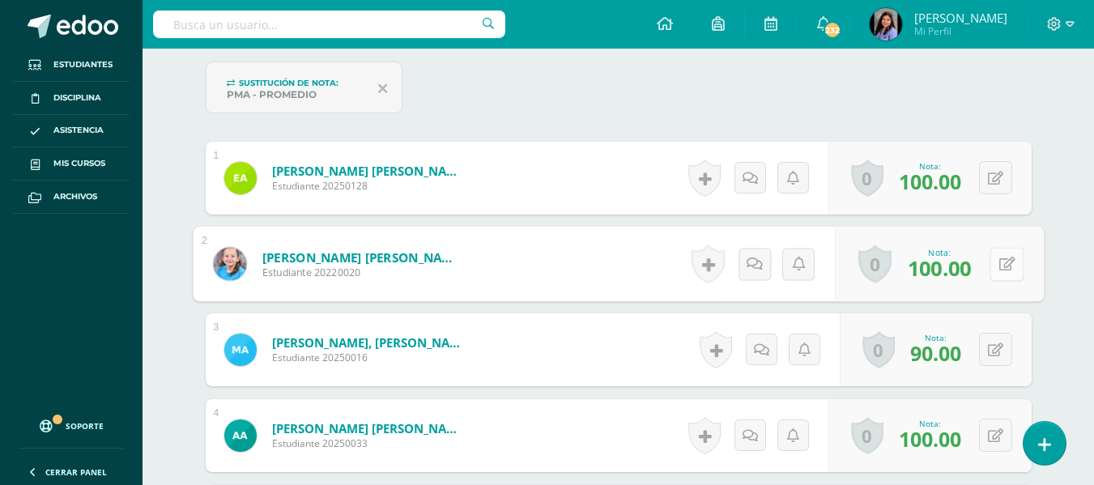
click at [998, 262] on button at bounding box center [1007, 264] width 34 height 34
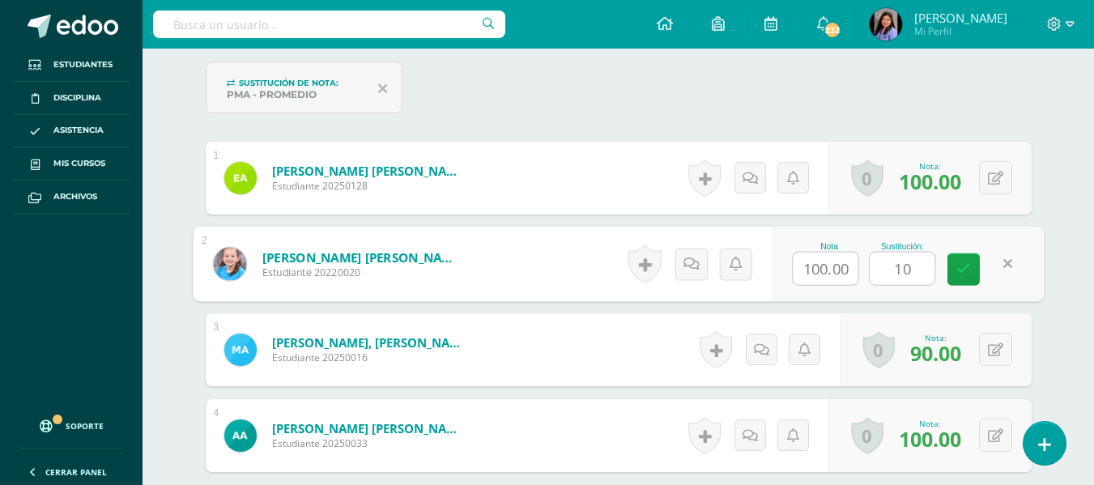
type input "100"
click at [968, 263] on icon at bounding box center [964, 269] width 15 height 14
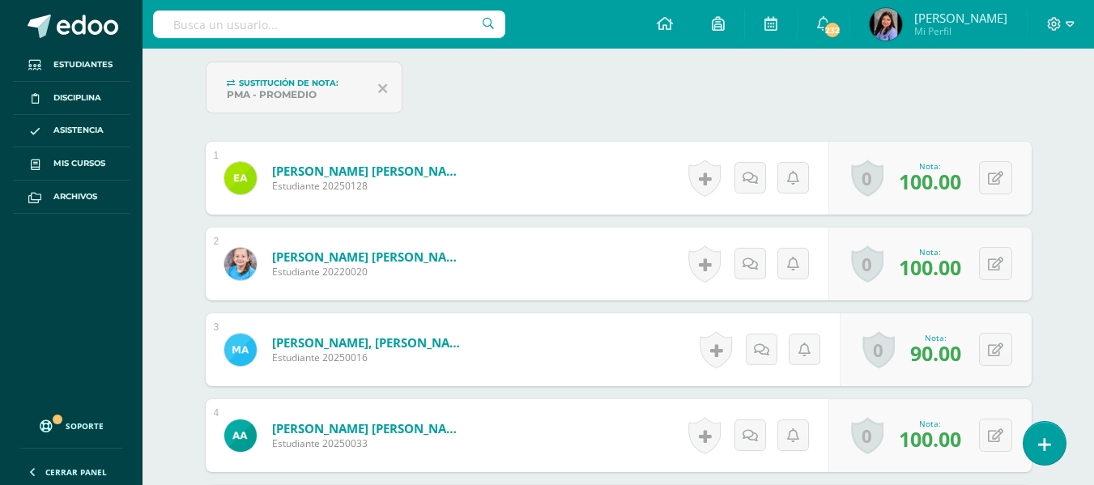
scroll to position [567, 0]
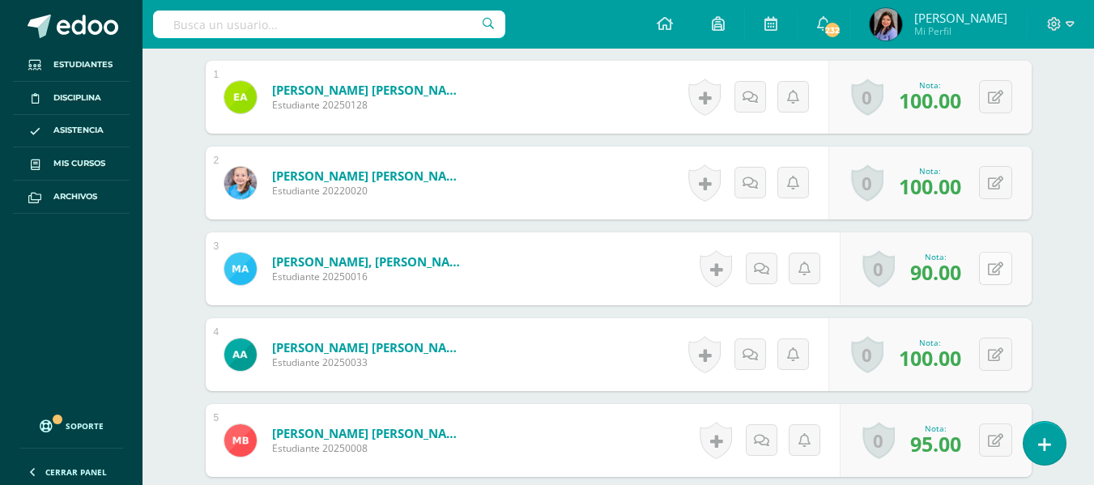
click at [991, 271] on icon at bounding box center [995, 269] width 15 height 14
click at [991, 271] on button at bounding box center [995, 268] width 33 height 33
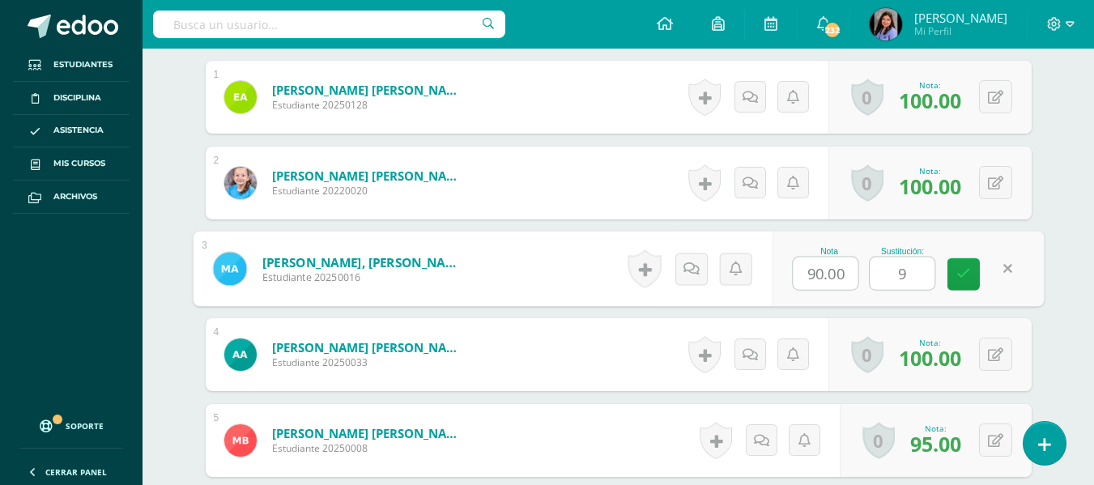
type input "90"
click at [970, 278] on icon at bounding box center [964, 274] width 15 height 14
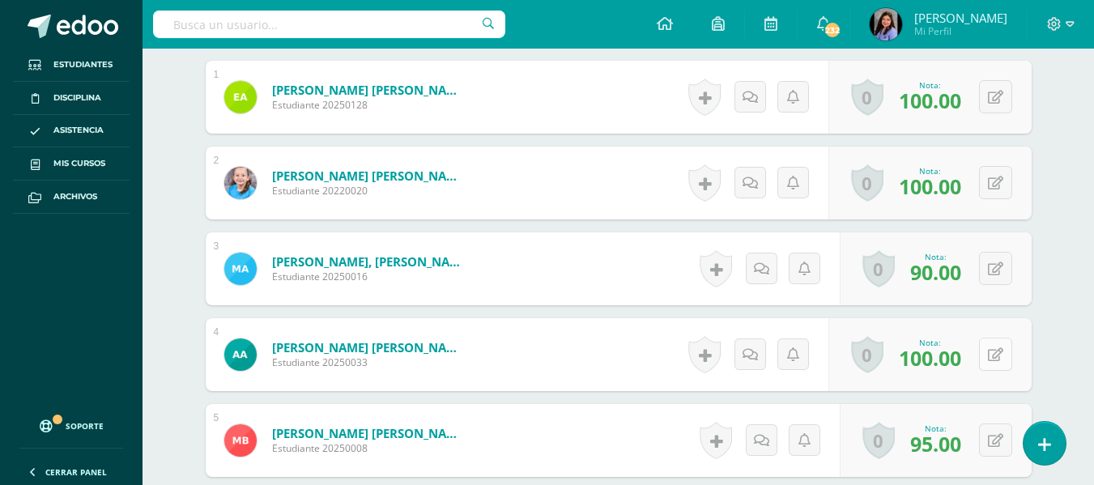
click at [1001, 359] on icon at bounding box center [995, 355] width 15 height 14
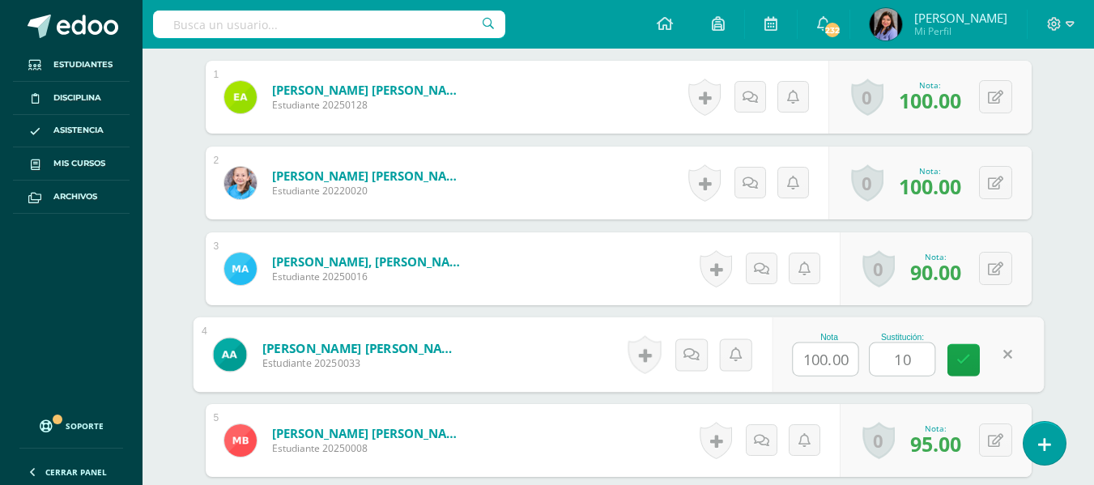
type input "100"
click at [968, 357] on icon at bounding box center [964, 360] width 15 height 14
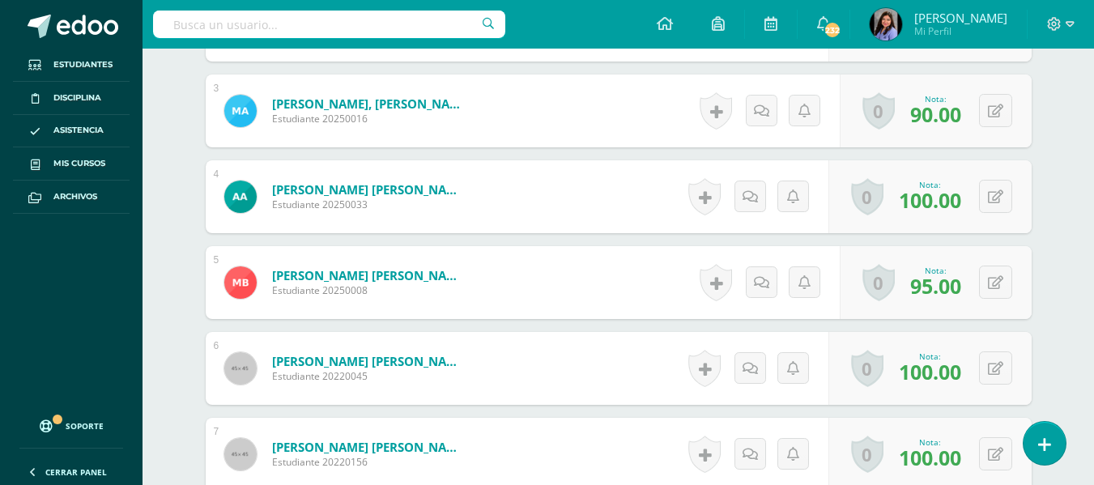
scroll to position [729, 0]
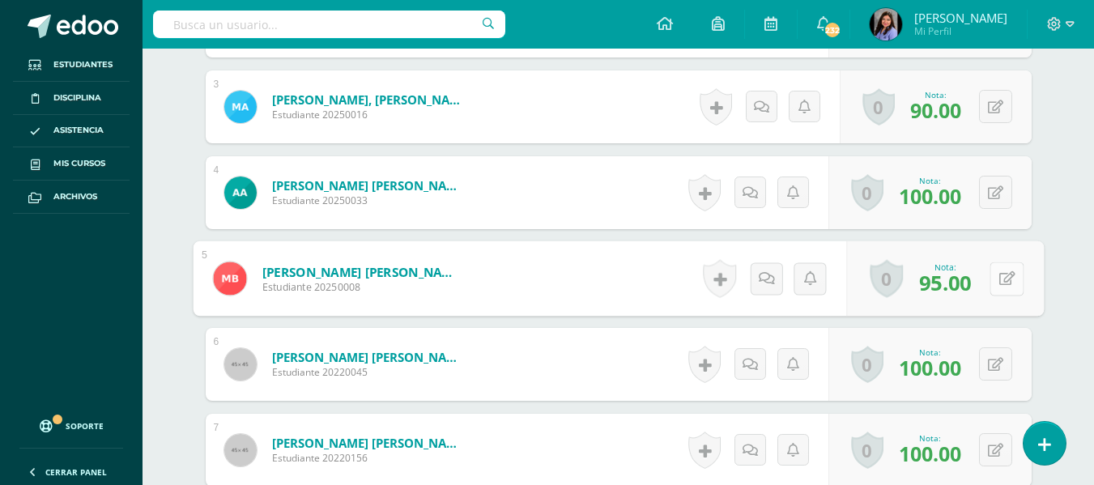
click at [992, 281] on button at bounding box center [1007, 279] width 34 height 34
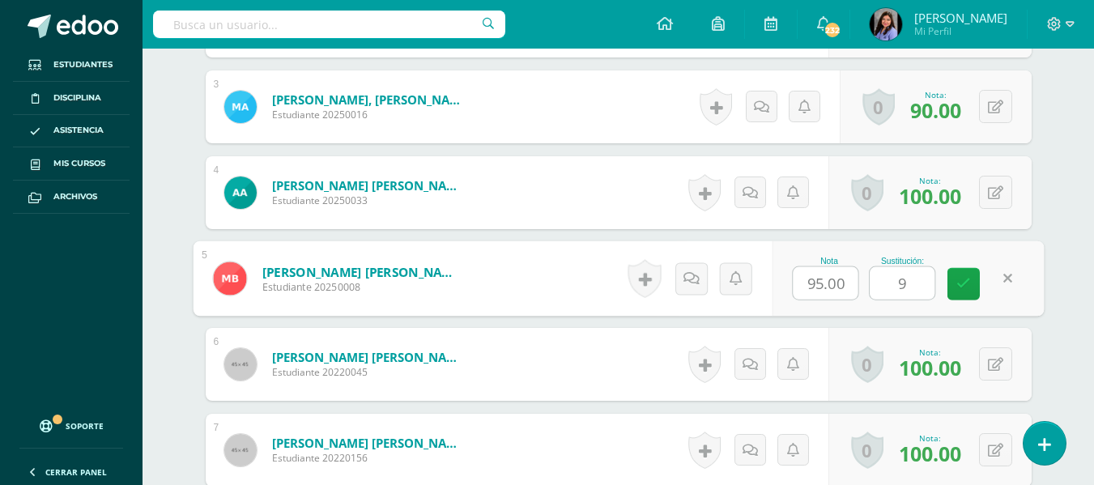
type input "95"
click at [969, 291] on icon at bounding box center [964, 284] width 15 height 14
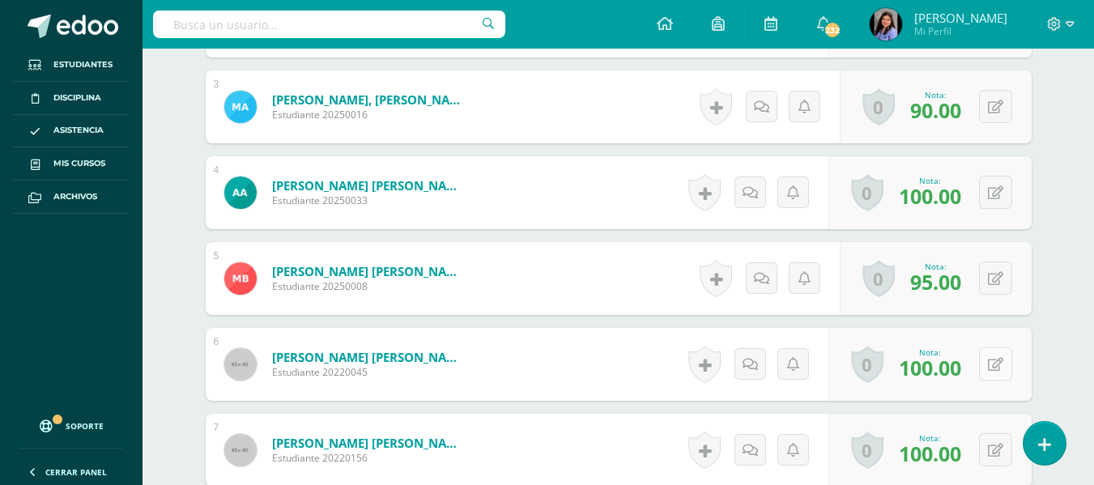
click at [998, 368] on icon at bounding box center [995, 365] width 15 height 14
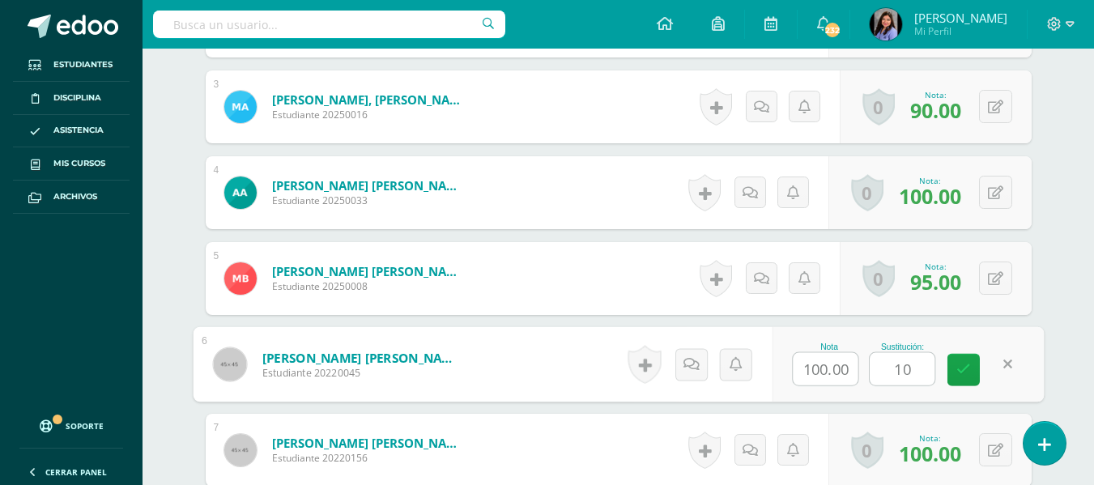
type input "100"
click at [959, 373] on icon at bounding box center [964, 370] width 15 height 14
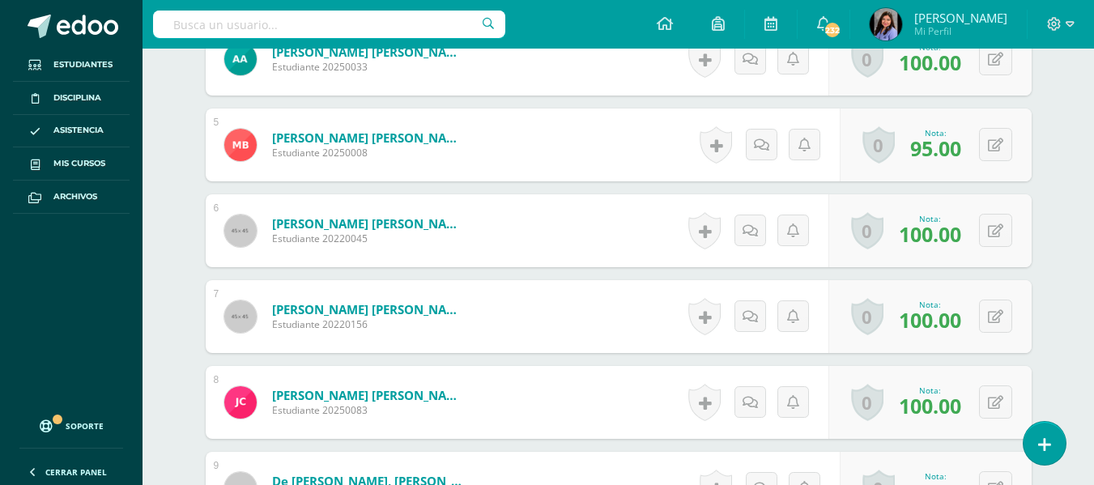
scroll to position [891, 0]
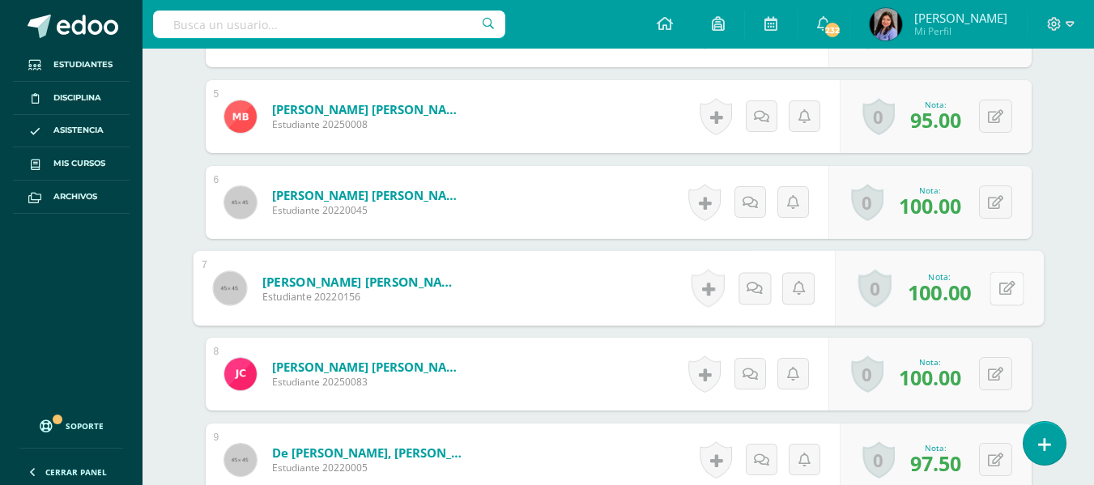
click at [995, 293] on button at bounding box center [1007, 288] width 34 height 34
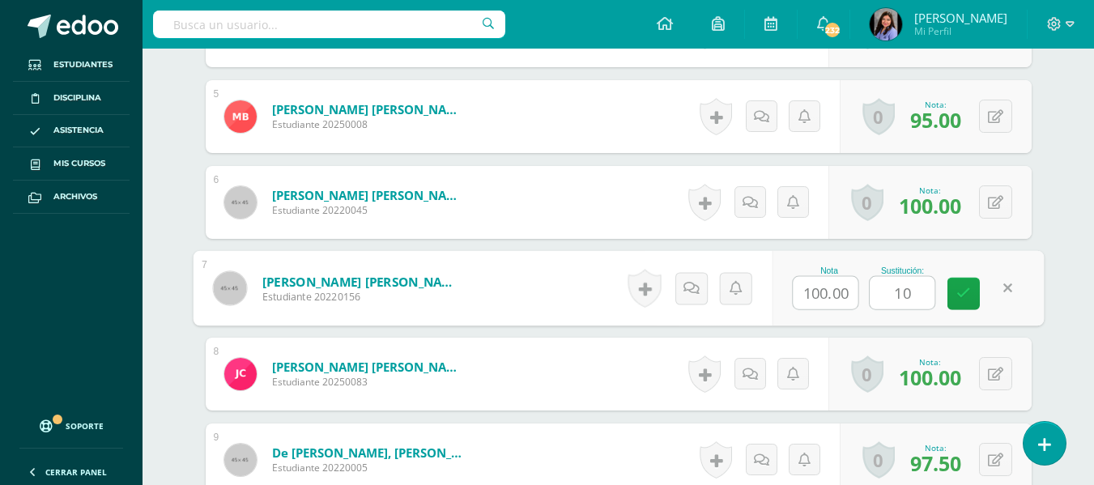
type input "100"
click at [955, 294] on link at bounding box center [964, 294] width 32 height 32
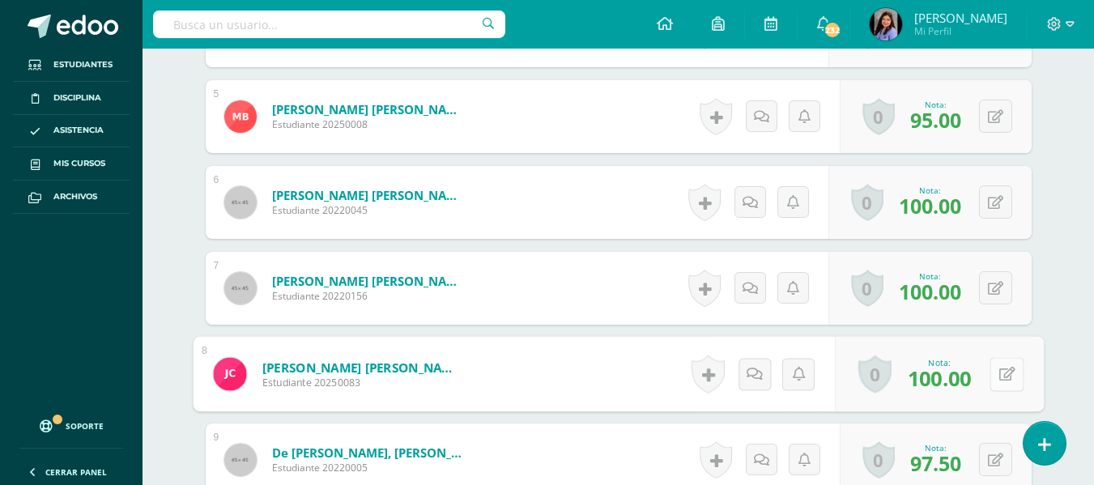
click at [996, 372] on button at bounding box center [1007, 374] width 34 height 34
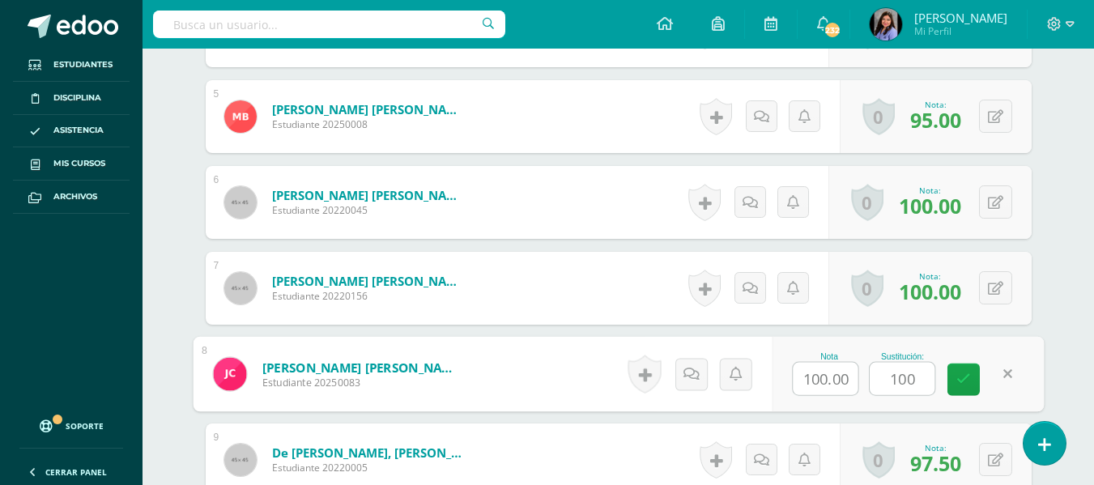
type input "100"
click at [947, 386] on div "Nota 100.00 Sustitución: 100" at bounding box center [908, 374] width 272 height 75
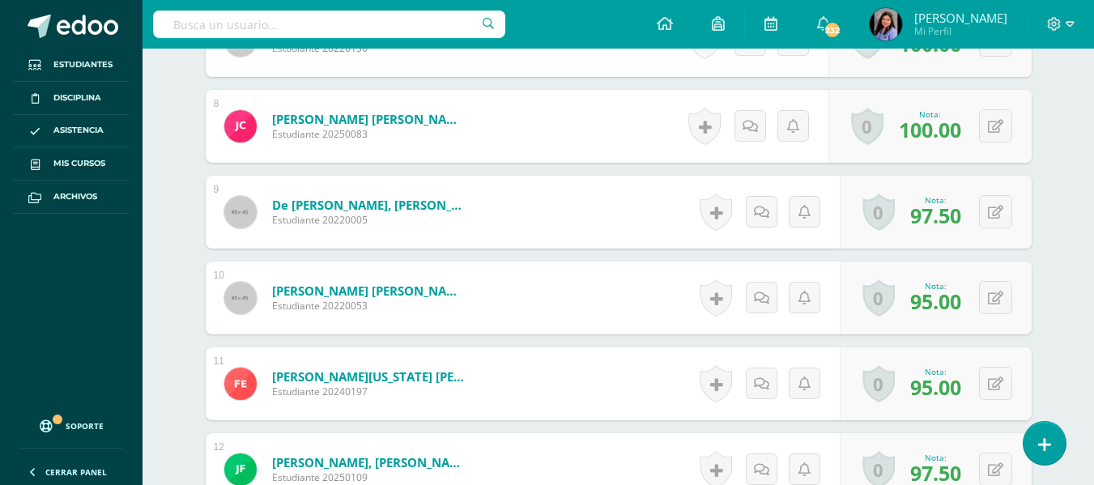
scroll to position [1215, 0]
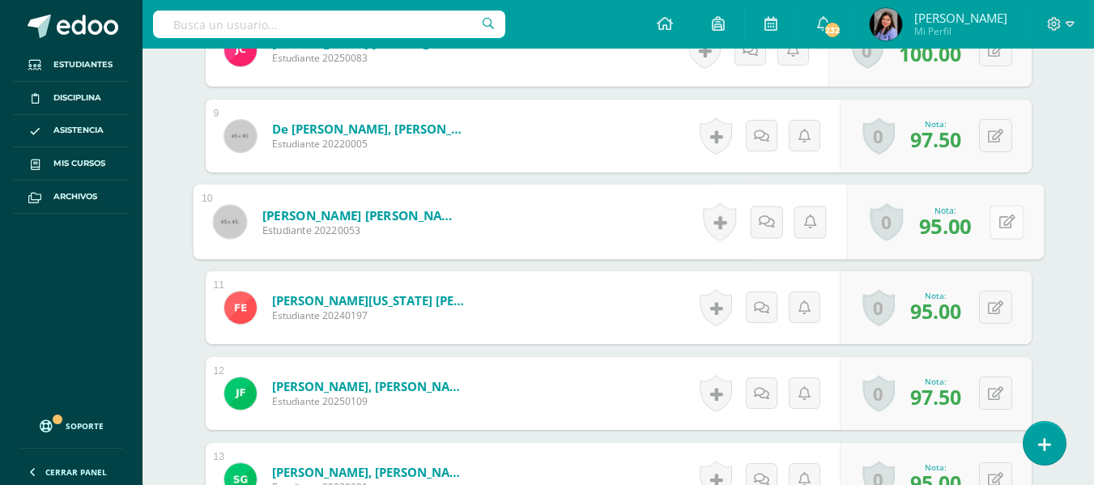
click at [996, 219] on button at bounding box center [1007, 222] width 34 height 34
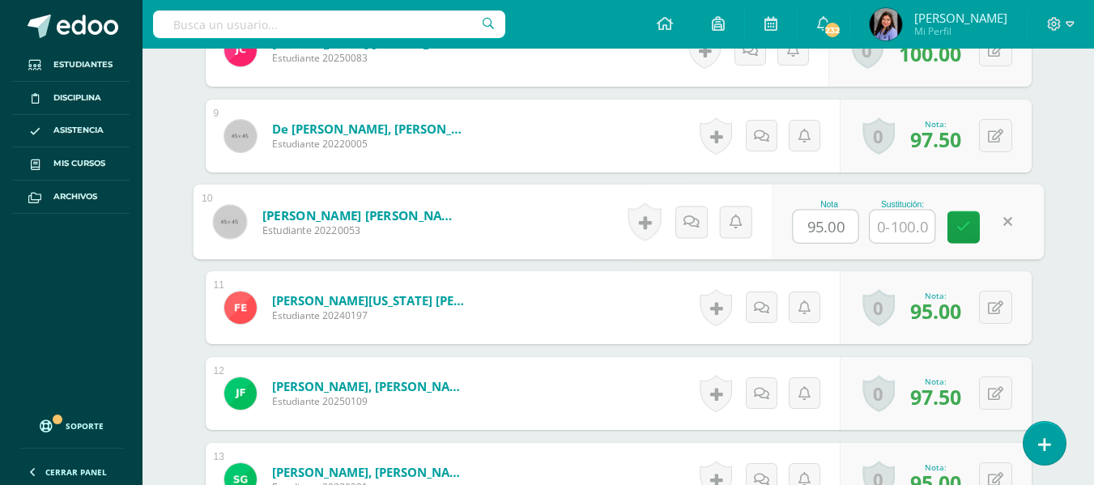
type input "1"
type input "95"
click at [966, 237] on link at bounding box center [964, 227] width 32 height 32
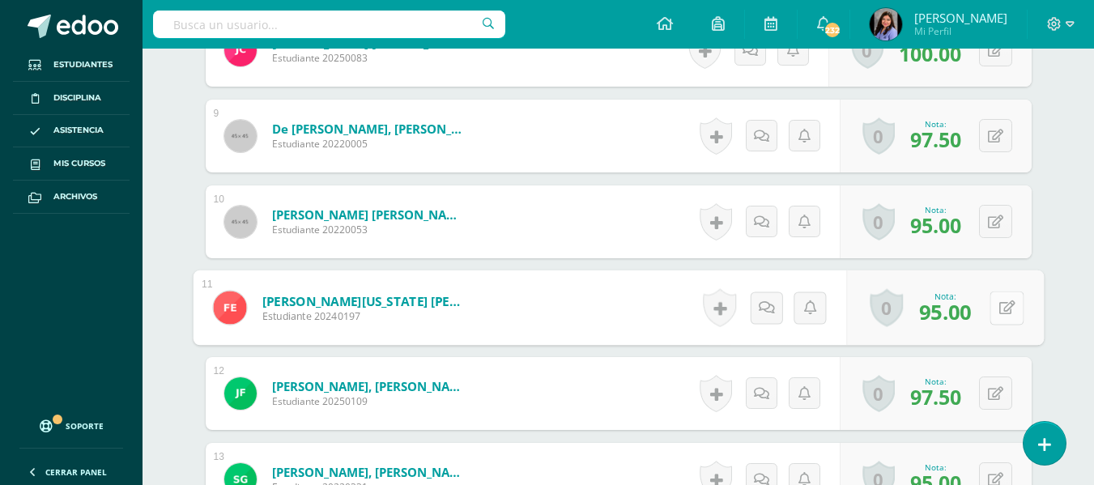
click at [999, 309] on icon at bounding box center [1007, 307] width 16 height 14
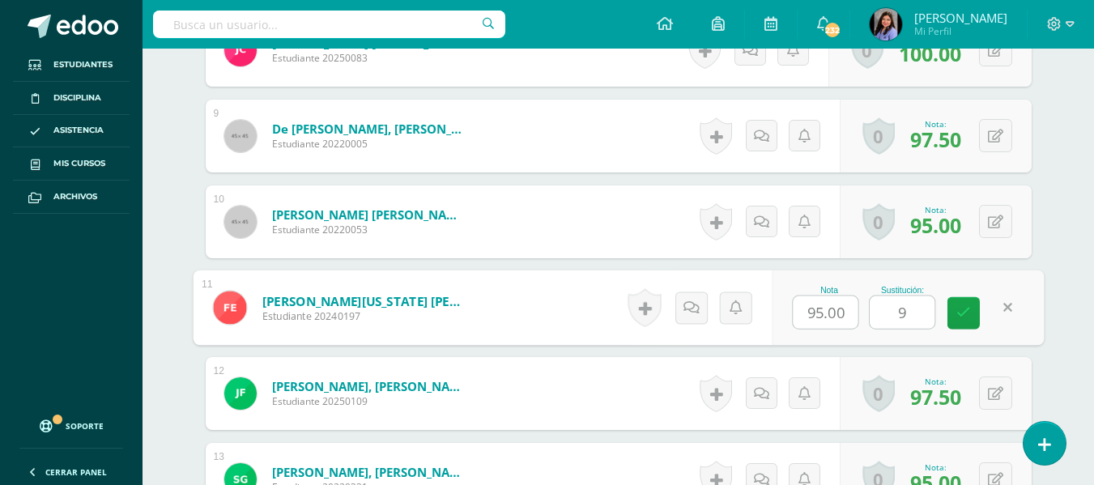
type input "95"
click at [973, 313] on link at bounding box center [964, 313] width 32 height 32
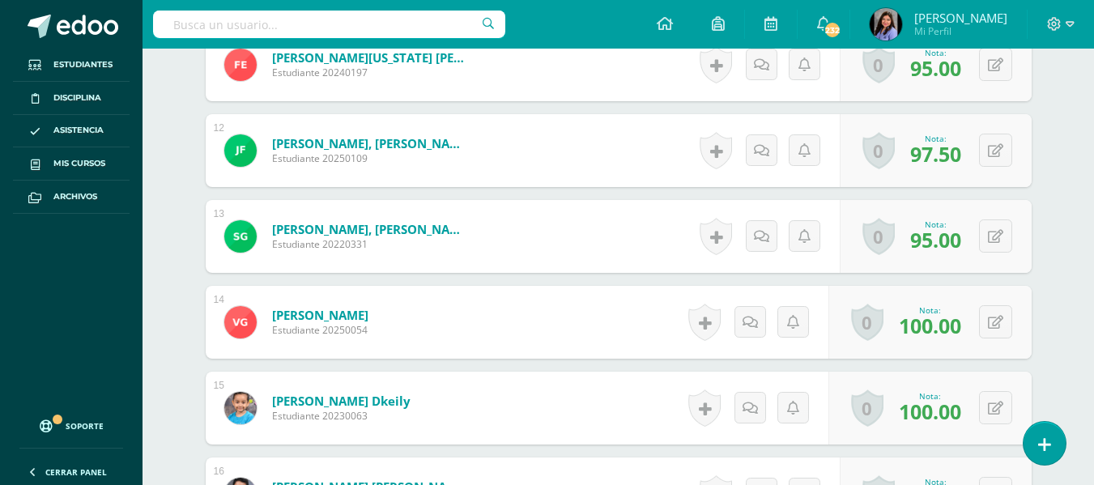
scroll to position [1539, 0]
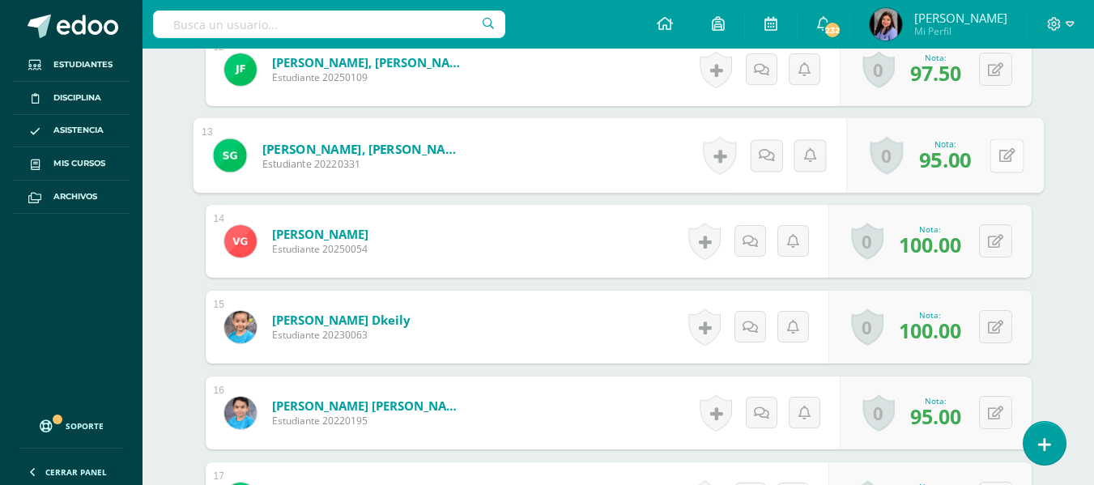
click at [999, 153] on icon at bounding box center [1007, 155] width 16 height 14
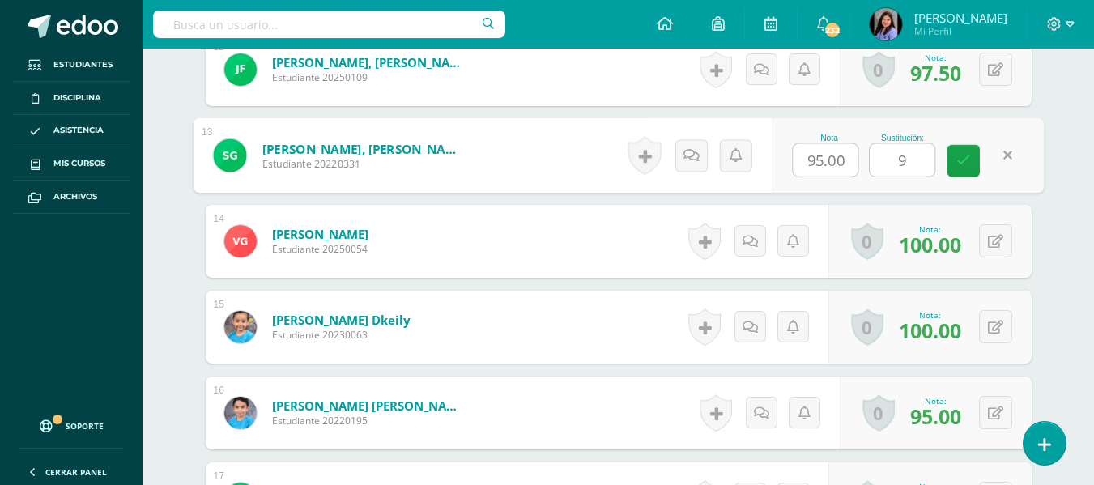
type input "95"
click at [962, 155] on icon at bounding box center [964, 161] width 15 height 14
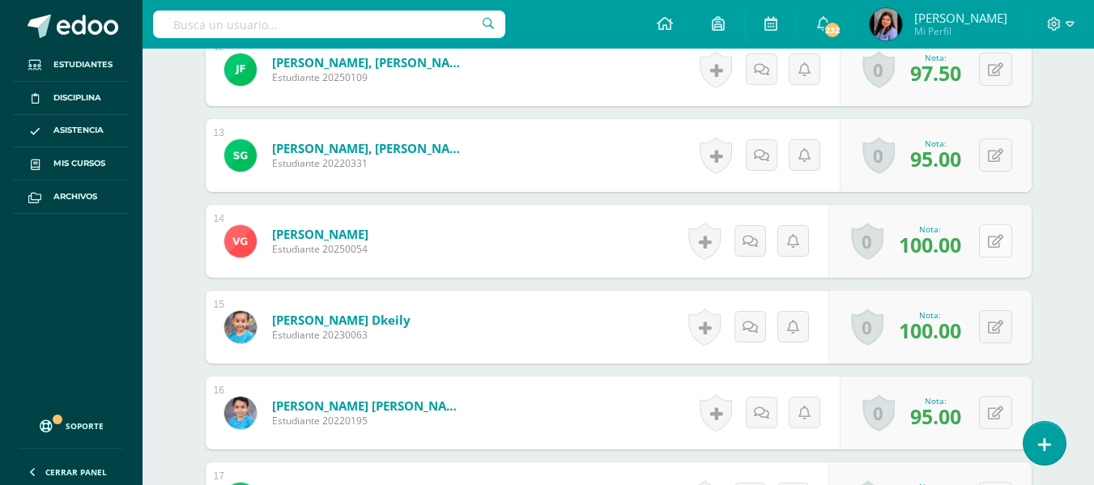
click at [999, 240] on icon at bounding box center [995, 242] width 15 height 14
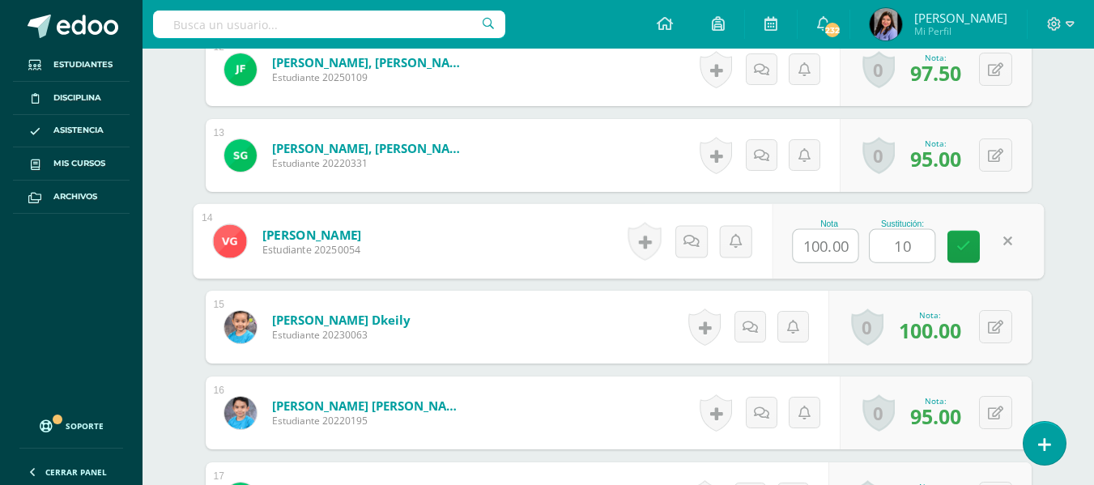
type input "100"
click at [965, 246] on icon at bounding box center [964, 247] width 15 height 14
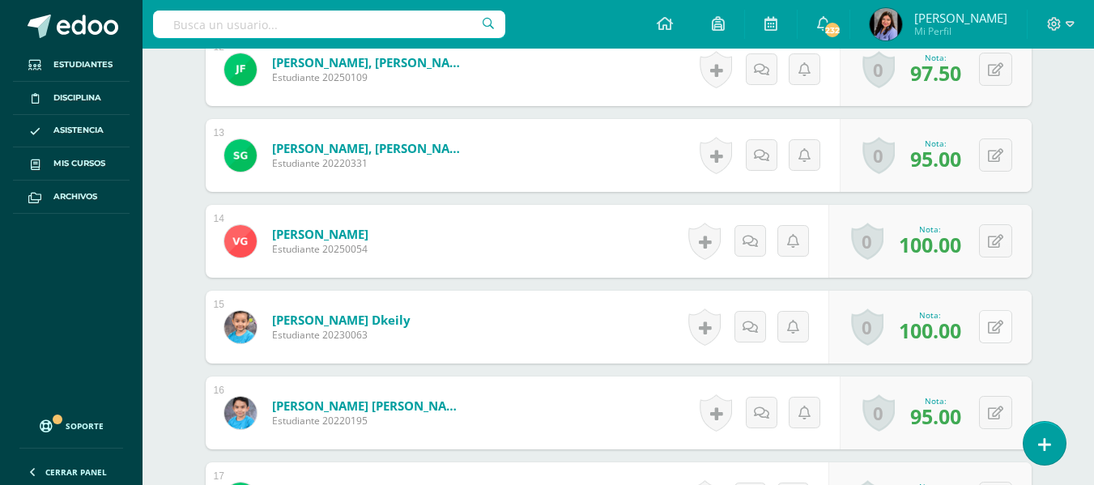
click at [995, 334] on button at bounding box center [995, 326] width 33 height 33
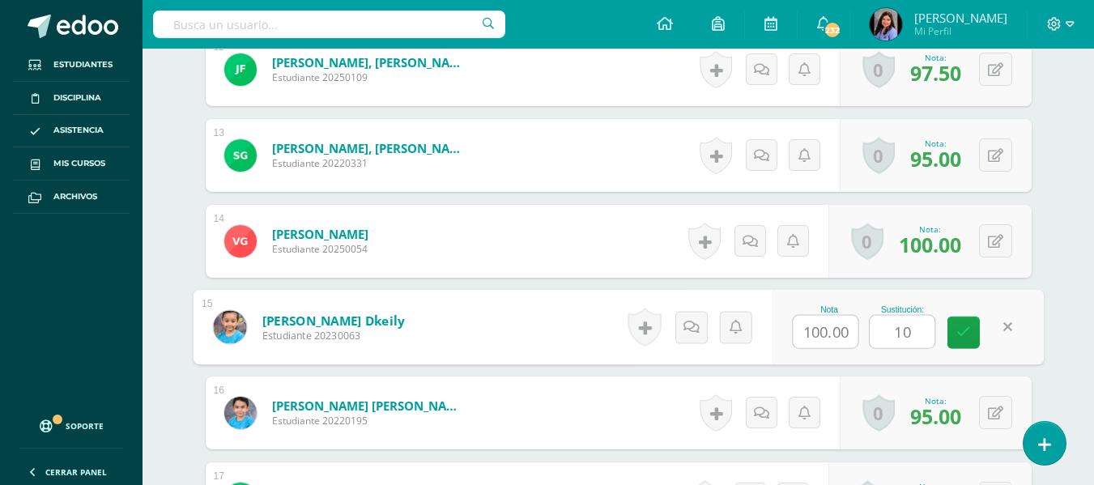
type input "100"
click at [974, 336] on link at bounding box center [964, 333] width 32 height 32
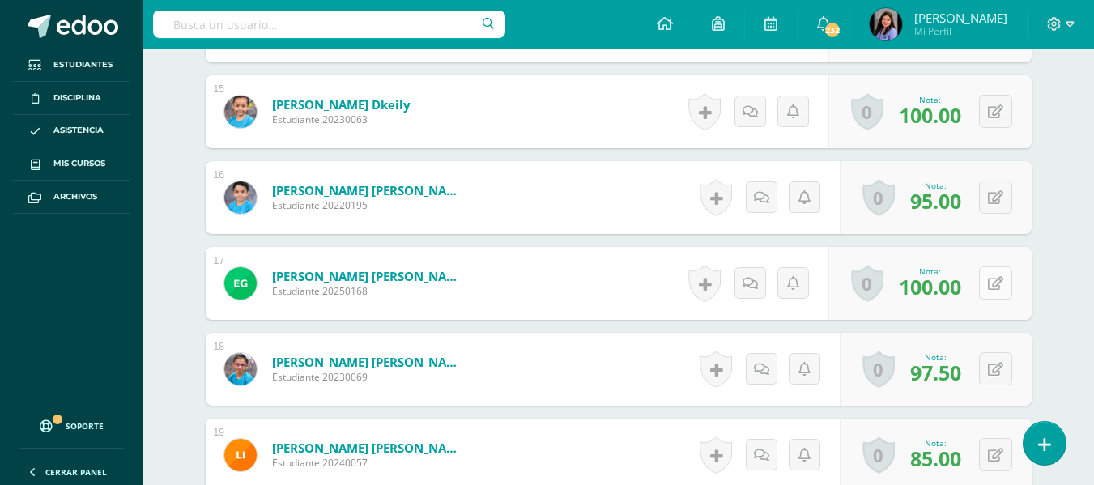
scroll to position [1782, 0]
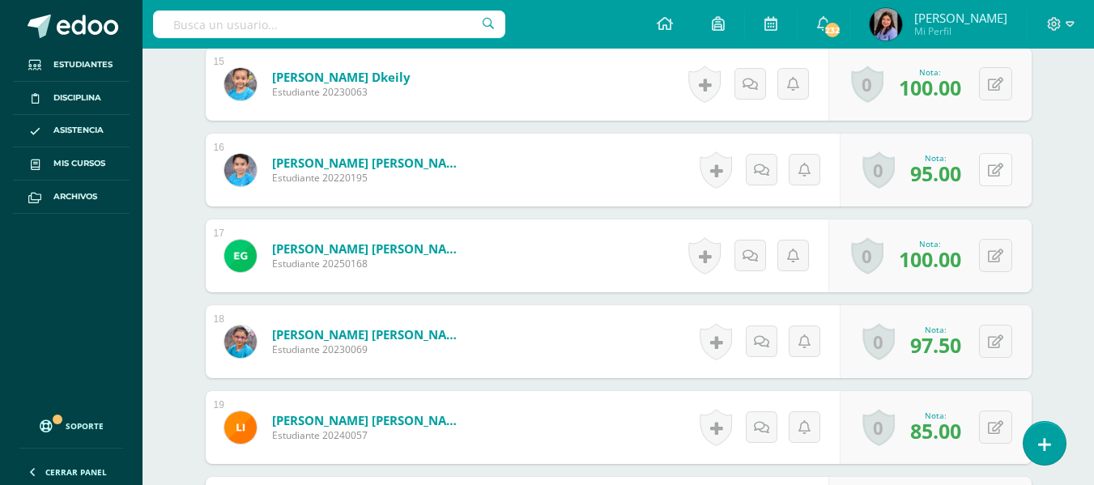
click at [991, 179] on button at bounding box center [995, 169] width 33 height 33
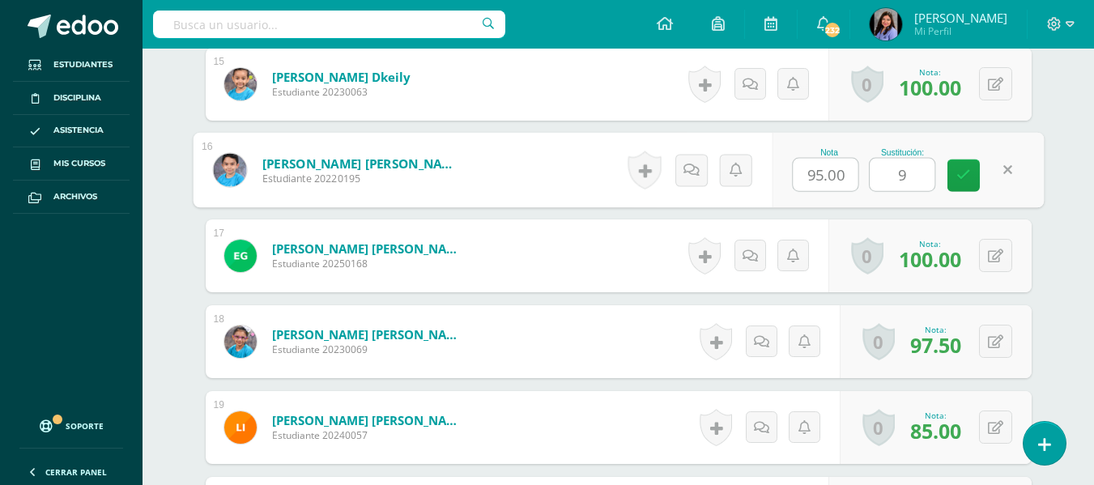
type input "95"
click at [968, 178] on icon at bounding box center [964, 175] width 15 height 14
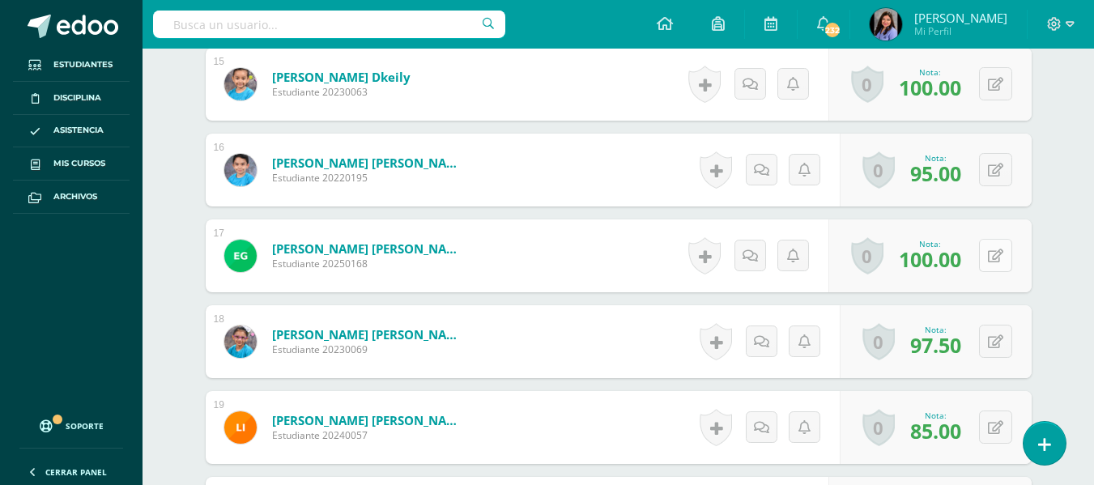
click at [998, 258] on icon at bounding box center [995, 256] width 15 height 14
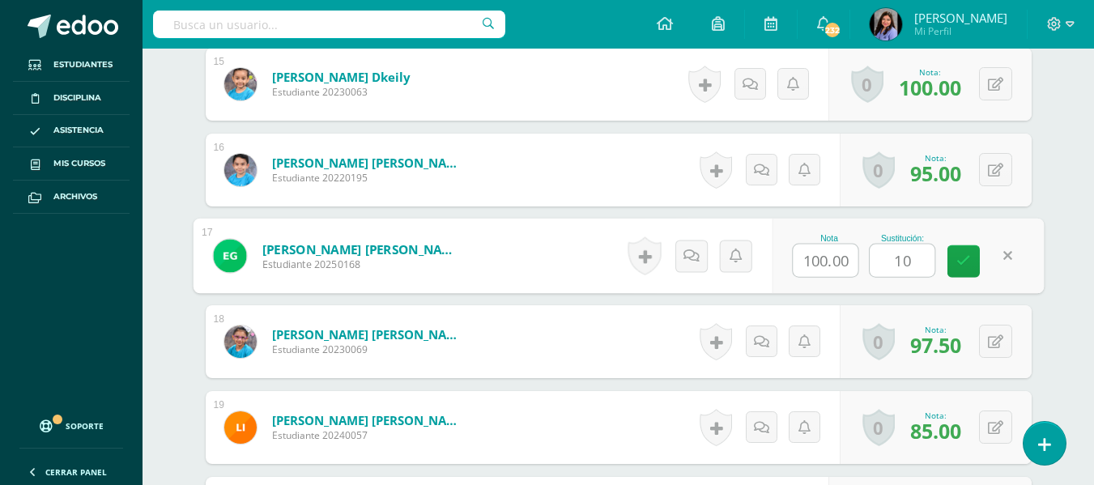
type input "100"
click at [965, 258] on icon at bounding box center [964, 261] width 15 height 14
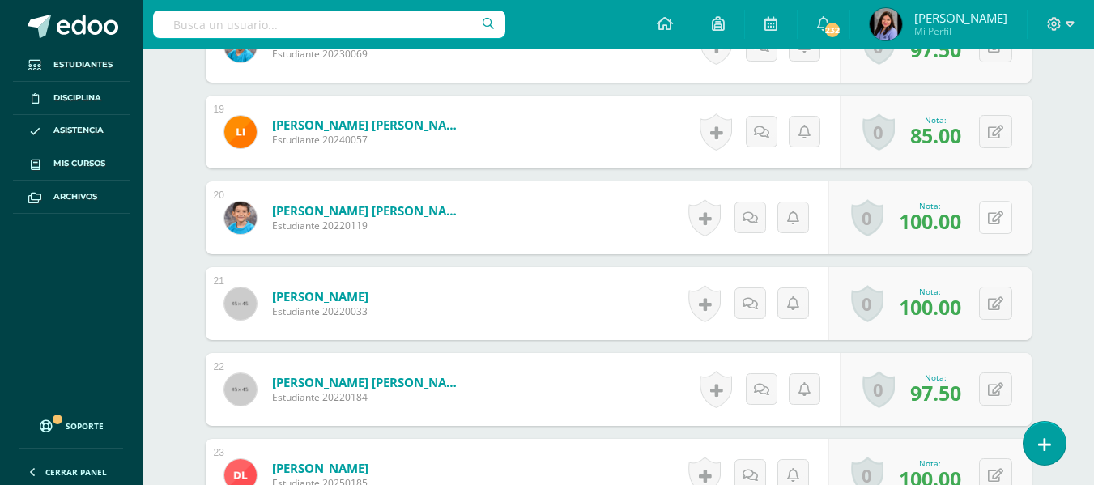
scroll to position [2106, 0]
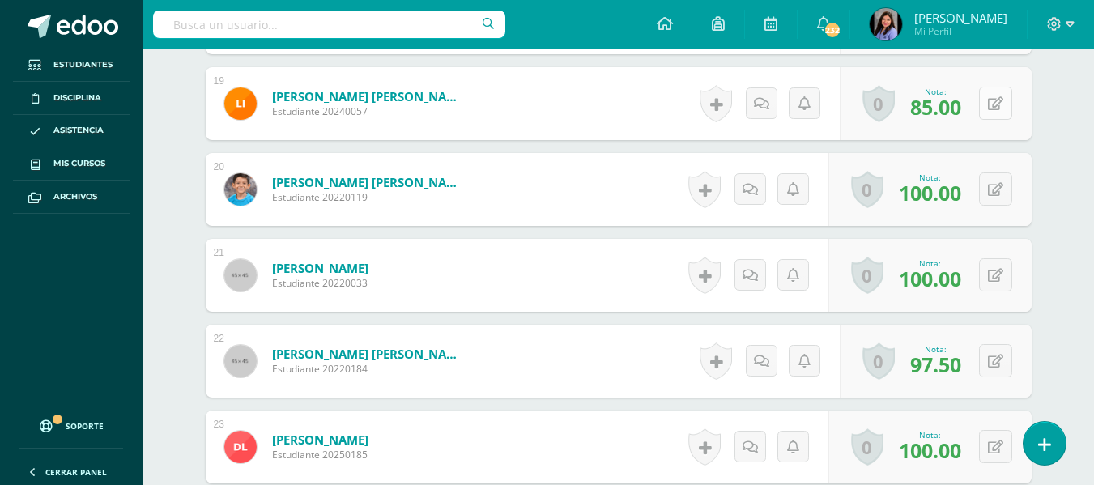
click at [994, 98] on button at bounding box center [995, 103] width 33 height 33
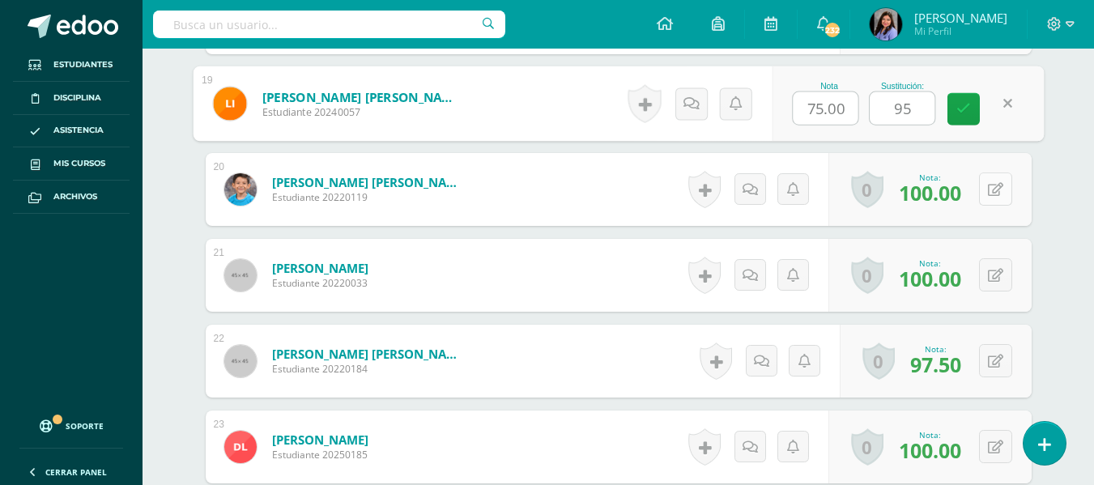
click at [991, 188] on button at bounding box center [995, 189] width 33 height 33
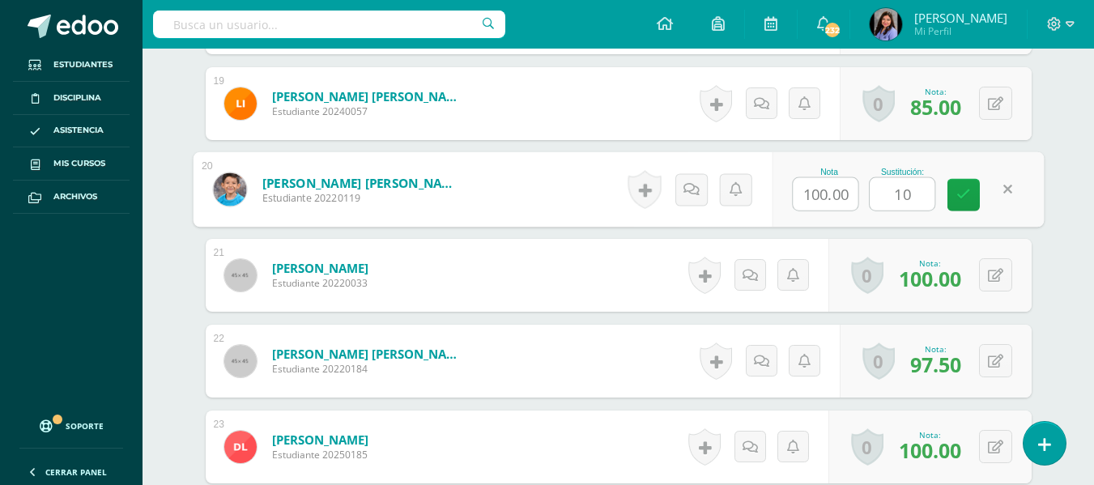
type input "100"
click at [966, 198] on icon at bounding box center [964, 195] width 15 height 14
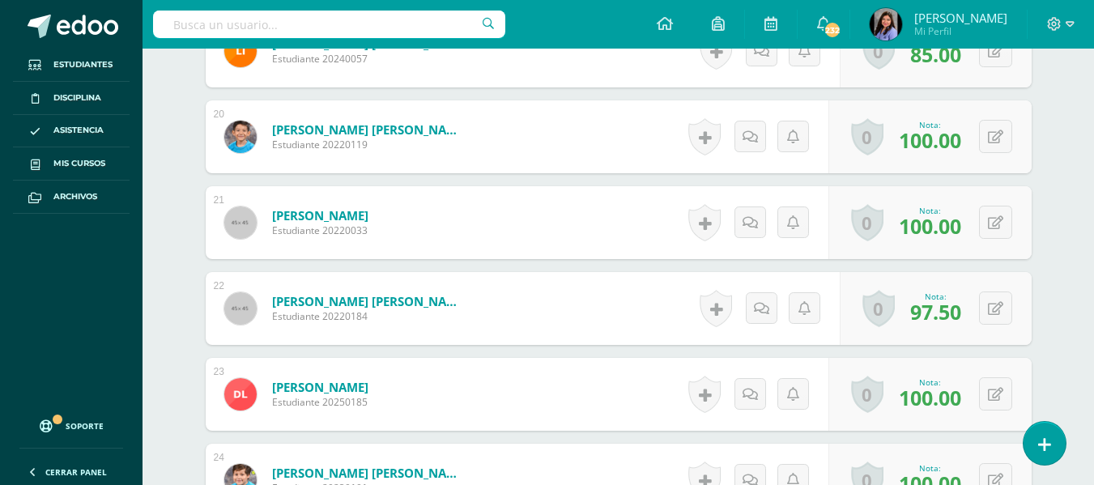
scroll to position [2187, 0]
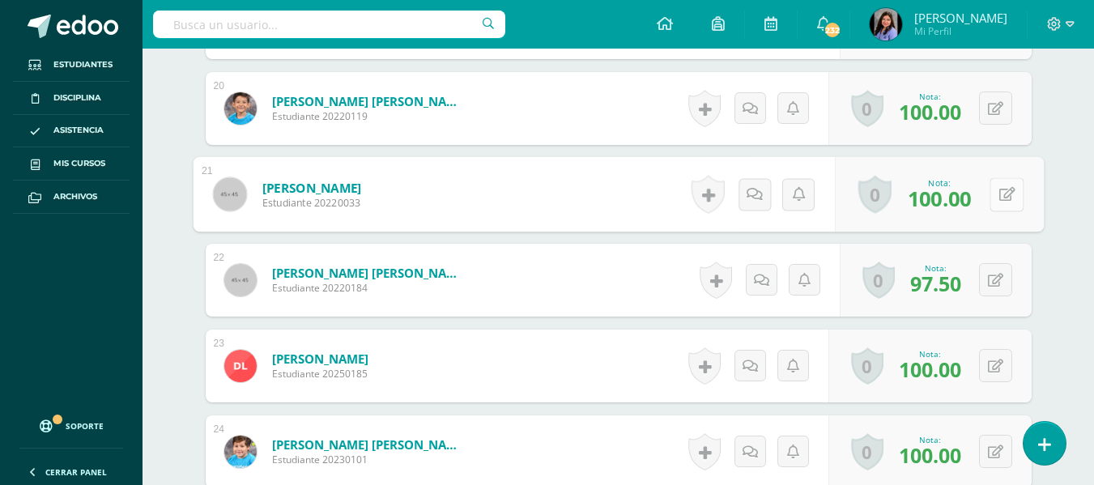
click at [999, 195] on icon at bounding box center [1007, 194] width 16 height 14
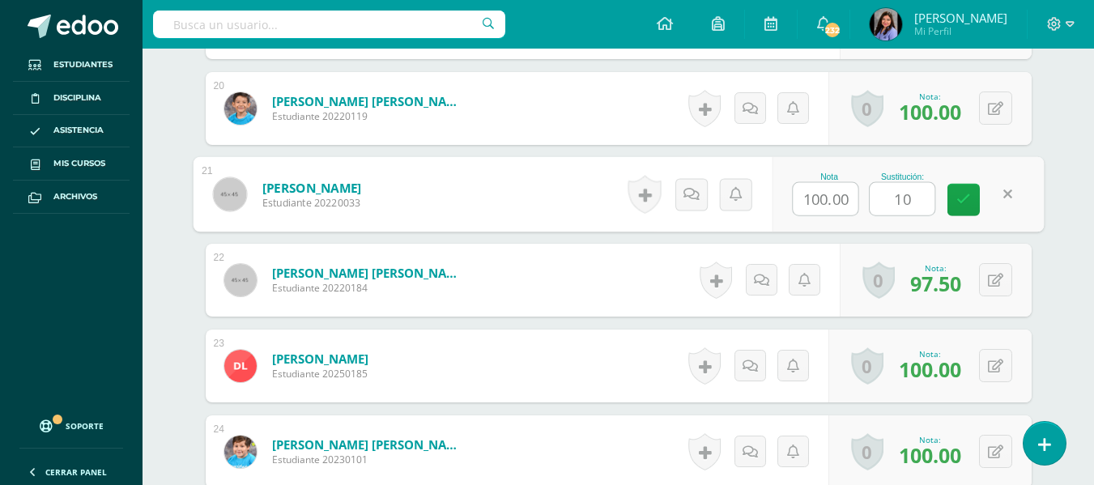
type input "100"
click at [948, 207] on link at bounding box center [964, 200] width 32 height 32
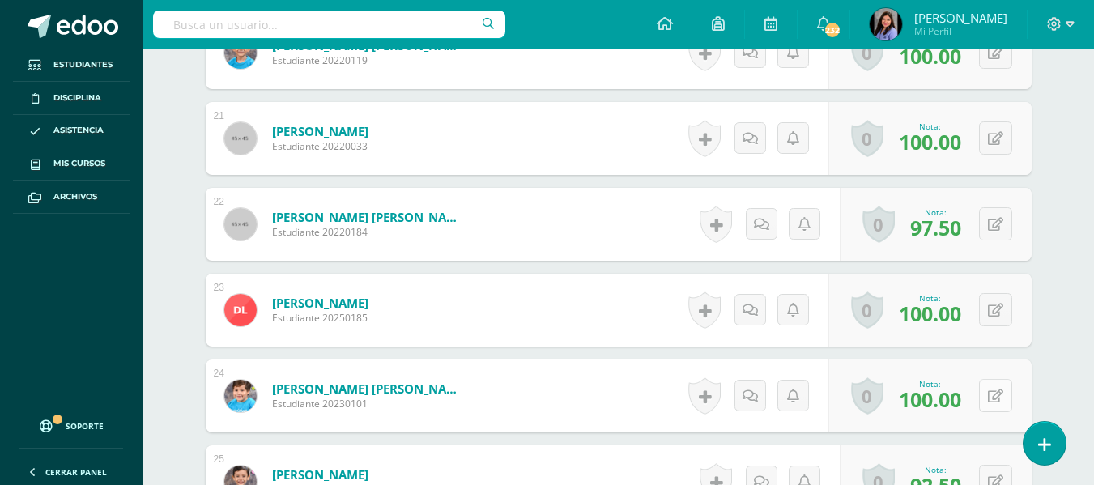
scroll to position [2349, 0]
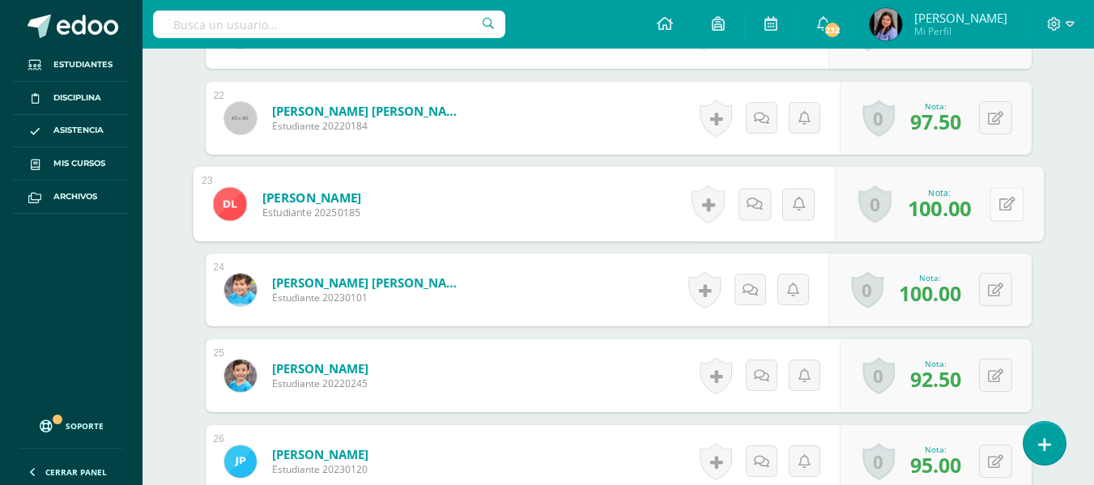
click at [991, 209] on button at bounding box center [1007, 204] width 34 height 34
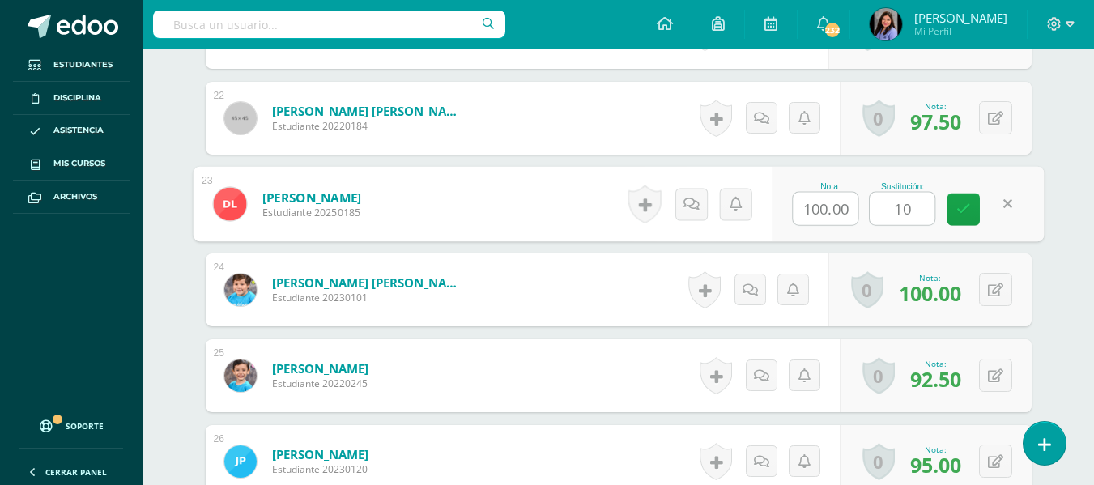
type input "100"
click at [970, 216] on icon at bounding box center [964, 209] width 15 height 14
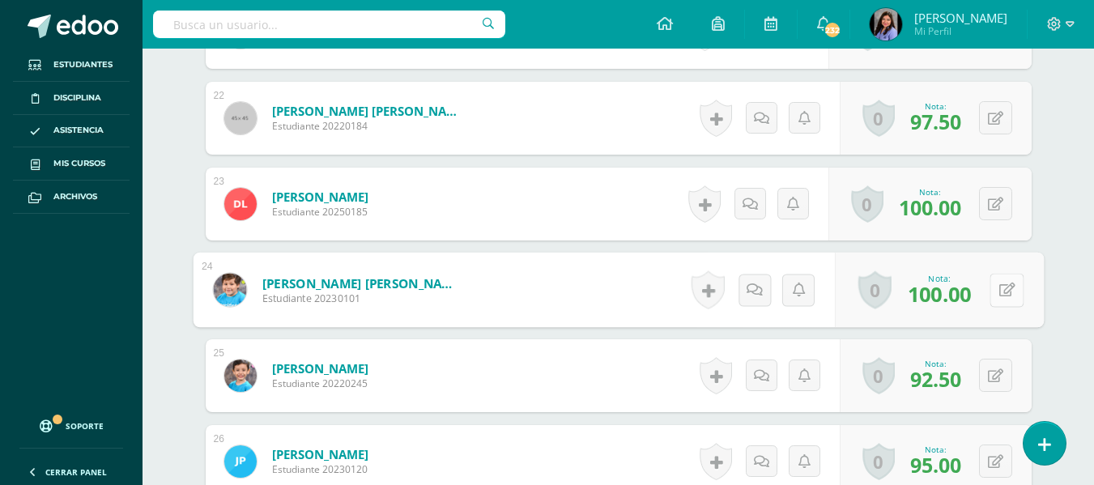
click at [999, 296] on icon at bounding box center [1007, 290] width 16 height 14
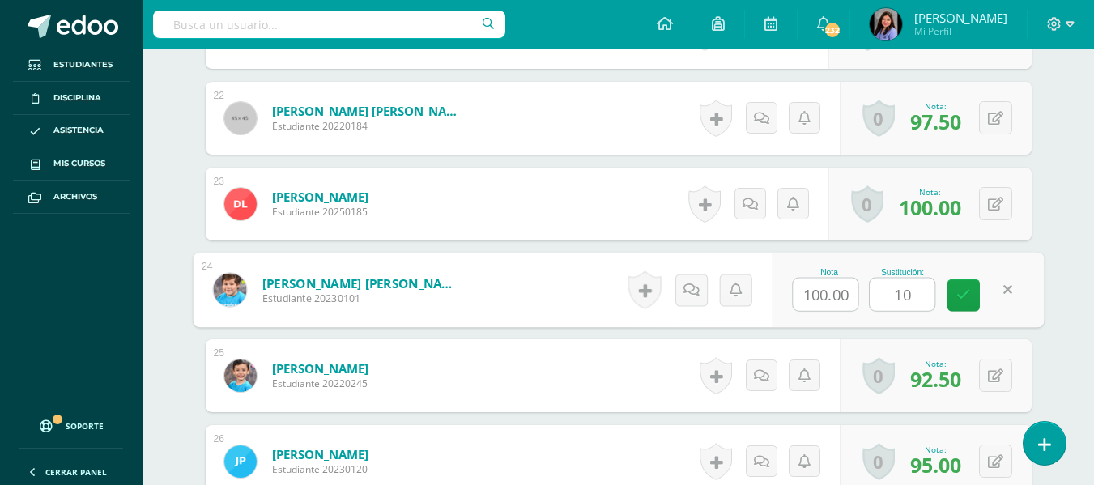
type input "100"
click at [971, 290] on link at bounding box center [964, 295] width 32 height 32
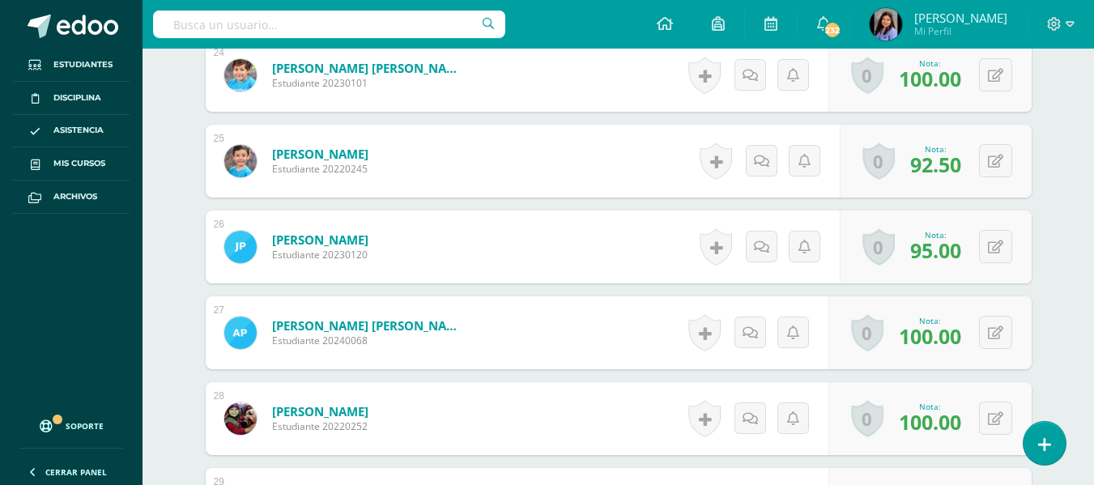
scroll to position [2592, 0]
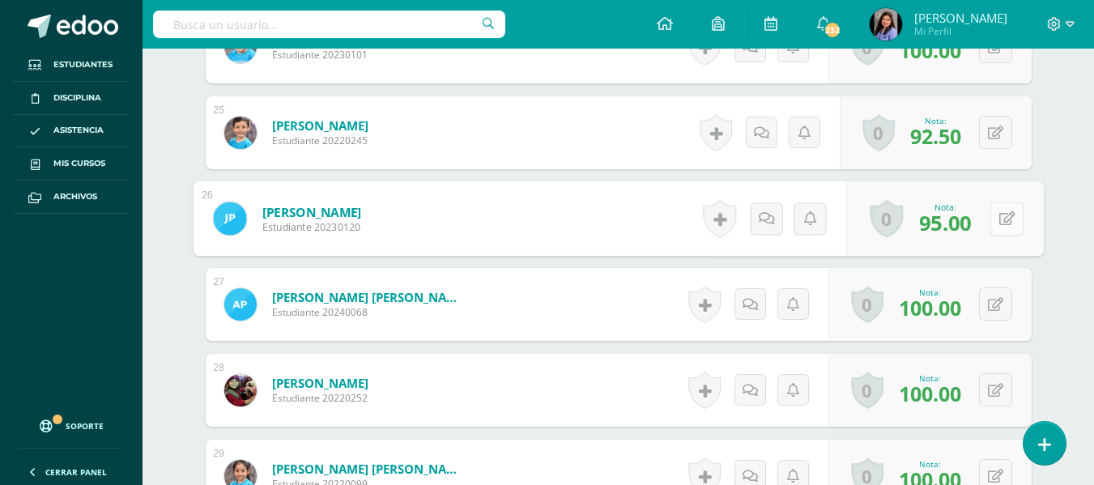
click at [995, 221] on button at bounding box center [1007, 219] width 34 height 34
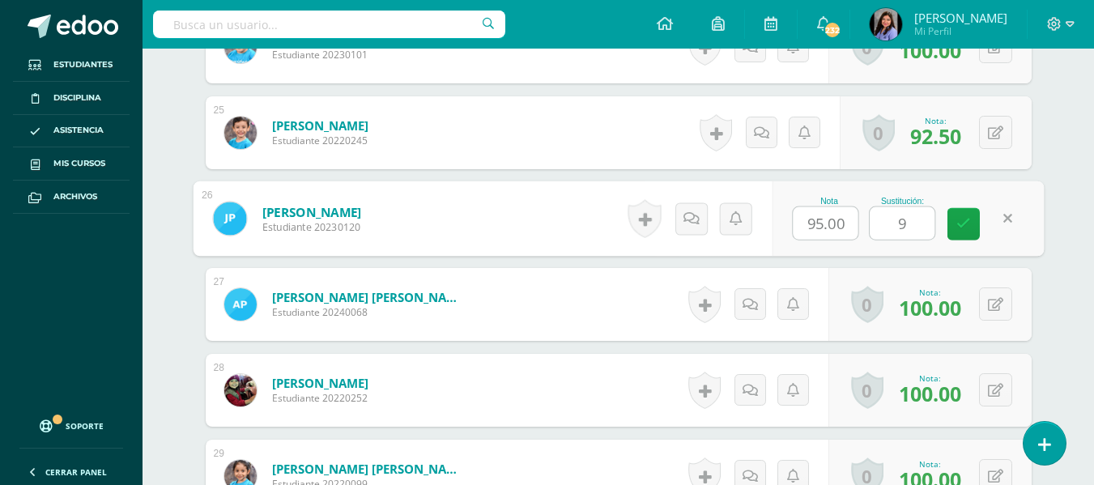
type input "95"
click at [954, 229] on link at bounding box center [964, 224] width 32 height 32
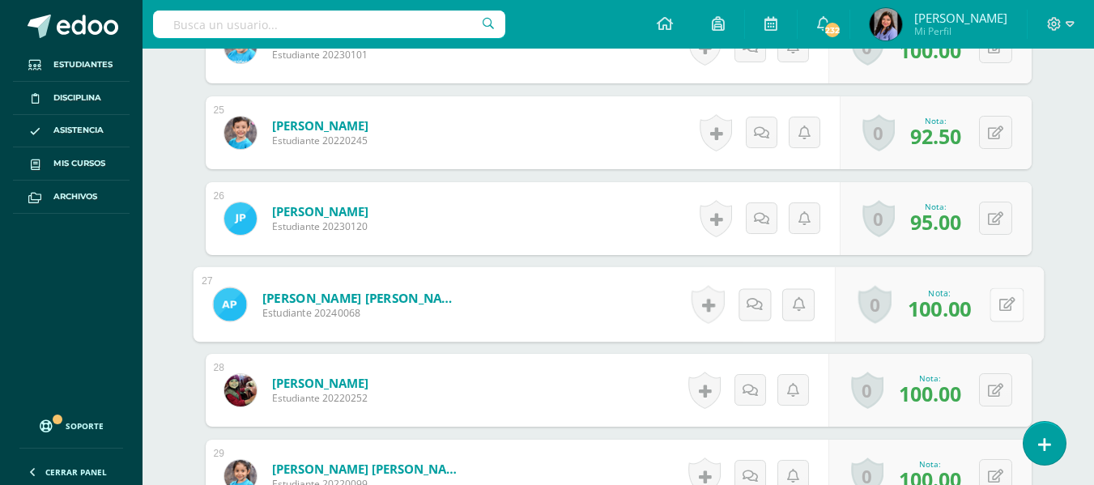
click at [999, 306] on icon at bounding box center [1007, 304] width 16 height 14
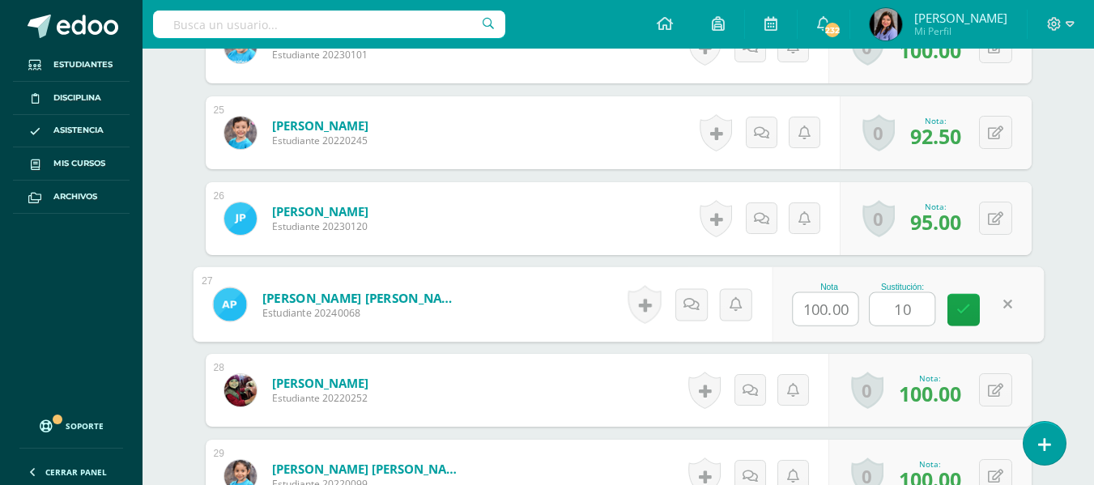
type input "100"
click at [951, 311] on link at bounding box center [964, 310] width 32 height 32
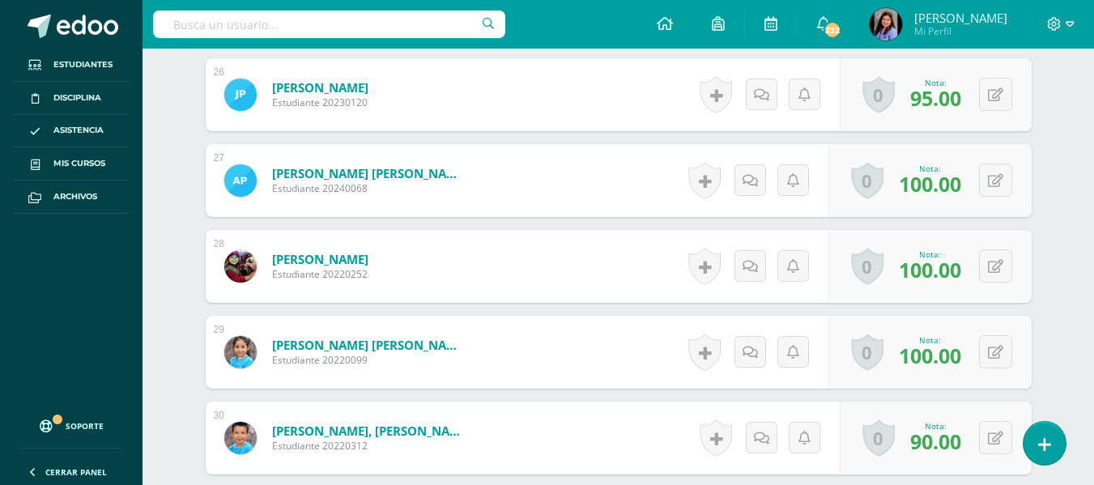
scroll to position [2754, 0]
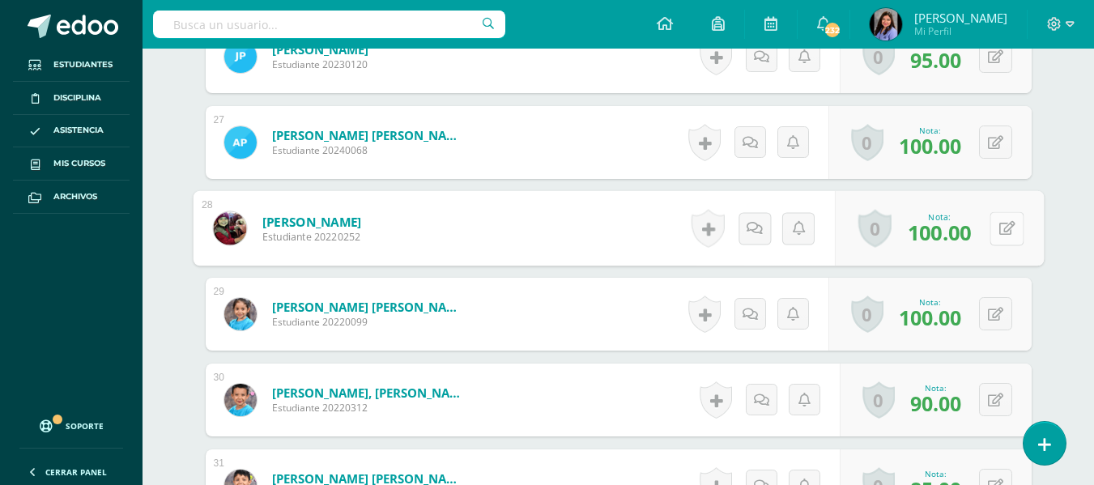
click at [992, 224] on button at bounding box center [1007, 228] width 34 height 34
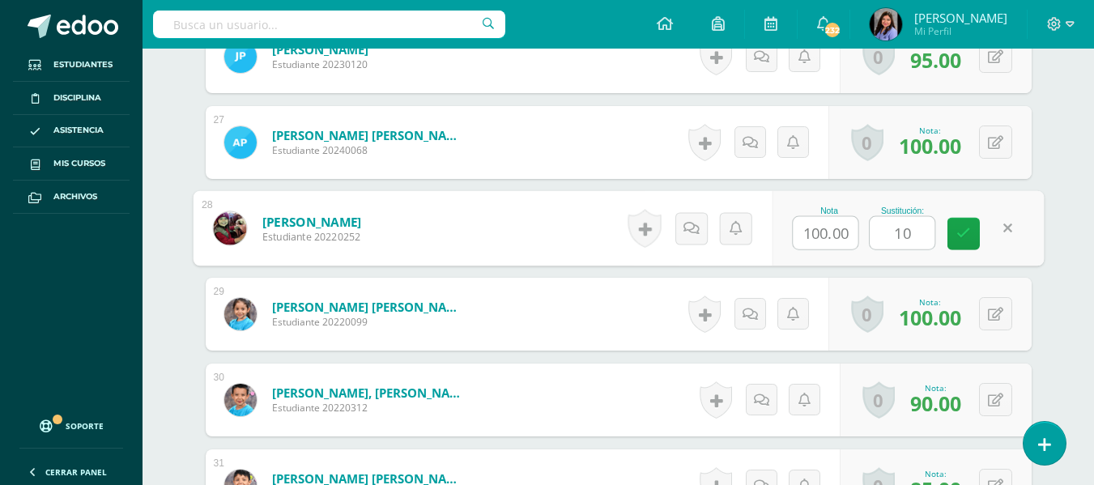
type input "100"
click at [949, 221] on link at bounding box center [964, 234] width 32 height 32
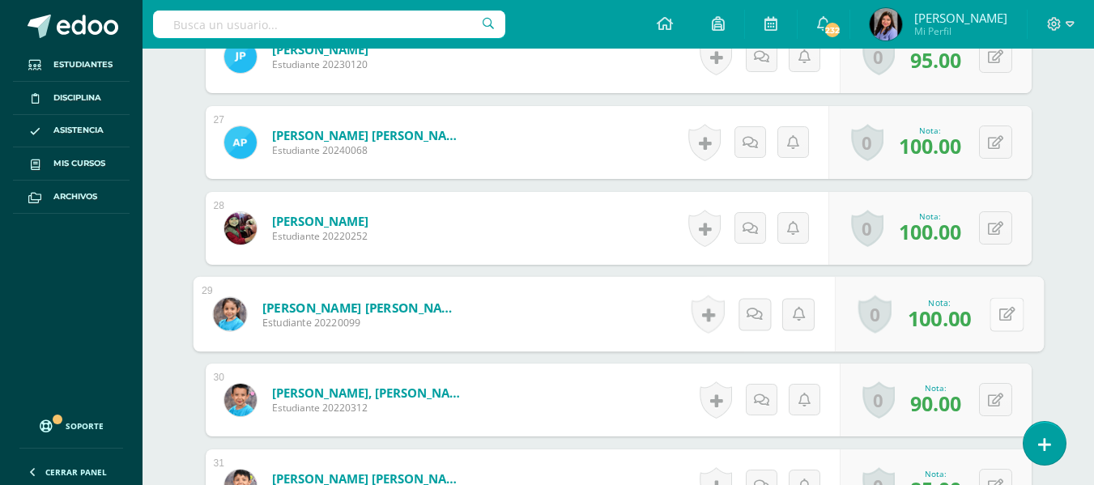
click at [991, 309] on button at bounding box center [1007, 314] width 34 height 34
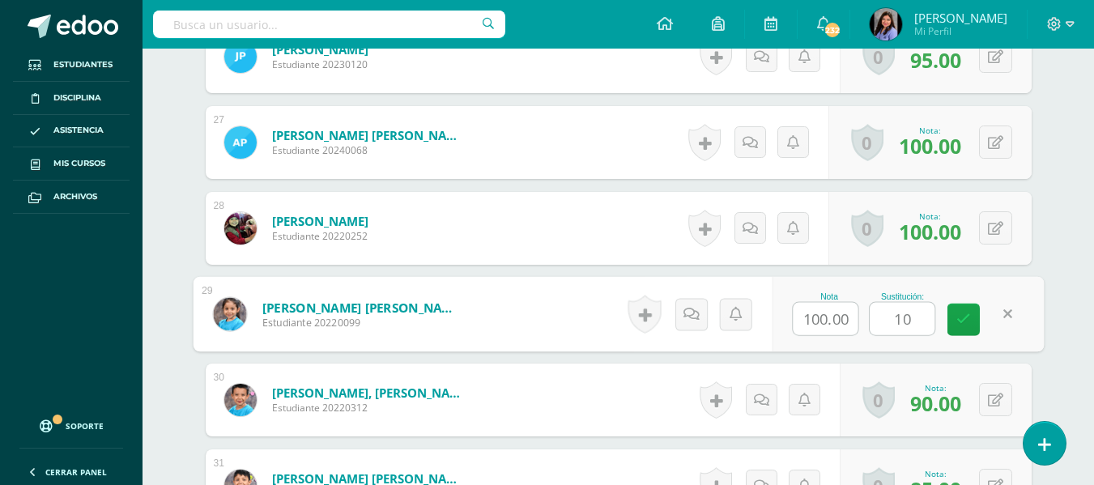
type input "100"
click at [975, 314] on link at bounding box center [964, 320] width 32 height 32
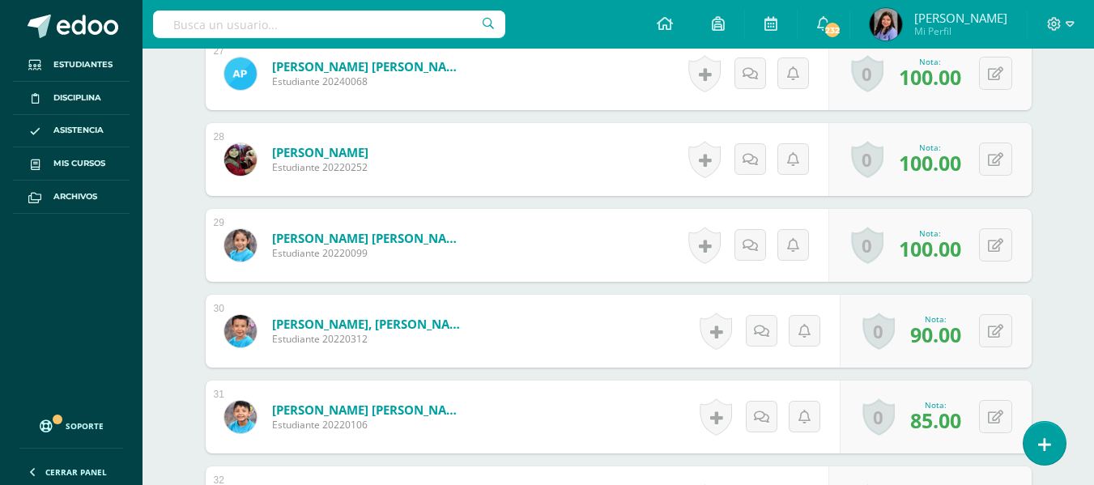
scroll to position [2916, 0]
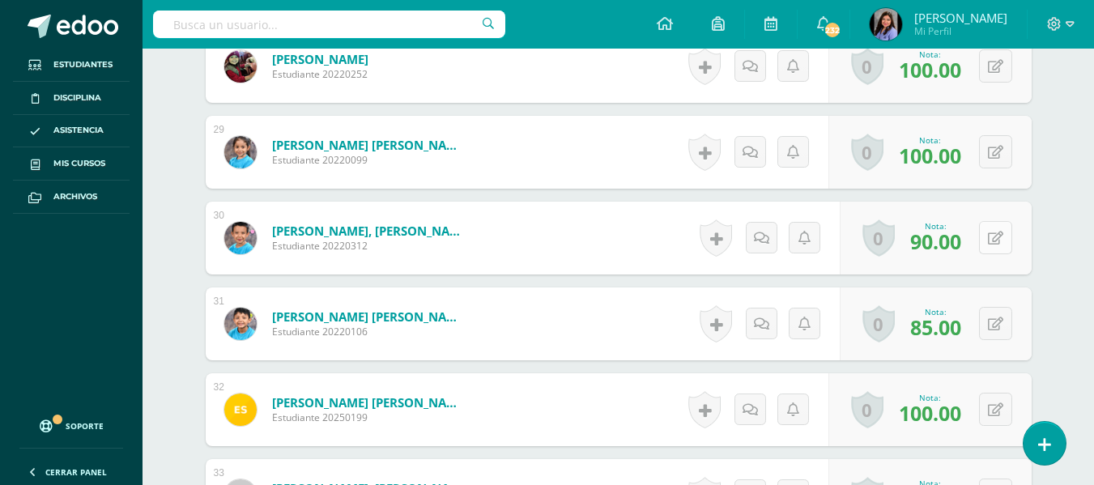
click at [991, 237] on button at bounding box center [995, 237] width 33 height 33
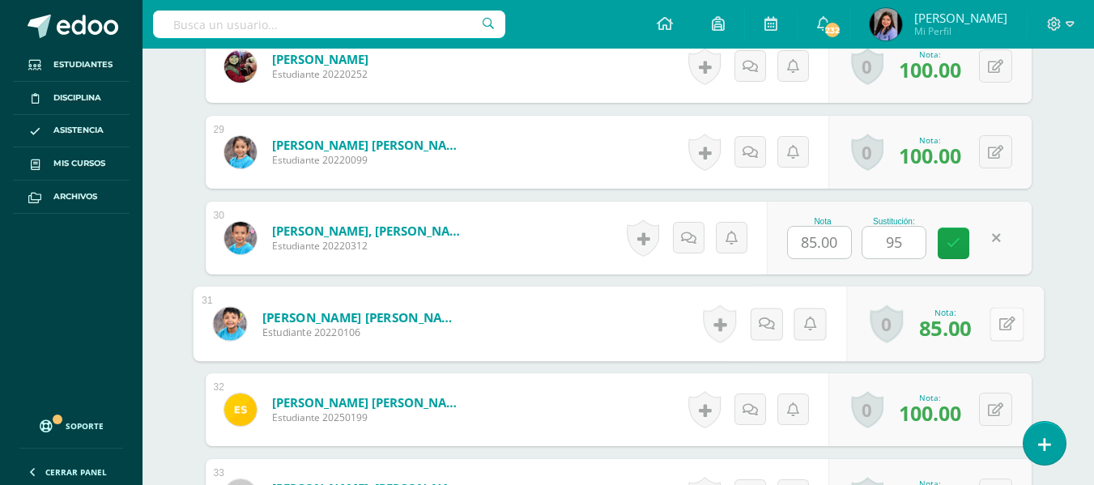
click at [997, 331] on button at bounding box center [1007, 324] width 34 height 34
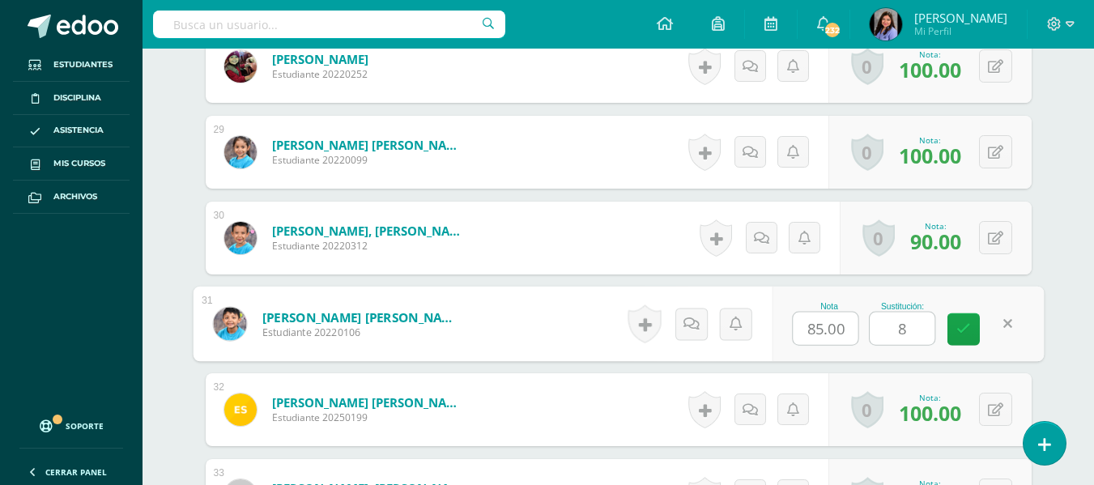
type input "85"
click at [969, 327] on icon at bounding box center [964, 329] width 15 height 14
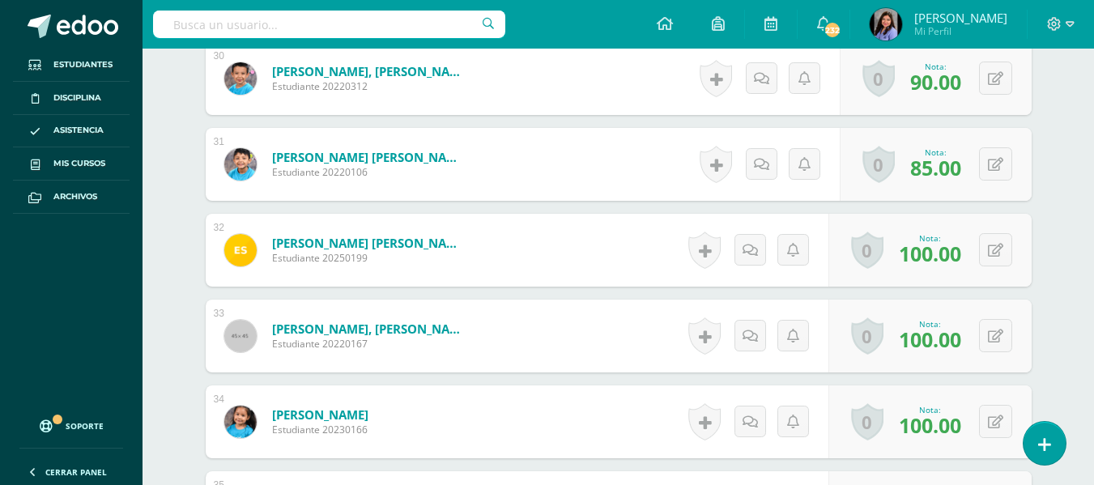
scroll to position [3078, 0]
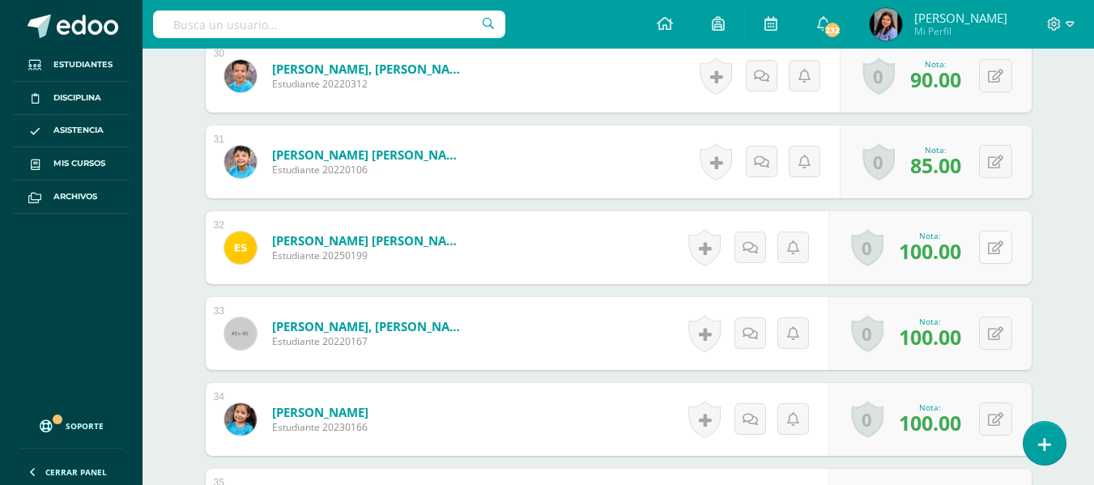
click at [995, 248] on button at bounding box center [995, 247] width 33 height 33
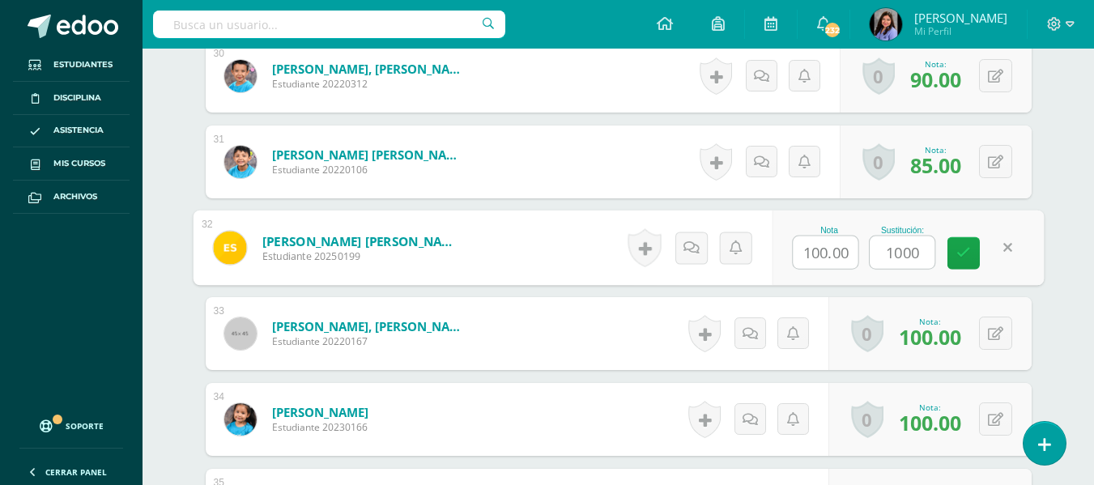
type input "100"
click at [976, 256] on link at bounding box center [964, 253] width 32 height 32
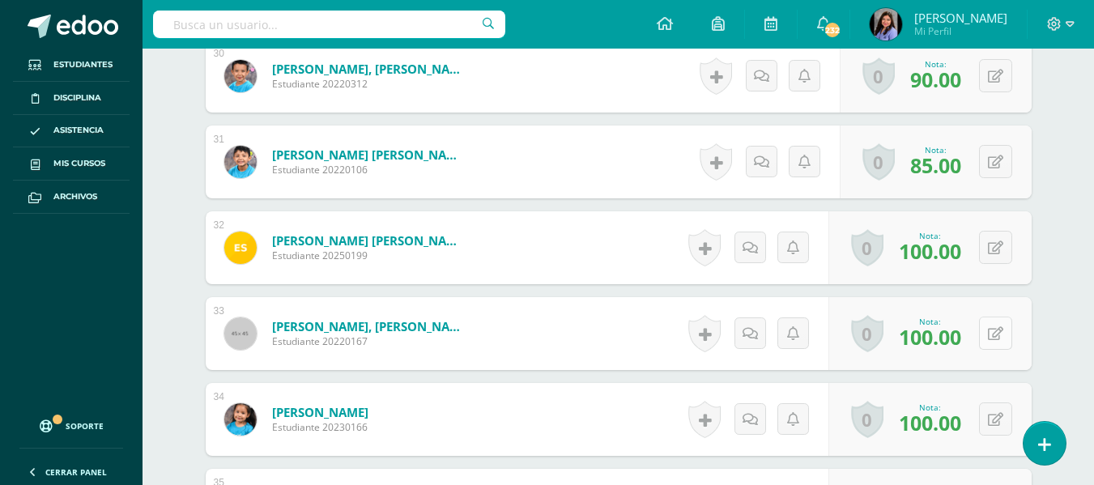
click at [998, 327] on icon at bounding box center [995, 334] width 15 height 14
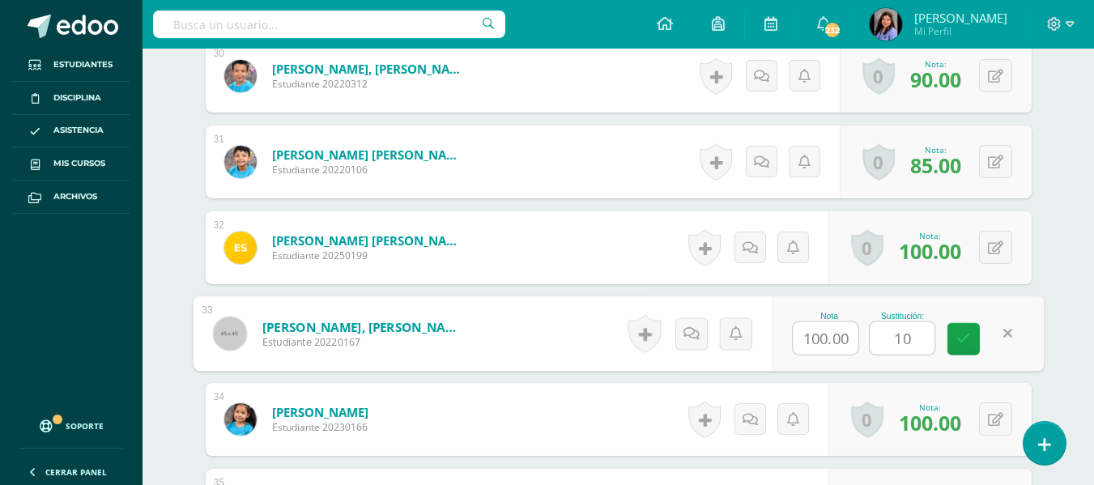
type input "100"
click at [961, 347] on link at bounding box center [964, 339] width 32 height 32
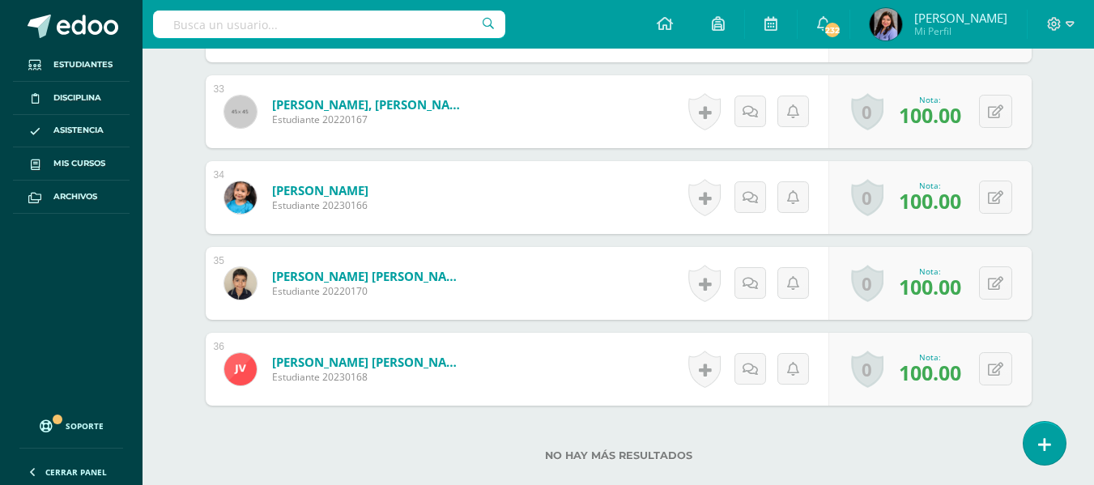
scroll to position [3321, 0]
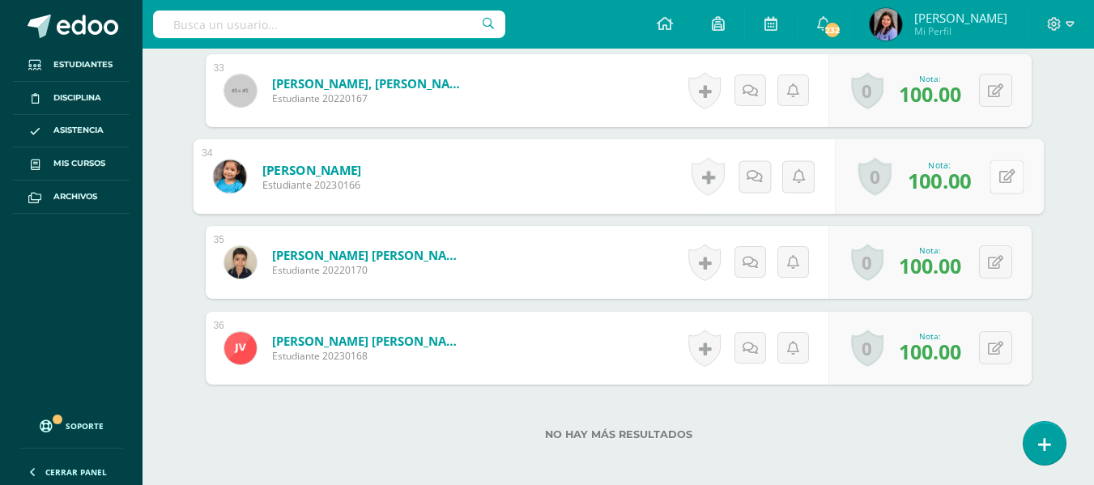
click at [993, 176] on button at bounding box center [1007, 177] width 34 height 34
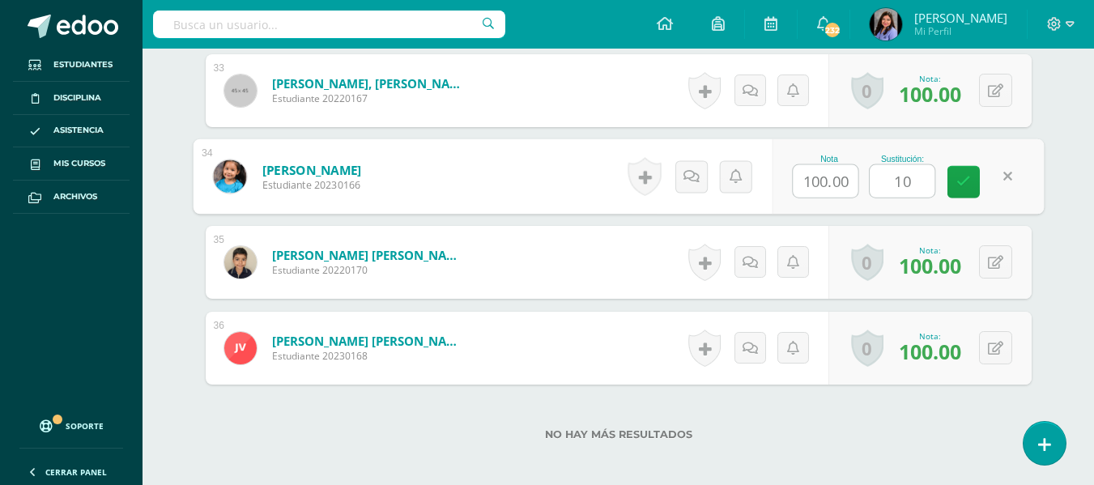
type input "100"
click at [965, 181] on icon at bounding box center [964, 182] width 15 height 14
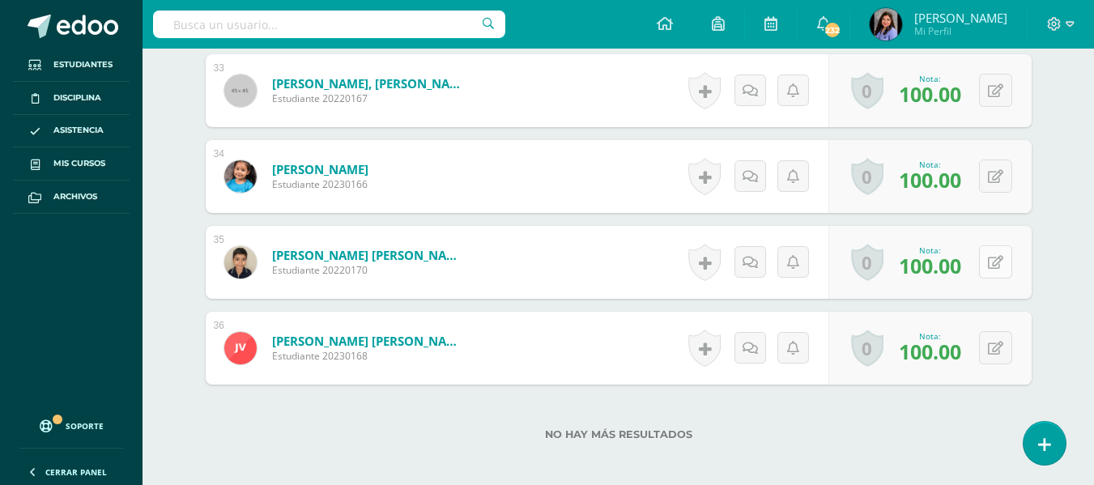
click at [1003, 256] on button at bounding box center [995, 261] width 33 height 33
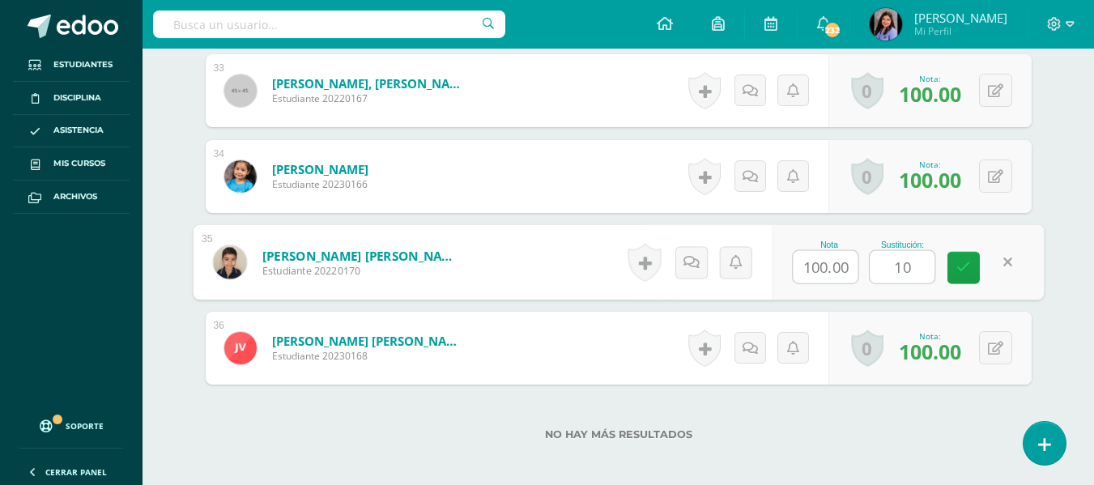
type input "100"
click at [977, 266] on link at bounding box center [964, 268] width 32 height 32
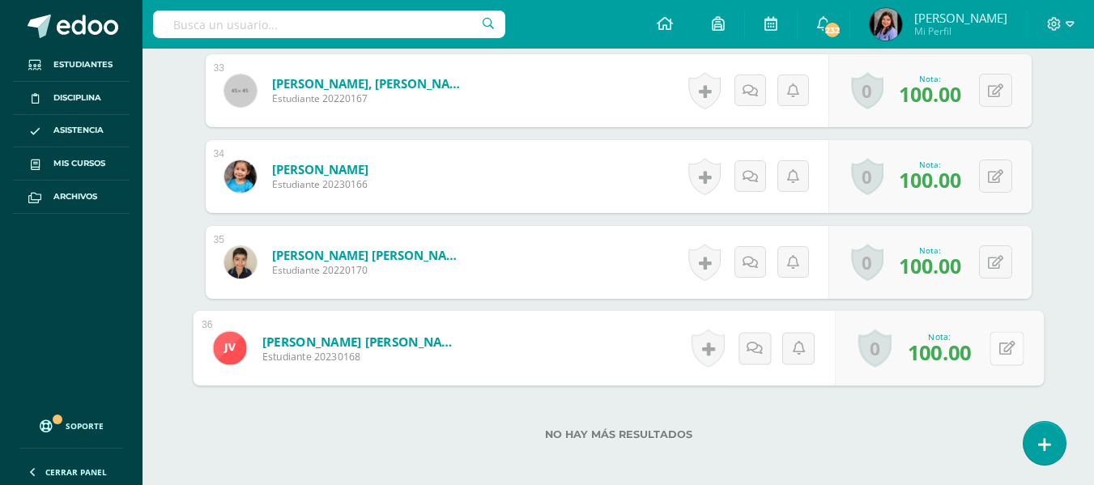
click at [999, 347] on icon at bounding box center [1007, 348] width 16 height 14
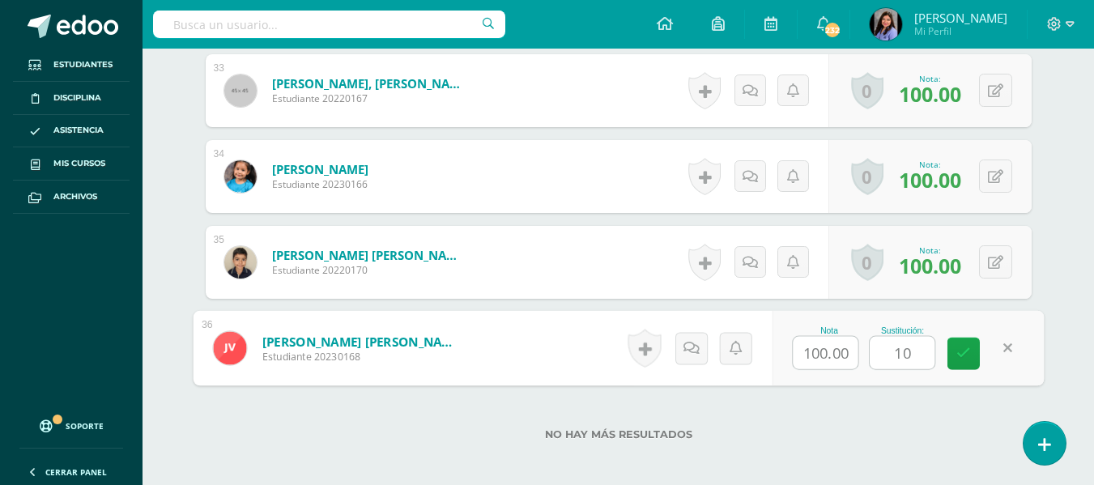
type input "100"
click at [969, 355] on icon at bounding box center [964, 354] width 15 height 14
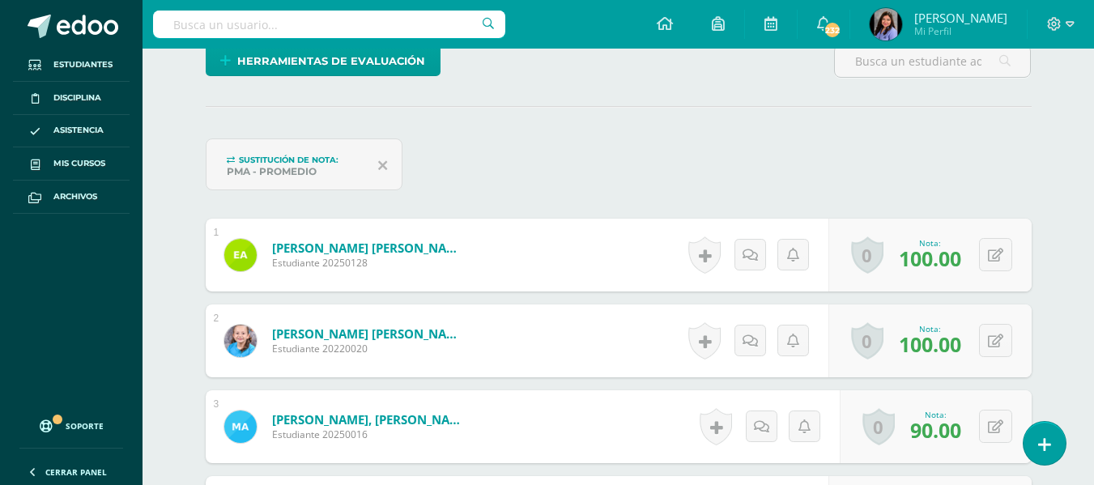
scroll to position [0, 0]
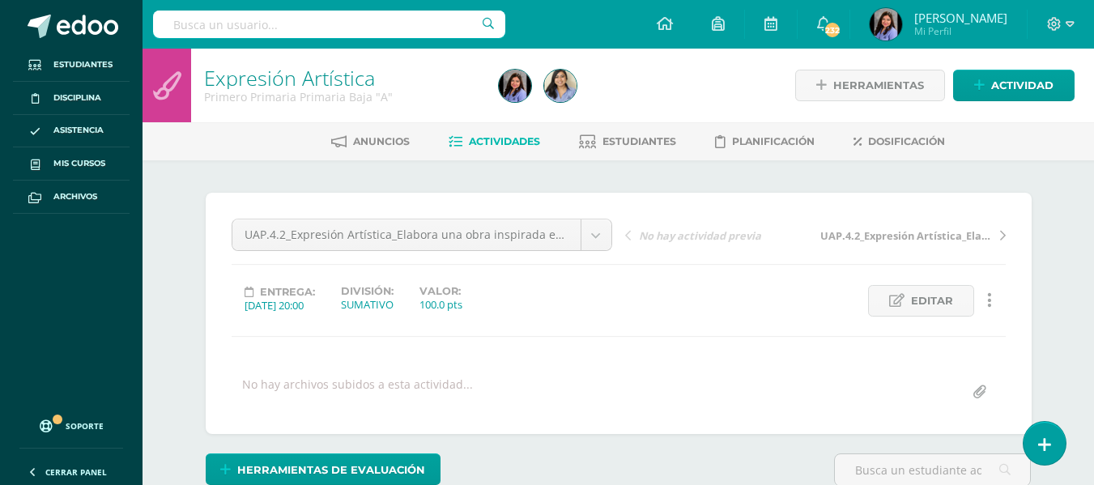
click at [300, 80] on link "Expresión Artística" at bounding box center [289, 78] width 171 height 28
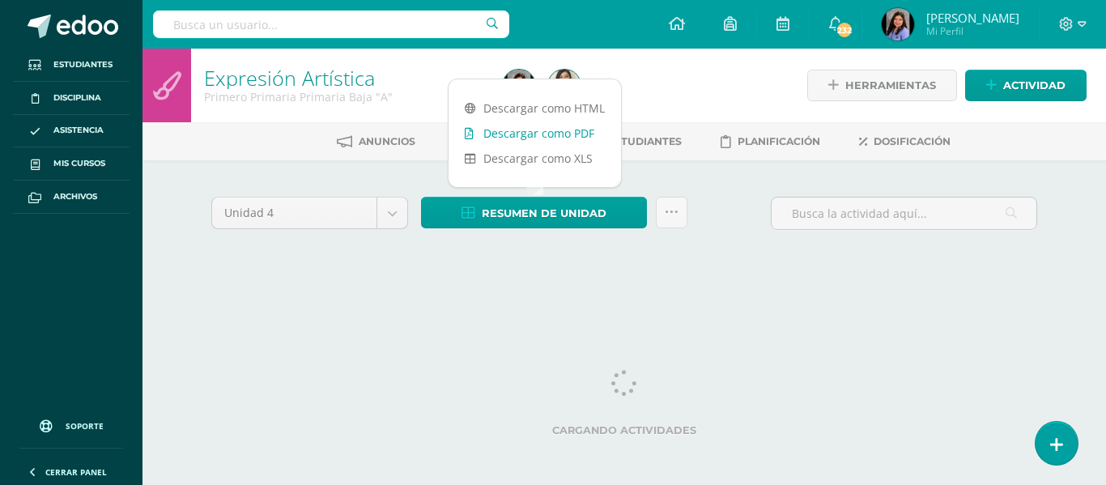
click at [566, 130] on link "Descargar como PDF" at bounding box center [535, 133] width 173 height 25
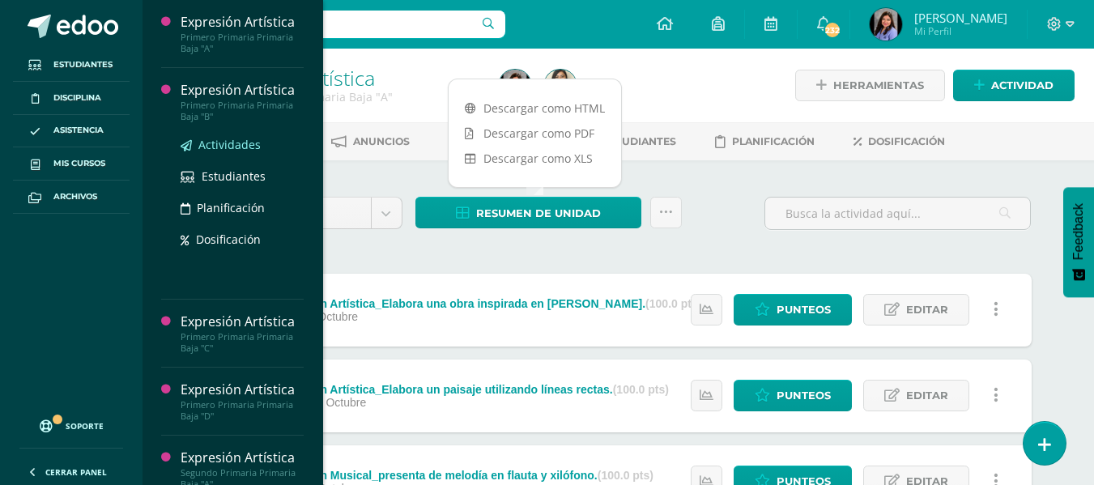
click at [222, 141] on span "Actividades" at bounding box center [229, 144] width 62 height 15
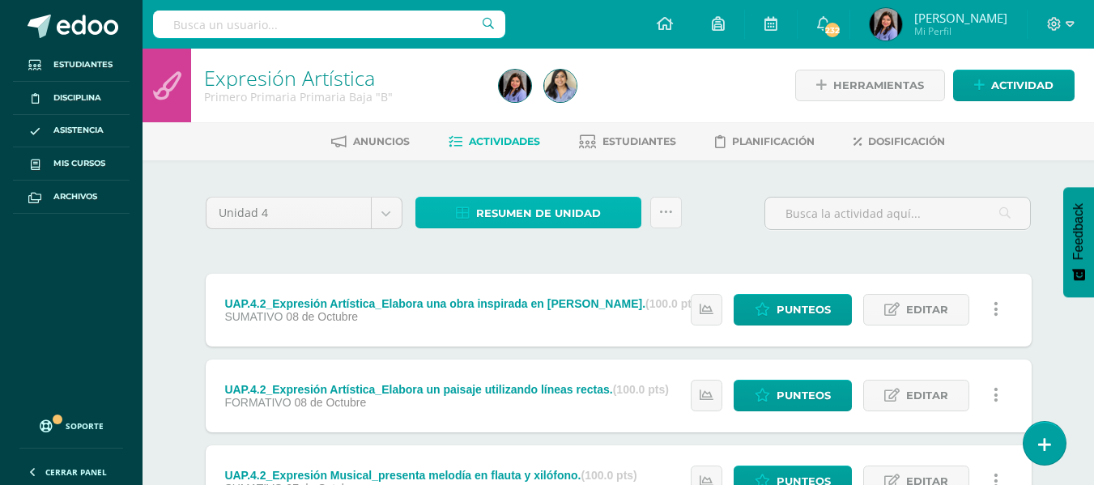
click at [603, 216] on link "Resumen de unidad" at bounding box center [529, 213] width 226 height 32
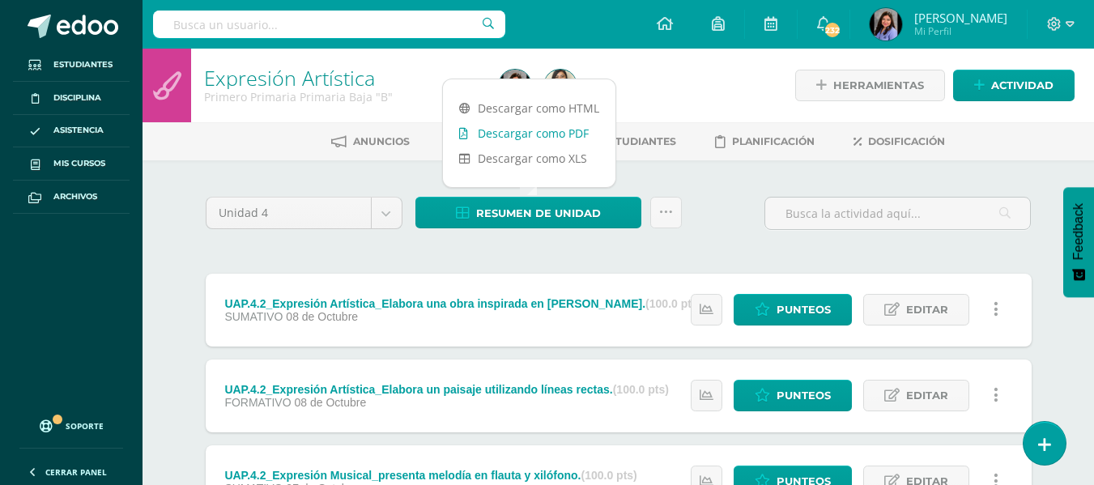
click at [578, 137] on link "Descargar como PDF" at bounding box center [529, 133] width 173 height 25
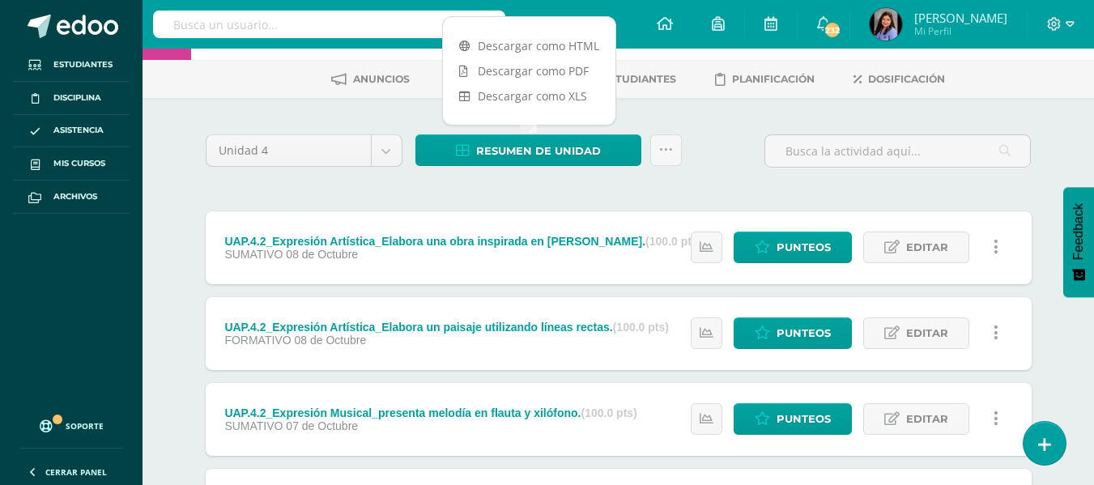
scroll to position [162, 0]
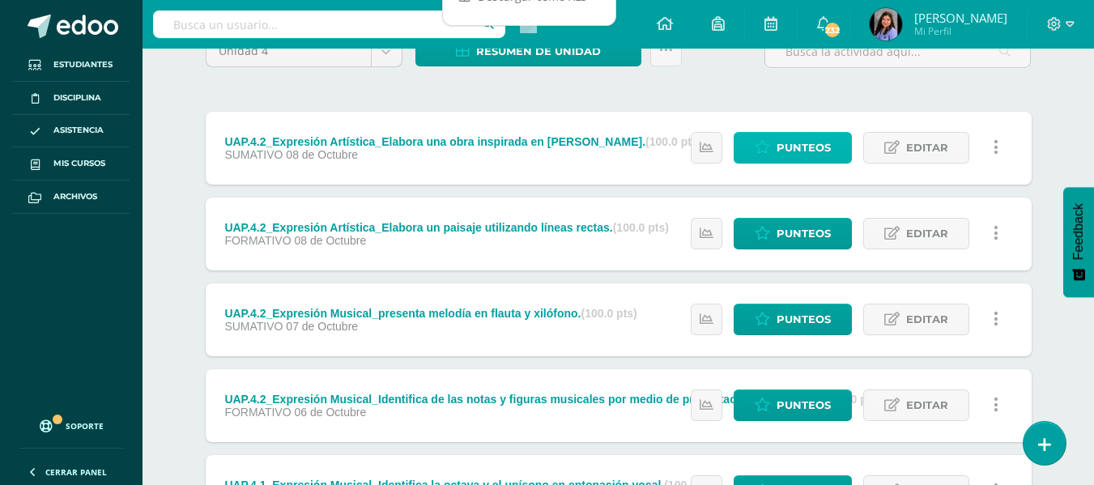
click at [816, 142] on span "Punteos" at bounding box center [804, 148] width 54 height 30
click at [803, 151] on span "Punteos" at bounding box center [804, 148] width 54 height 30
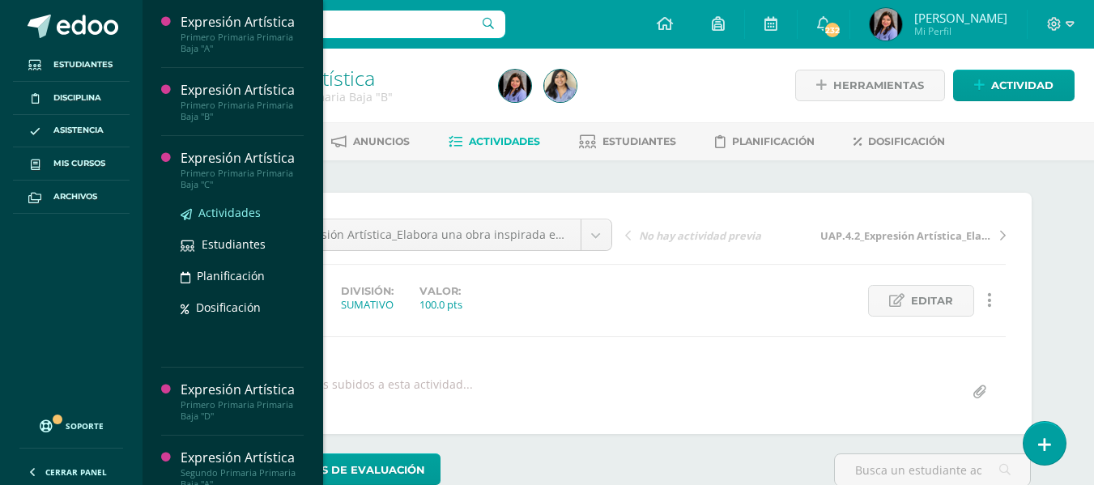
click at [237, 213] on span "Actividades" at bounding box center [229, 212] width 62 height 15
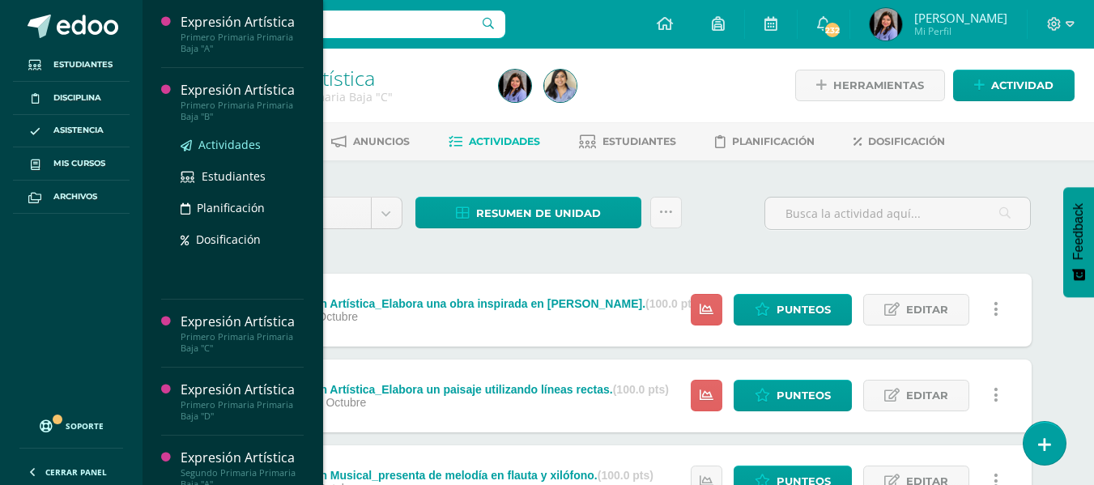
click at [213, 141] on span "Actividades" at bounding box center [229, 144] width 62 height 15
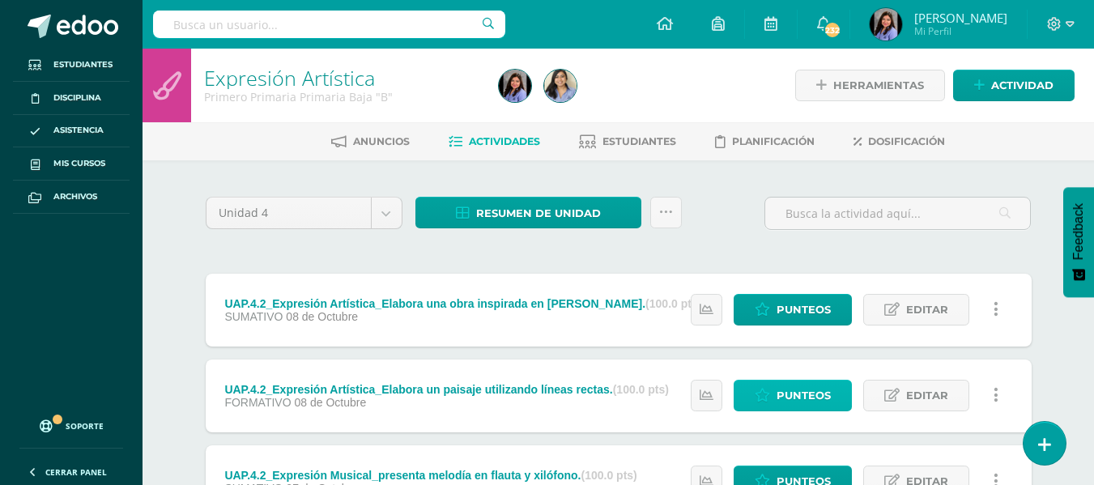
click at [804, 406] on span "Punteos" at bounding box center [804, 396] width 54 height 30
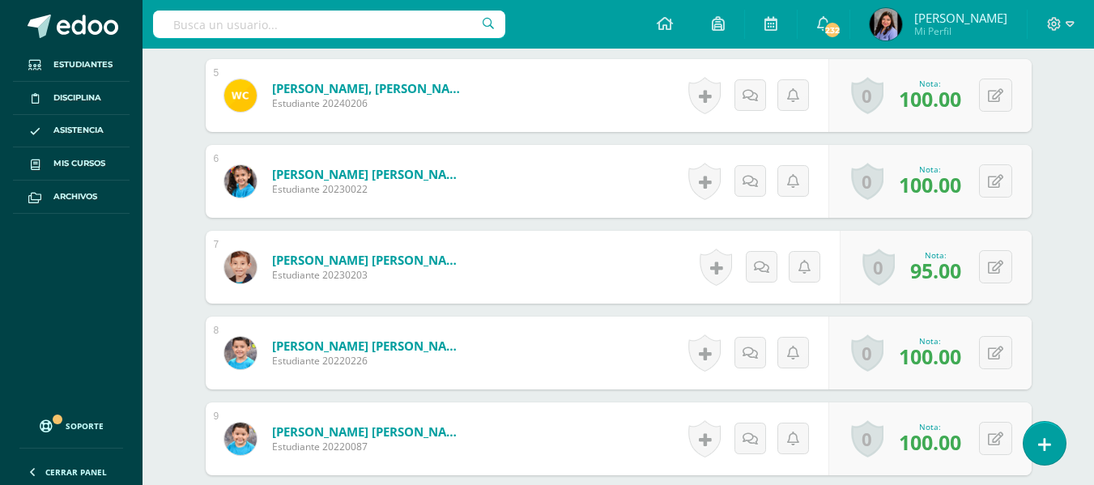
scroll to position [928, 0]
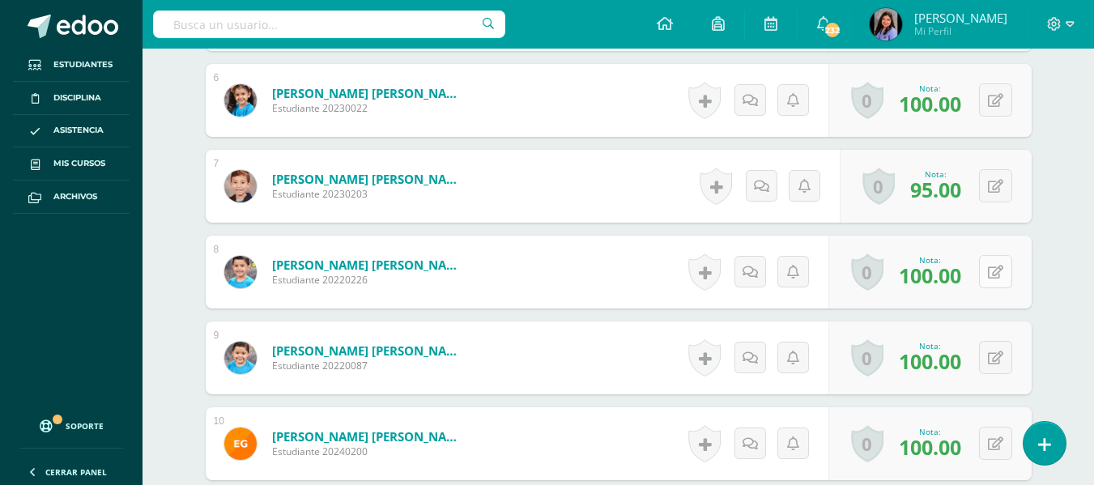
click at [991, 277] on button at bounding box center [995, 271] width 33 height 33
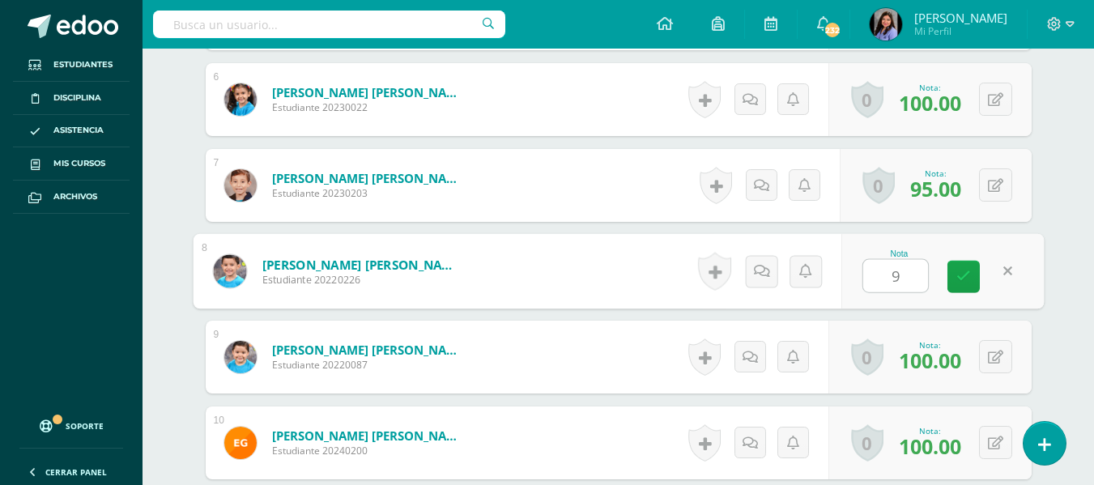
type input "95"
click at [974, 269] on link at bounding box center [964, 276] width 32 height 32
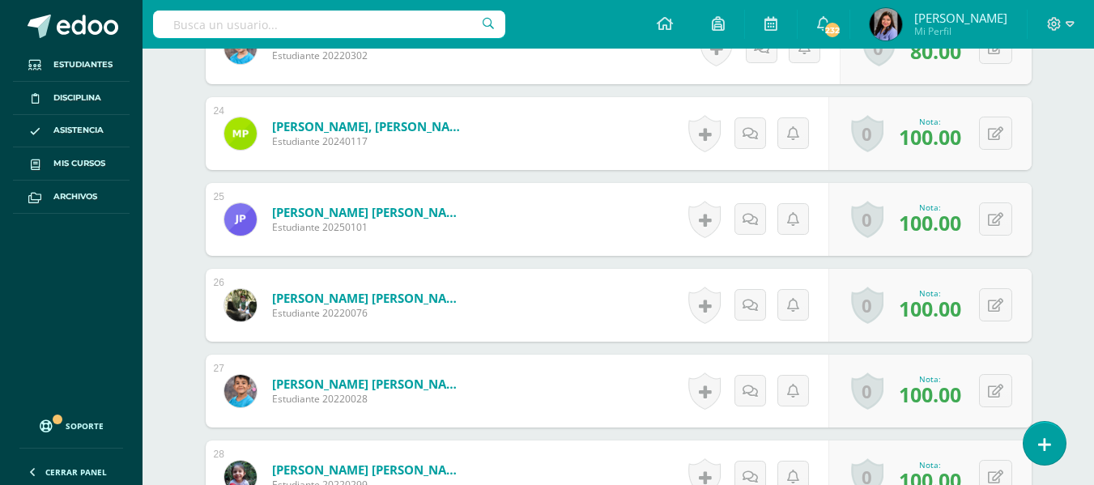
scroll to position [2469, 0]
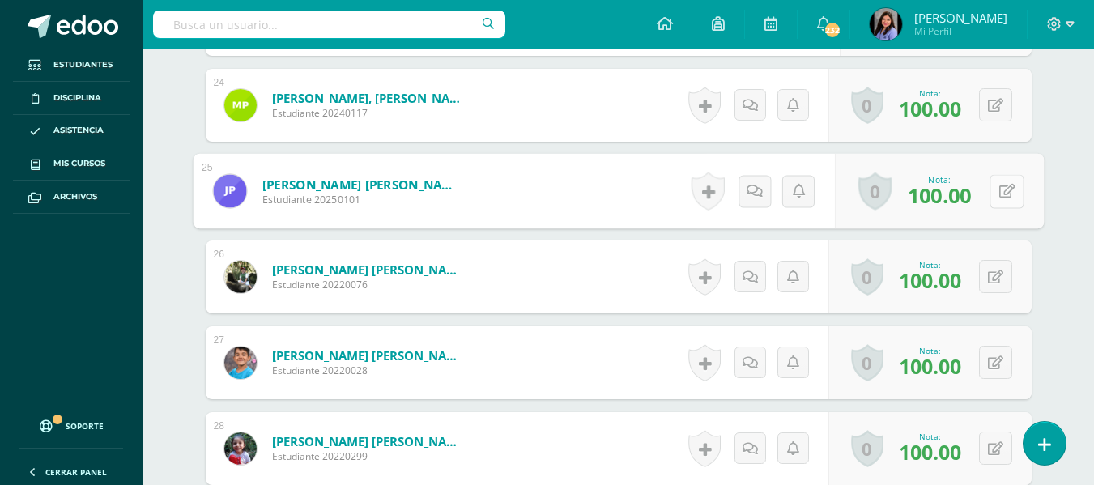
click at [1004, 190] on button at bounding box center [1007, 191] width 34 height 34
type input "95"
click at [971, 202] on link at bounding box center [964, 197] width 32 height 32
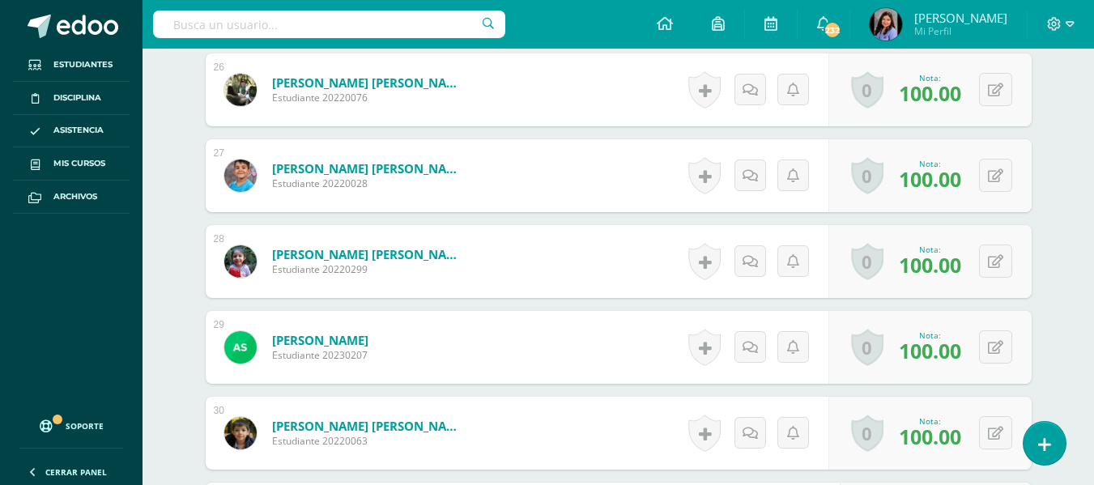
scroll to position [2631, 0]
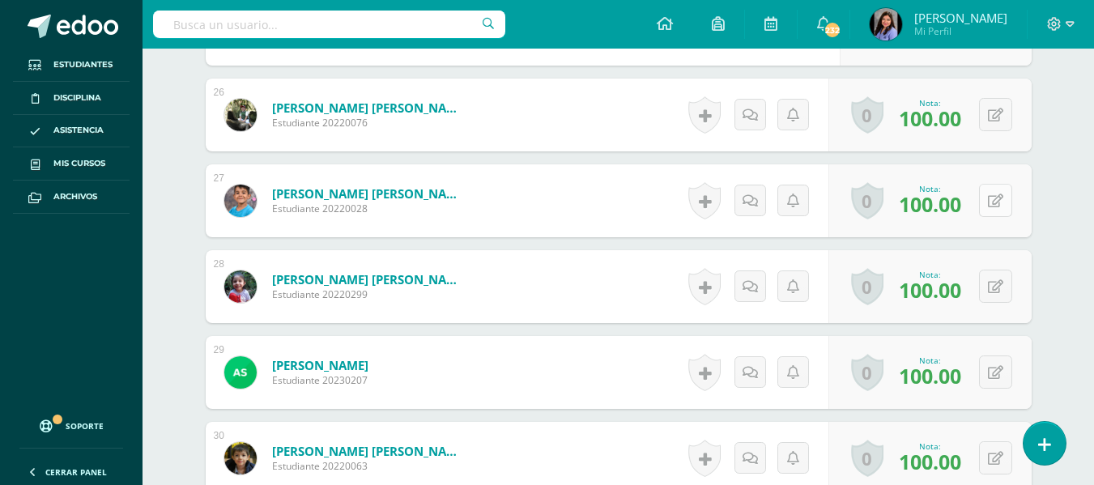
click at [990, 202] on button at bounding box center [995, 200] width 33 height 33
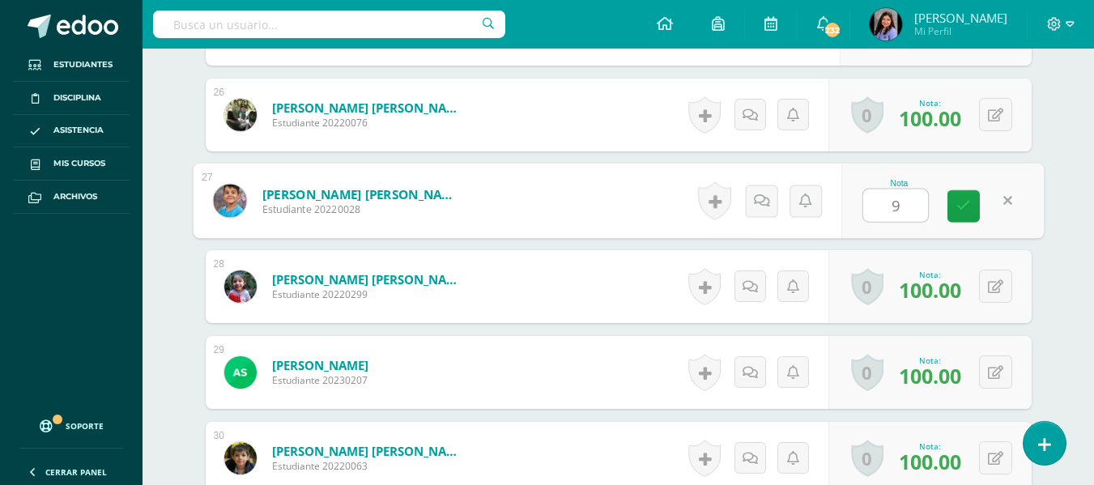
type input "95"
click at [972, 210] on link at bounding box center [964, 206] width 32 height 32
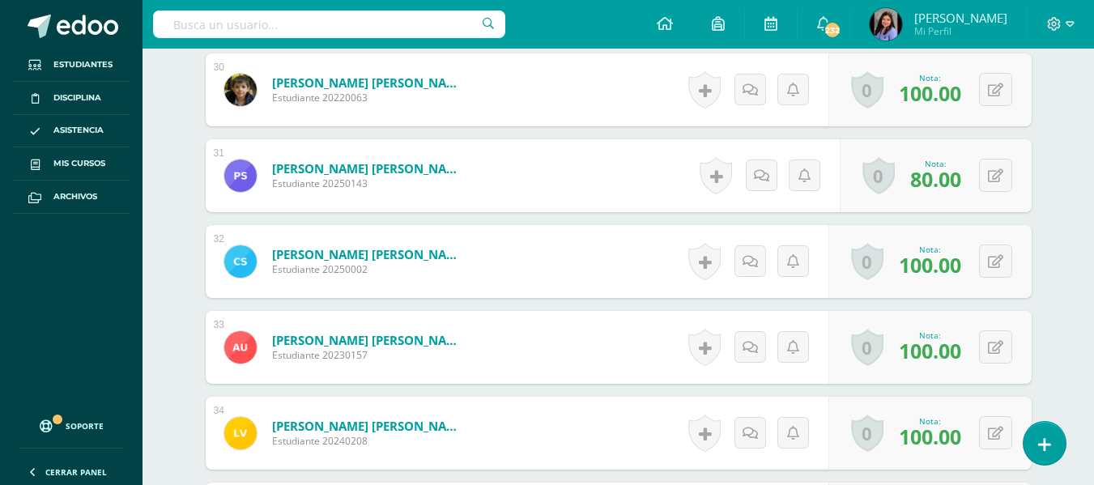
scroll to position [3036, 0]
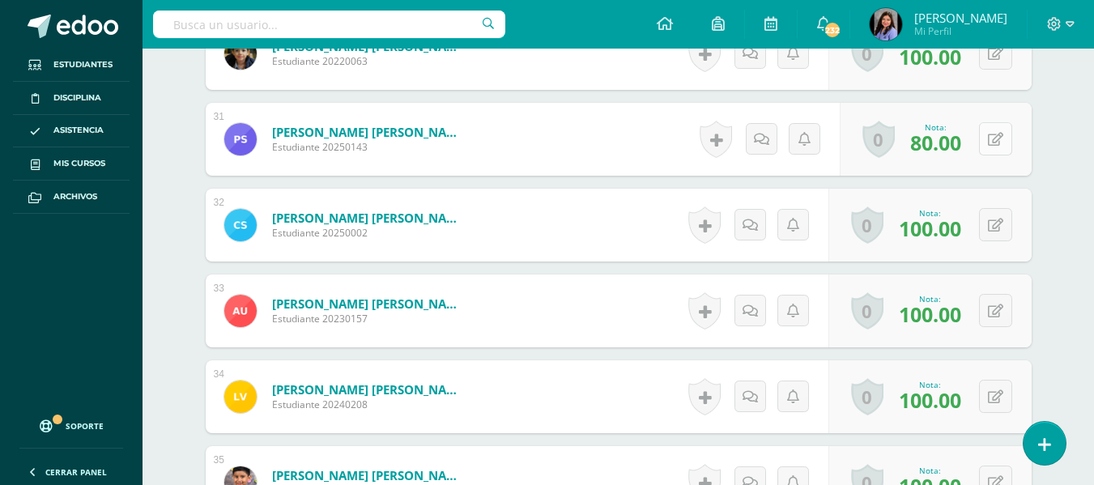
click at [994, 143] on button at bounding box center [995, 138] width 33 height 33
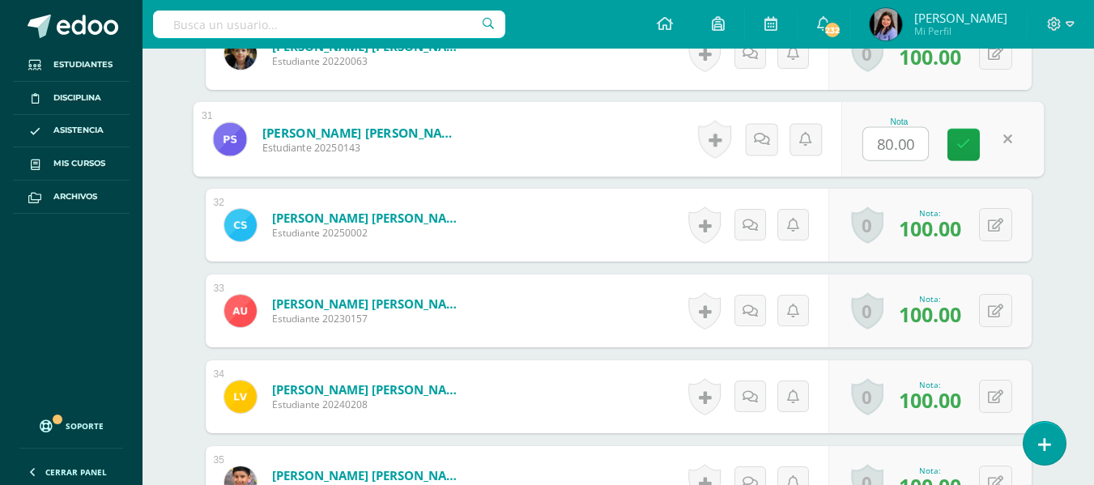
click at [994, 143] on link at bounding box center [1007, 139] width 32 height 32
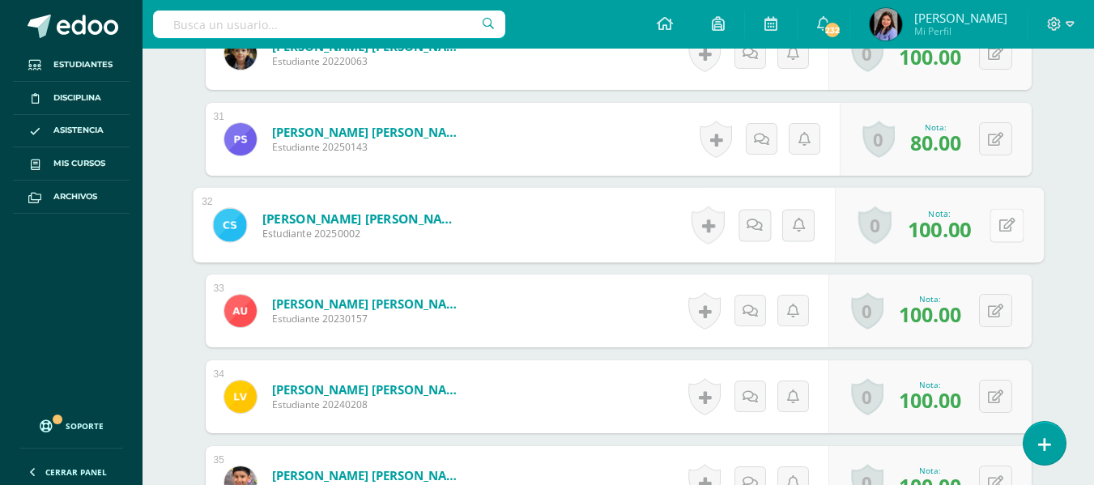
click at [992, 228] on button at bounding box center [1007, 225] width 34 height 34
type input "95"
click at [956, 230] on link at bounding box center [964, 231] width 32 height 32
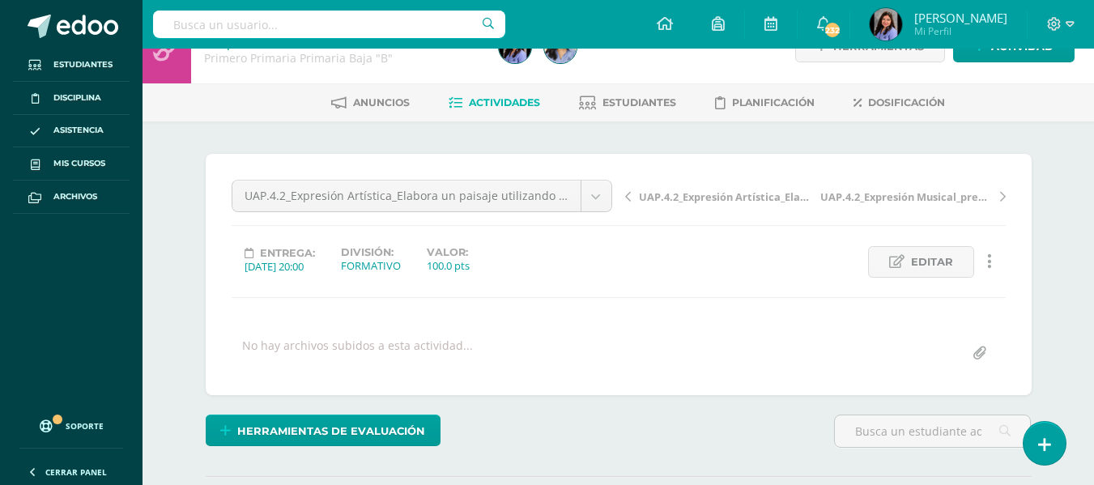
scroll to position [0, 0]
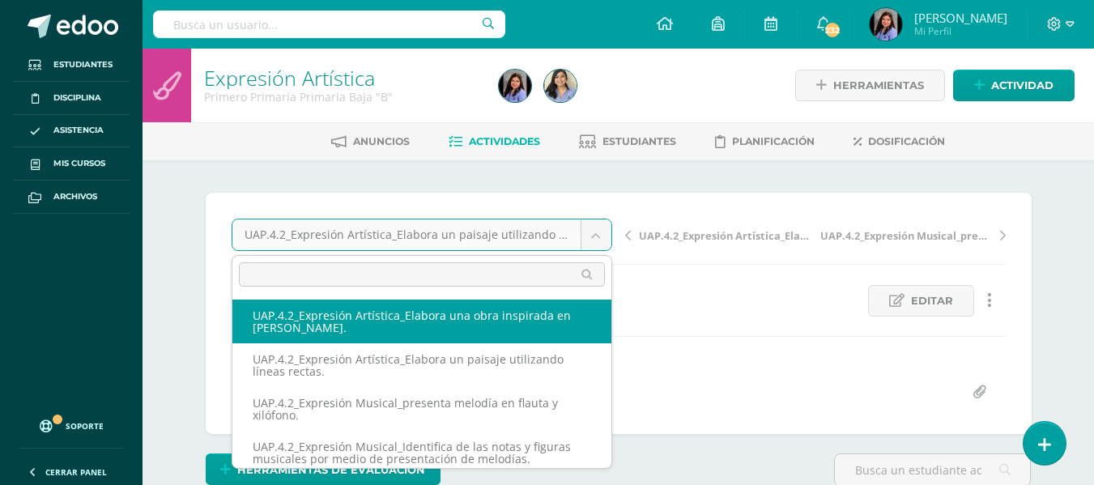
select select "/dashboard/teacher/grade-activity/227626/"
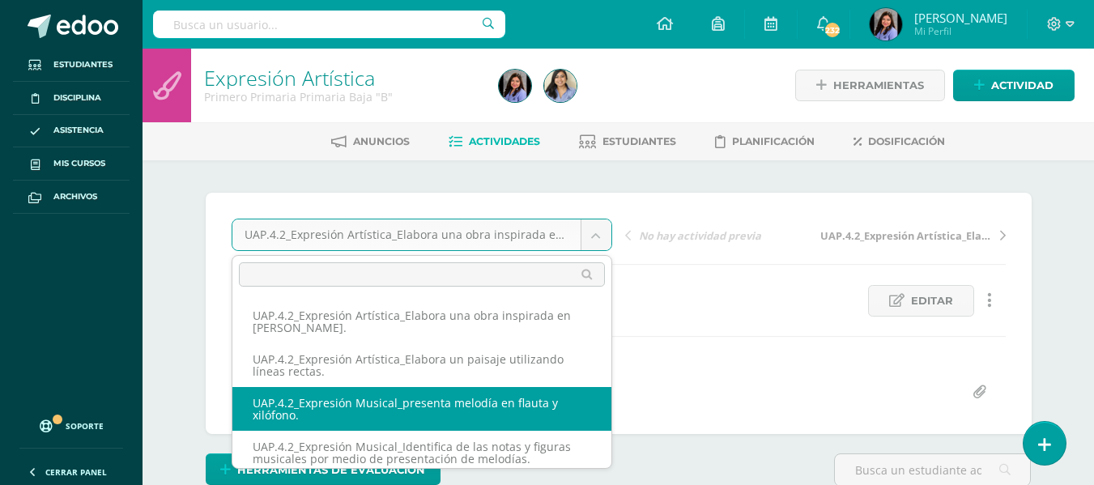
select select "/dashboard/teacher/grade-activity/227525/"
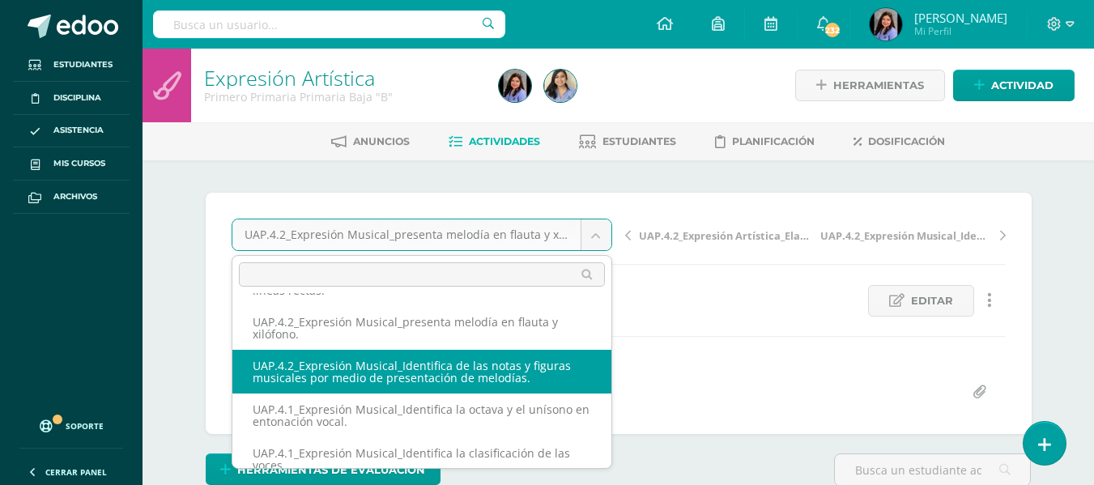
select select "/dashboard/teacher/grade-activity/227445/"
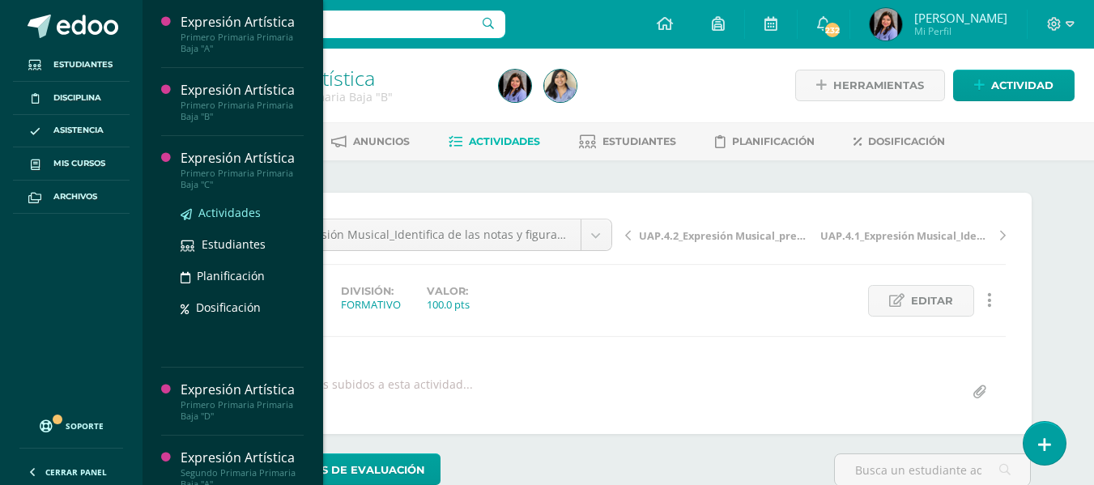
click at [228, 212] on span "Actividades" at bounding box center [229, 212] width 62 height 15
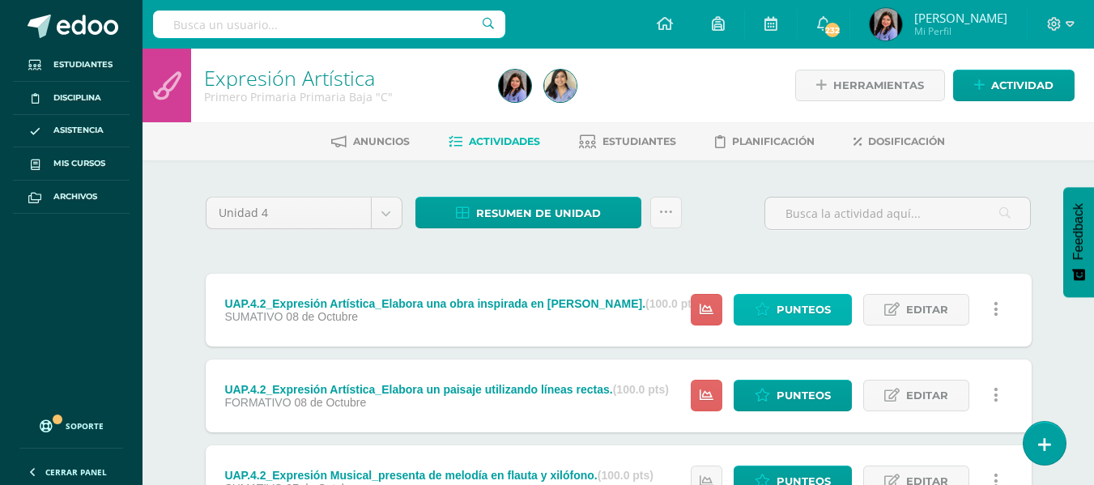
click at [787, 305] on span "Punteos" at bounding box center [804, 310] width 54 height 30
click at [811, 305] on span "Punteos" at bounding box center [804, 310] width 54 height 30
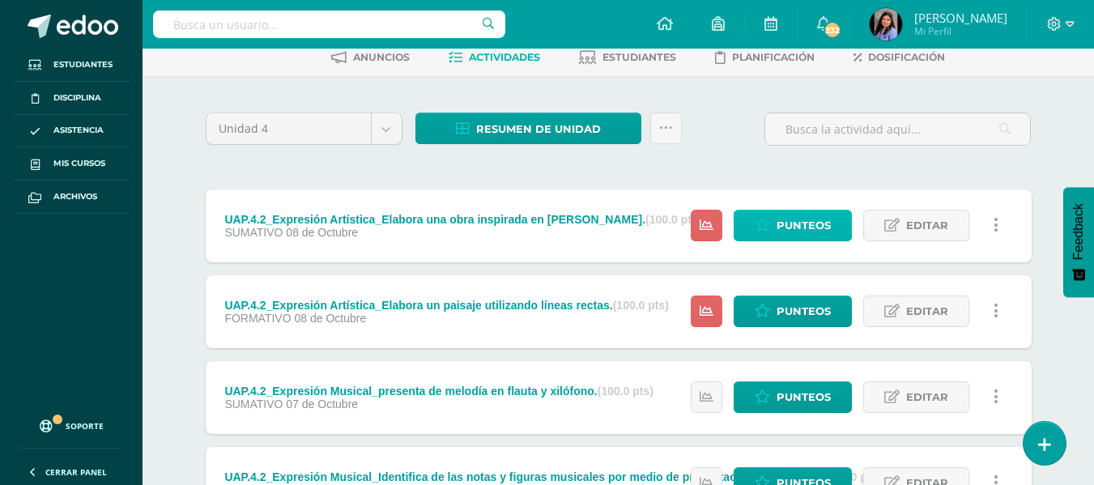
scroll to position [2, 0]
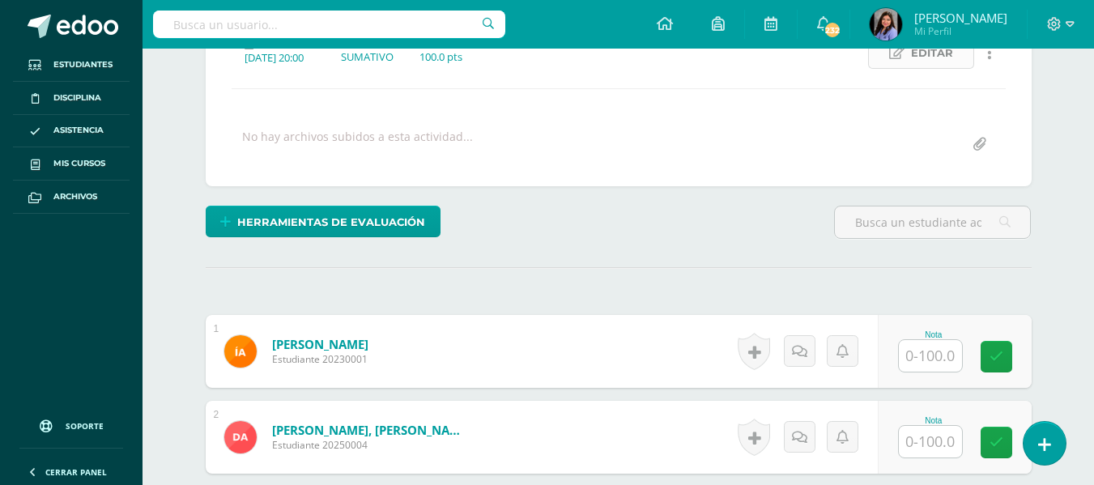
scroll to position [329, 0]
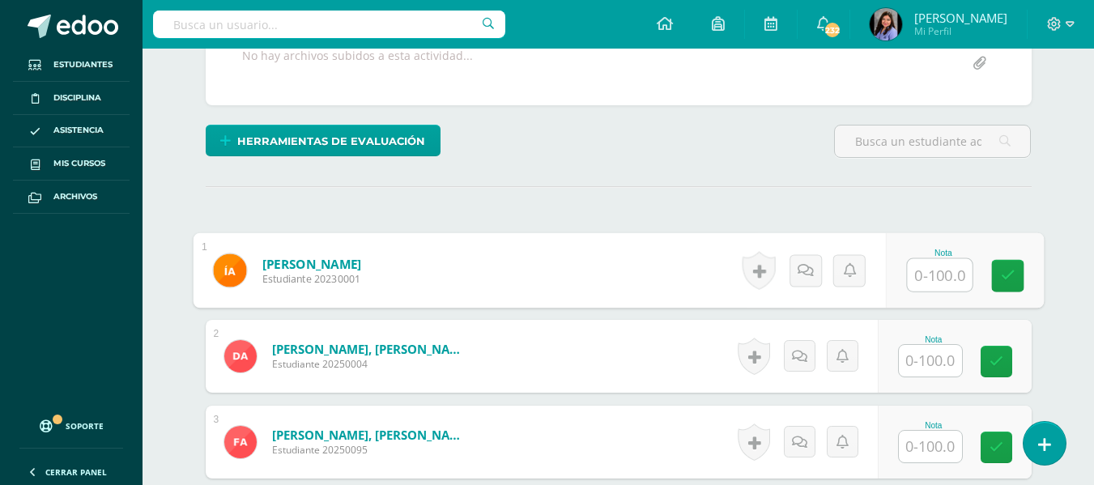
click at [923, 283] on input "text" at bounding box center [939, 275] width 65 height 32
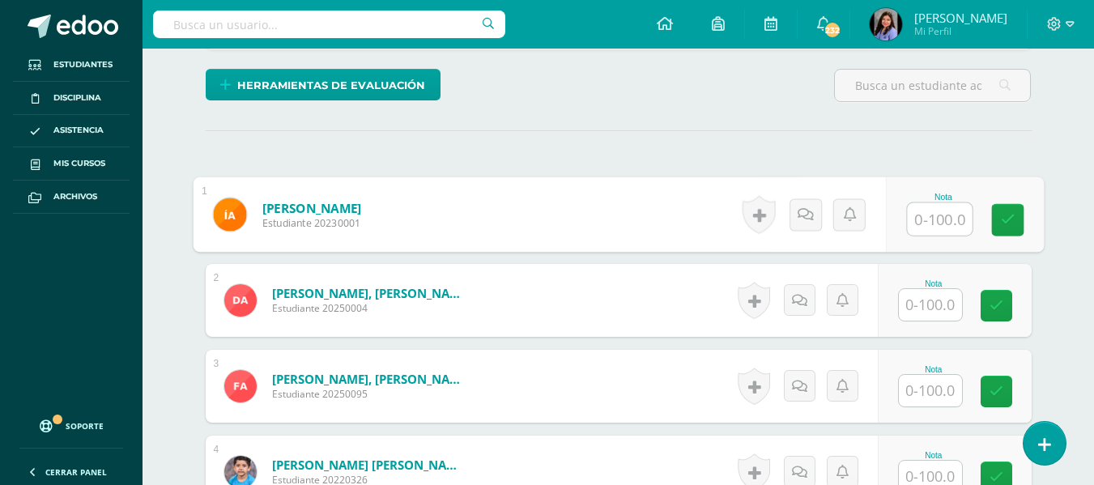
scroll to position [413, 0]
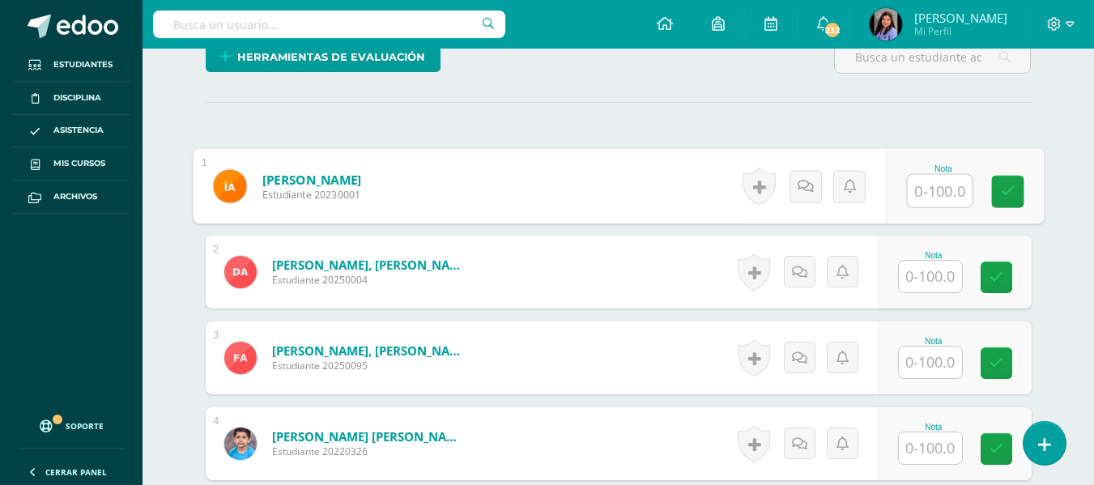
click at [927, 191] on input "text" at bounding box center [939, 191] width 65 height 32
type input "100"
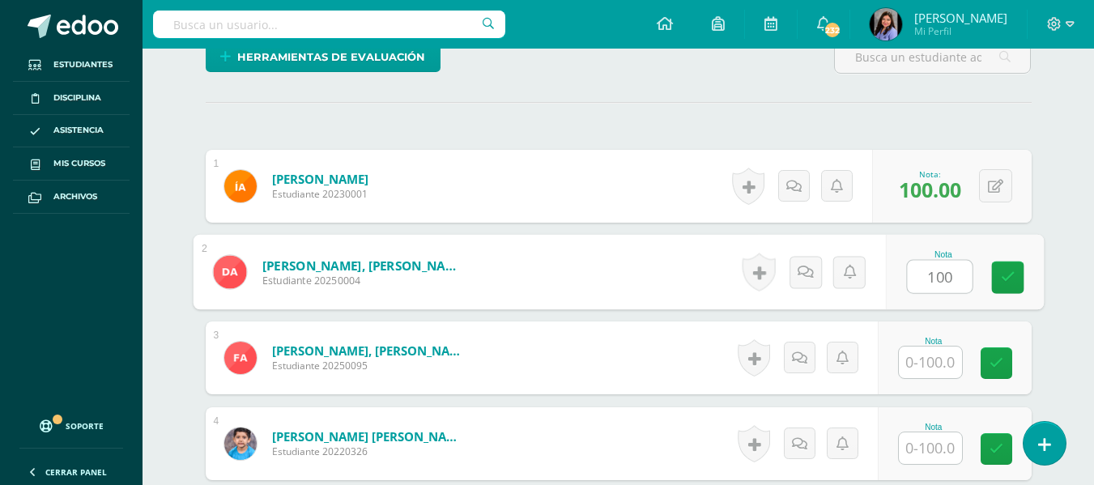
type input "100"
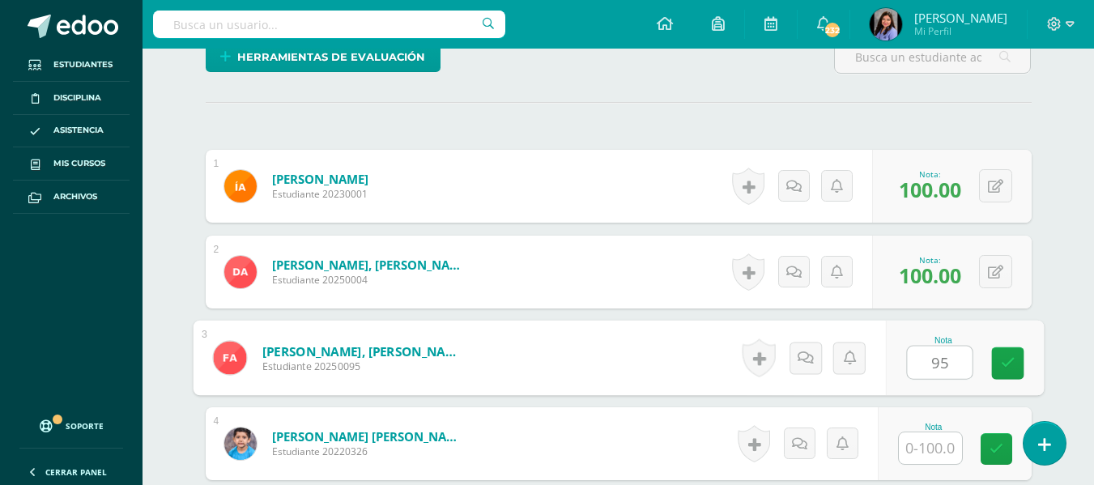
type input "95"
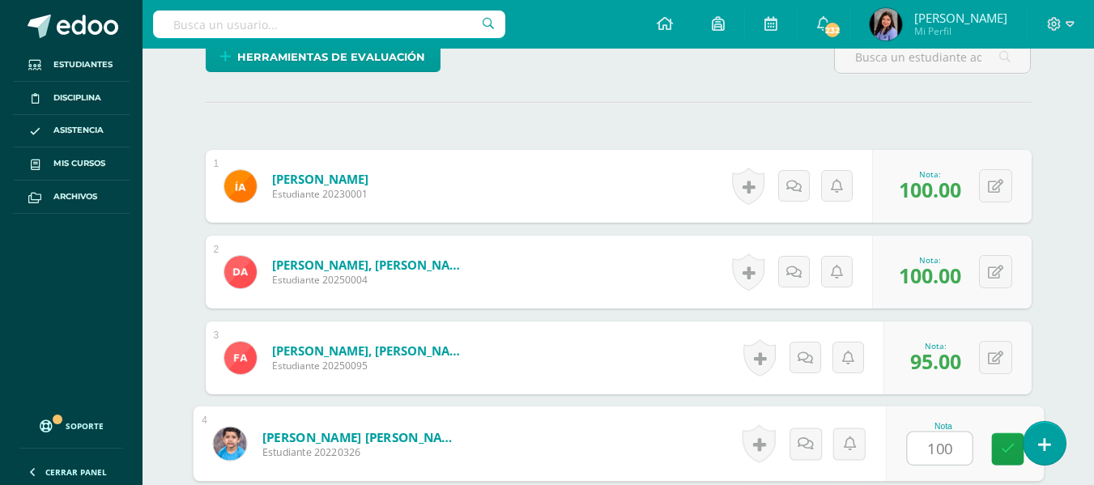
type input "100"
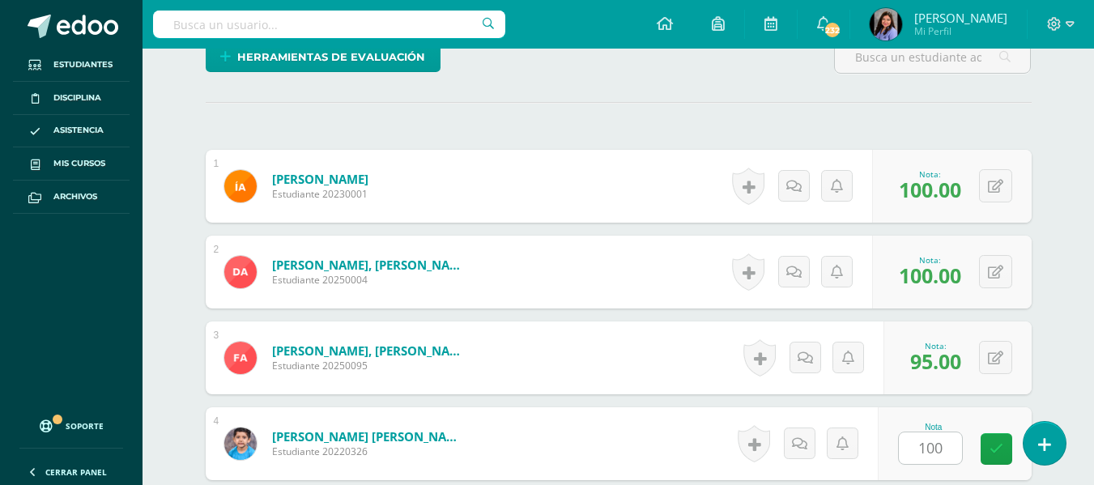
scroll to position [705, 0]
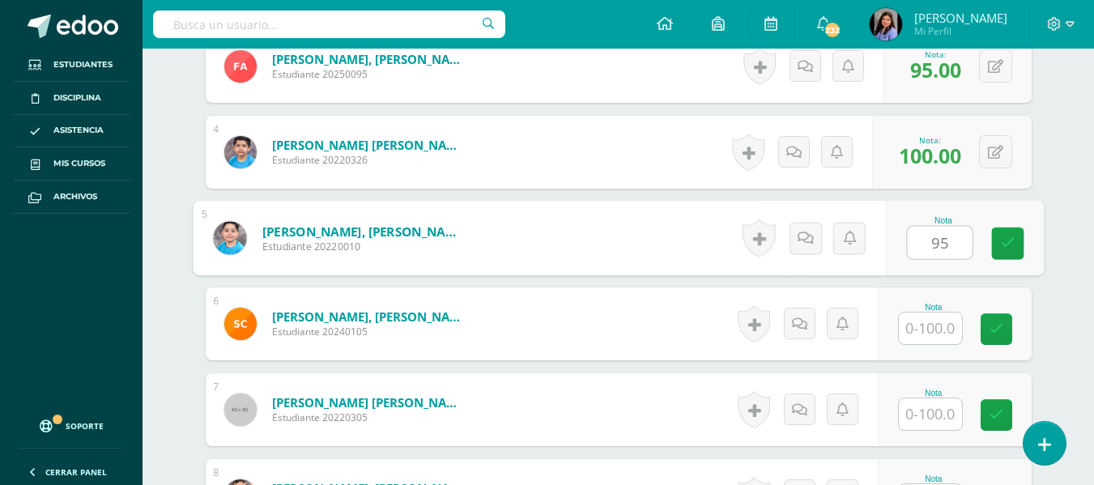
type input "95"
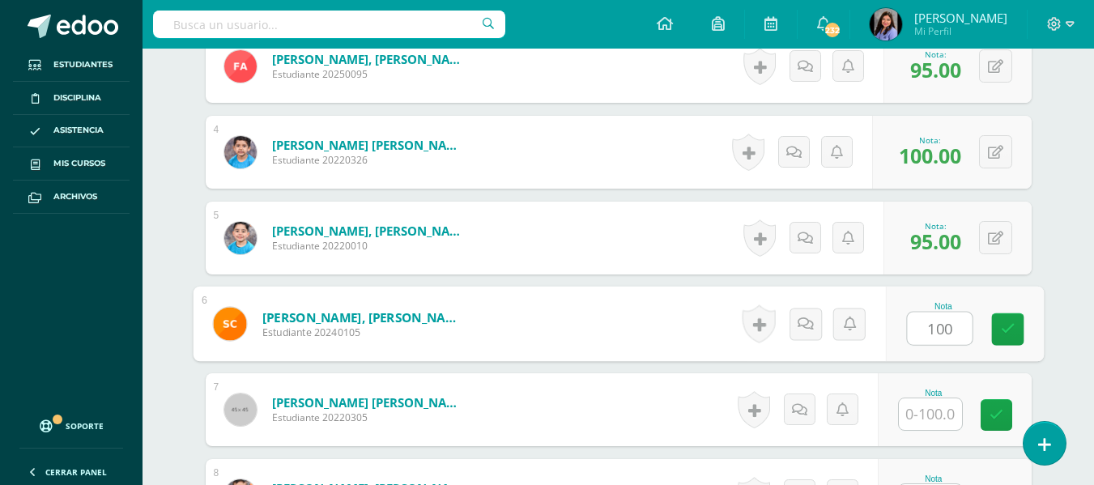
type input "100"
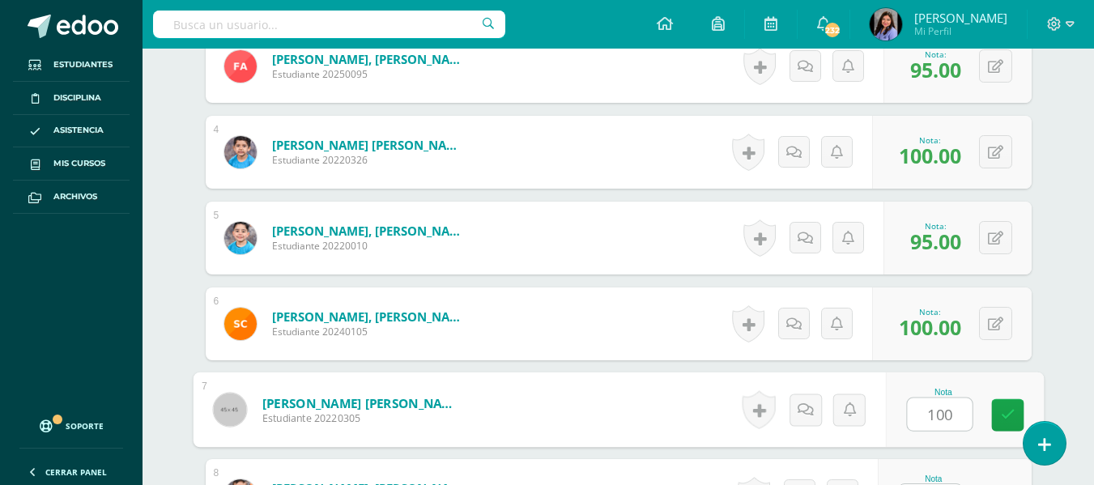
type input "100"
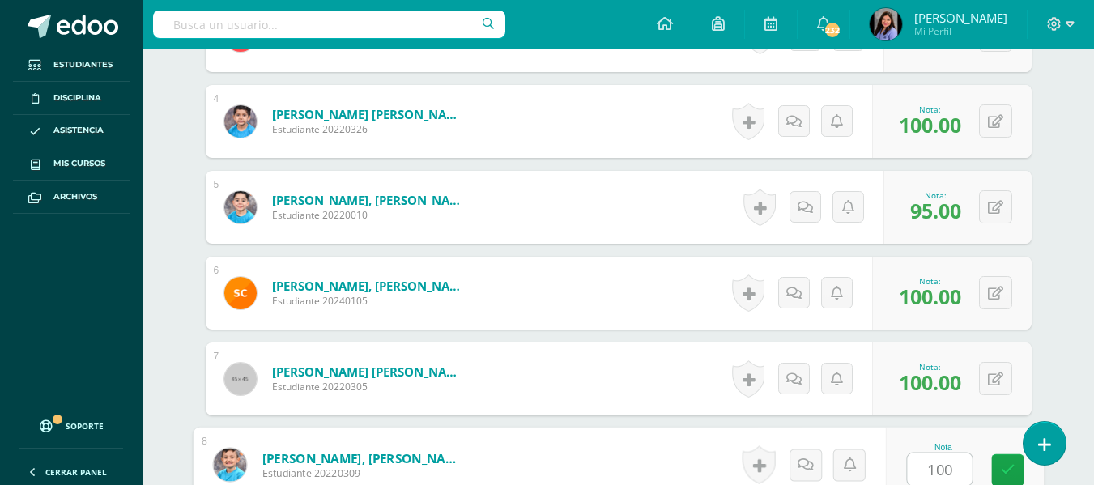
type input "100"
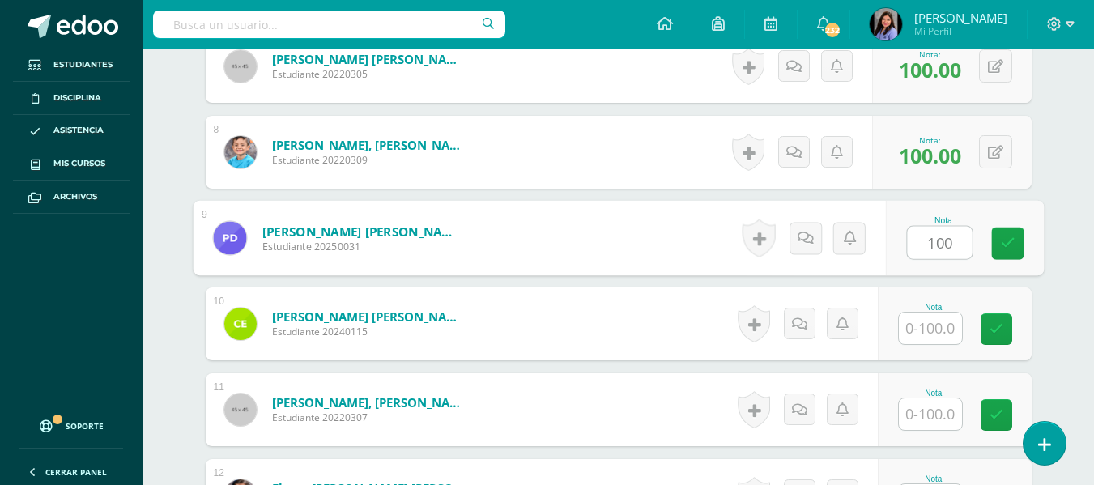
type input "100"
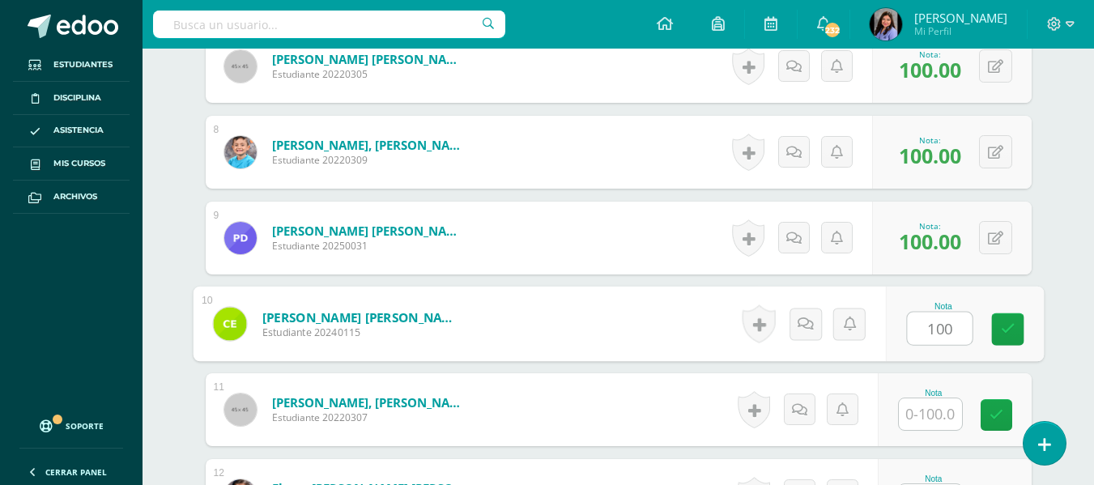
type input "100"
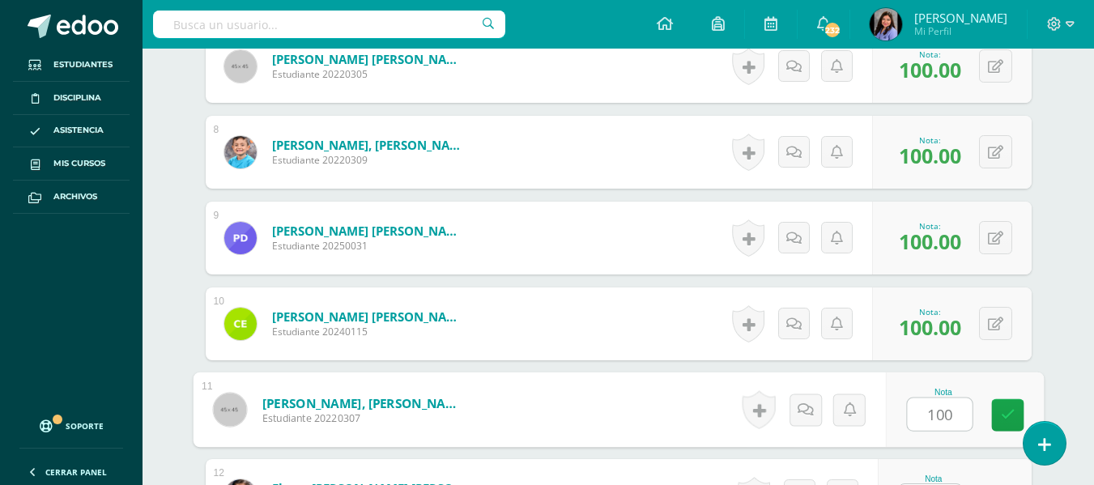
type input "100"
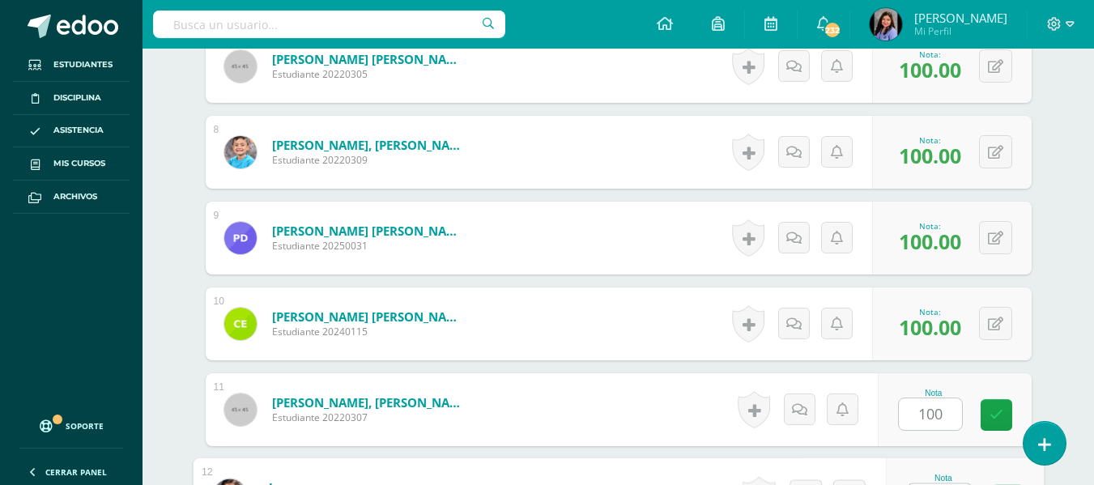
scroll to position [1079, 0]
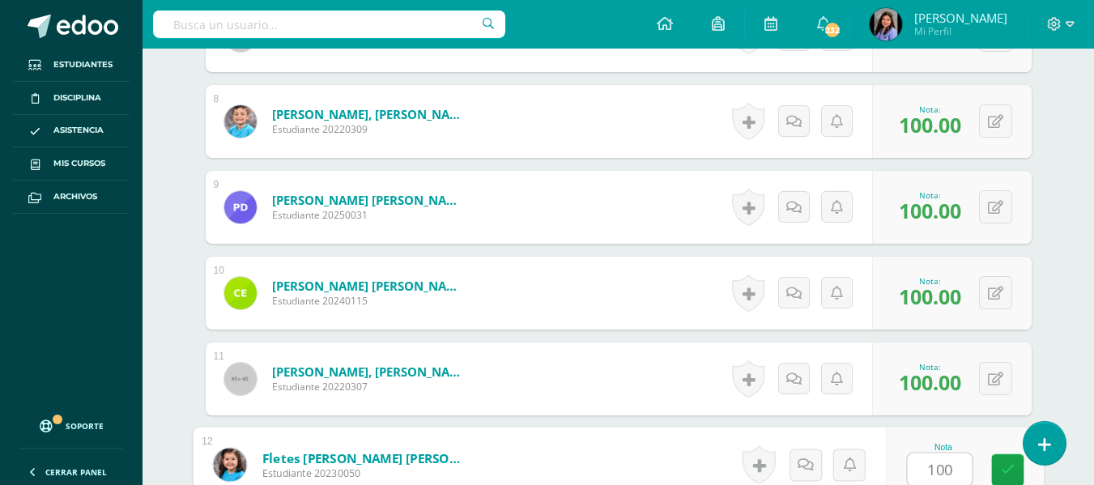
type input "100"
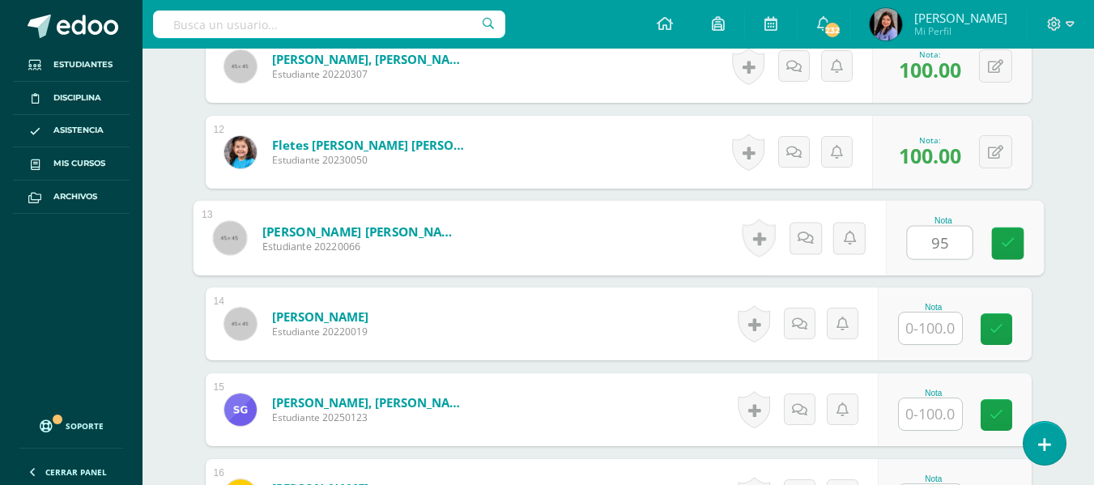
type input "95"
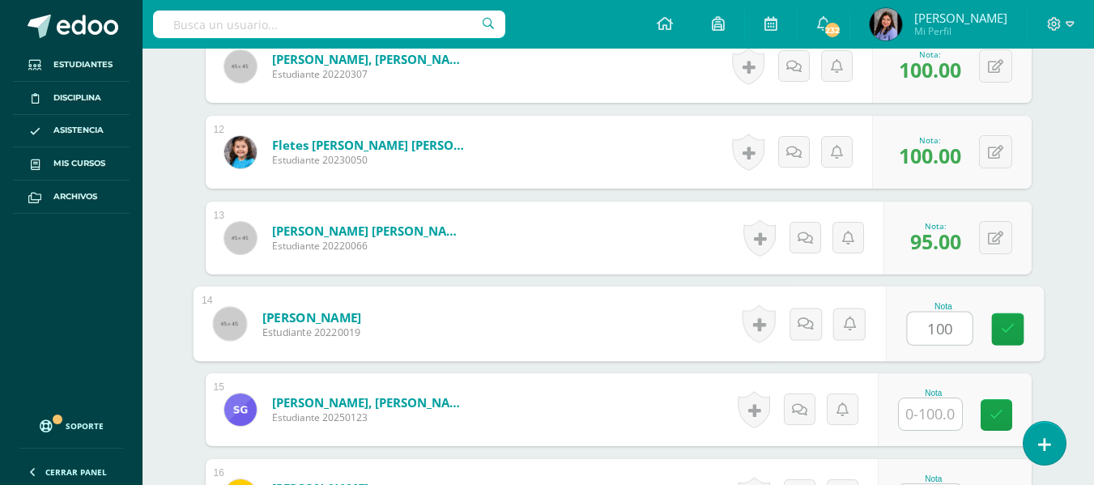
type input "100"
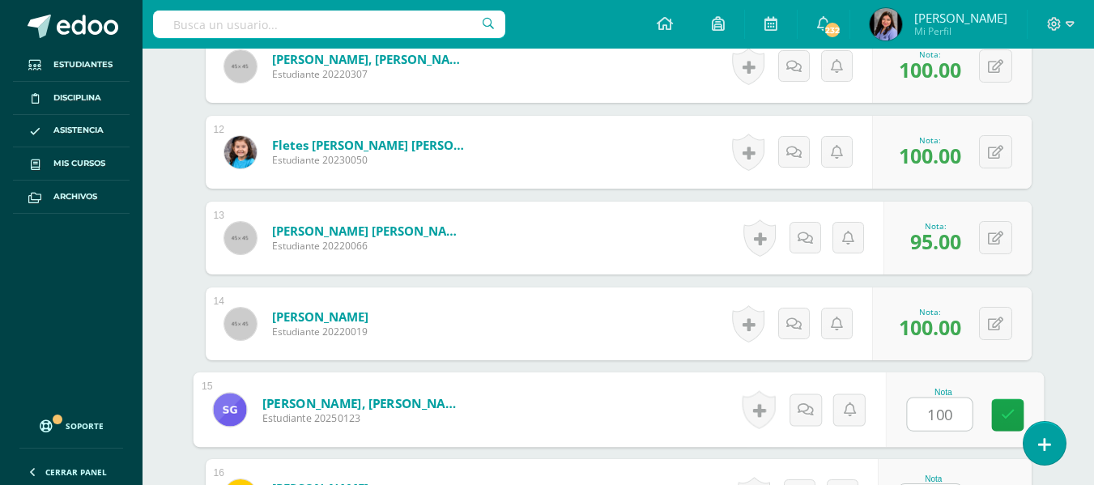
type input "100"
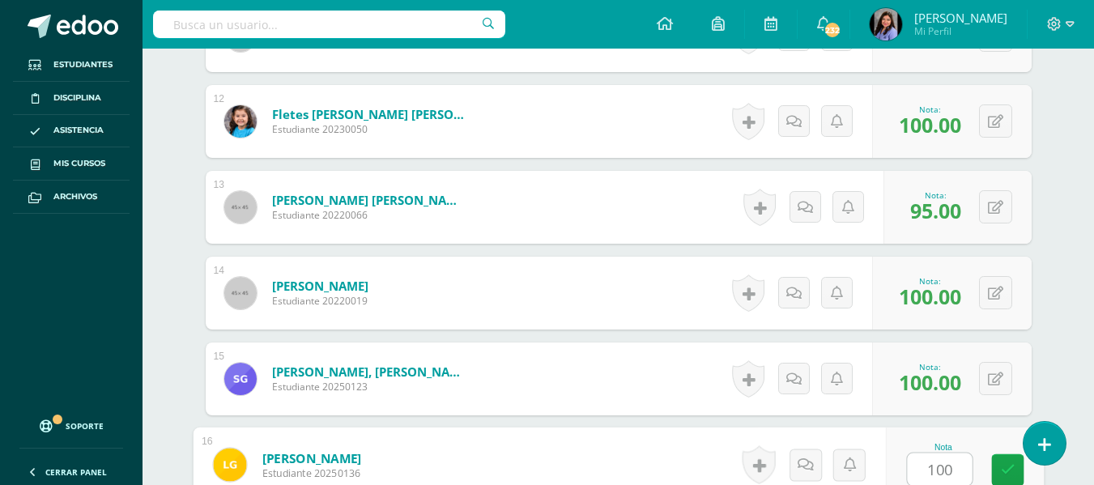
type input "100"
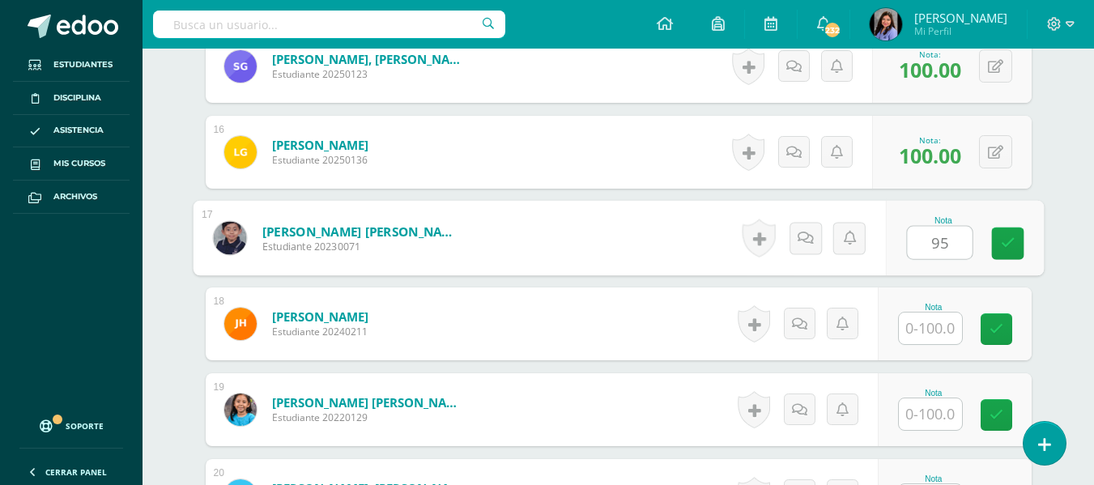
type input "95"
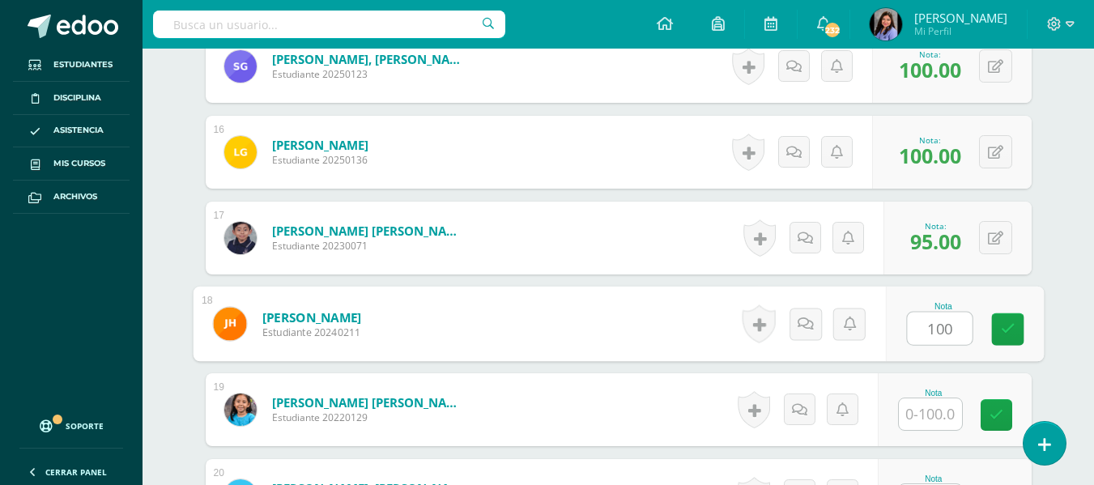
type input "100"
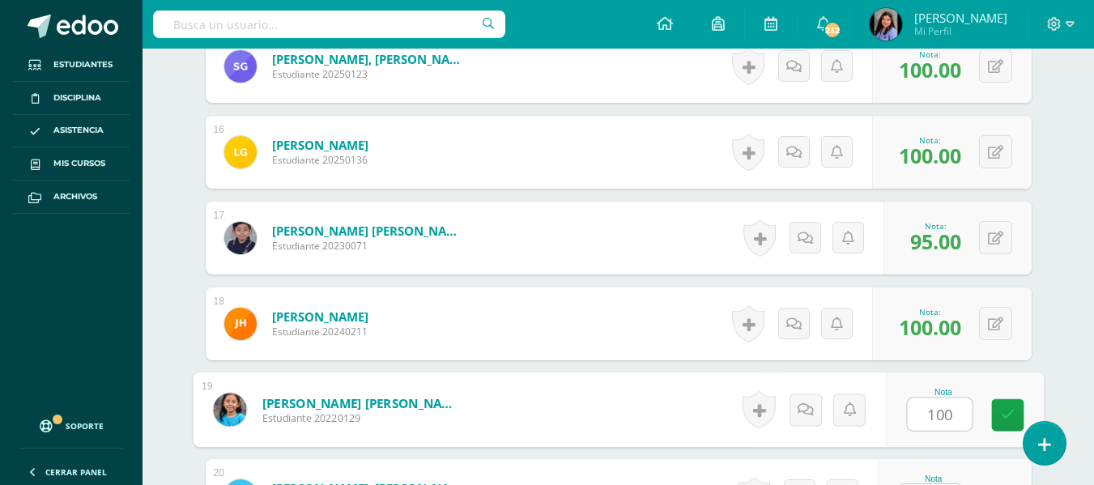
type input "100"
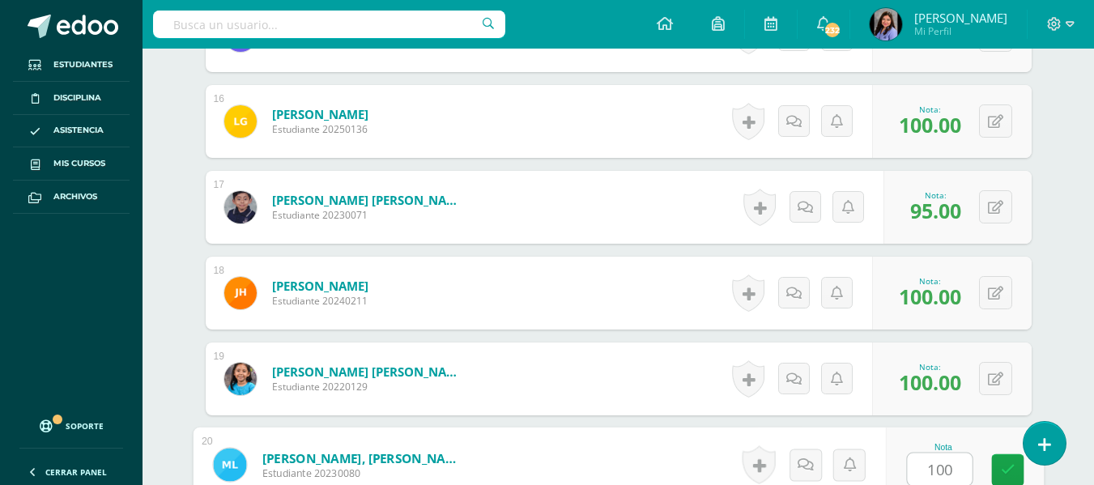
type input "100"
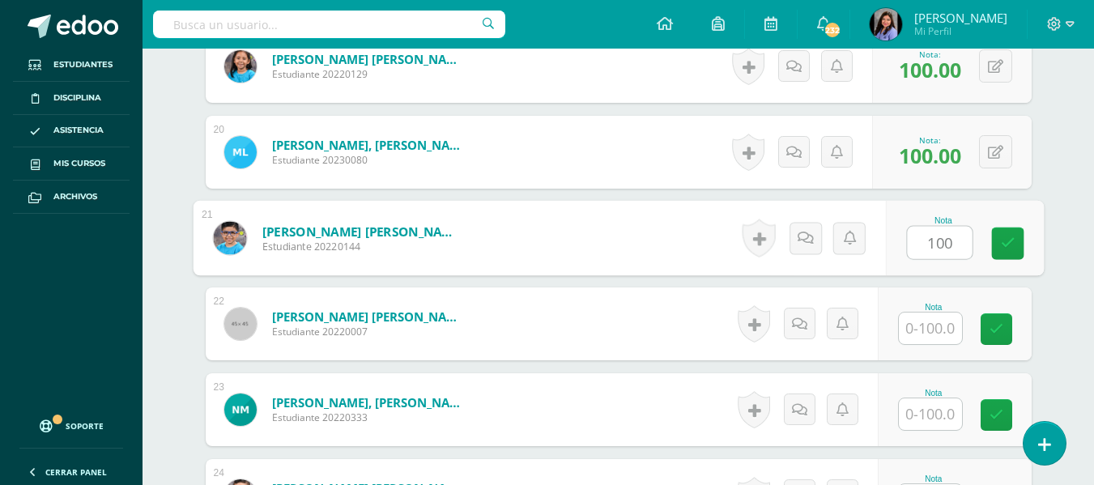
type input "100"
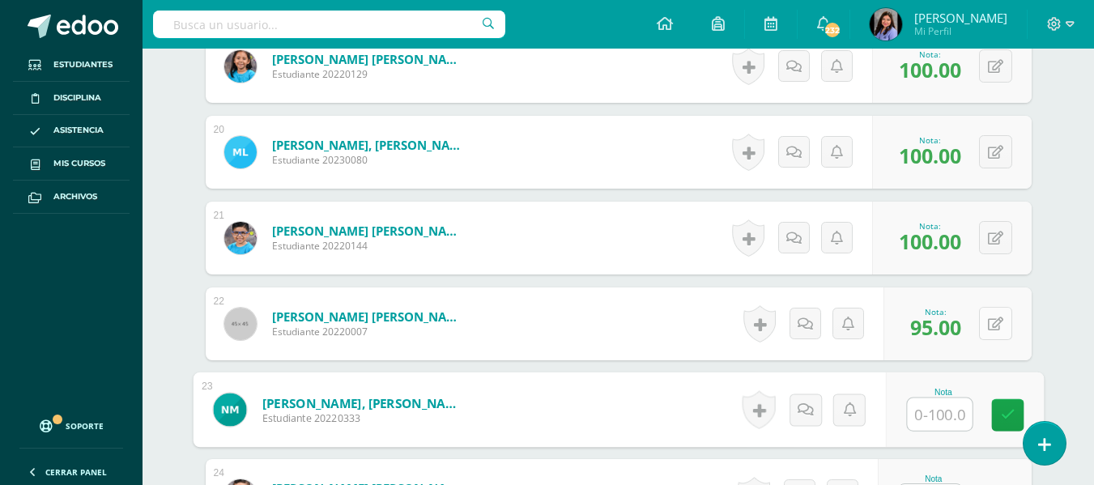
click at [992, 323] on button at bounding box center [995, 323] width 33 height 33
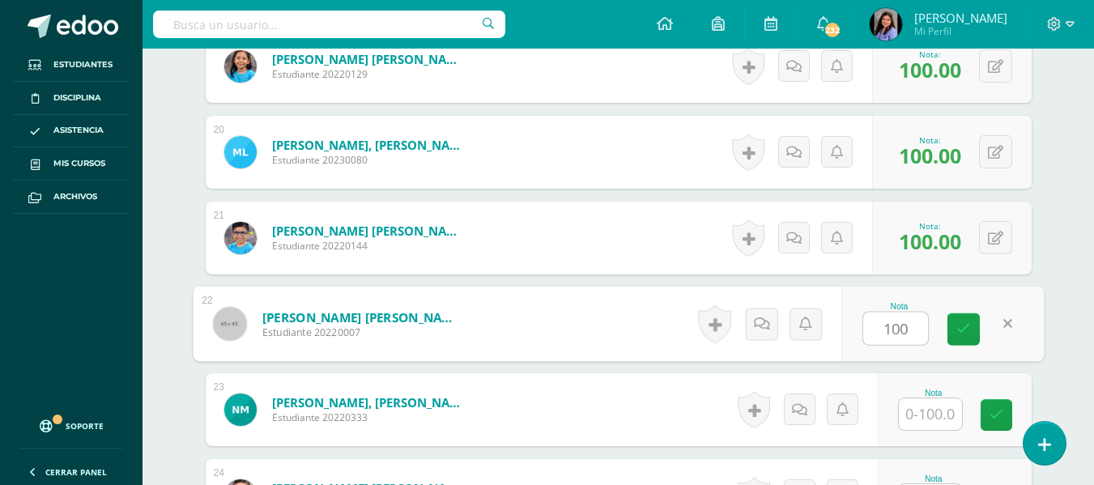
type input "100"
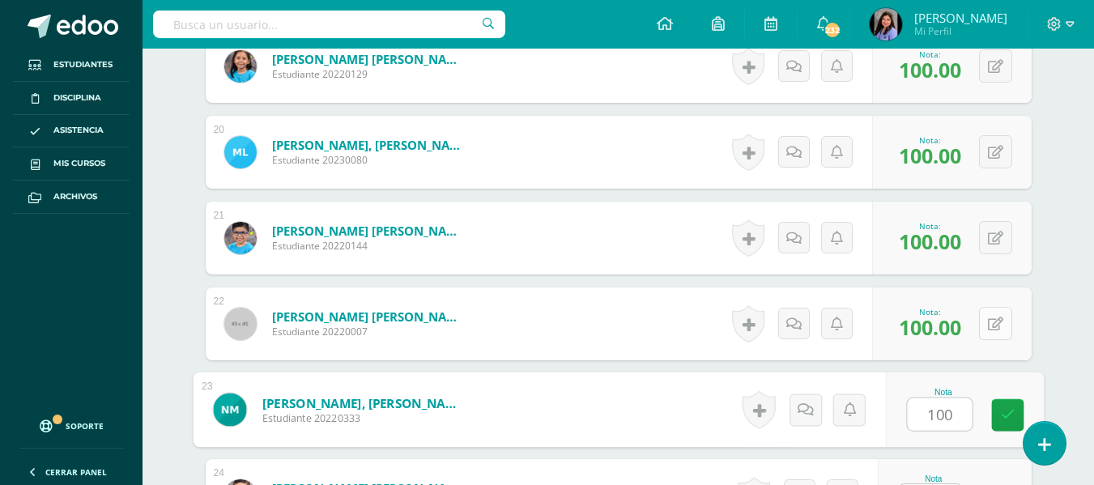
type input "100"
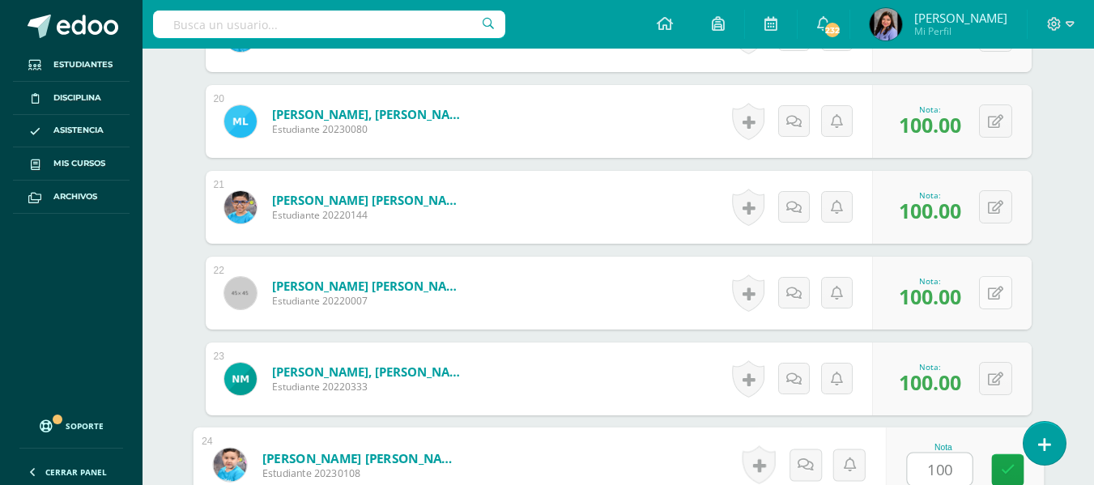
type input "100"
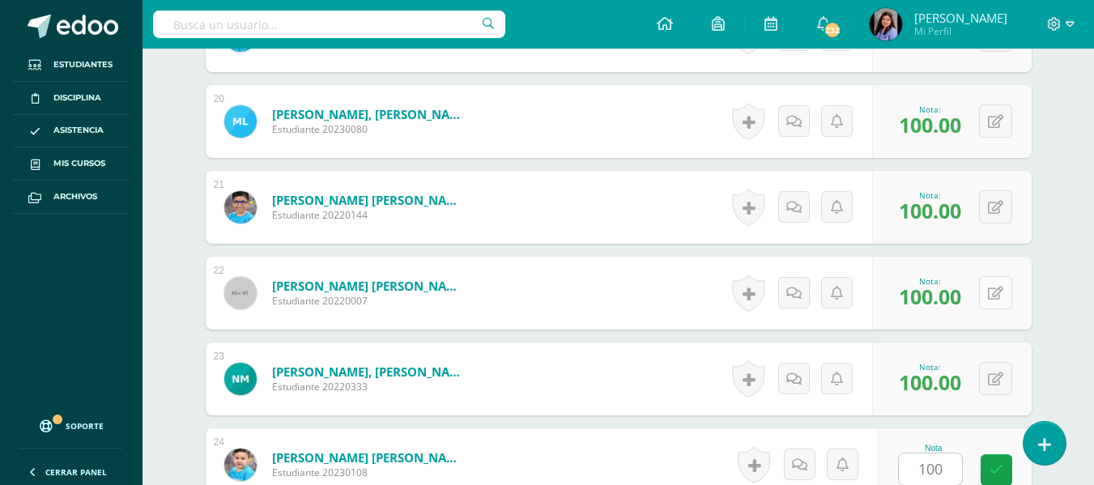
scroll to position [2422, 0]
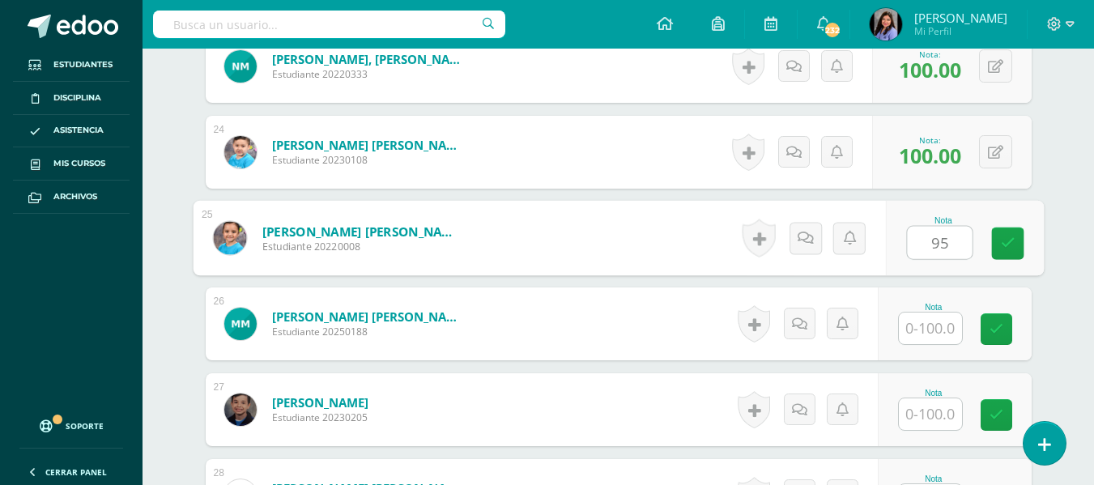
type input "95"
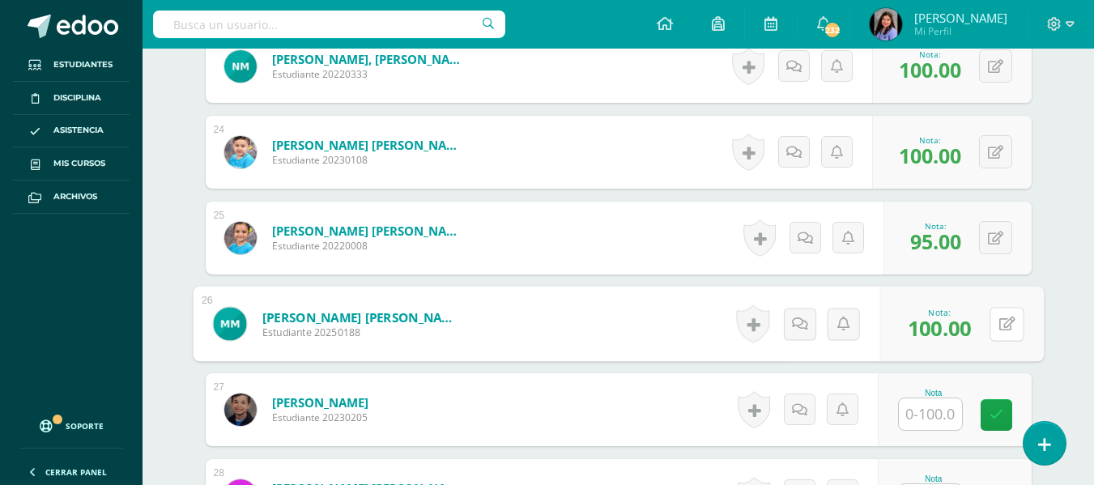
click at [992, 323] on button at bounding box center [1007, 324] width 34 height 34
type input "8"
type input "95"
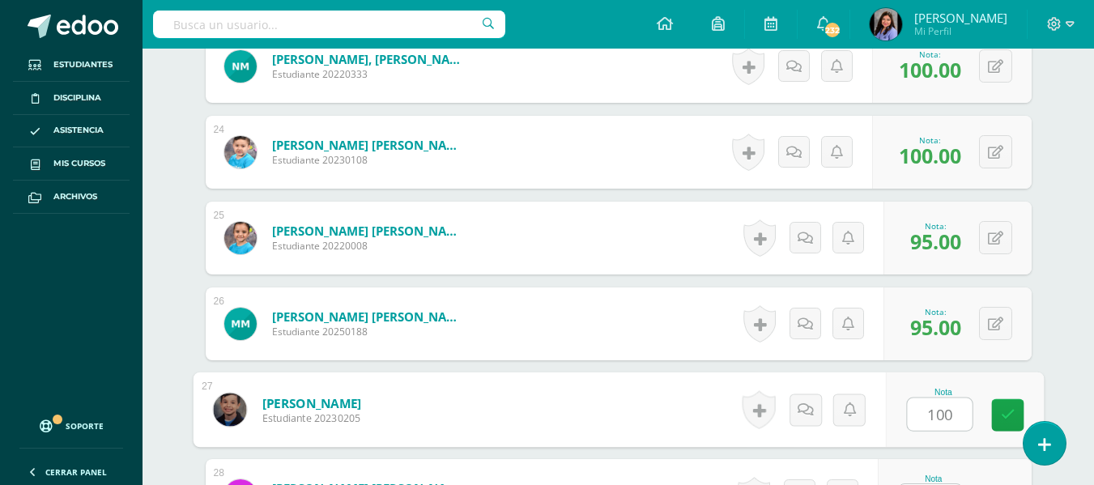
type input "100"
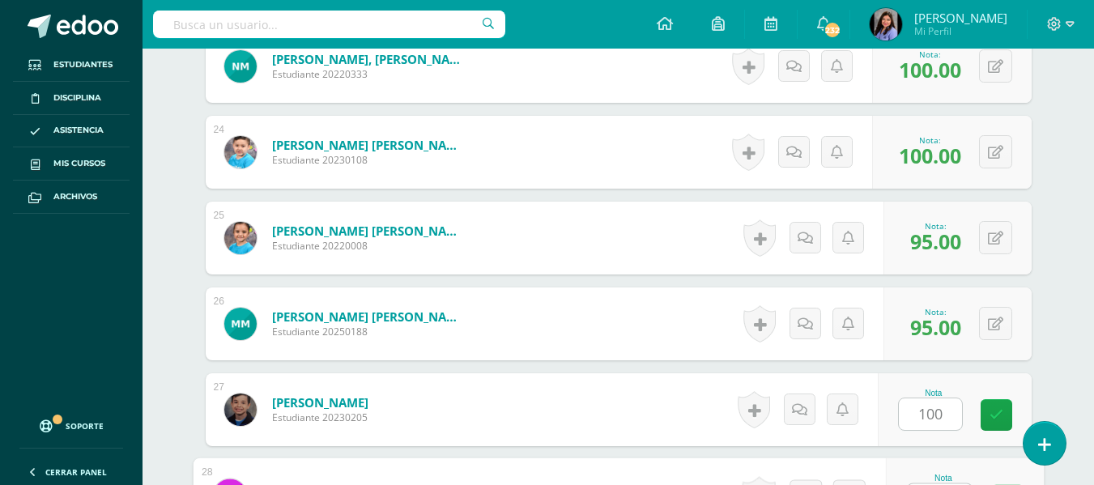
scroll to position [2453, 0]
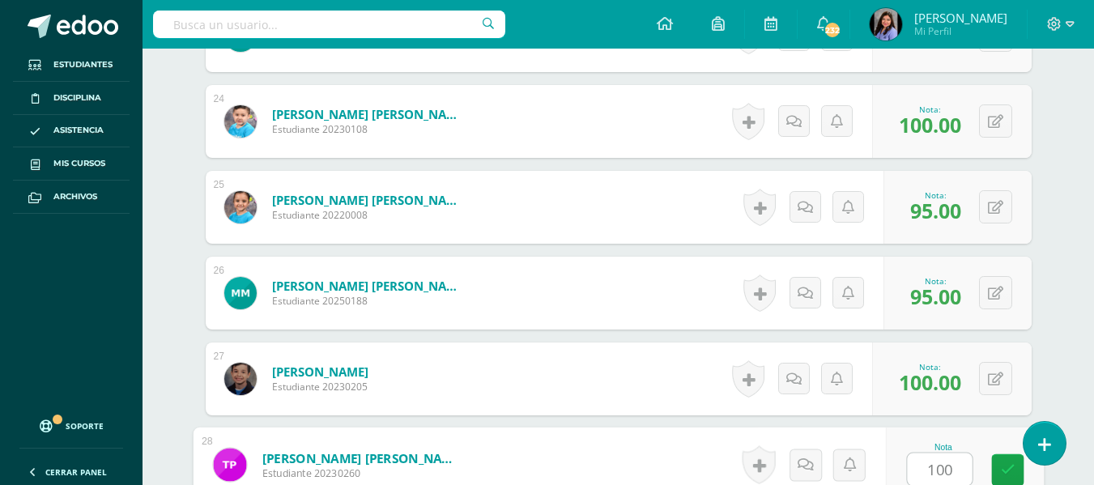
type input "100"
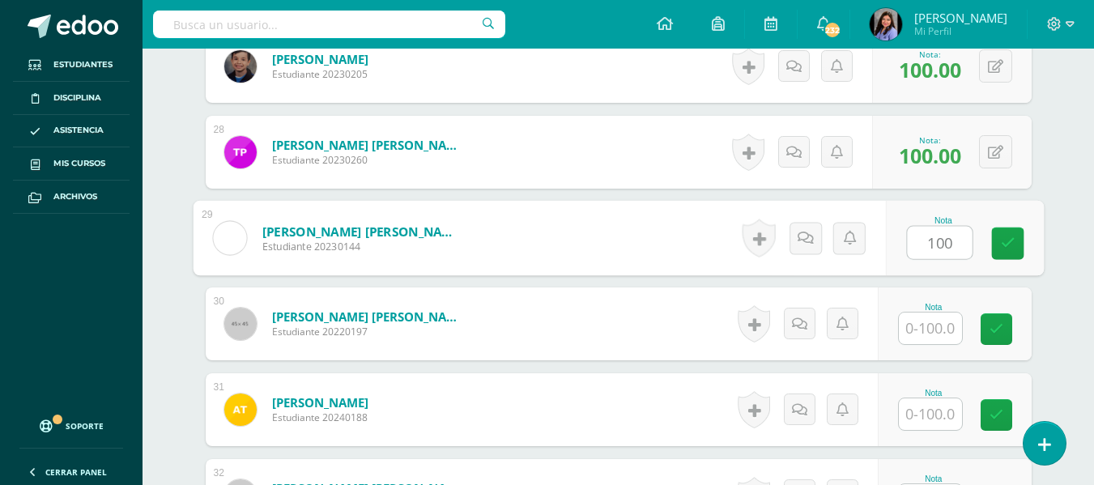
type input "100"
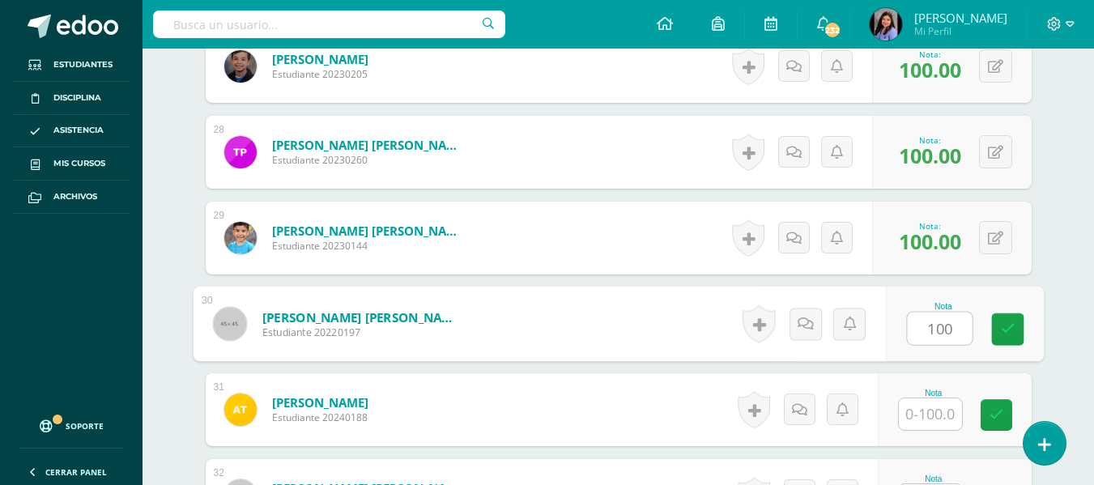
type input "100"
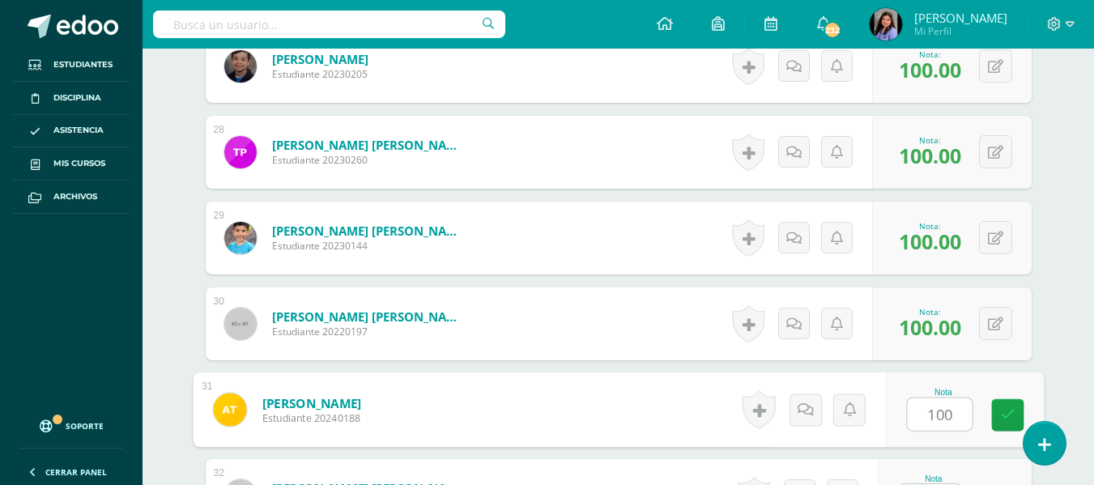
type input "100"
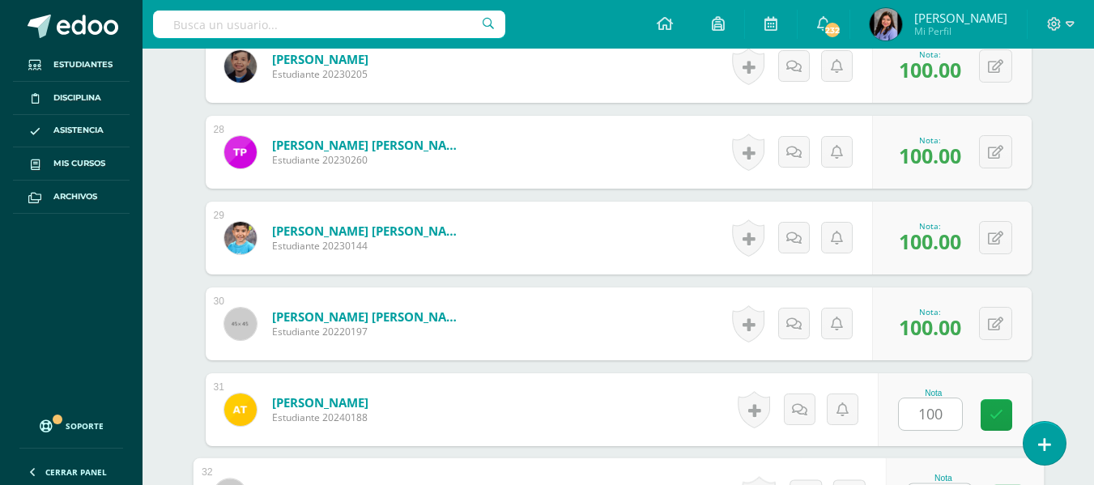
scroll to position [2796, 0]
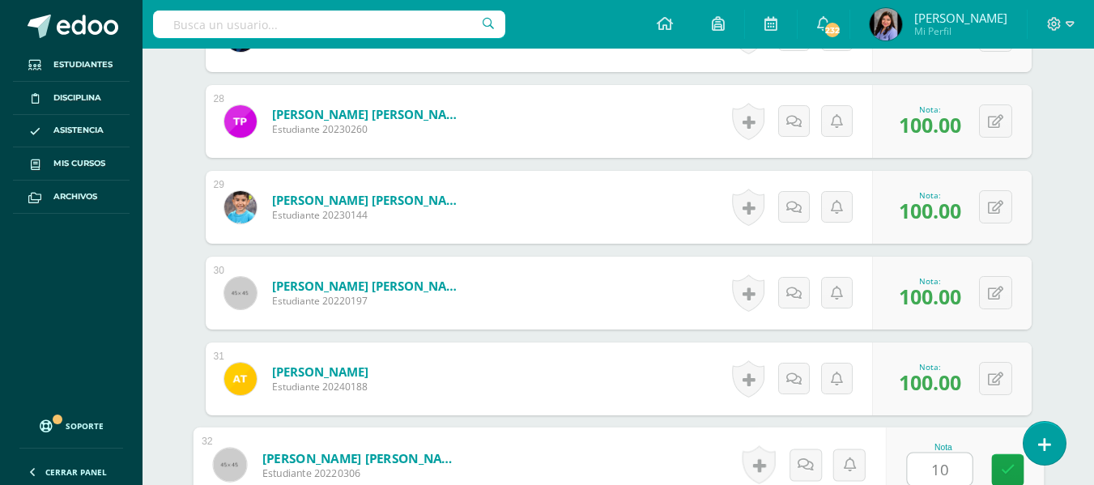
type input "1"
type input "95"
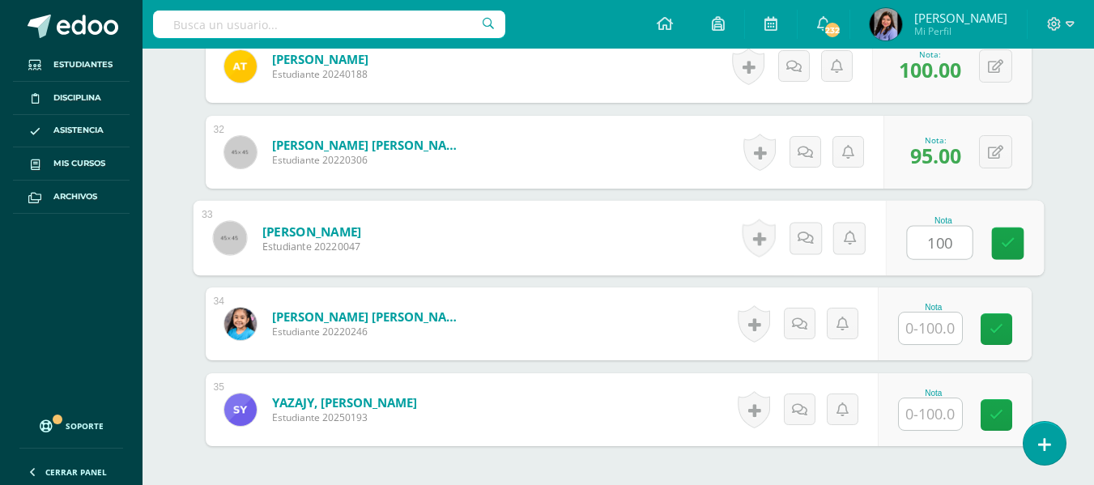
type input "100"
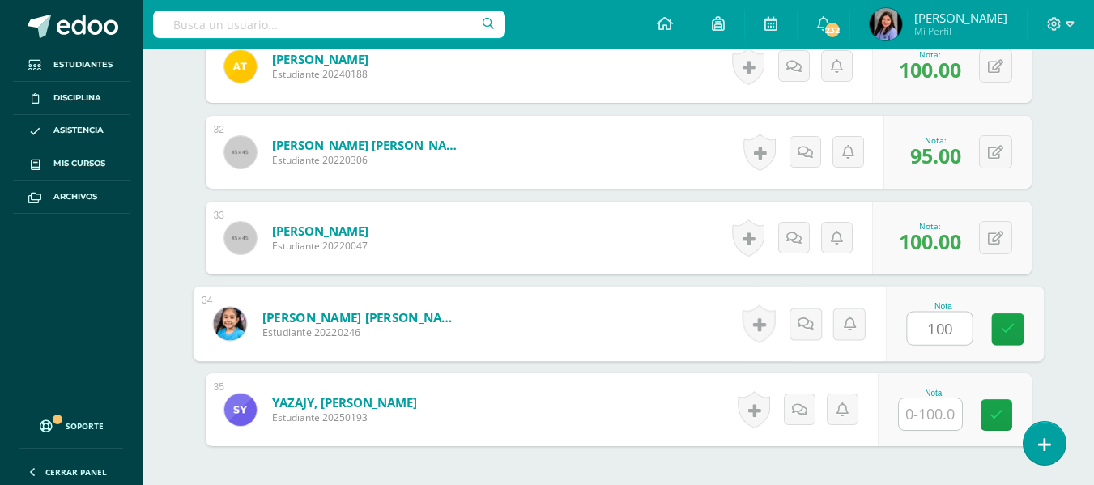
type input "100"
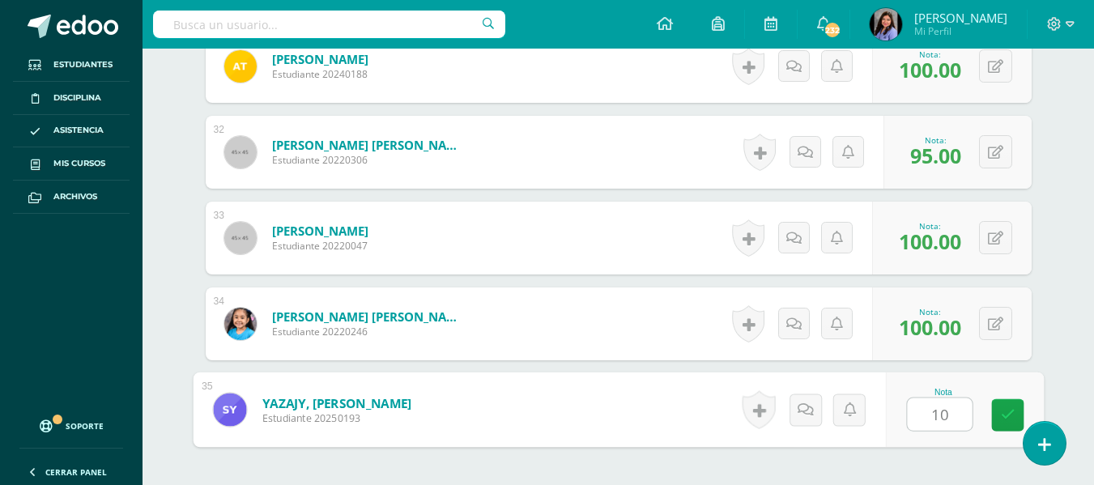
type input "100"
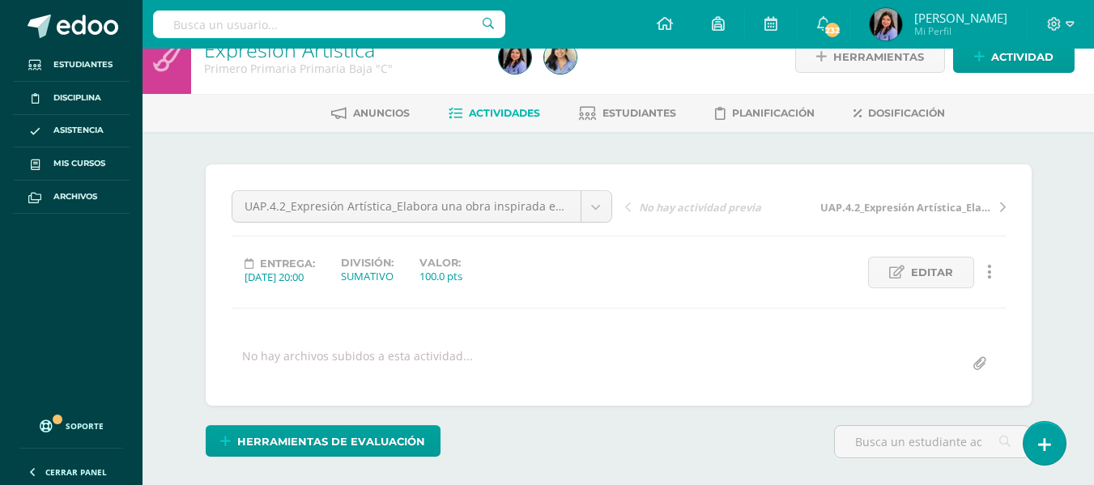
scroll to position [0, 0]
